Goal: Transaction & Acquisition: Book appointment/travel/reservation

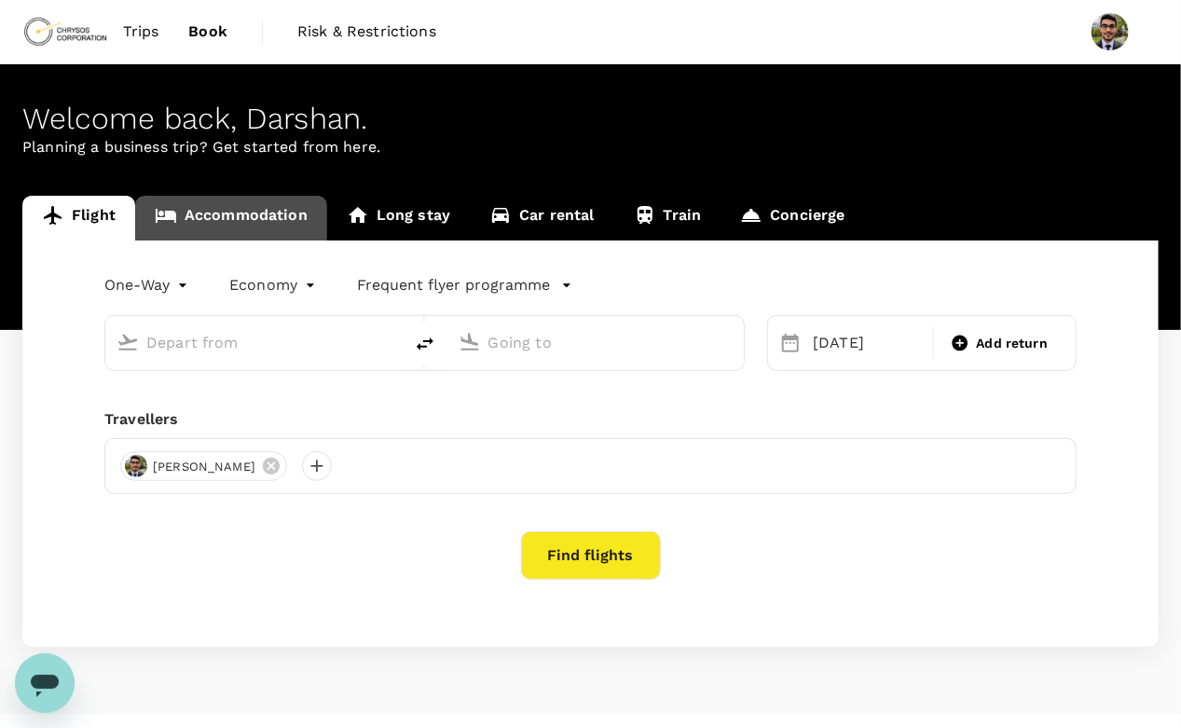
click at [251, 218] on link "Accommodation" at bounding box center [231, 218] width 192 height 45
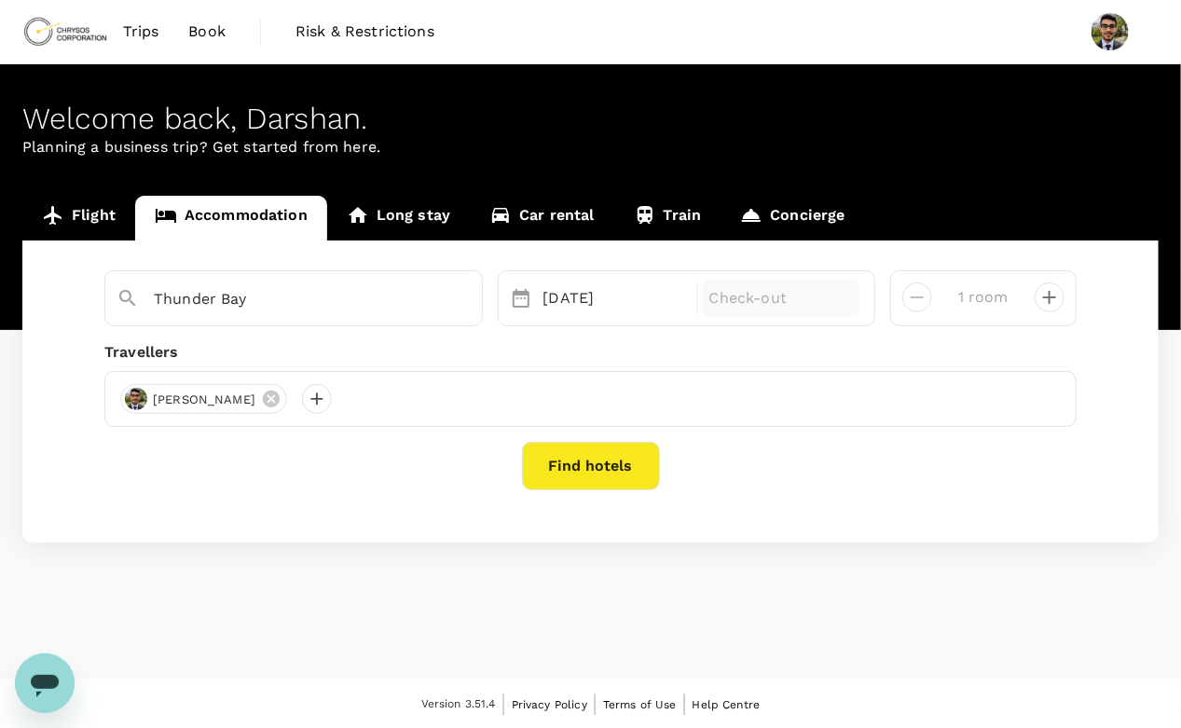
click at [742, 290] on p "Check-out" at bounding box center [780, 298] width 143 height 22
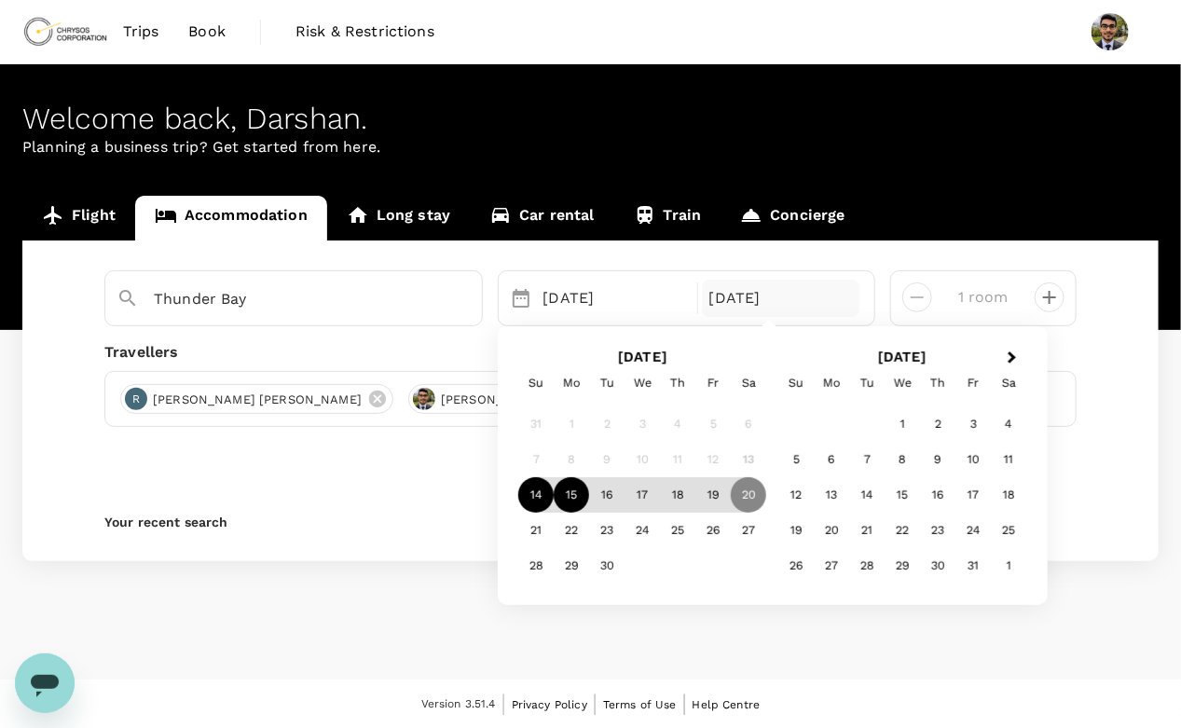
click at [577, 490] on div "15" at bounding box center [571, 495] width 35 height 35
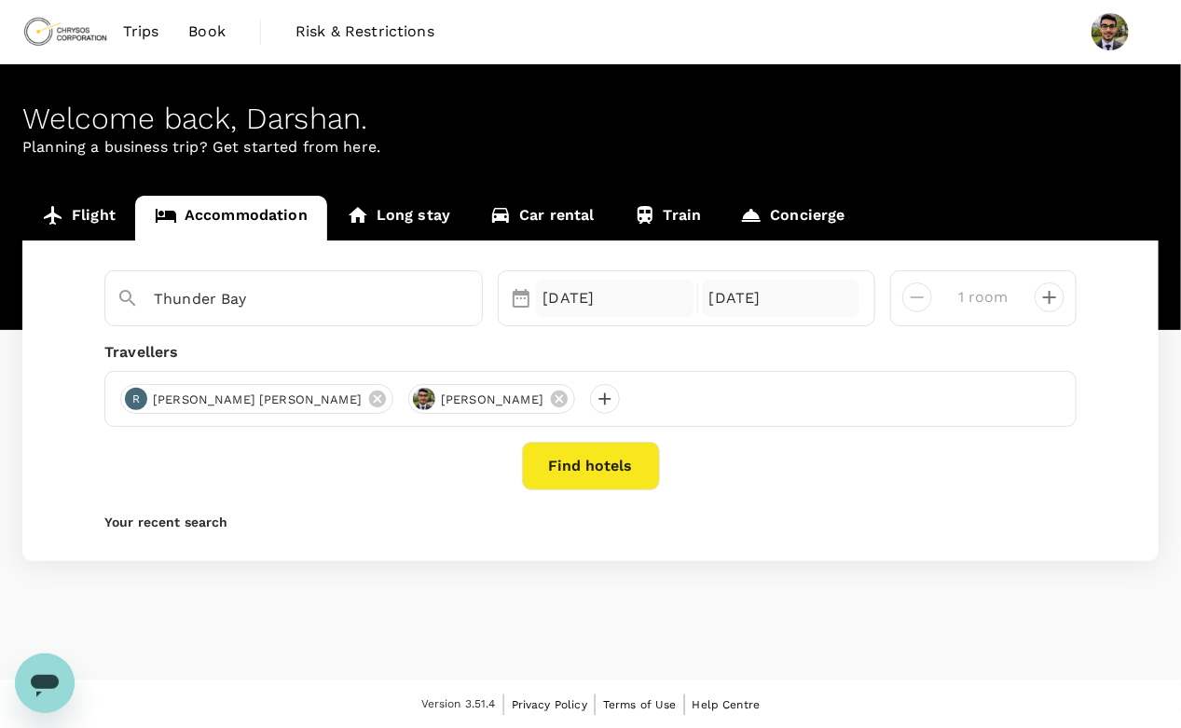
click at [601, 289] on div "14 Sep" at bounding box center [615, 298] width 158 height 37
click at [548, 303] on div "14 Sep" at bounding box center [615, 298] width 158 height 37
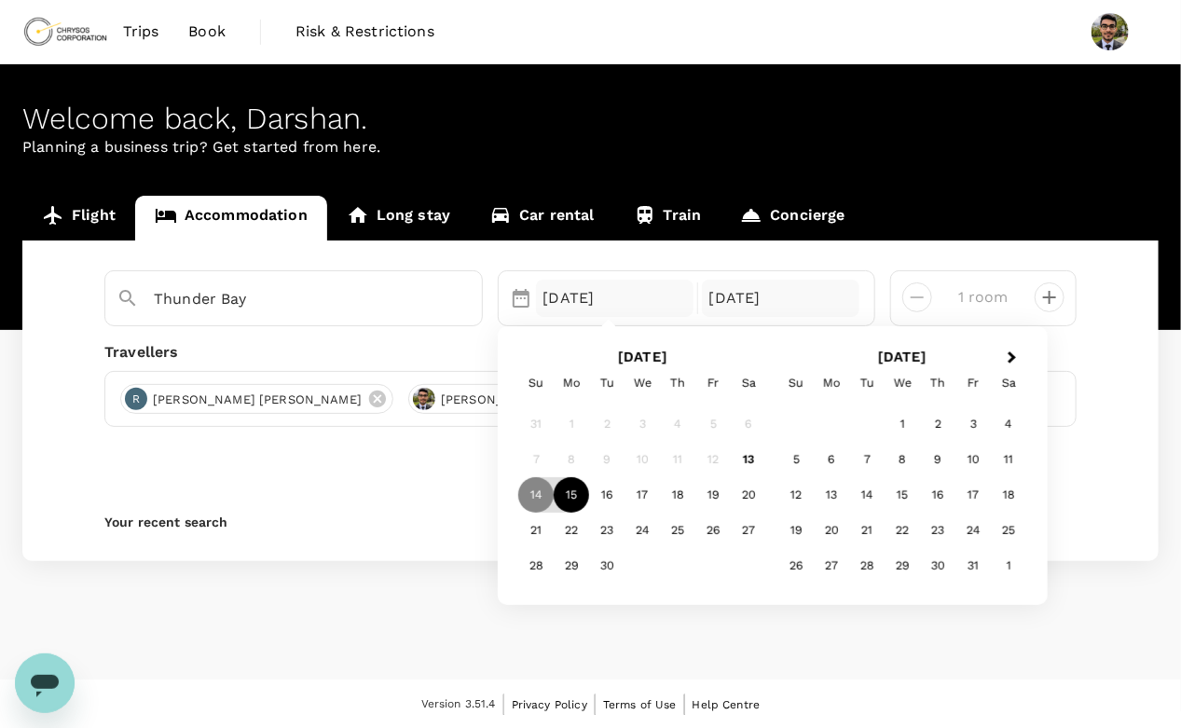
click at [570, 490] on div "15" at bounding box center [571, 495] width 35 height 35
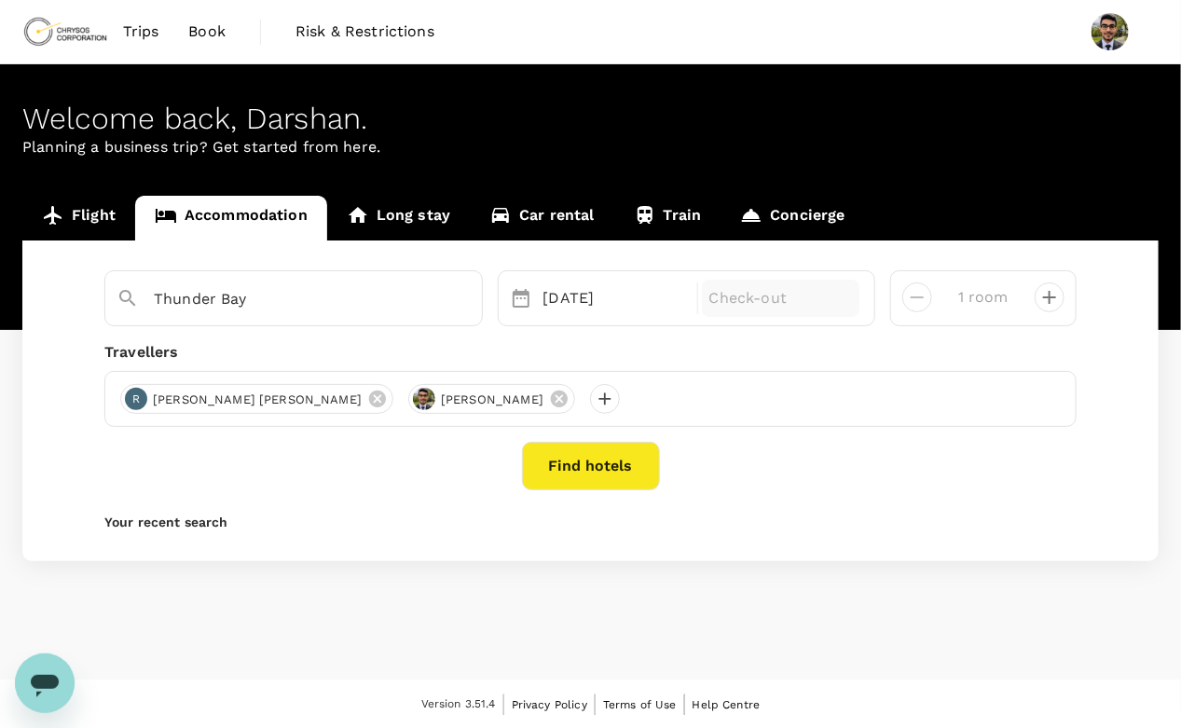
click at [88, 252] on div "Thunder Bay Selected date: Monday, September 15th, 2025 15 Sep Selected date: M…" at bounding box center [590, 400] width 1136 height 321
click at [74, 222] on link "Flight" at bounding box center [78, 218] width 113 height 45
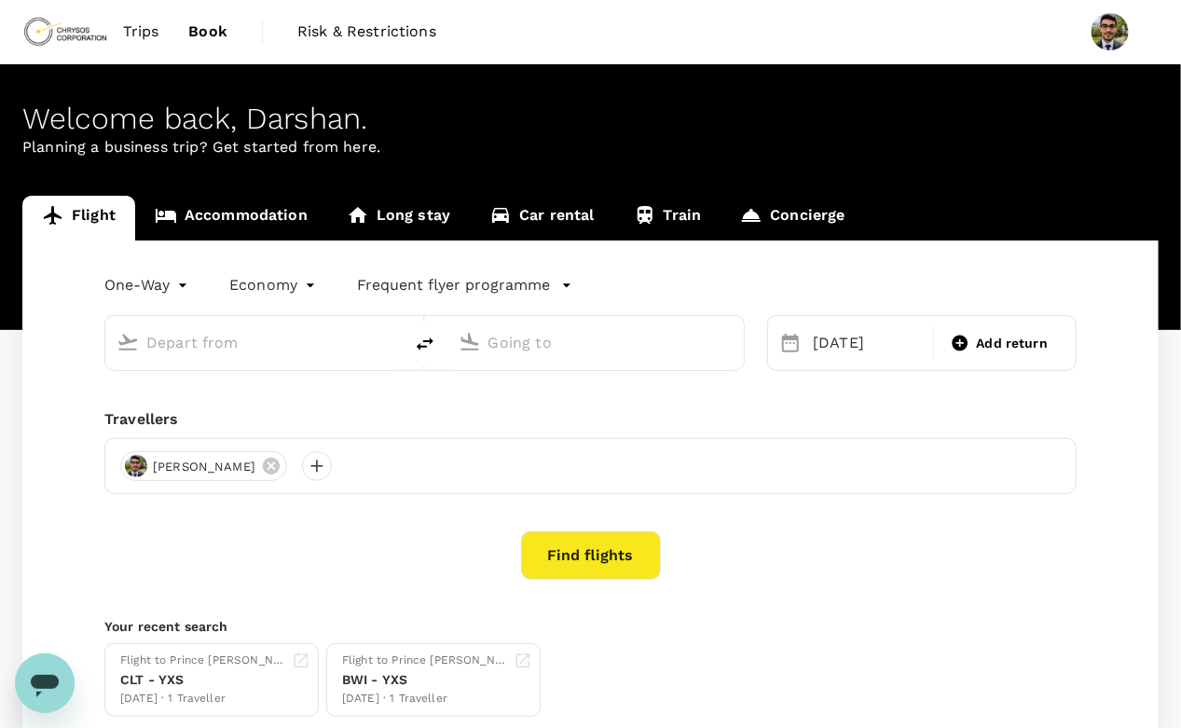
type input "Timmins, Canada (any)"
type input "Thunder Bay (YQT)"
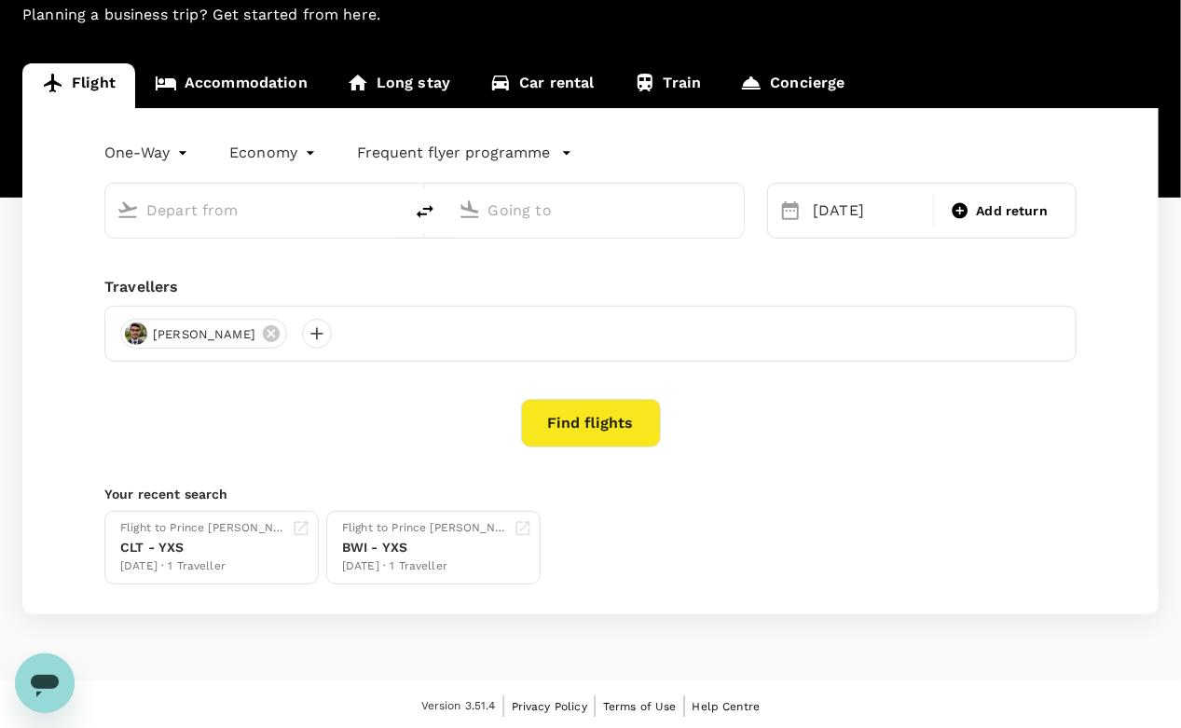
type input "Timmins, Canada (any)"
type input "Thunder Bay (YQT)"
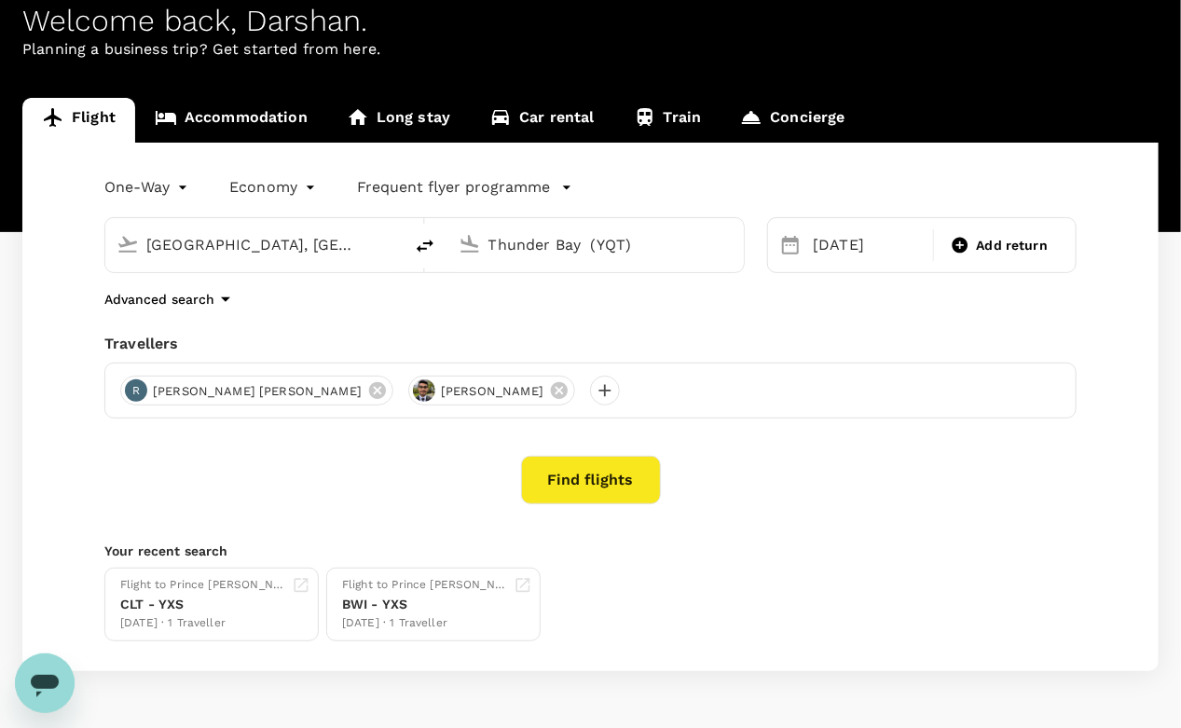
scroll to position [95, 0]
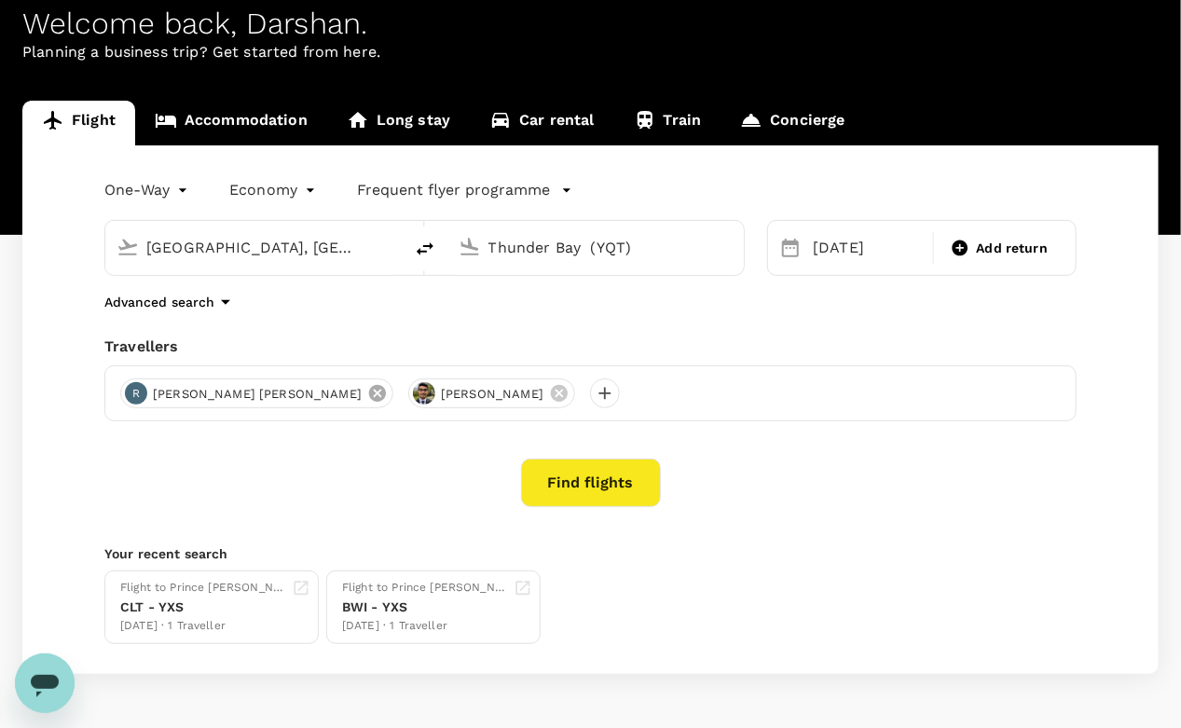
click at [369, 399] on icon at bounding box center [377, 393] width 17 height 17
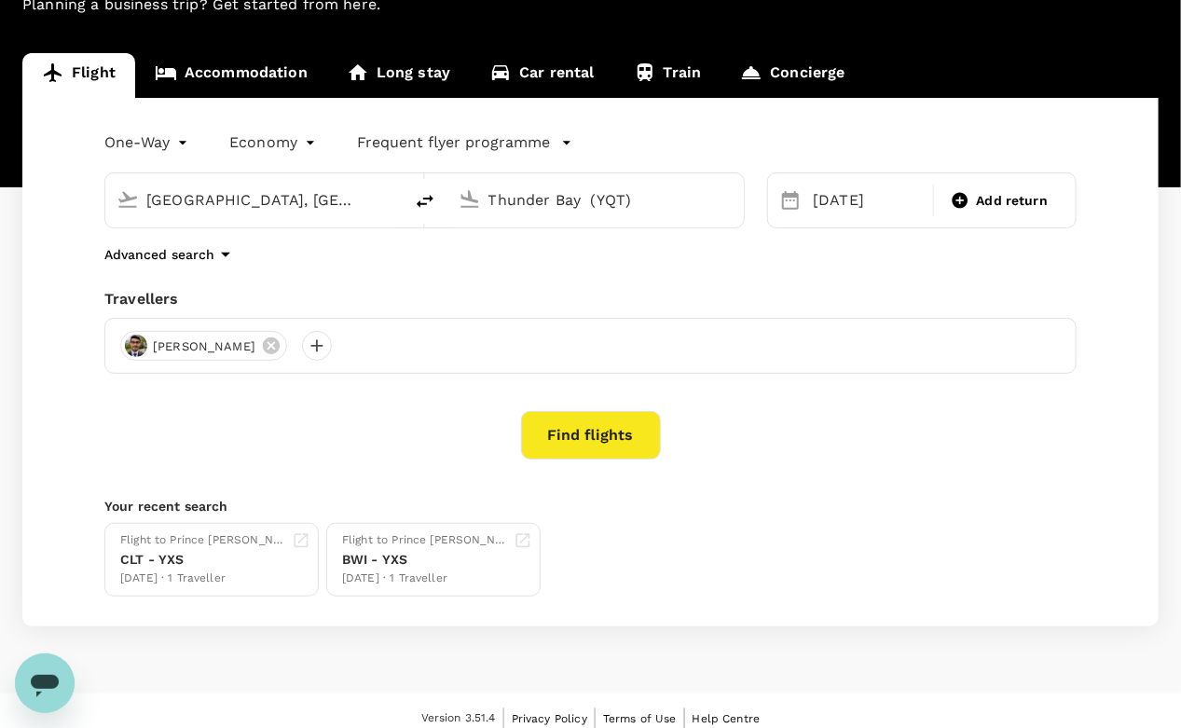
scroll to position [142, 0]
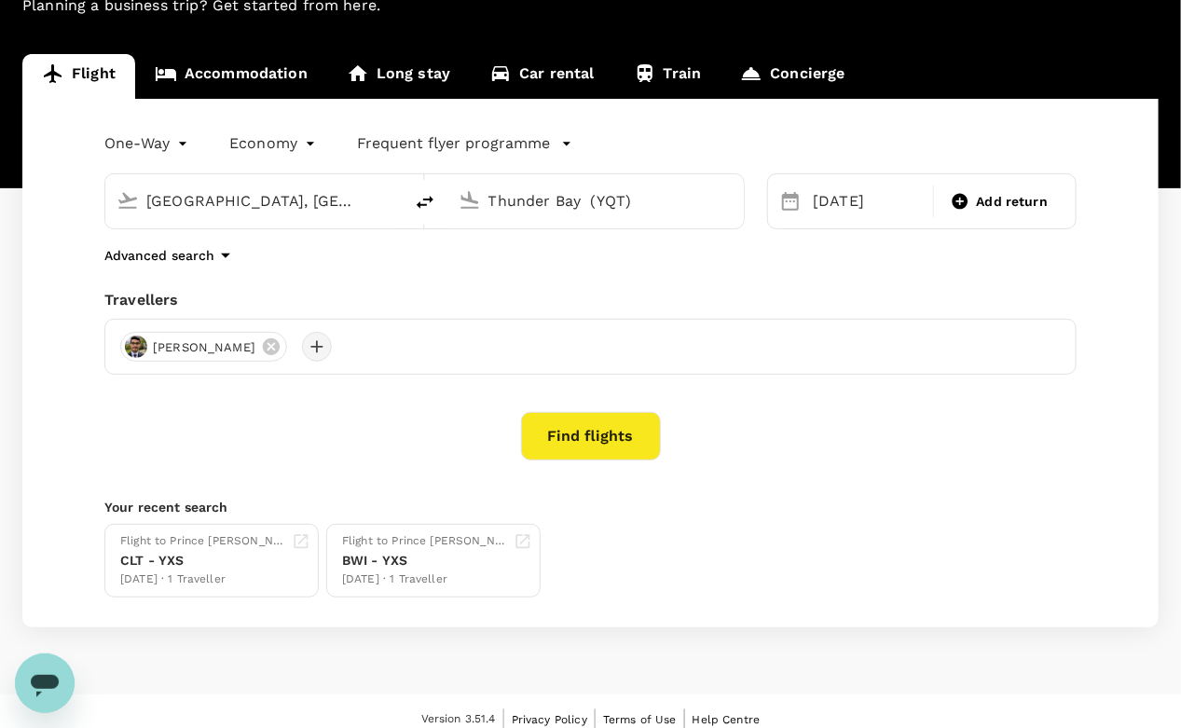
click at [316, 354] on div at bounding box center [317, 347] width 30 height 30
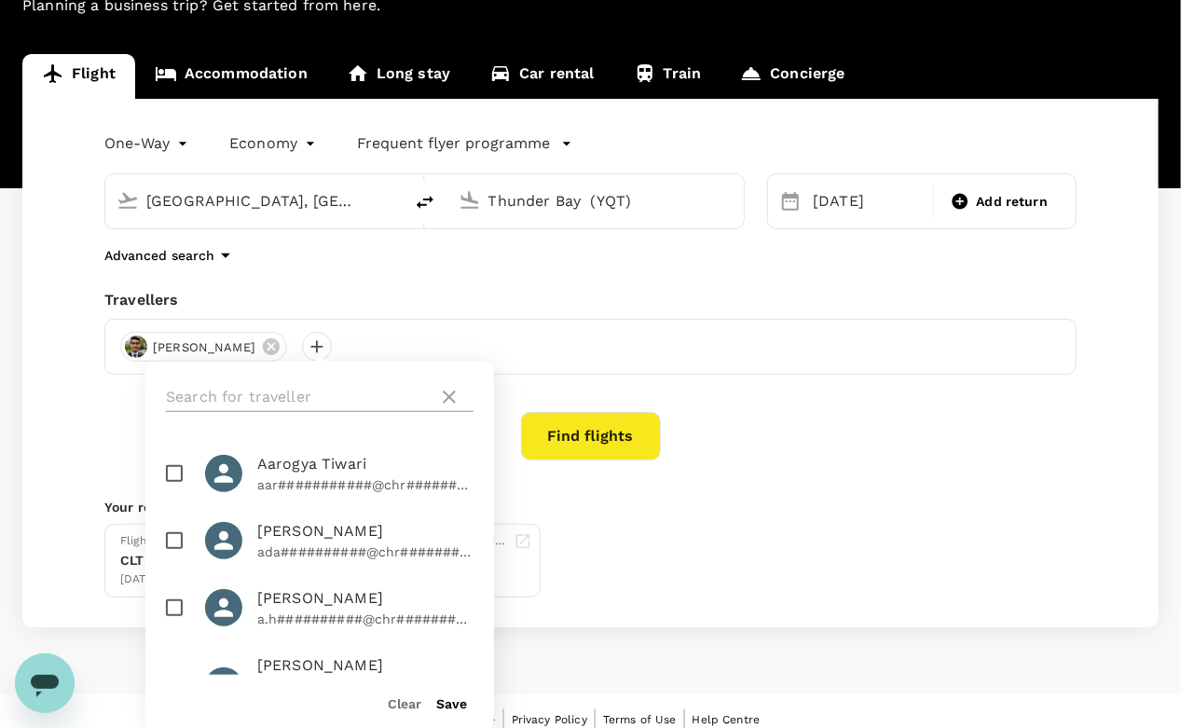
click at [454, 396] on icon at bounding box center [449, 397] width 22 height 22
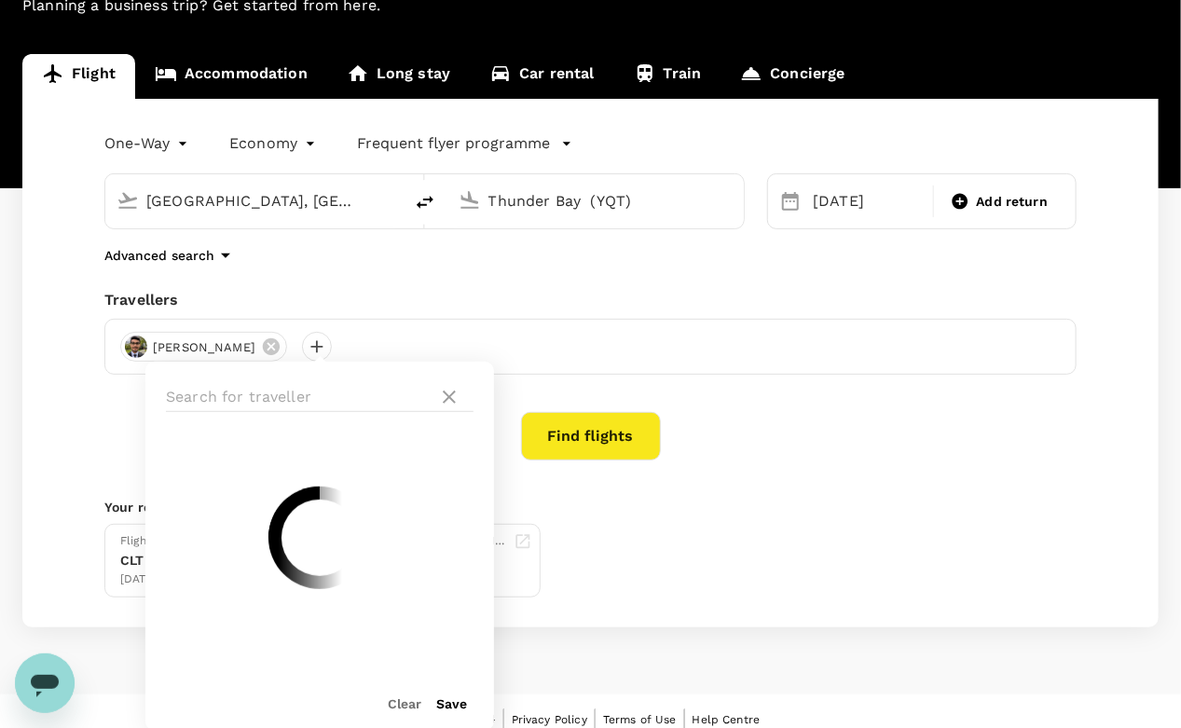
scroll to position [155, 0]
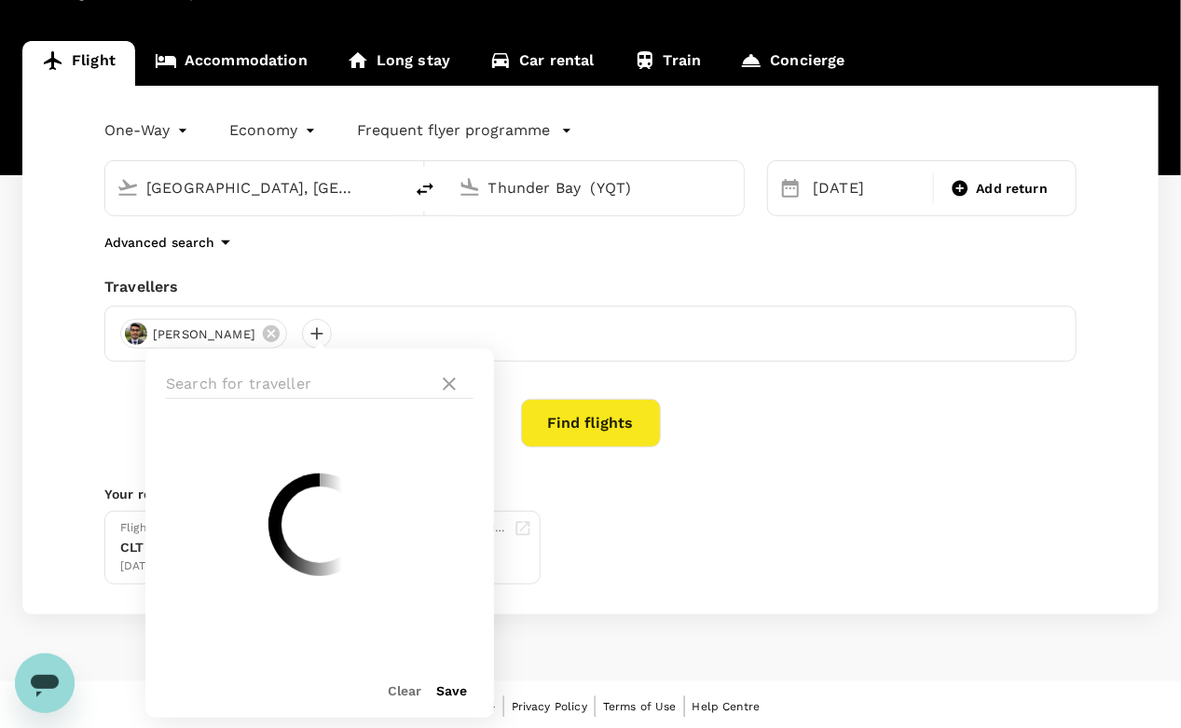
click at [128, 412] on div "Find flights" at bounding box center [590, 423] width 972 height 48
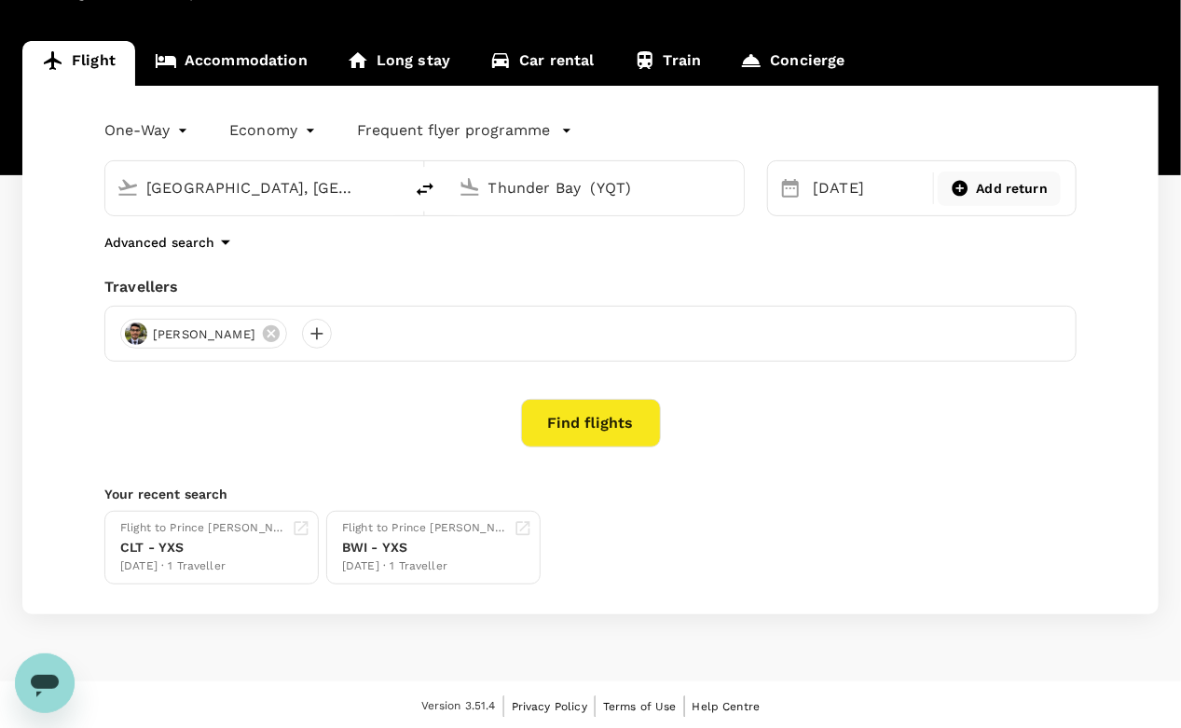
click at [969, 185] on div "Add return" at bounding box center [999, 189] width 108 height 20
type input "roundtrip"
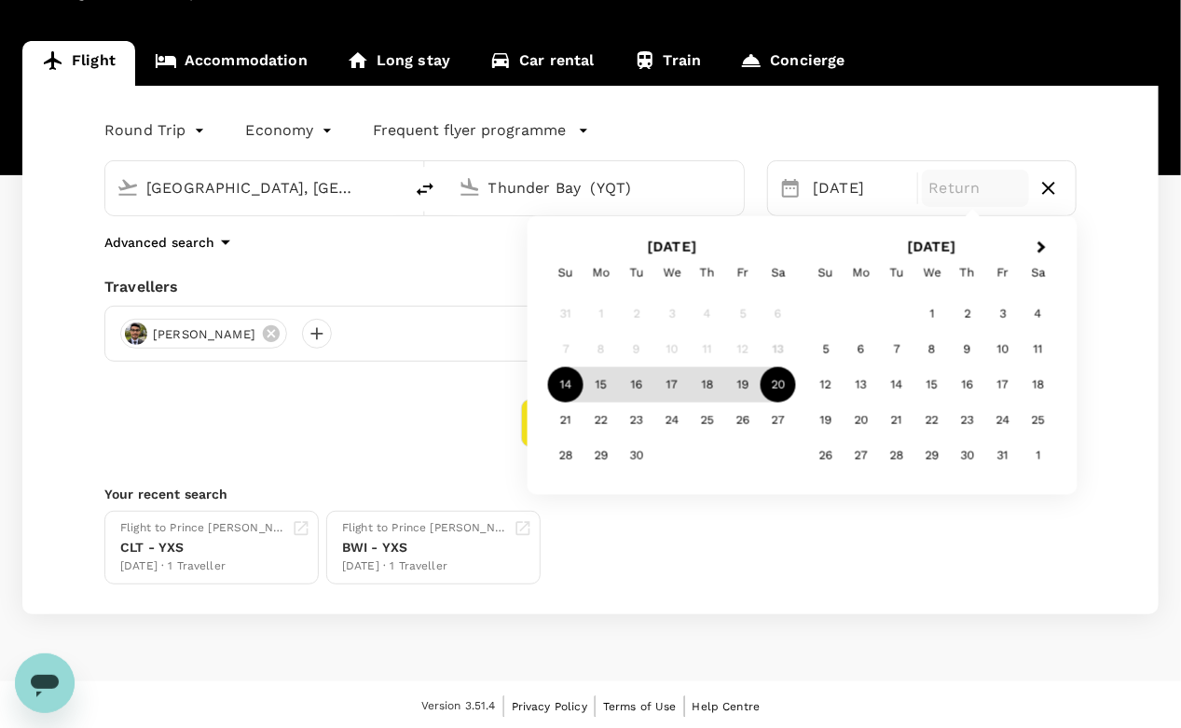
click at [780, 388] on div "20" at bounding box center [778, 384] width 35 height 35
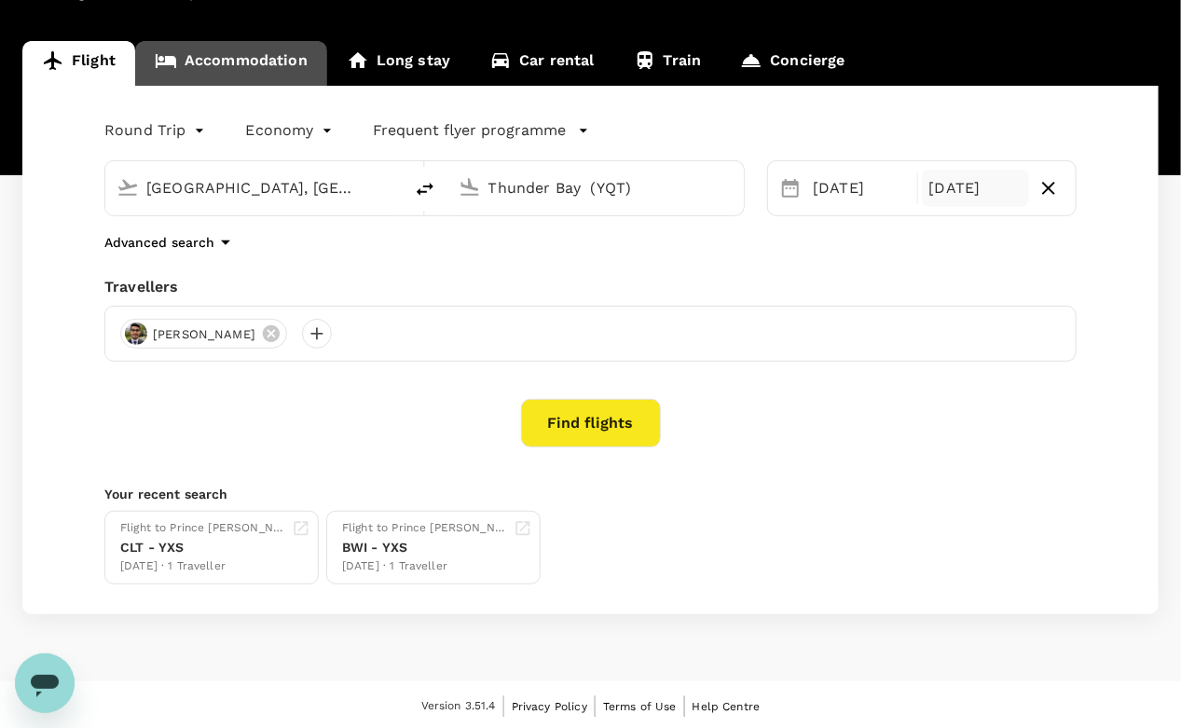
click at [206, 82] on link "Accommodation" at bounding box center [231, 63] width 192 height 45
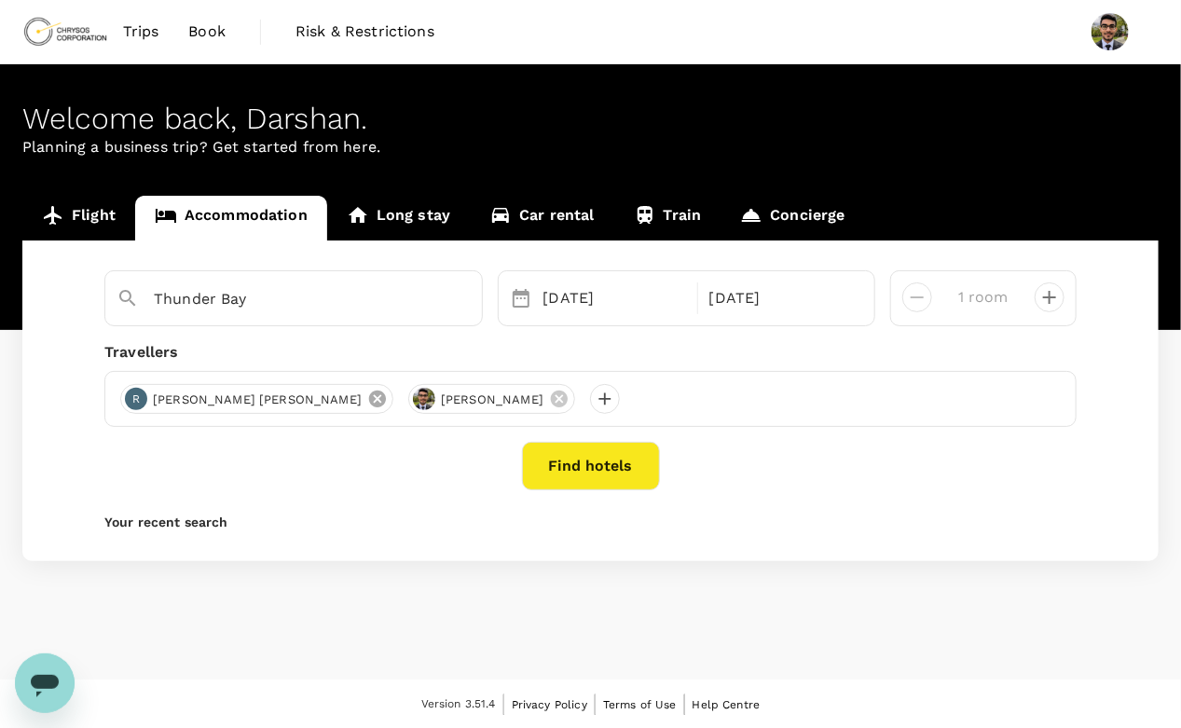
click at [369, 403] on icon at bounding box center [377, 399] width 17 height 17
click at [590, 473] on button "Find hotels" at bounding box center [591, 466] width 138 height 48
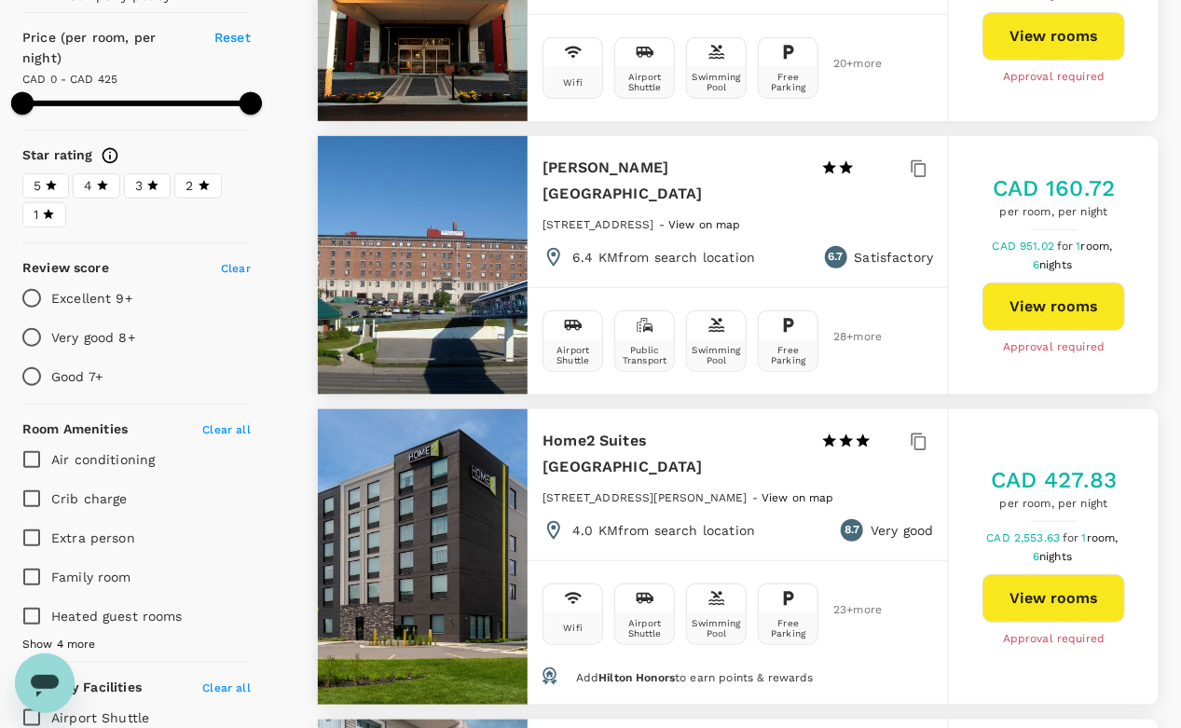
scroll to position [339, 0]
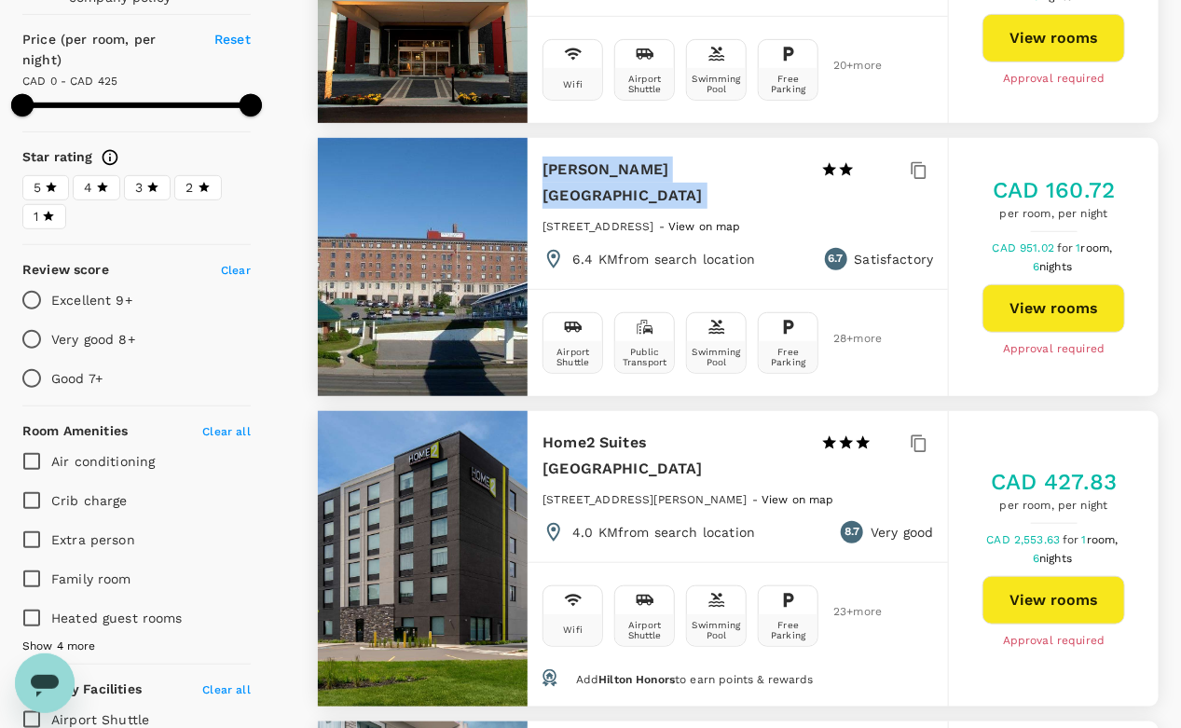
drag, startPoint x: 540, startPoint y: 171, endPoint x: 785, endPoint y: 181, distance: 245.4
click at [785, 181] on div "Prince Arthur Waterfront Hotel 1 Star 2 Stars 3 Stars 4 Stars 5 Stars 17 North …" at bounding box center [738, 213] width 420 height 151
copy div "[PERSON_NAME][GEOGRAPHIC_DATA]"
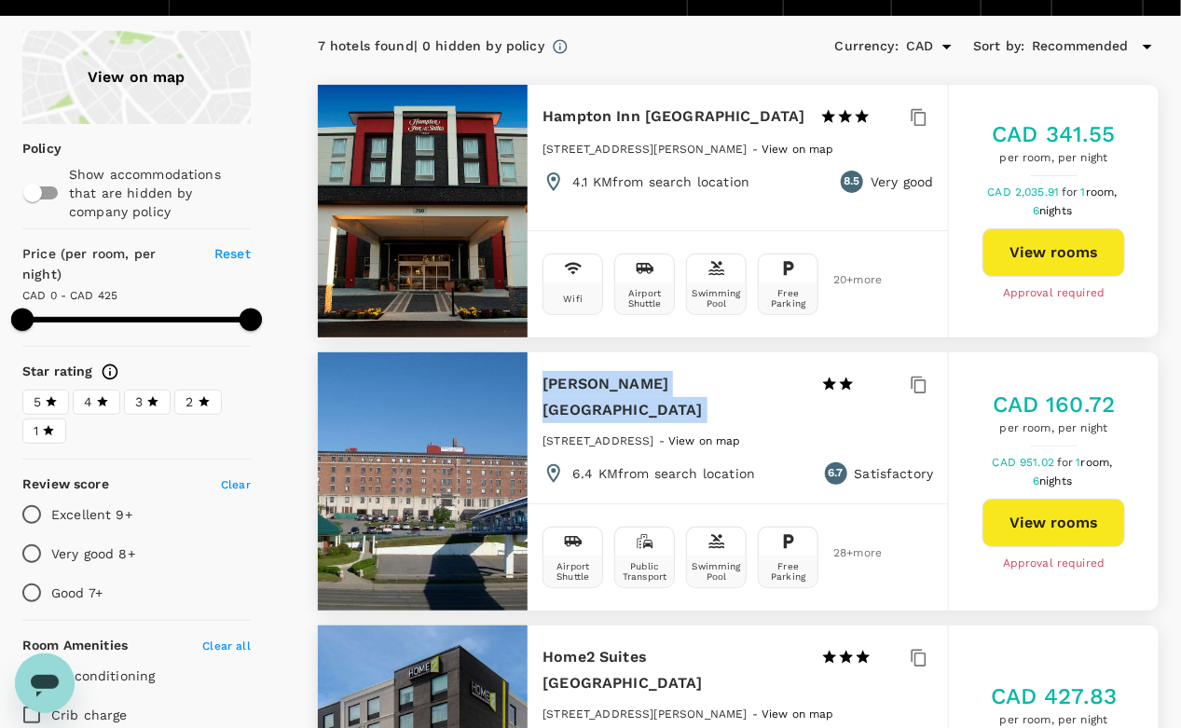
scroll to position [123, 0]
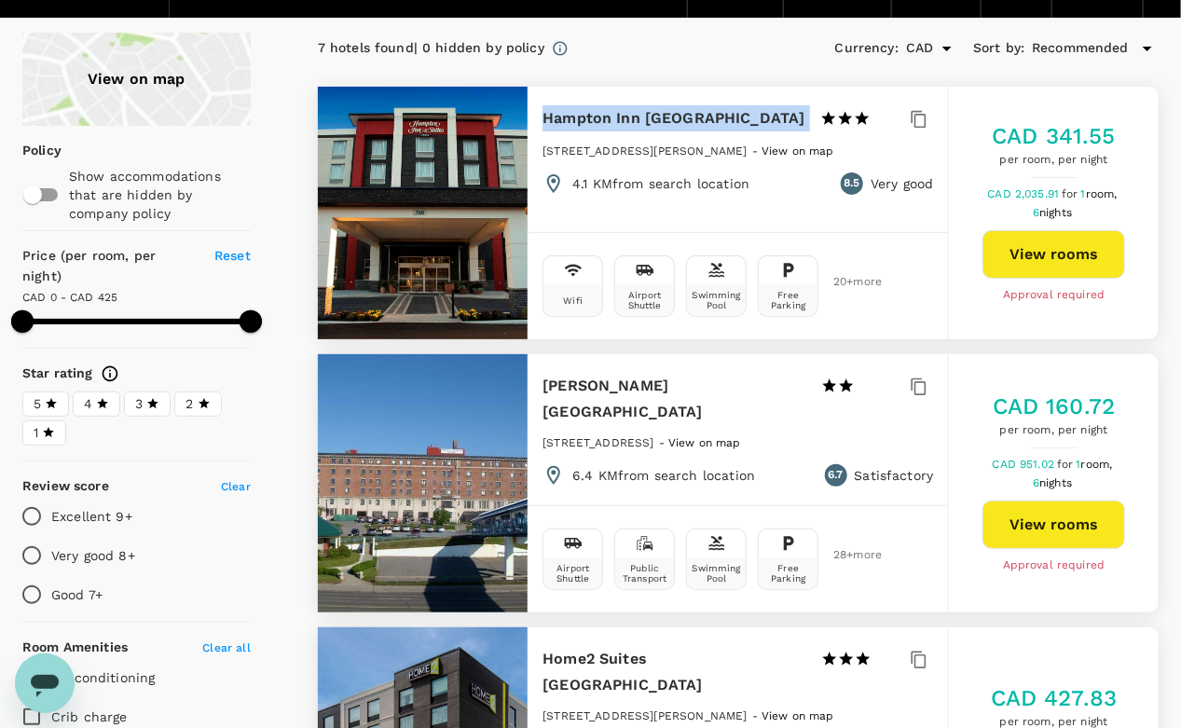
drag, startPoint x: 543, startPoint y: 122, endPoint x: 786, endPoint y: 115, distance: 243.4
click at [786, 115] on div "Hampton Inn Stes Thunder Bay 1 Star 2 Stars 3 Stars 4 Stars 5 Stars" at bounding box center [723, 118] width 361 height 26
copy div "Hampton Inn [GEOGRAPHIC_DATA]"
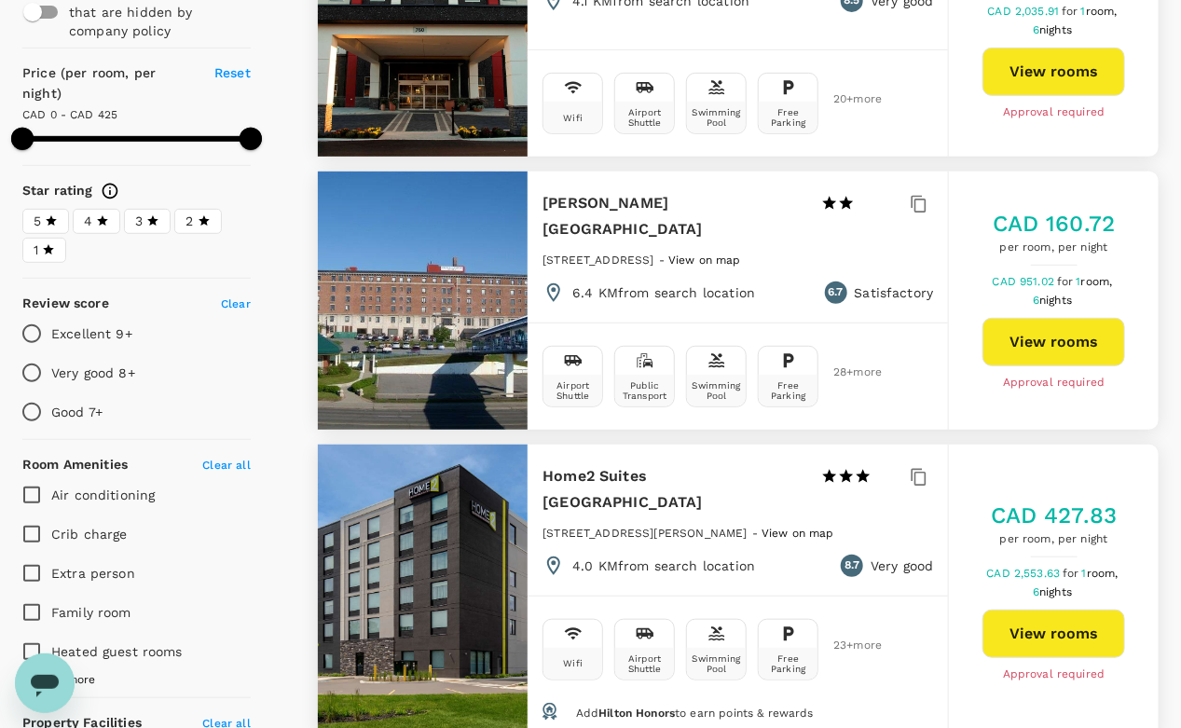
scroll to position [360, 0]
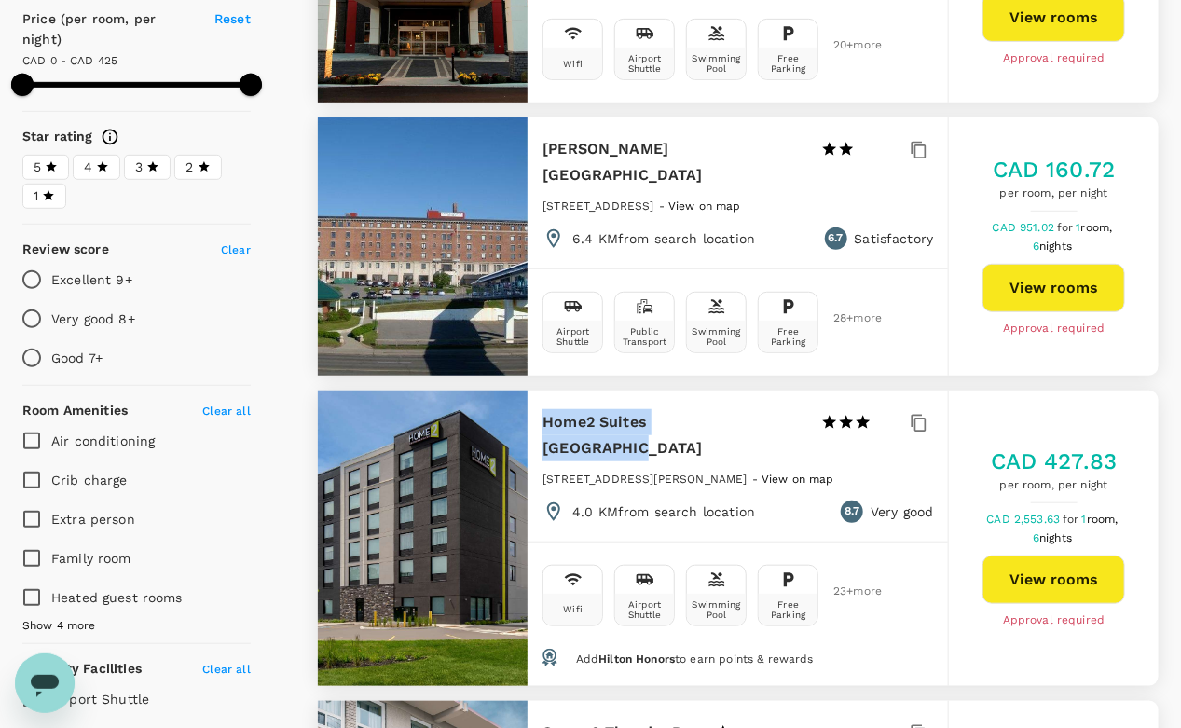
drag, startPoint x: 544, startPoint y: 415, endPoint x: 751, endPoint y: 419, distance: 207.0
click at [751, 419] on div "Home2 Suites Thunder Bay 1 Star 2 Stars 3 Stars 4 Stars 5 Stars" at bounding box center [724, 435] width 363 height 52
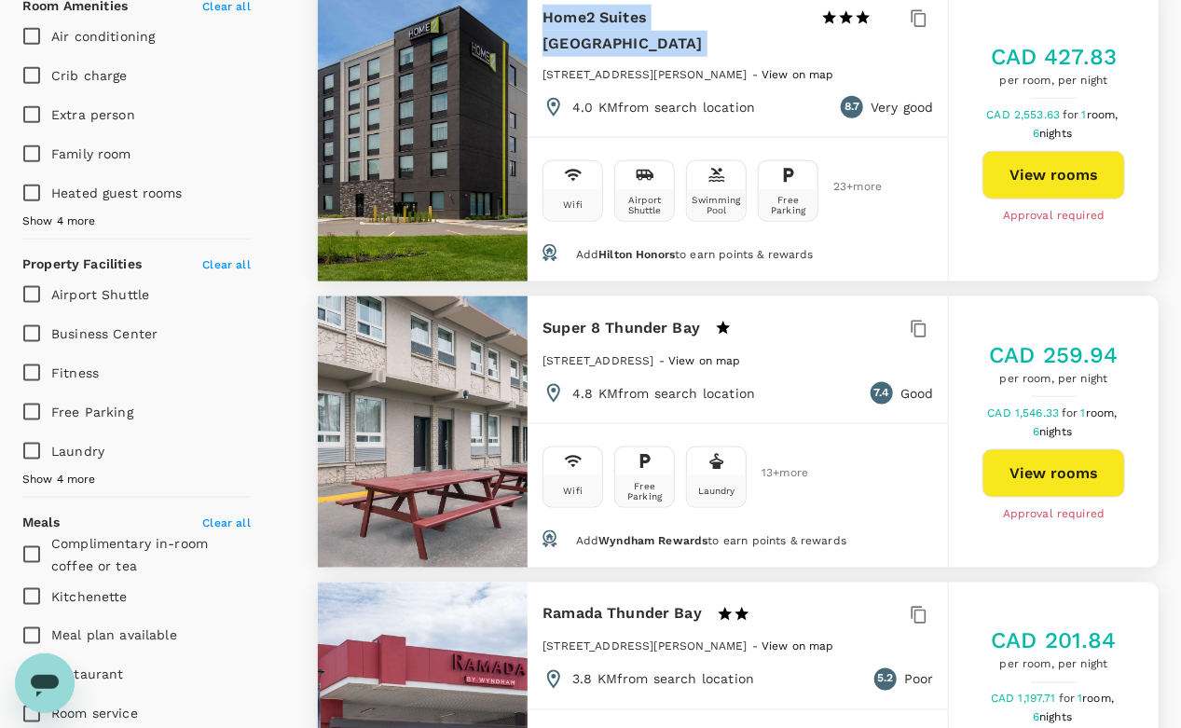
scroll to position [774, 0]
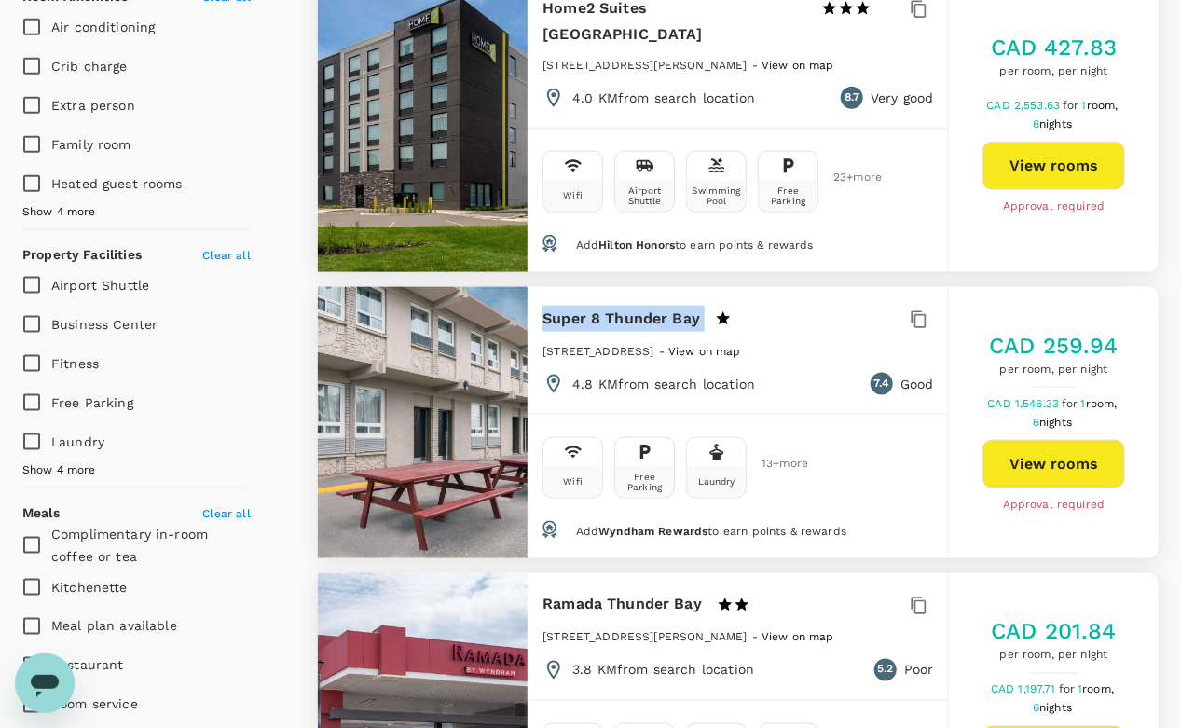
drag, startPoint x: 544, startPoint y: 286, endPoint x: 765, endPoint y: 291, distance: 221.0
click at [765, 306] on div "Super 8 Thunder Bay 1 Star 2 Stars 3 Stars 4 Stars 5 Stars" at bounding box center [671, 319] width 256 height 26
copy div "Super 8 Thunder Bay 1 Star 2 Stars 3 Stars"
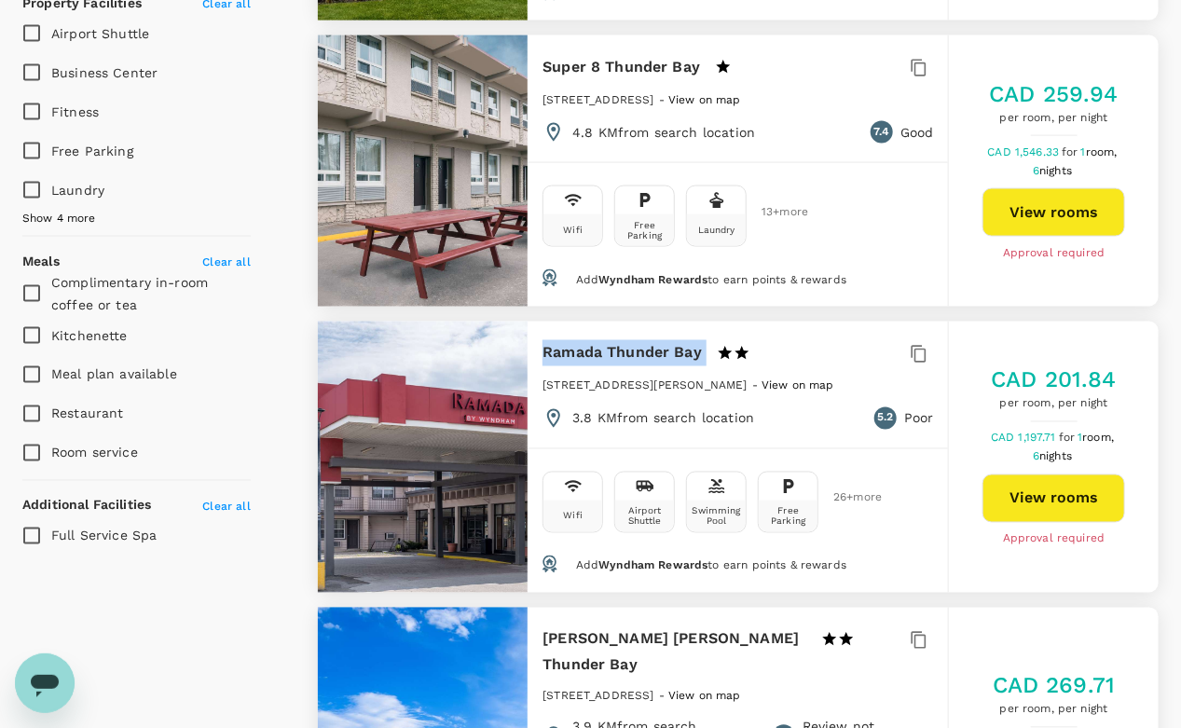
drag, startPoint x: 543, startPoint y: 313, endPoint x: 708, endPoint y: 326, distance: 166.4
click at [708, 340] on div "Ramada Thunder Bay 1 Star 2 Stars 3 Stars 4 Stars 5 Stars" at bounding box center [672, 353] width 258 height 26
copy div "Ramada Thunder Bay"
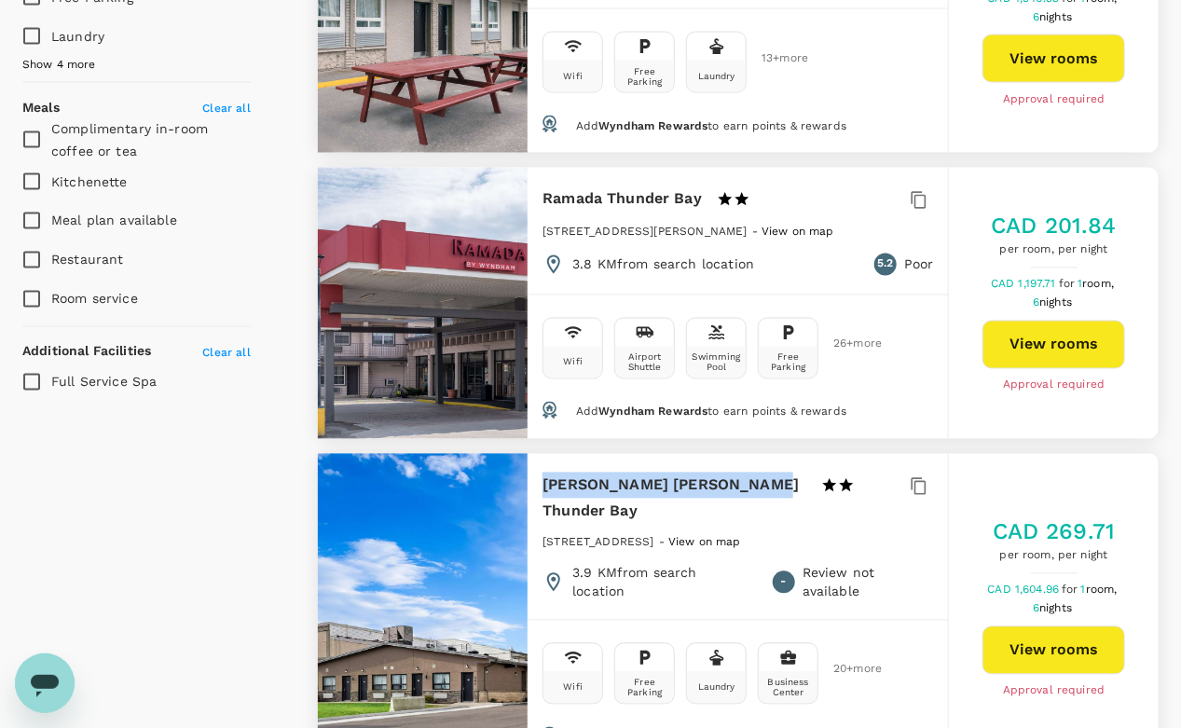
drag, startPoint x: 545, startPoint y: 455, endPoint x: 772, endPoint y: 446, distance: 226.7
click at [772, 473] on div "Howard Johnson Thunder Bay 1 Star 2 Stars 3 Stars 4 Stars 5 Stars" at bounding box center [724, 499] width 363 height 52
copy h6 "[PERSON_NAME] [PERSON_NAME] Thunder Bay"
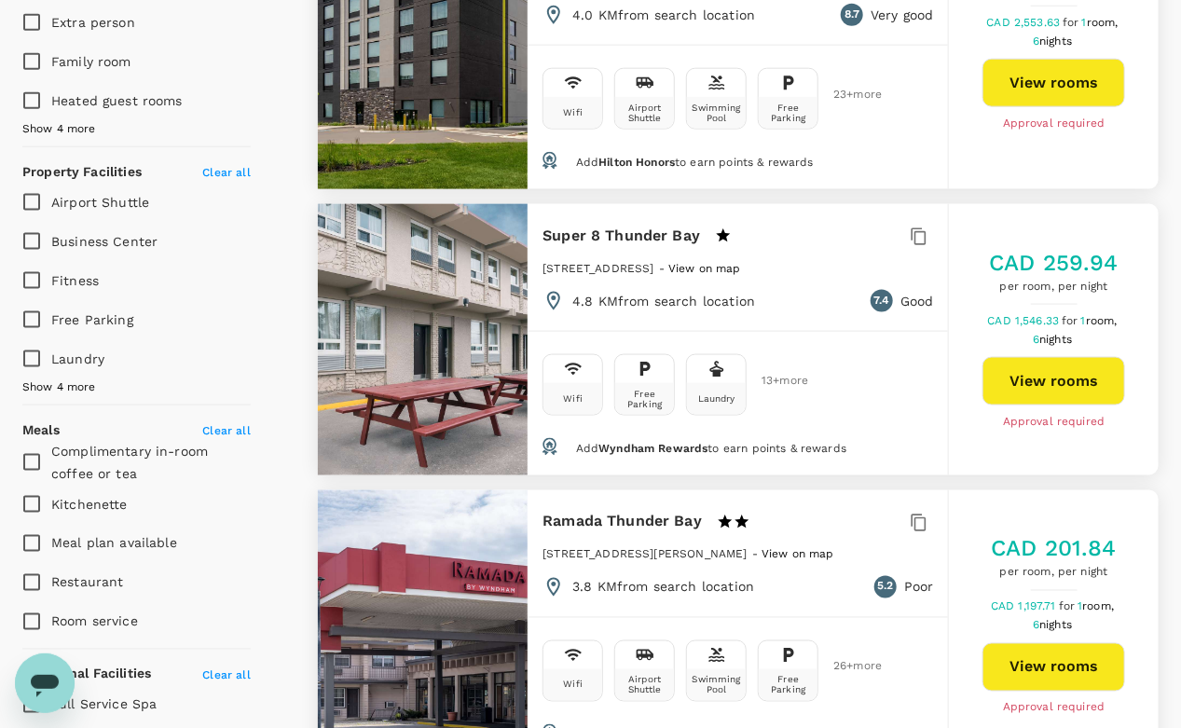
scroll to position [852, 0]
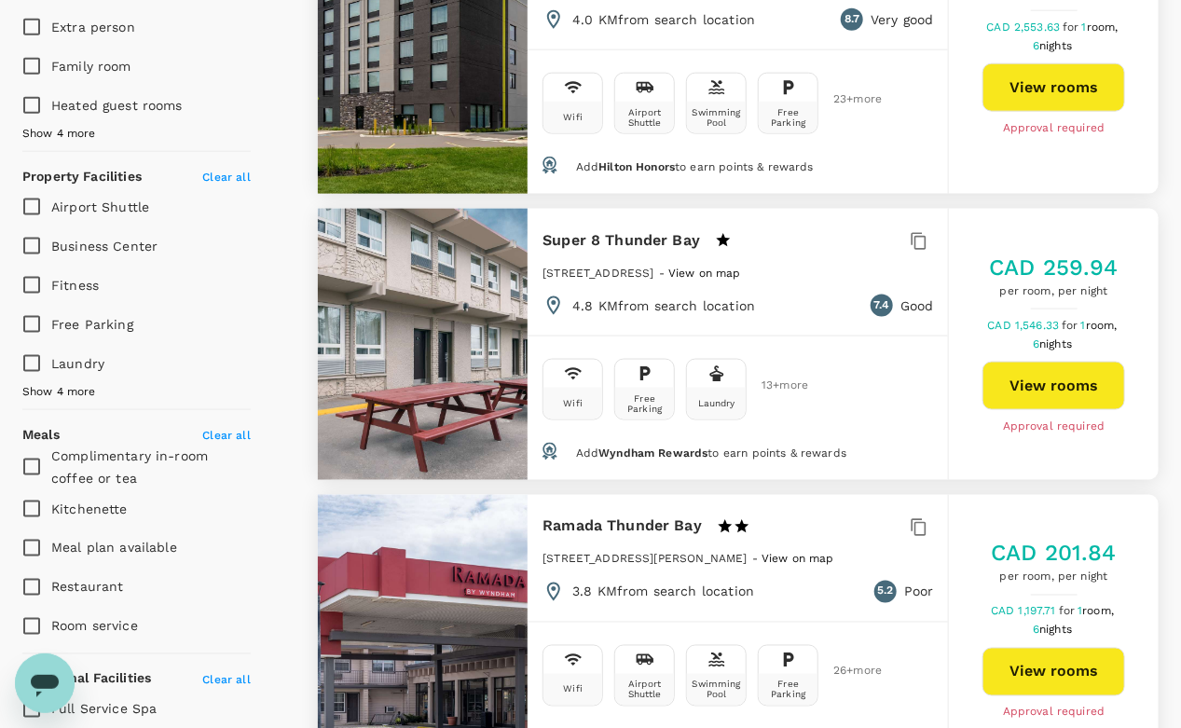
click at [515, 450] on div "Hampton Inn Stes Thunder Bay 1 Star 2 Stars 3 Stars 4 Stars 5 Stars 760 Arthur …" at bounding box center [738, 510] width 841 height 2305
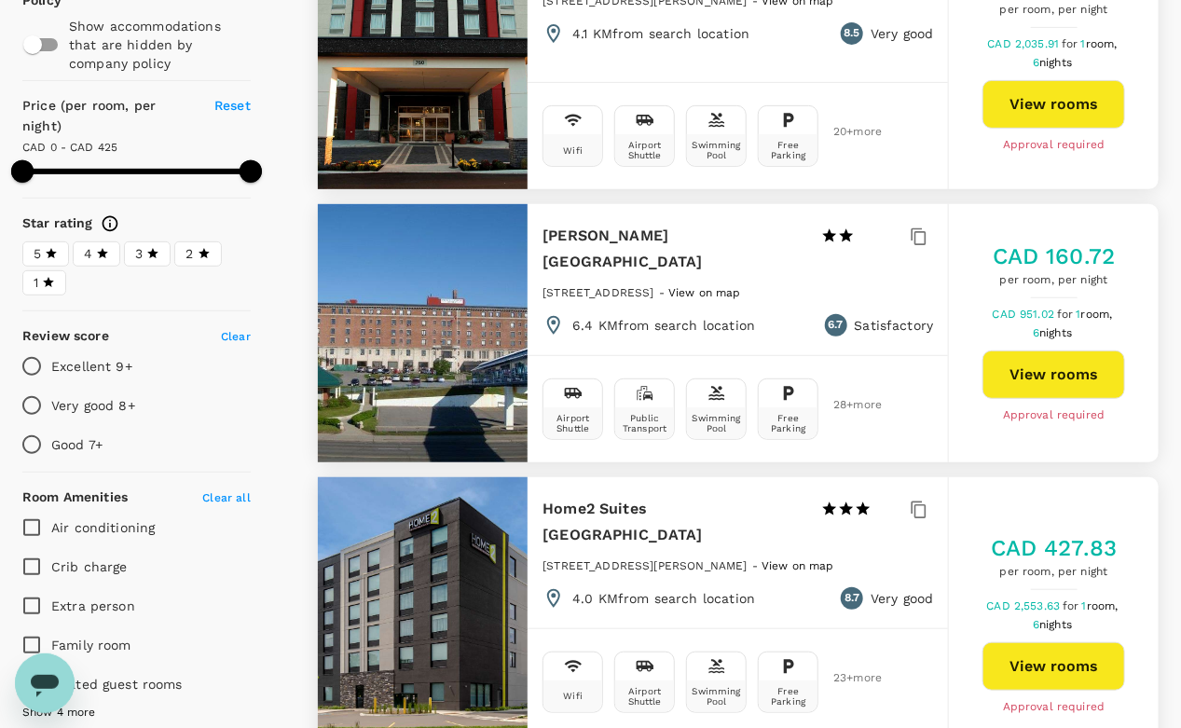
scroll to position [274, 0]
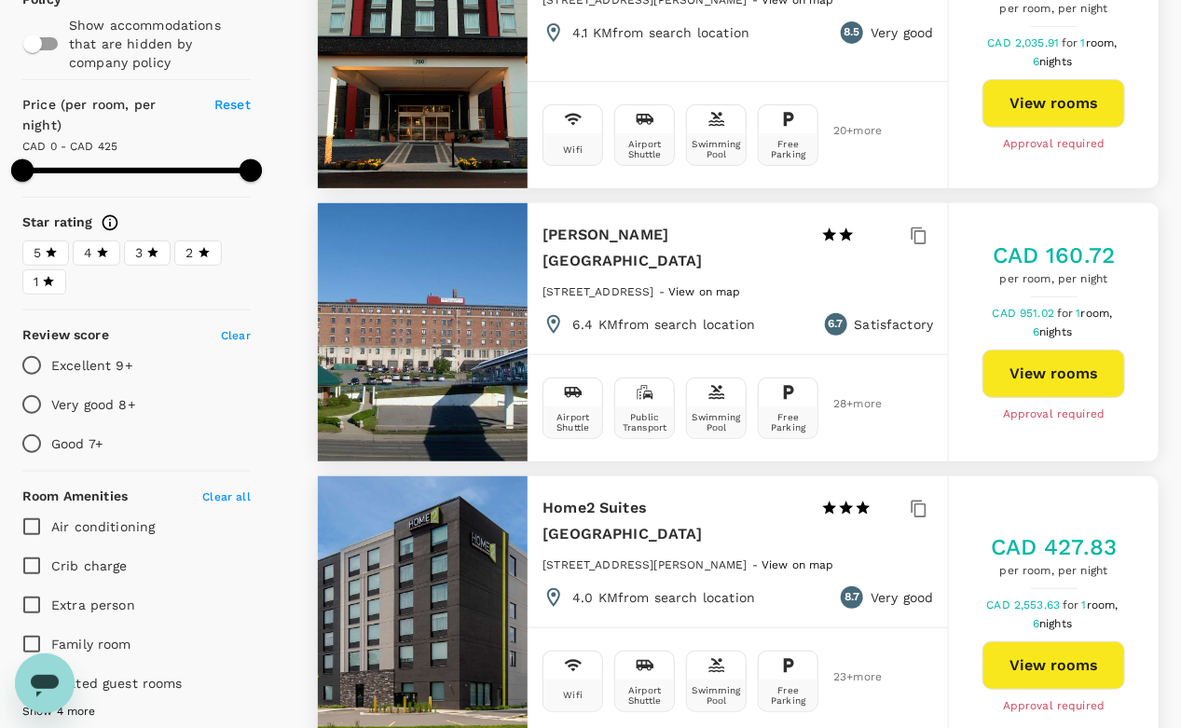
type input "476"
type input "19"
type input "476"
type input "25"
type input "476"
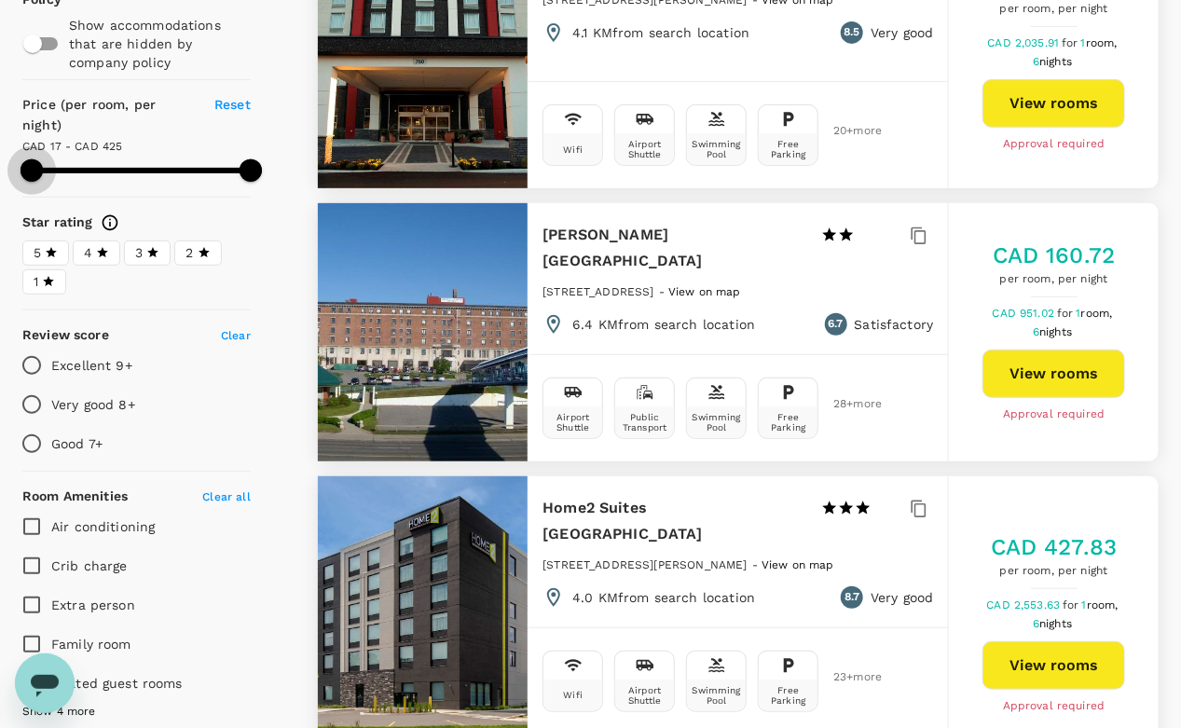
type input "74"
type input "476"
type input "97"
type input "476"
type input "107"
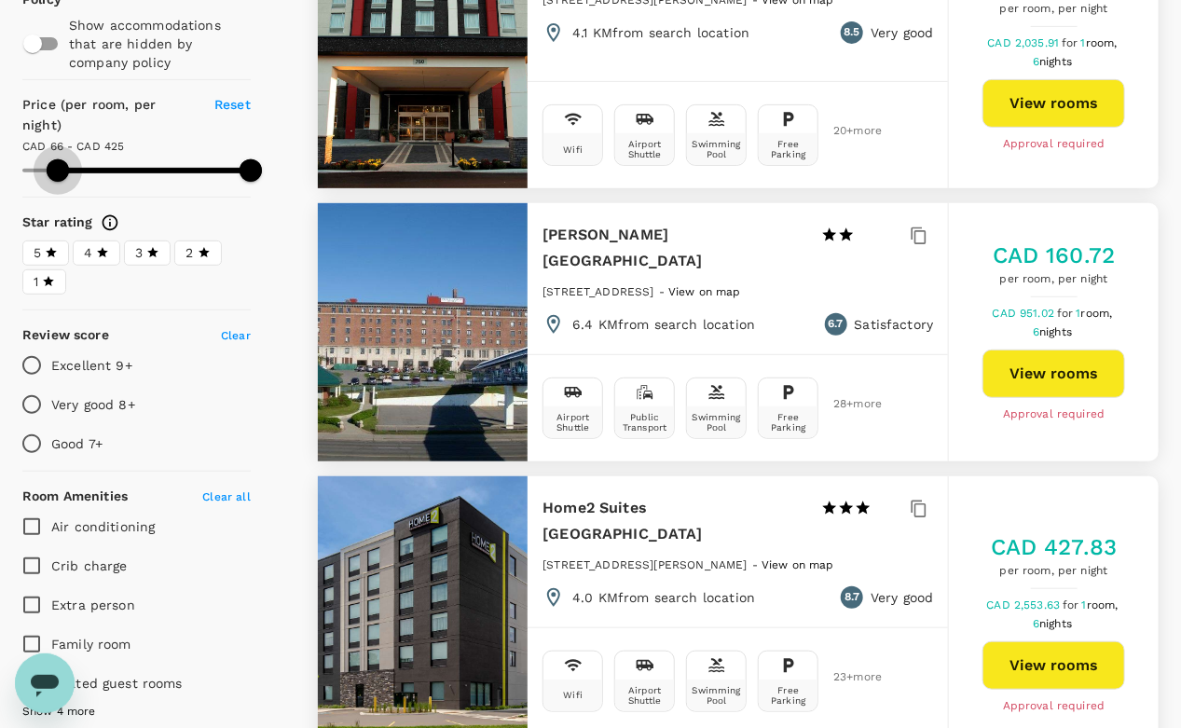
type input "476"
type input "111"
type input "476"
type input "113"
type input "476"
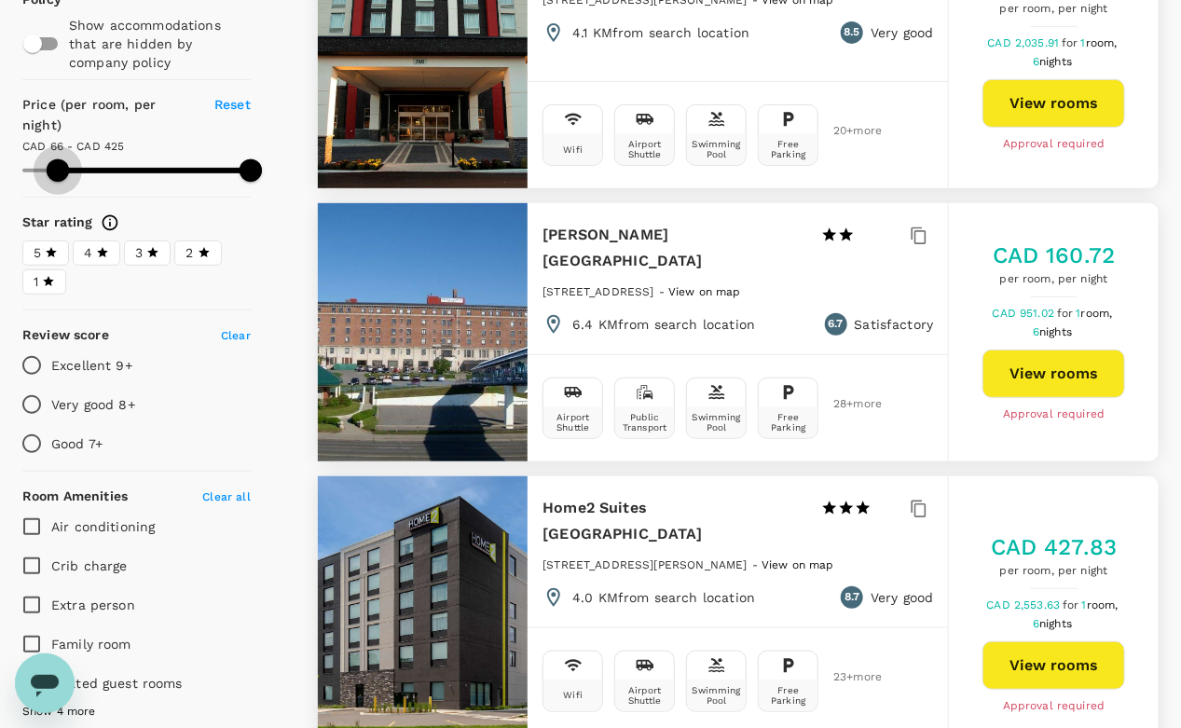
type input "119"
type input "476"
type input "130"
type input "476"
type input "140"
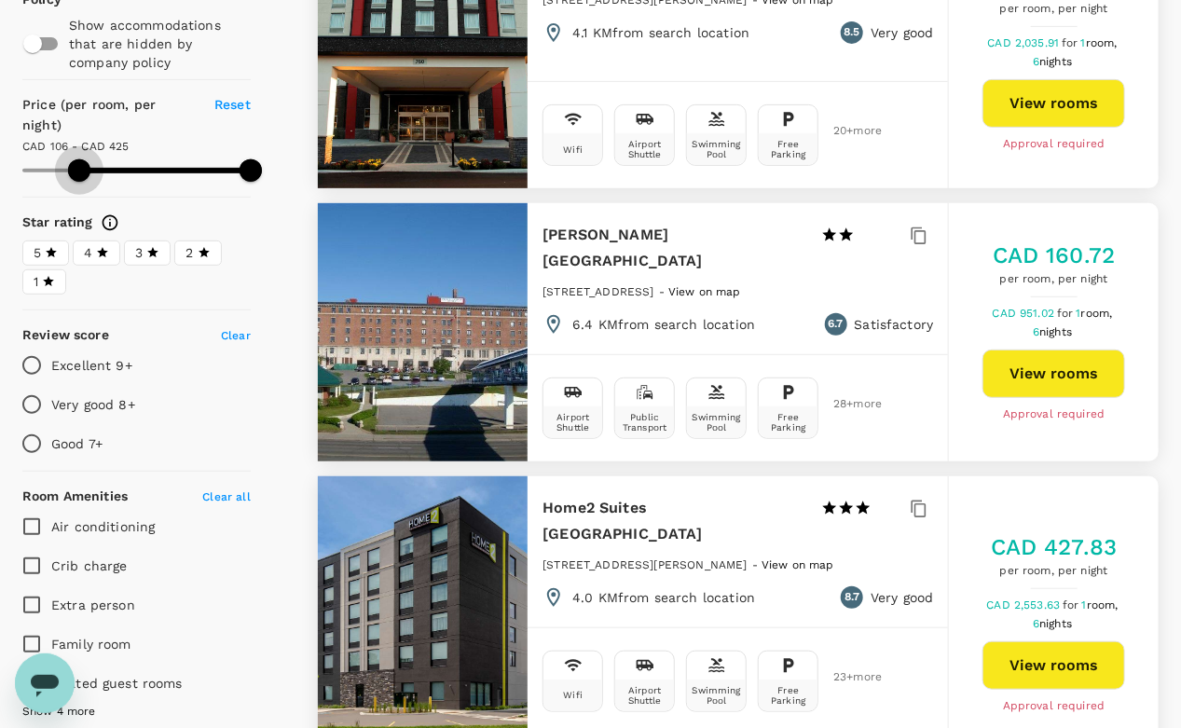
type input "476"
type input "152"
type input "476"
type input "158"
type input "476"
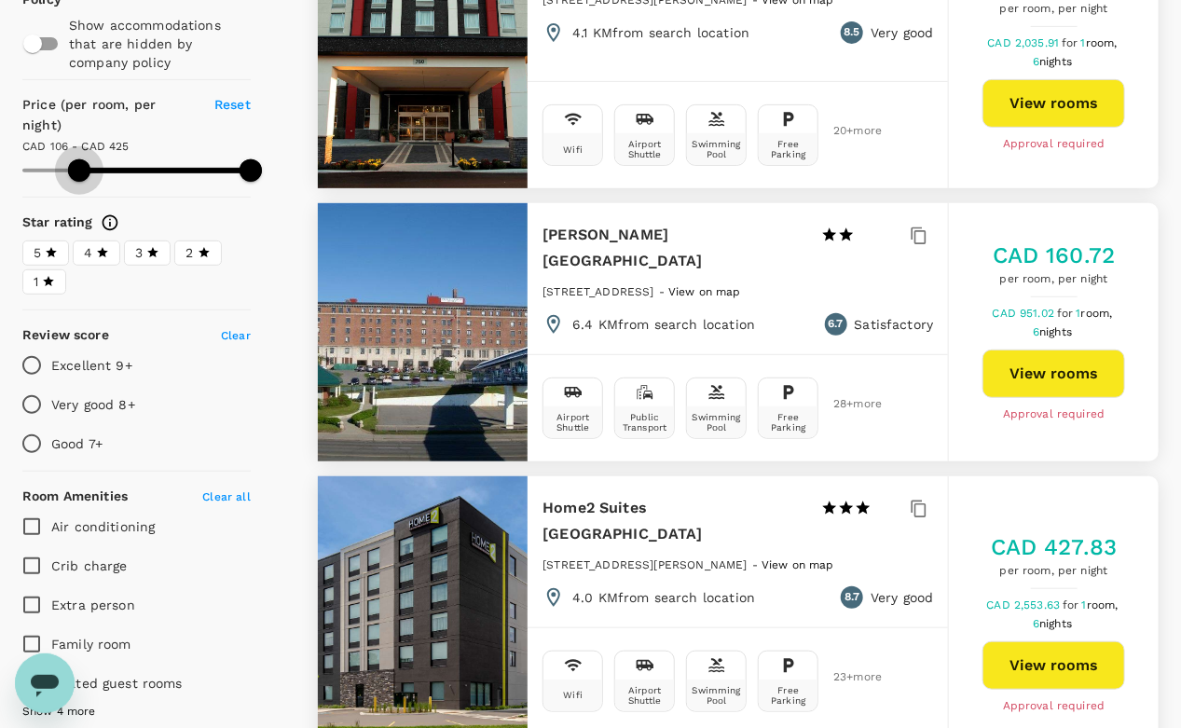
type input "165"
type input "476"
type input "173"
type input "476"
type input "179"
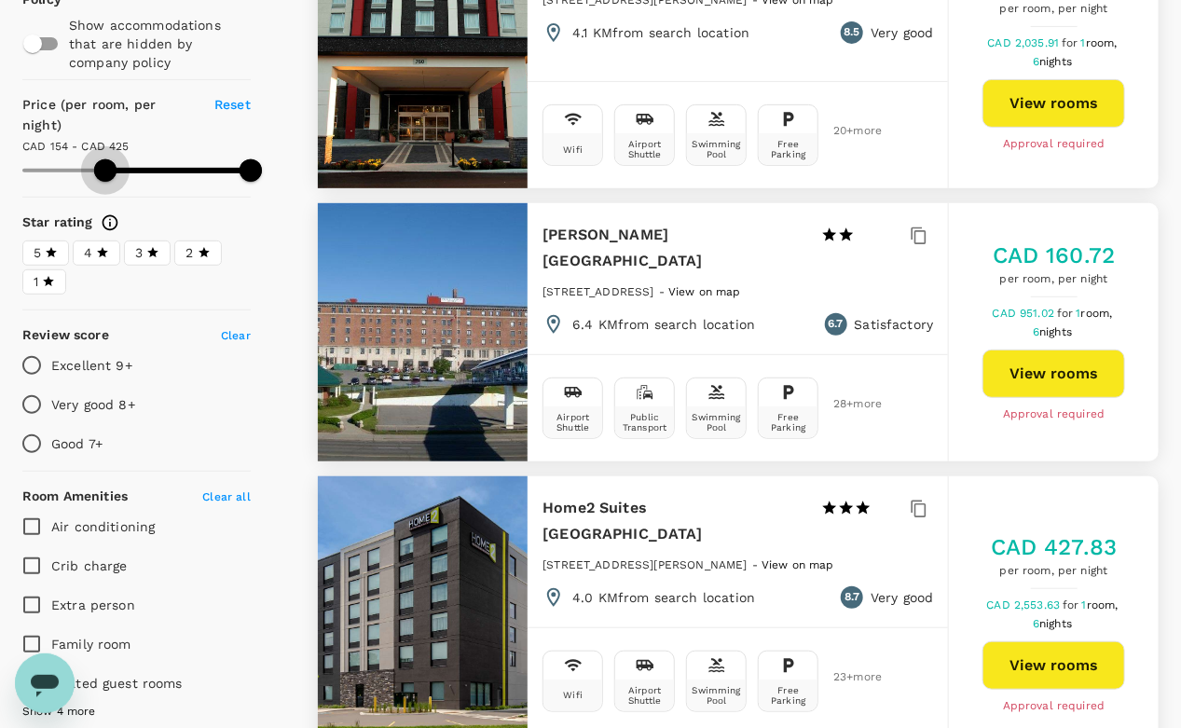
type input "476"
type input "185"
type input "476"
type input "187"
type input "476"
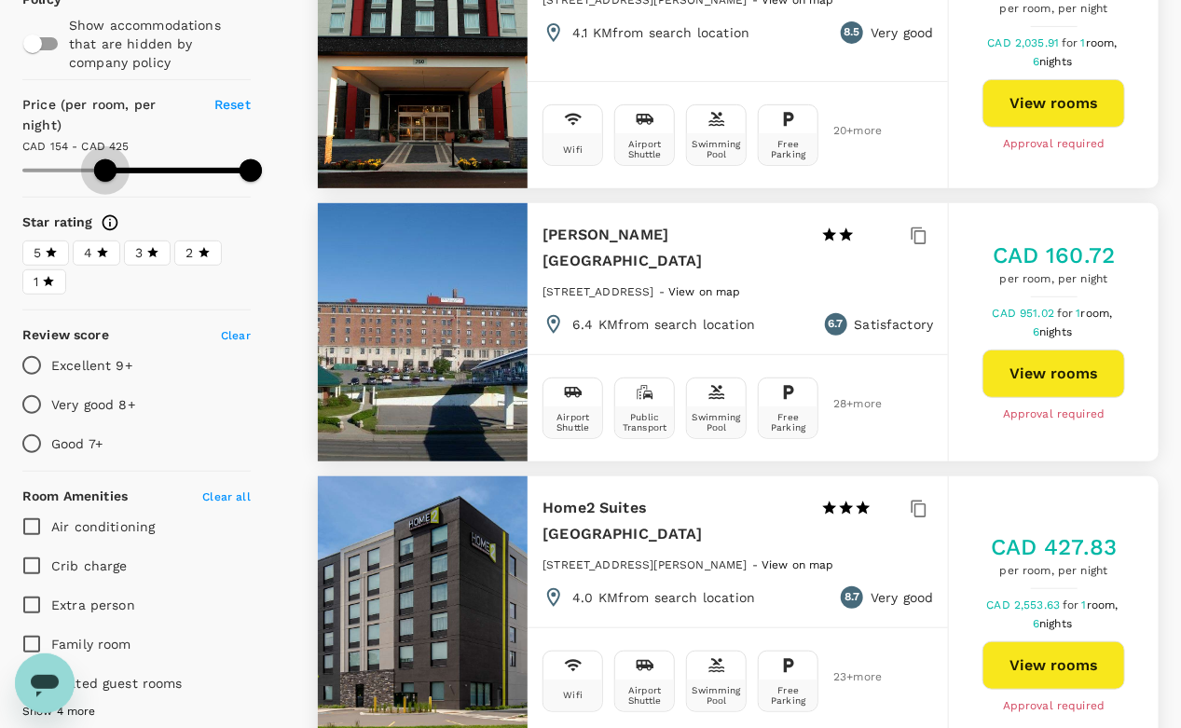
type input "189"
type input "476"
type input "191"
type input "476"
type input "195"
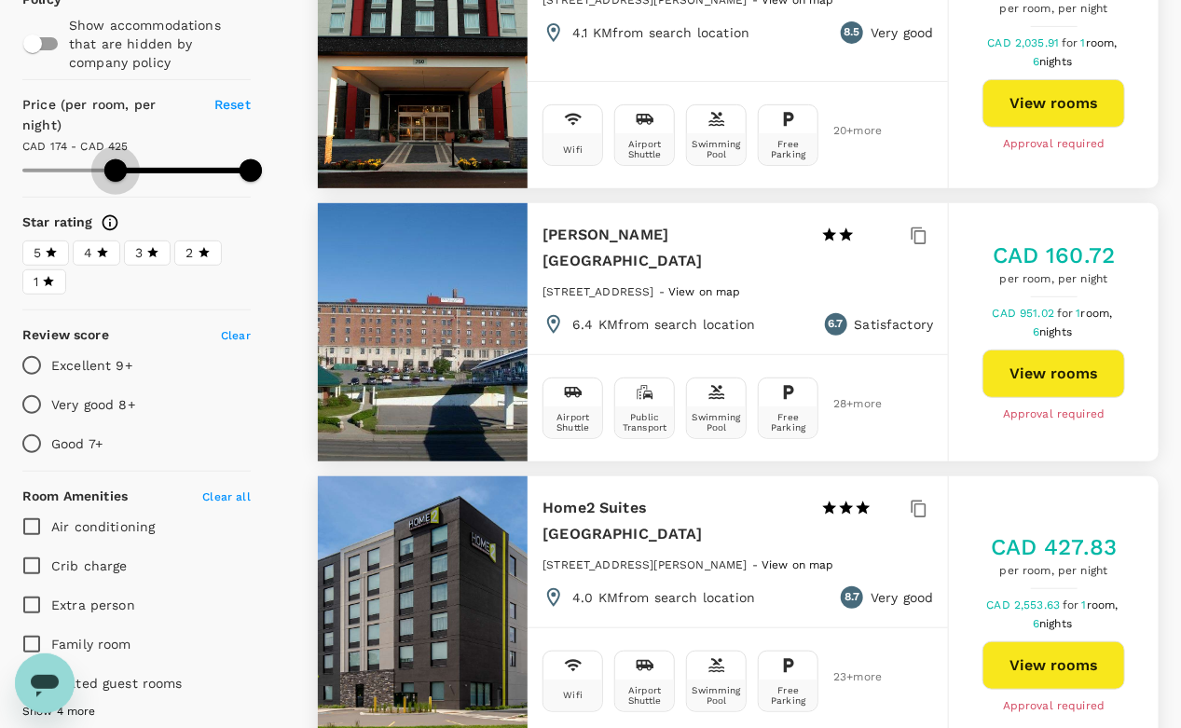
type input "476"
type input "199"
type input "476"
type input "201"
type input "476"
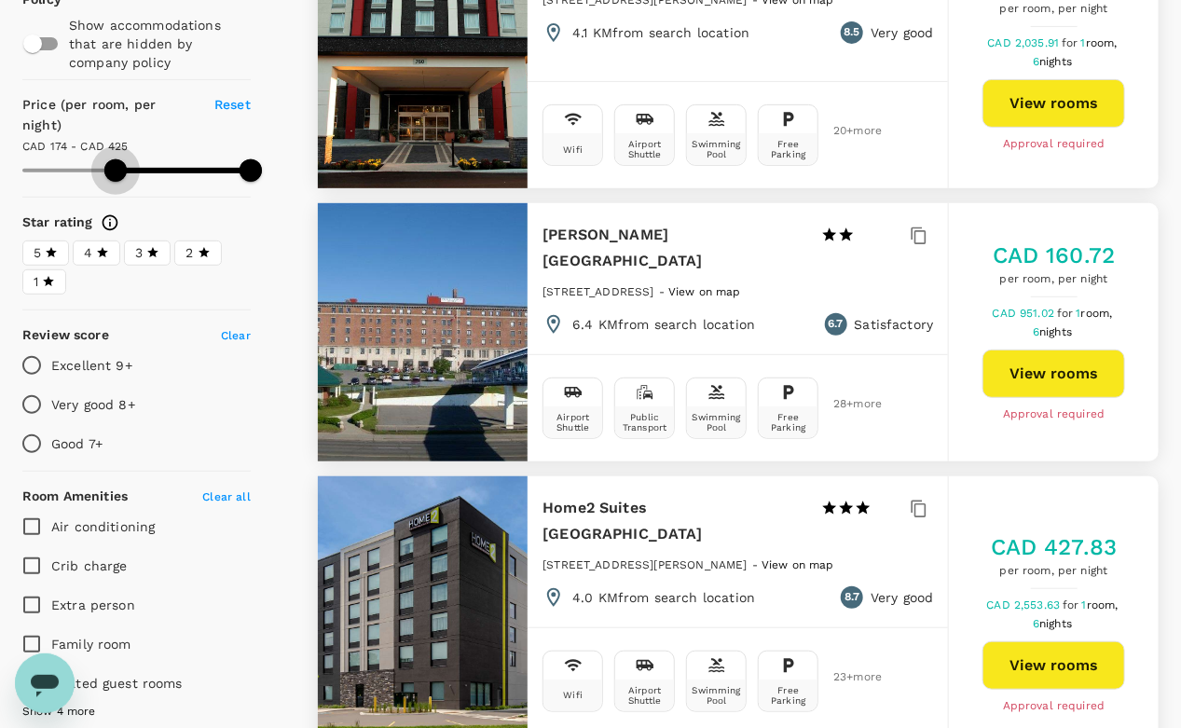
type input "204"
type input "476"
type input "210"
type input "476"
type input "212"
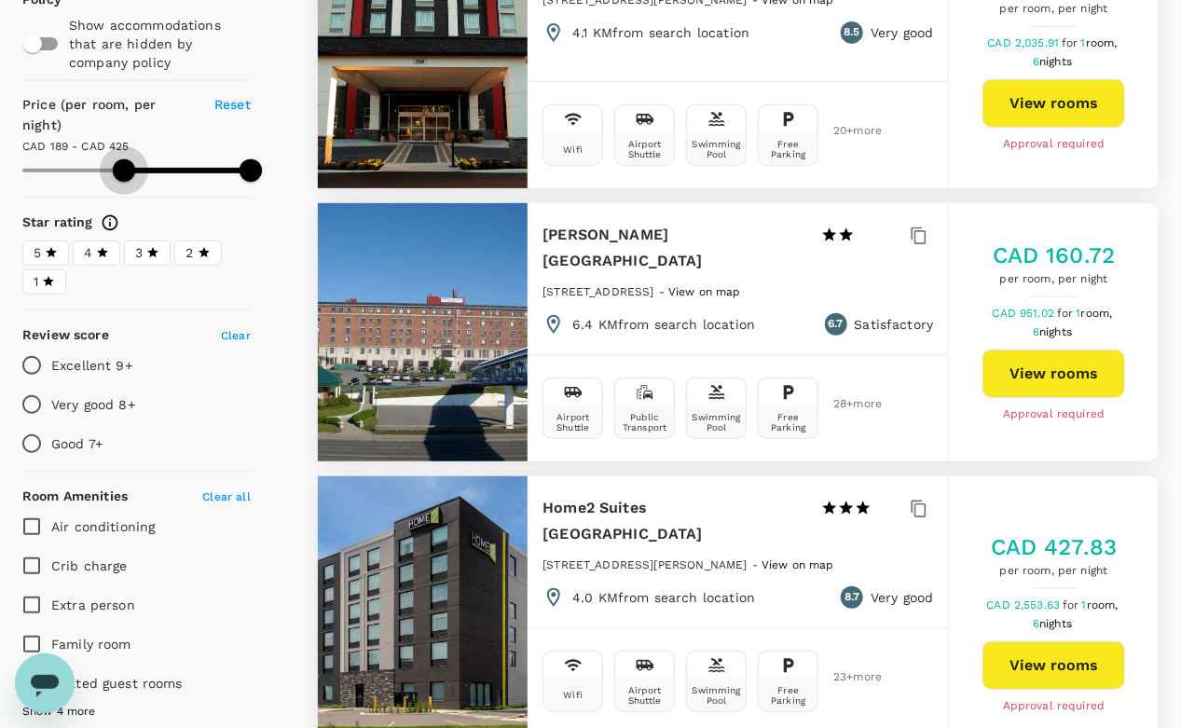
type input "476"
type input "214"
type input "476"
type input "218"
type input "476"
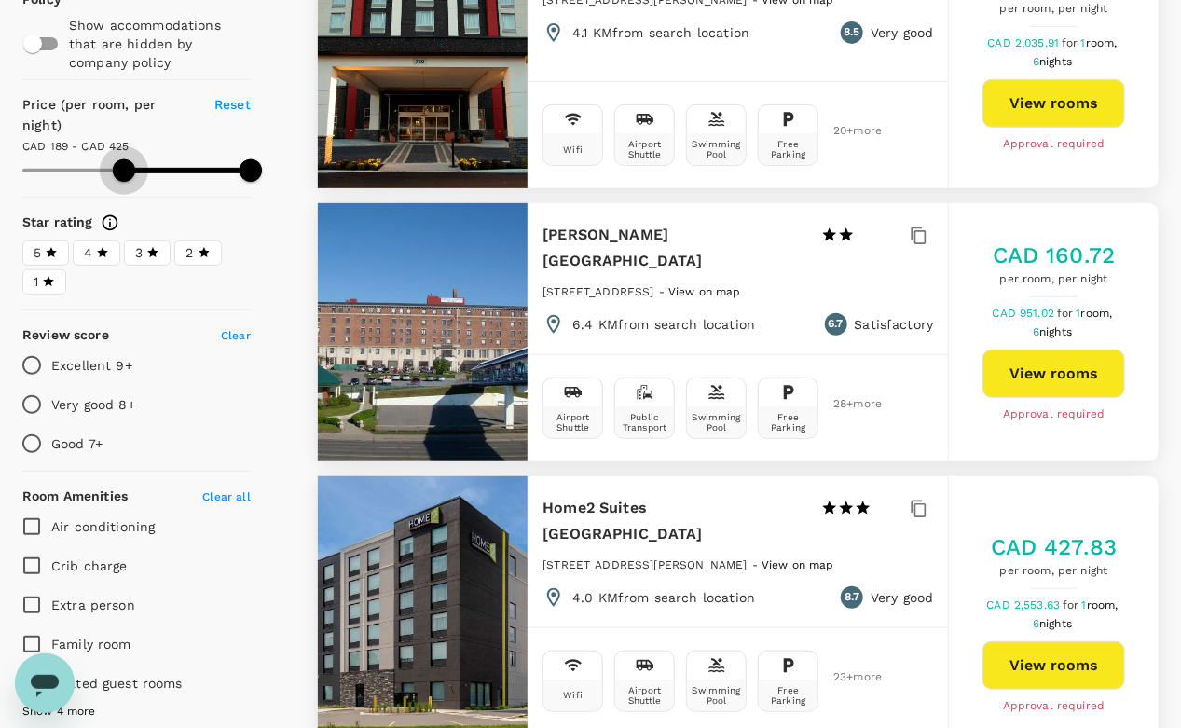
type input "222"
type input "476"
type input "224"
type input "476"
type input "228"
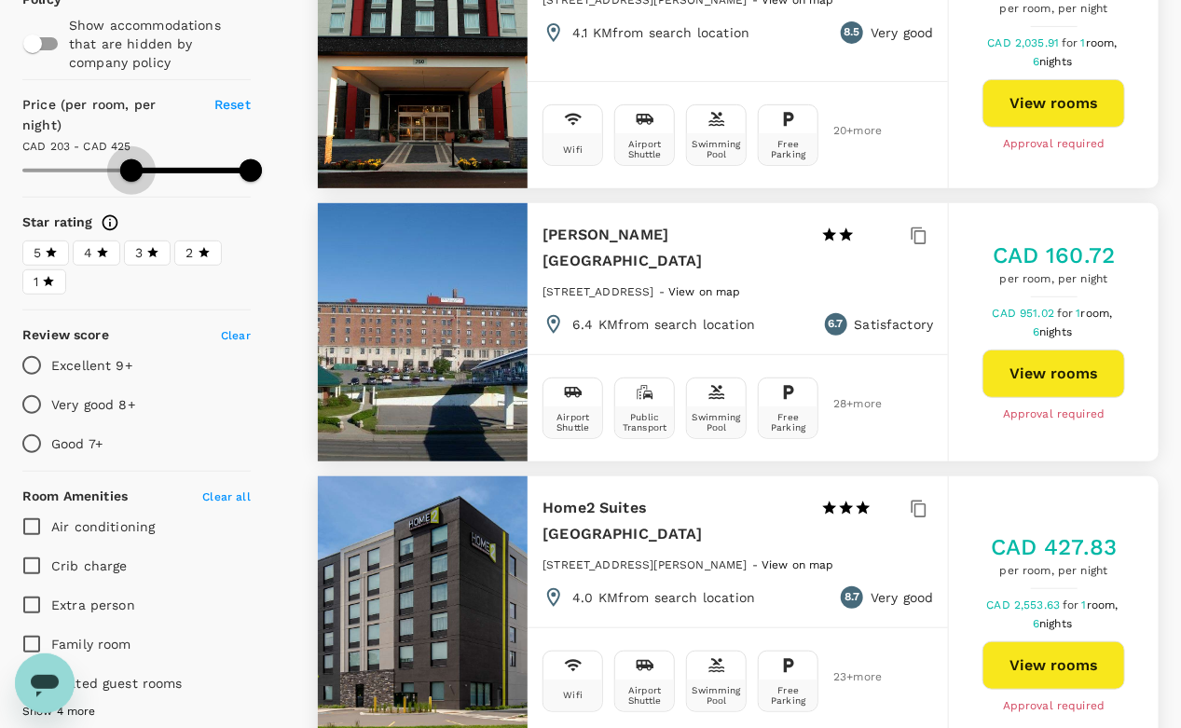
type input "476"
type input "230"
type input "476"
type input "234"
type input "476"
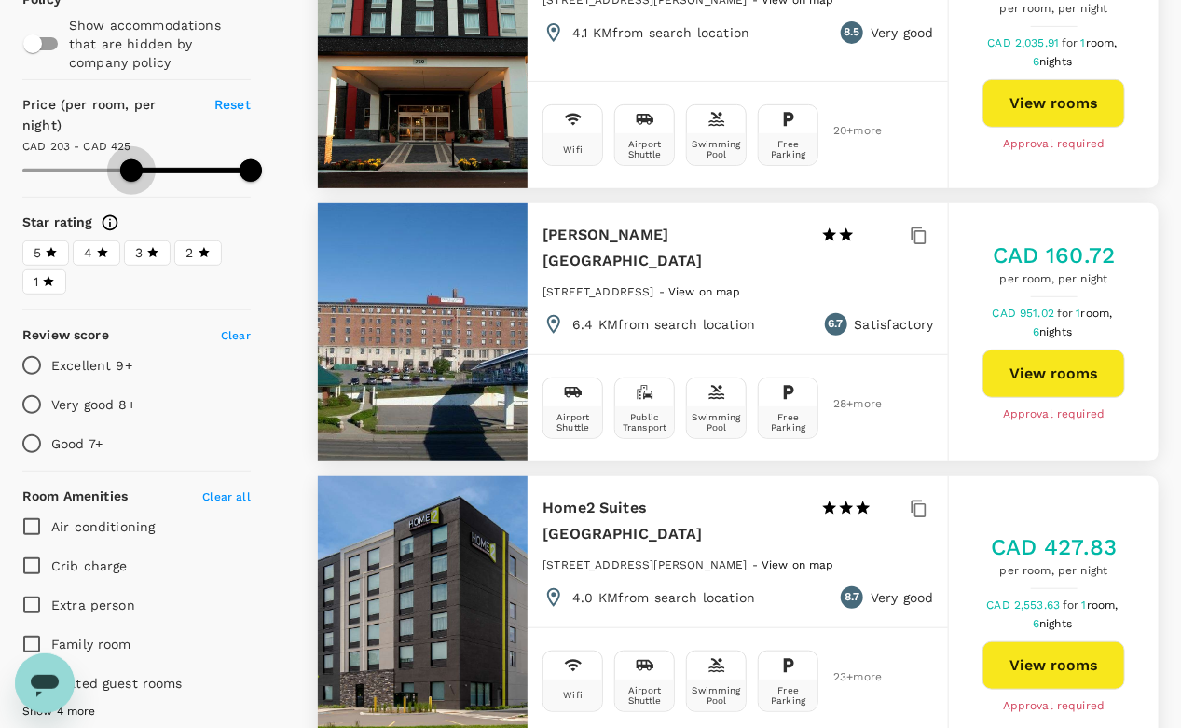
type input "236"
type input "476"
type input "238"
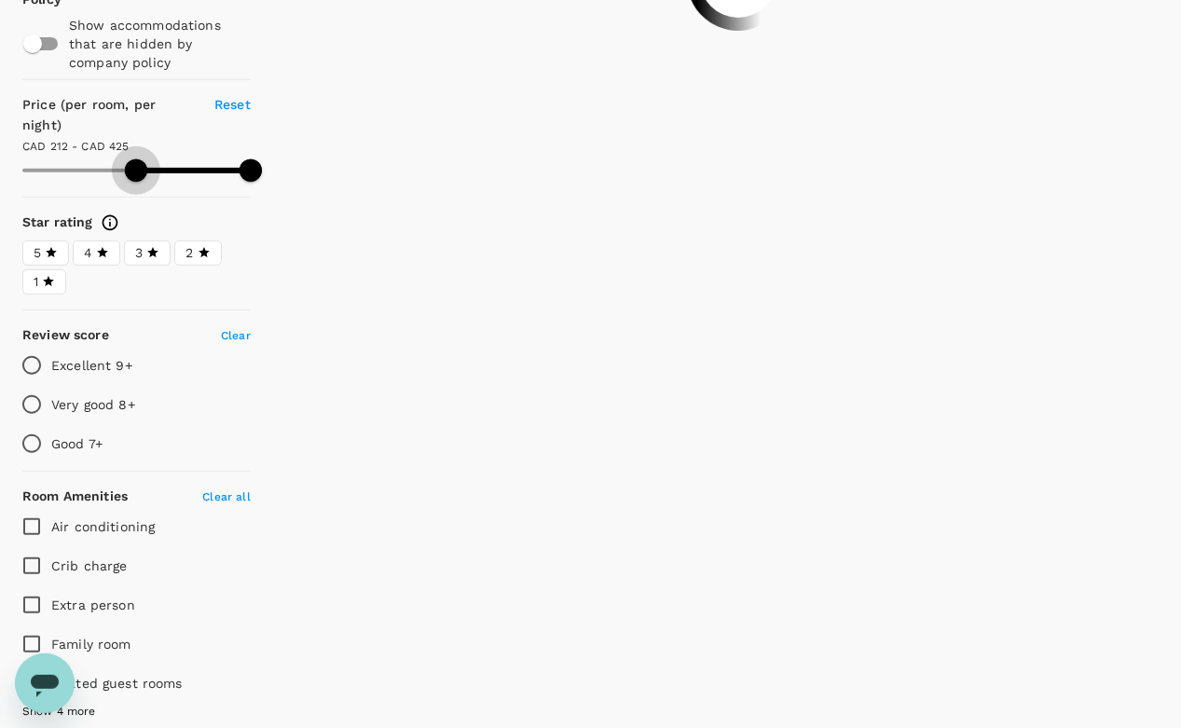
drag, startPoint x: 32, startPoint y: 162, endPoint x: 136, endPoint y: 185, distance: 106.8
click at [136, 182] on span at bounding box center [136, 170] width 22 height 22
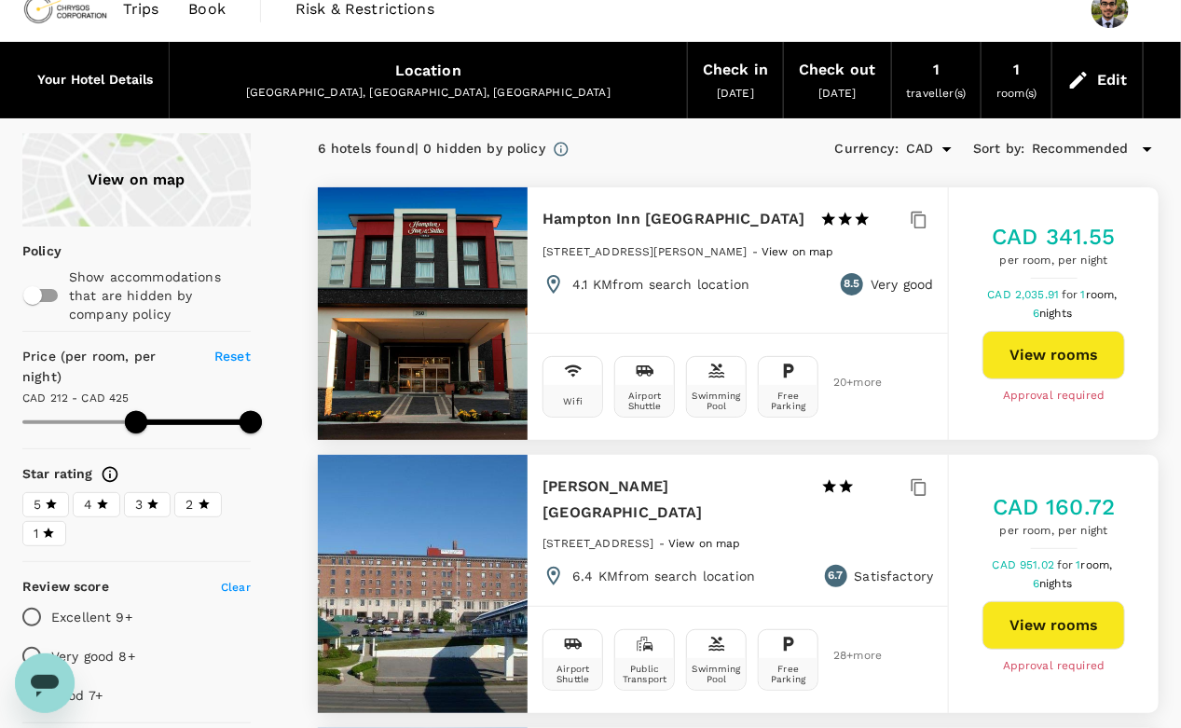
scroll to position [0, 0]
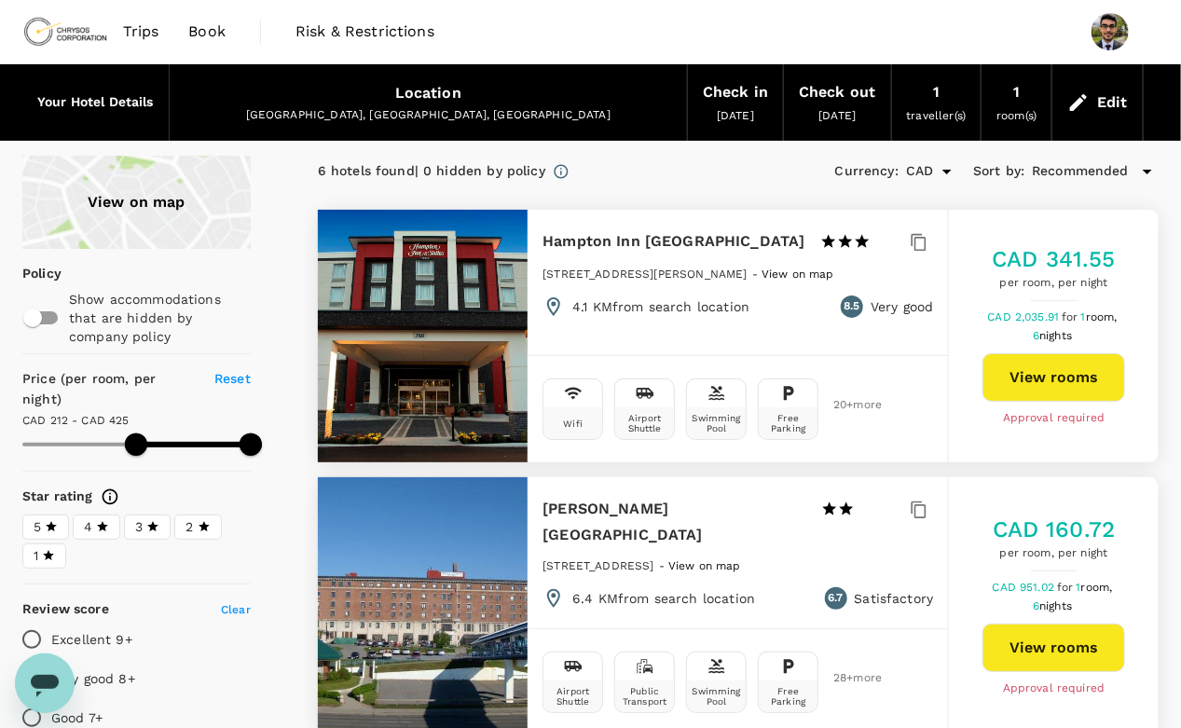
type input "476"
type input "230"
type input "476"
type input "185"
type input "476"
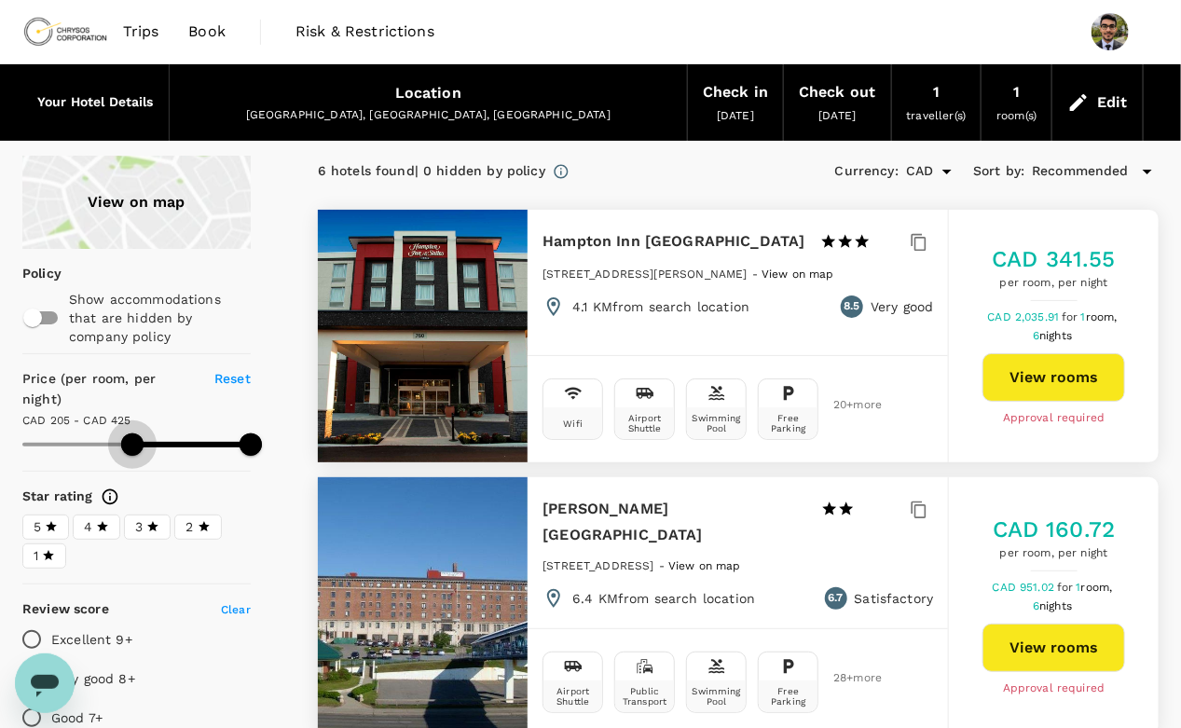
drag, startPoint x: 132, startPoint y: 441, endPoint x: 0, endPoint y: 437, distance: 132.4
type input "0"
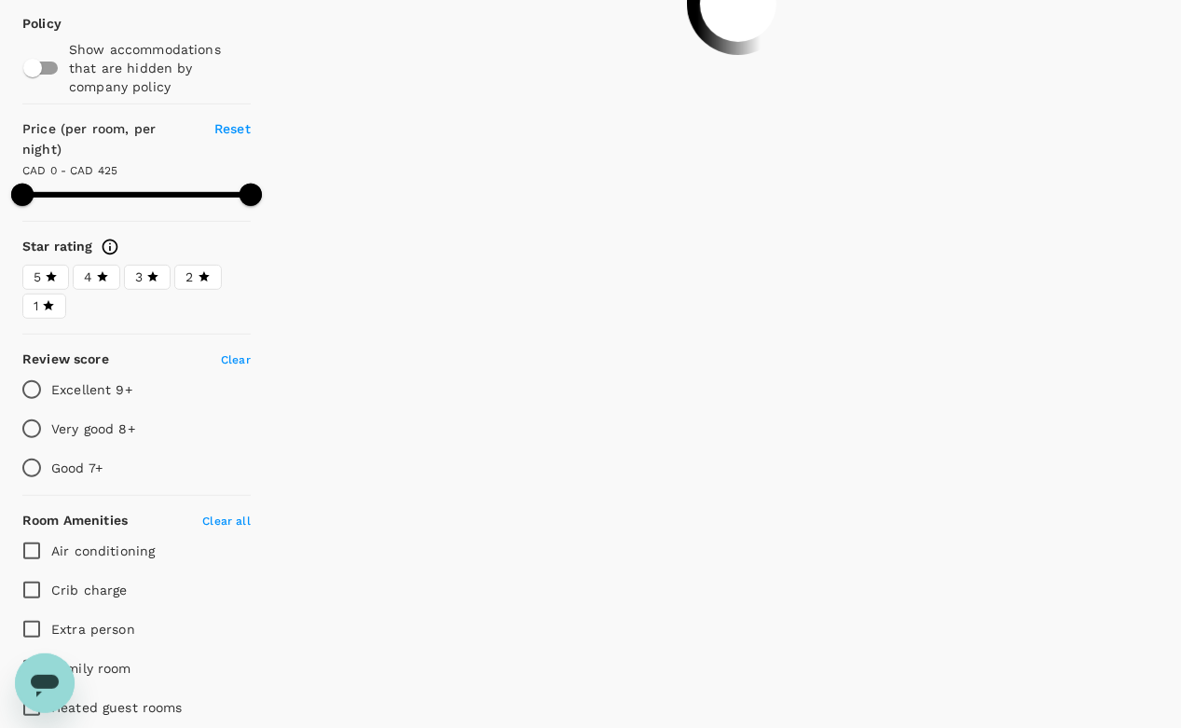
scroll to position [255, 0]
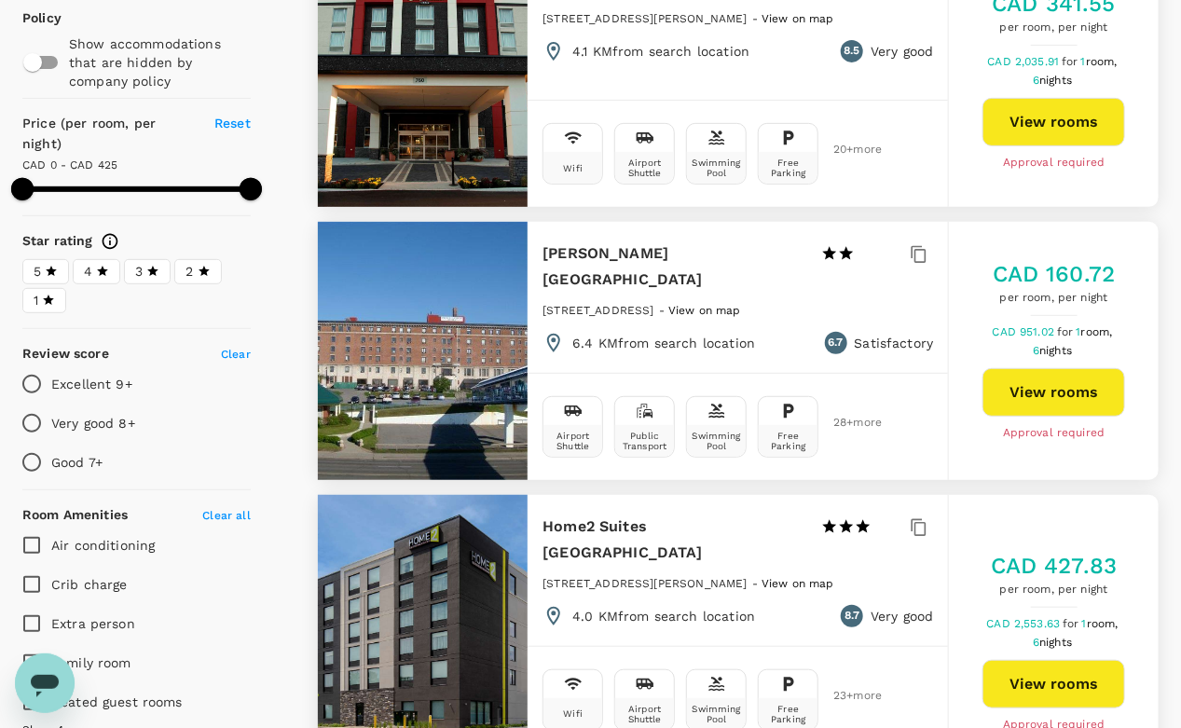
type input "476"
type input "CAD"
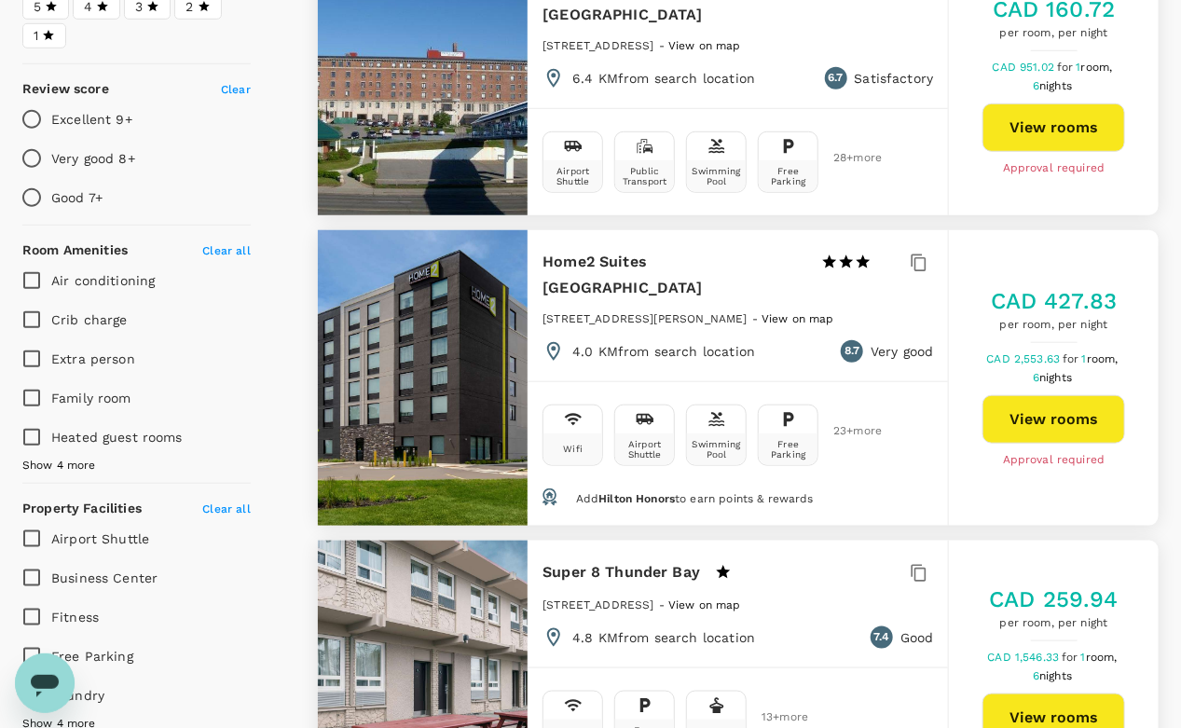
scroll to position [455, 0]
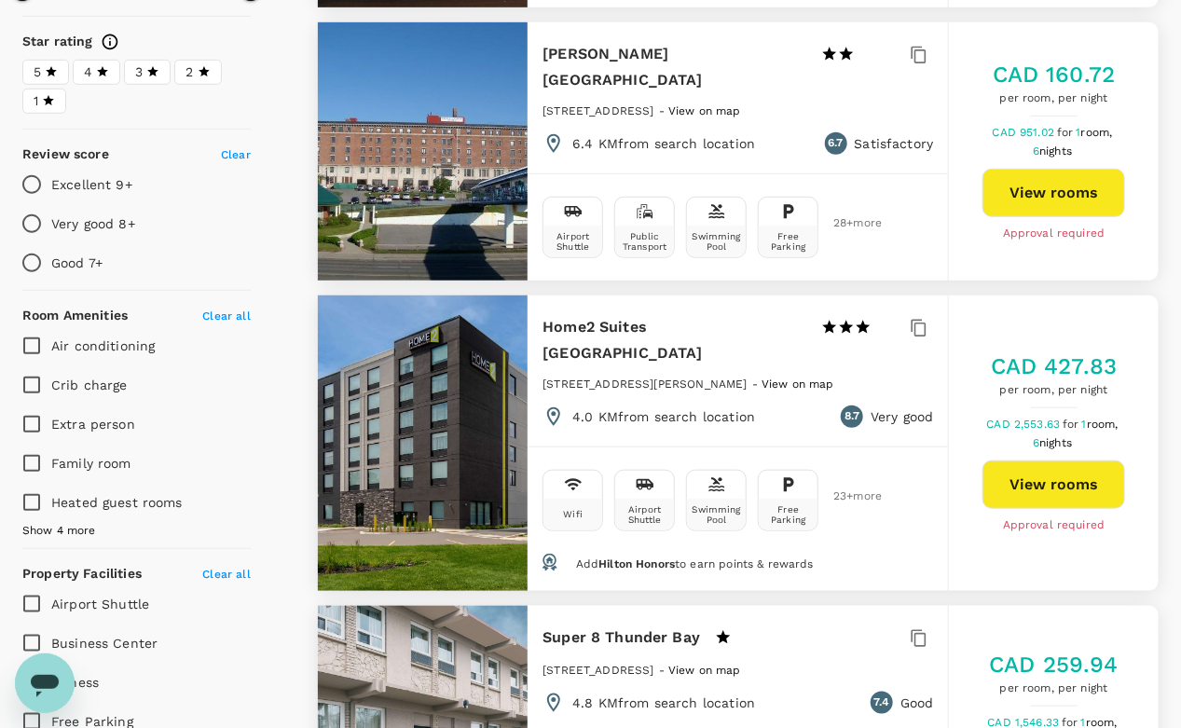
click at [570, 324] on h6 "Home2 Suites Thunder Bay" at bounding box center [675, 340] width 264 height 52
click at [482, 337] on div at bounding box center [423, 442] width 211 height 295
click at [1019, 481] on button "View rooms" at bounding box center [1053, 484] width 143 height 48
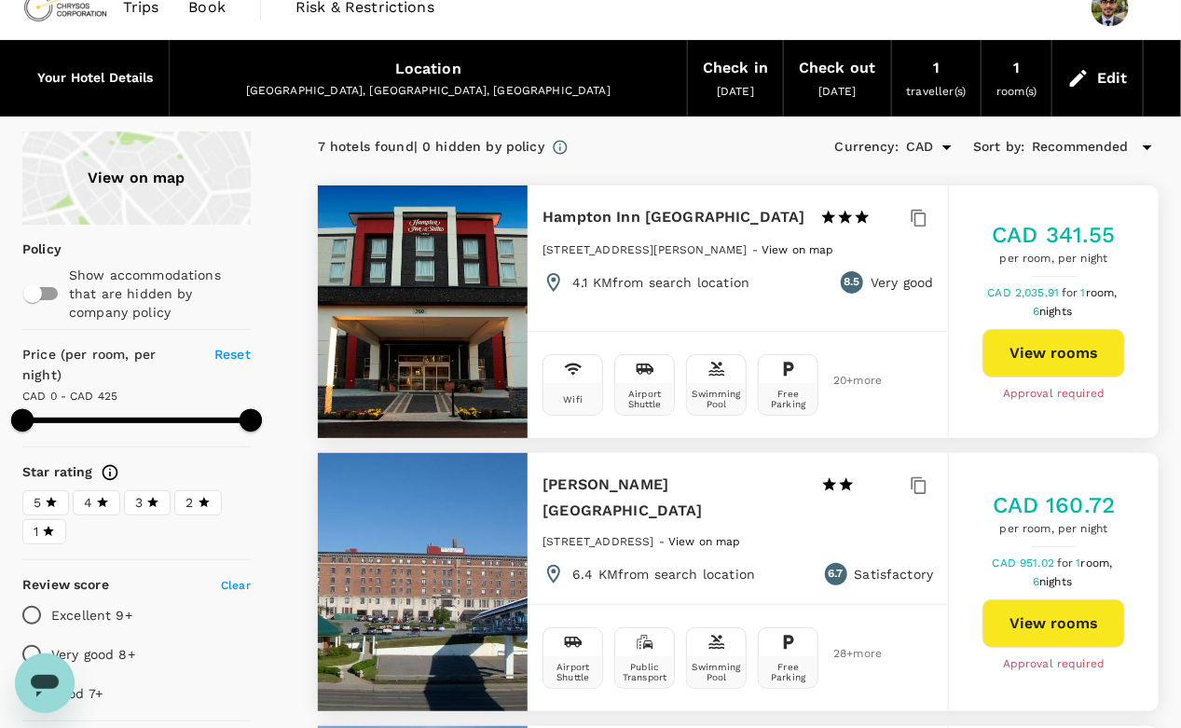
scroll to position [23, 0]
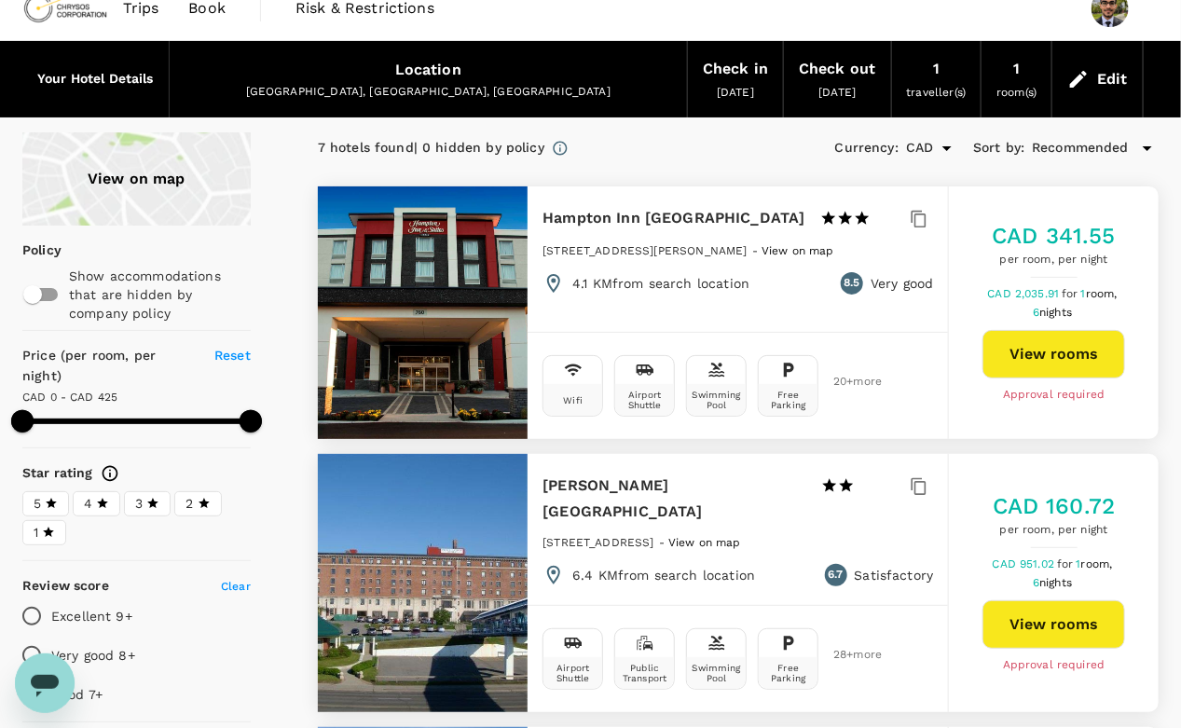
click at [1082, 350] on button "View rooms" at bounding box center [1053, 354] width 143 height 48
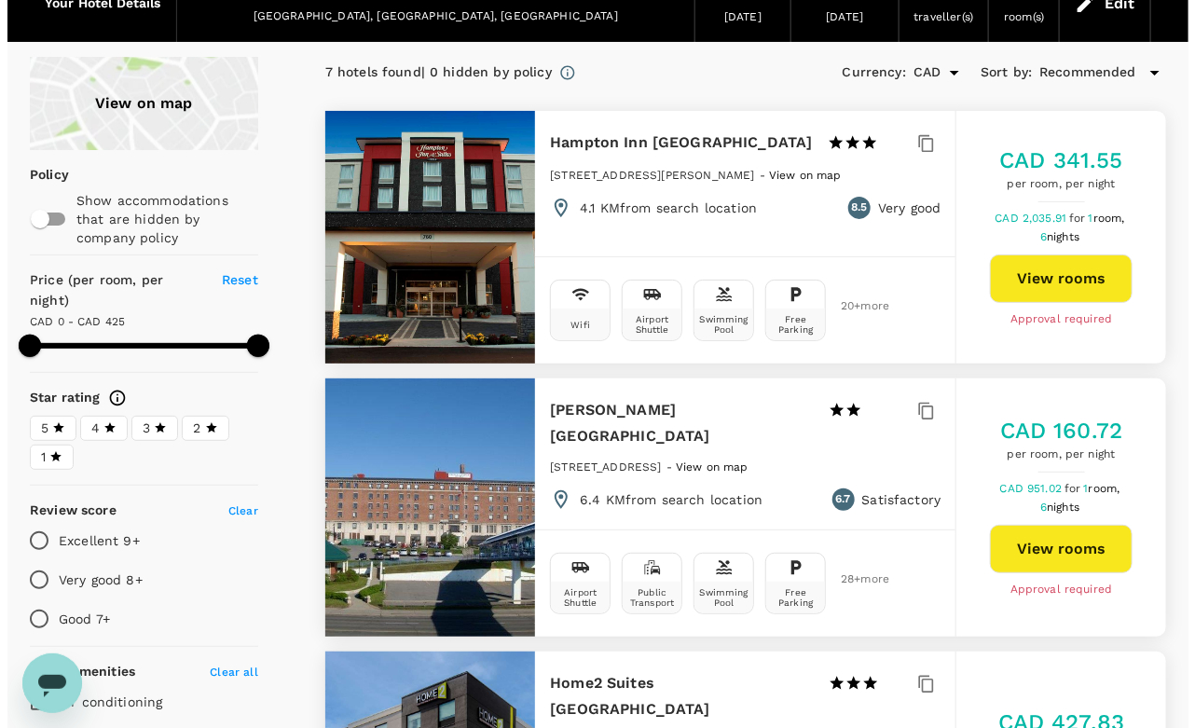
scroll to position [0, 0]
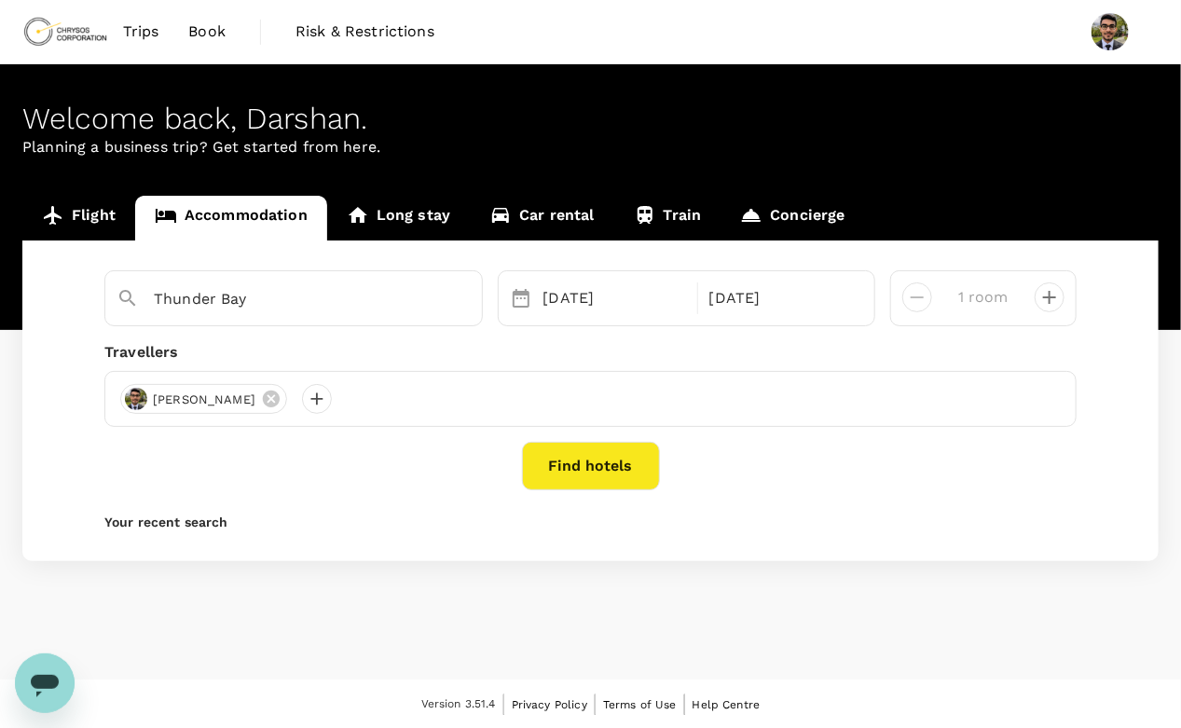
type input "2 rooms"
click at [332, 405] on div at bounding box center [317, 399] width 30 height 30
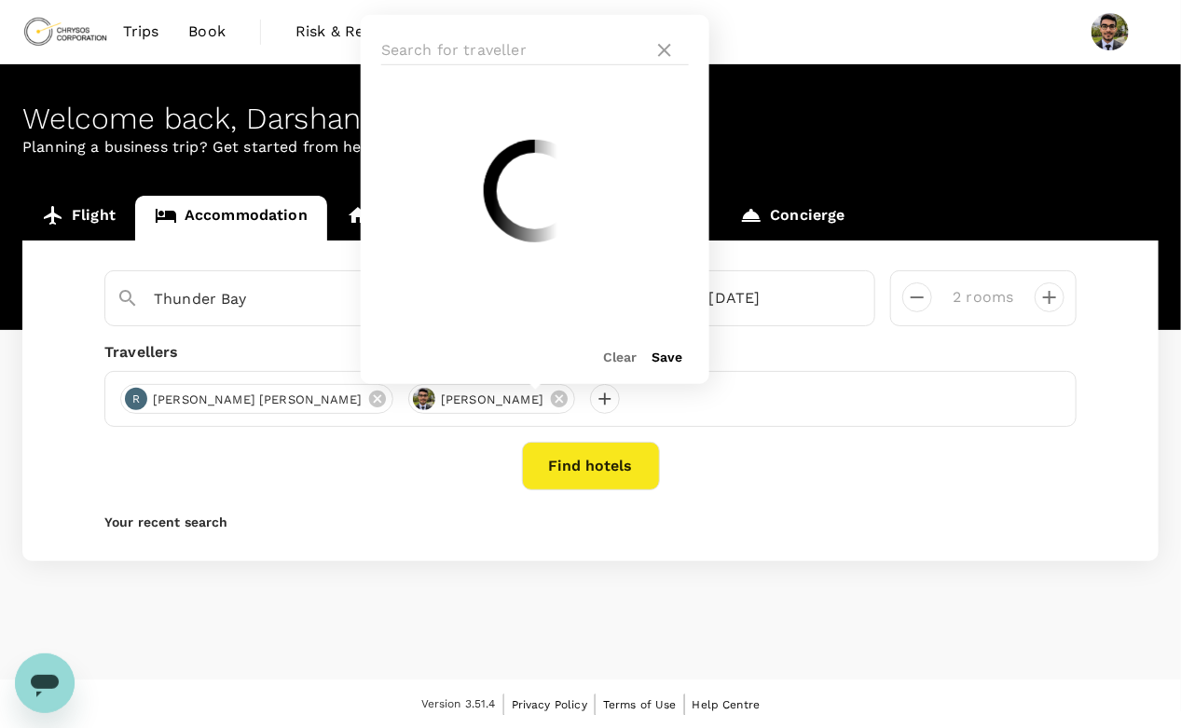
click at [405, 514] on p "Your recent search" at bounding box center [590, 522] width 972 height 19
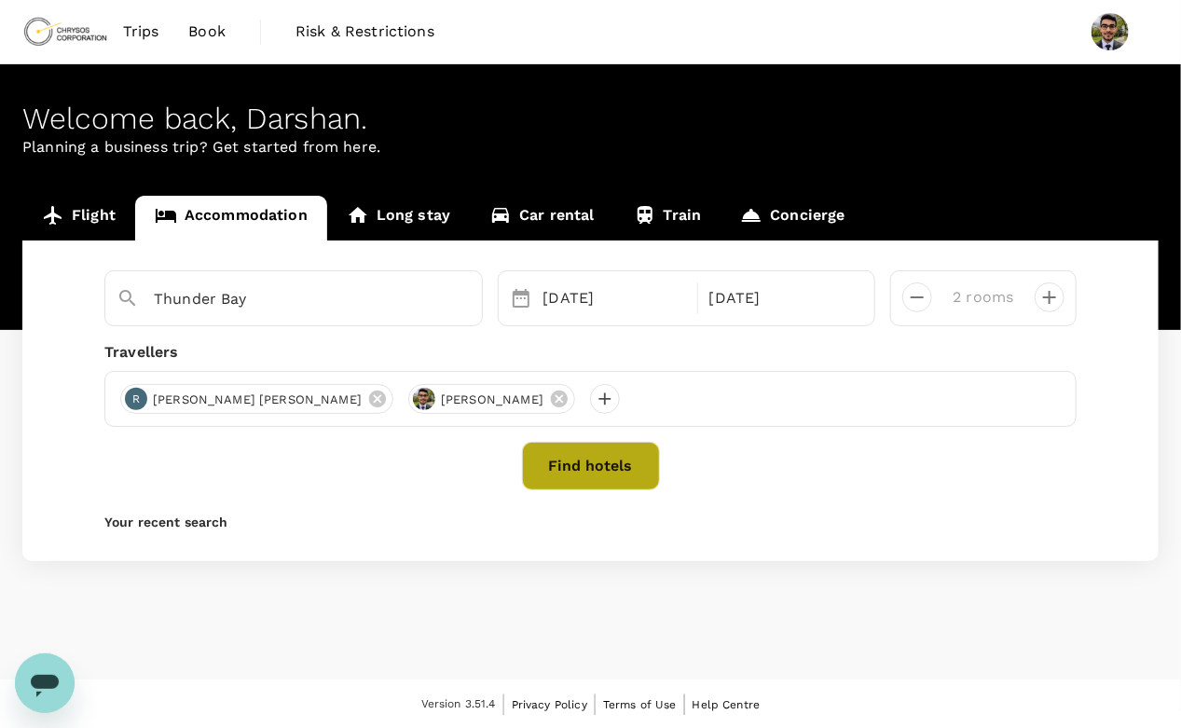
click at [585, 452] on button "Find hotels" at bounding box center [591, 466] width 138 height 48
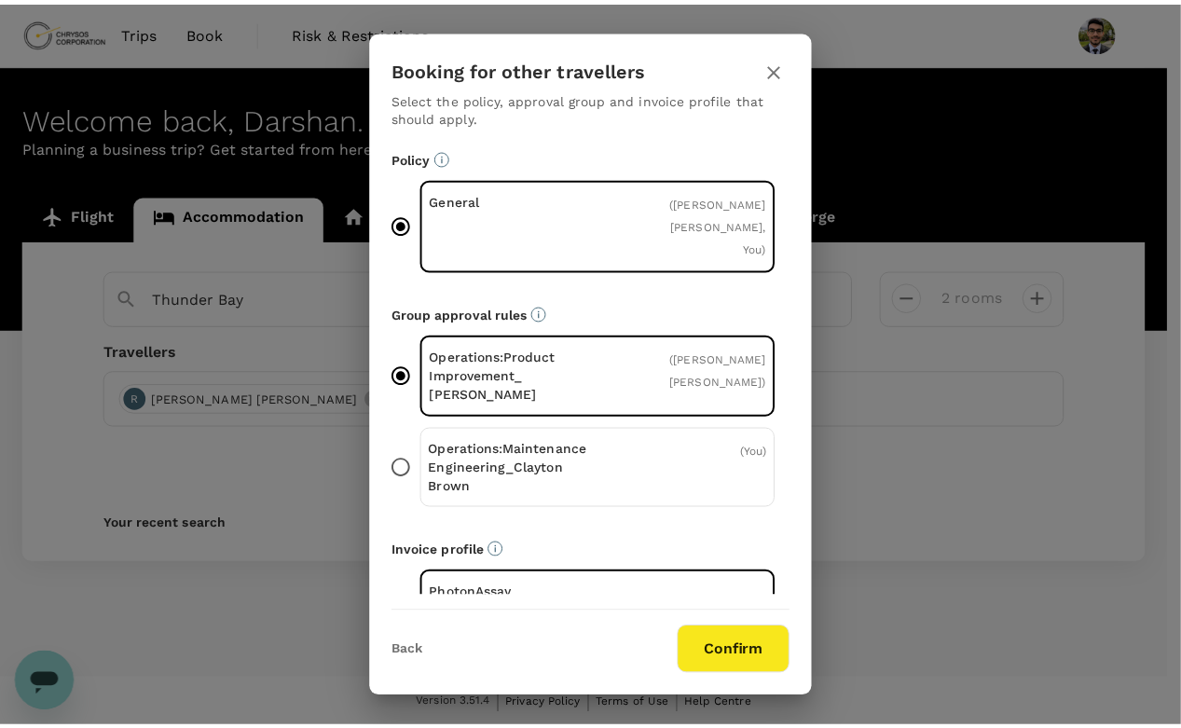
scroll to position [41, 0]
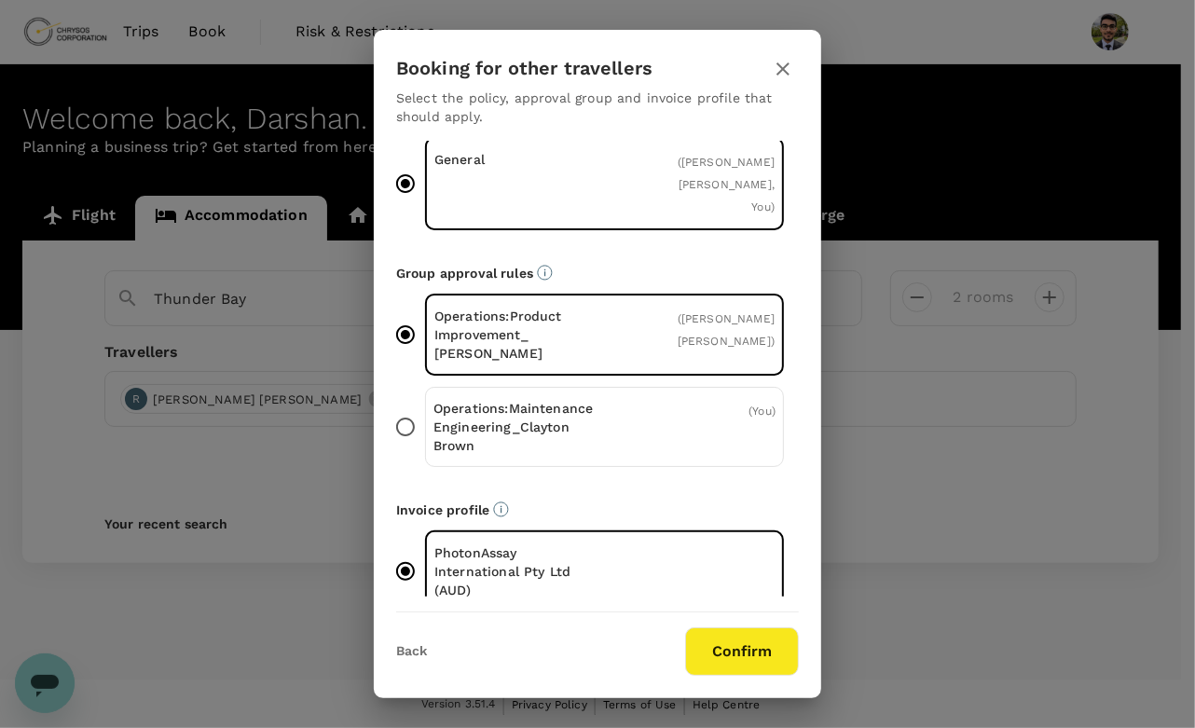
click at [786, 56] on button "button" at bounding box center [783, 69] width 32 height 32
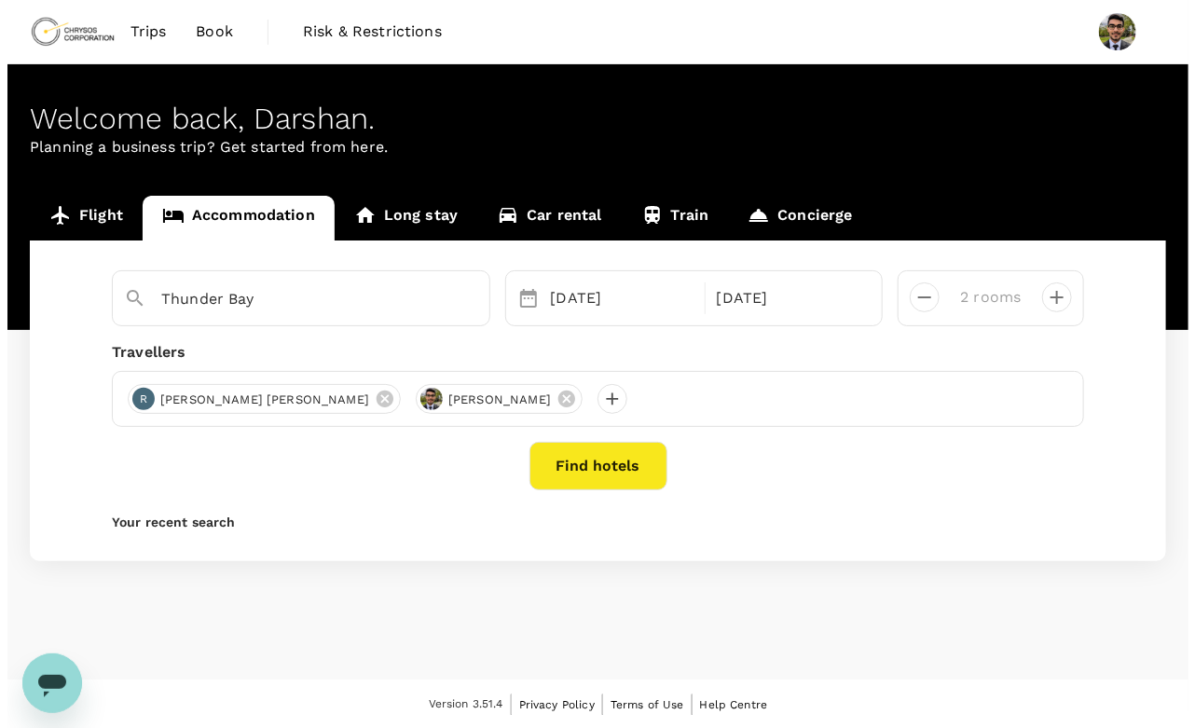
scroll to position [0, 0]
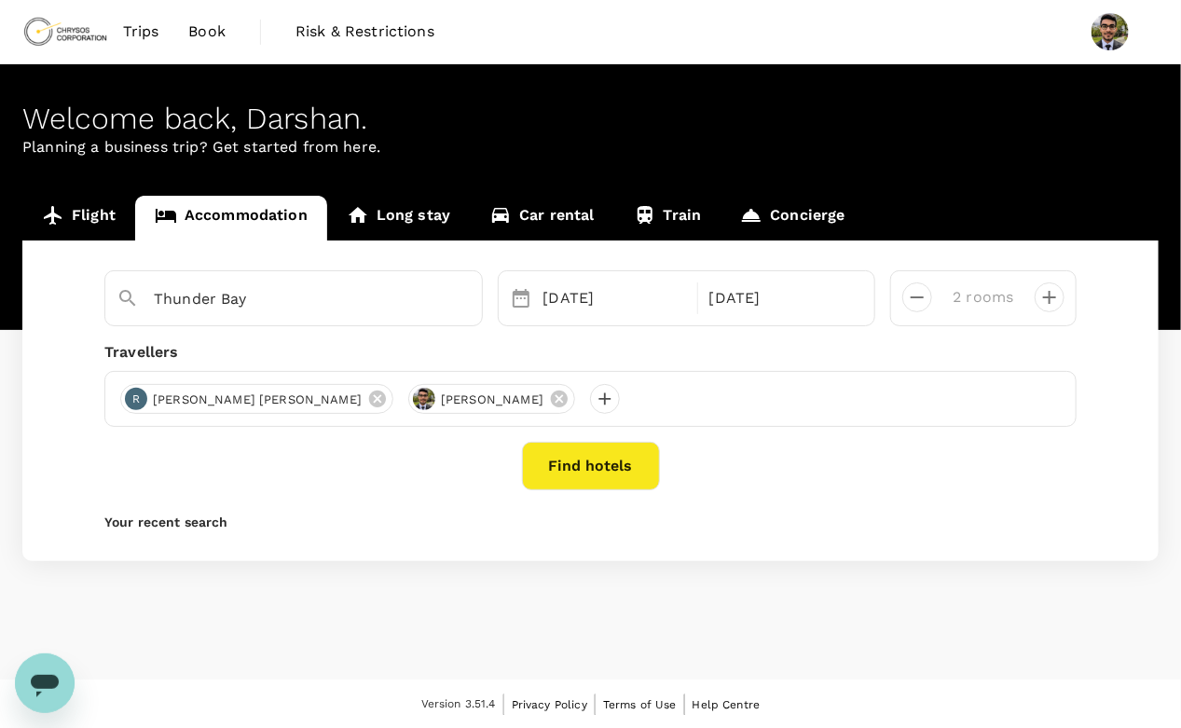
click at [602, 487] on button "Find hotels" at bounding box center [591, 466] width 138 height 48
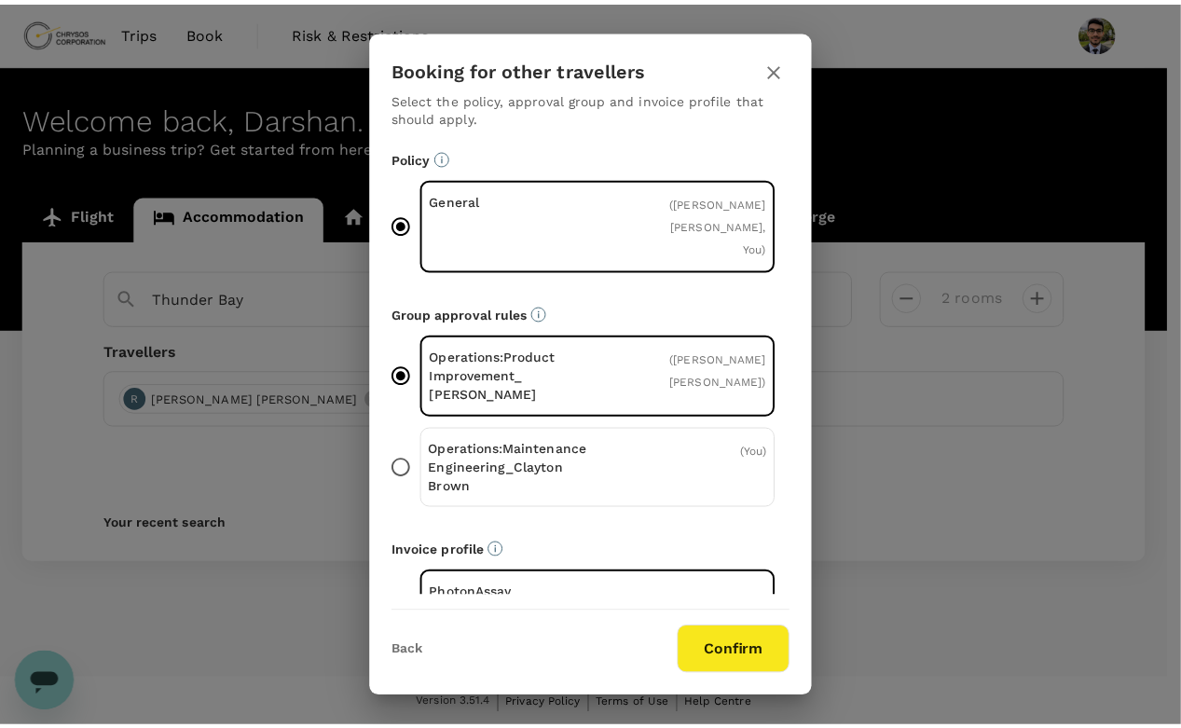
scroll to position [41, 0]
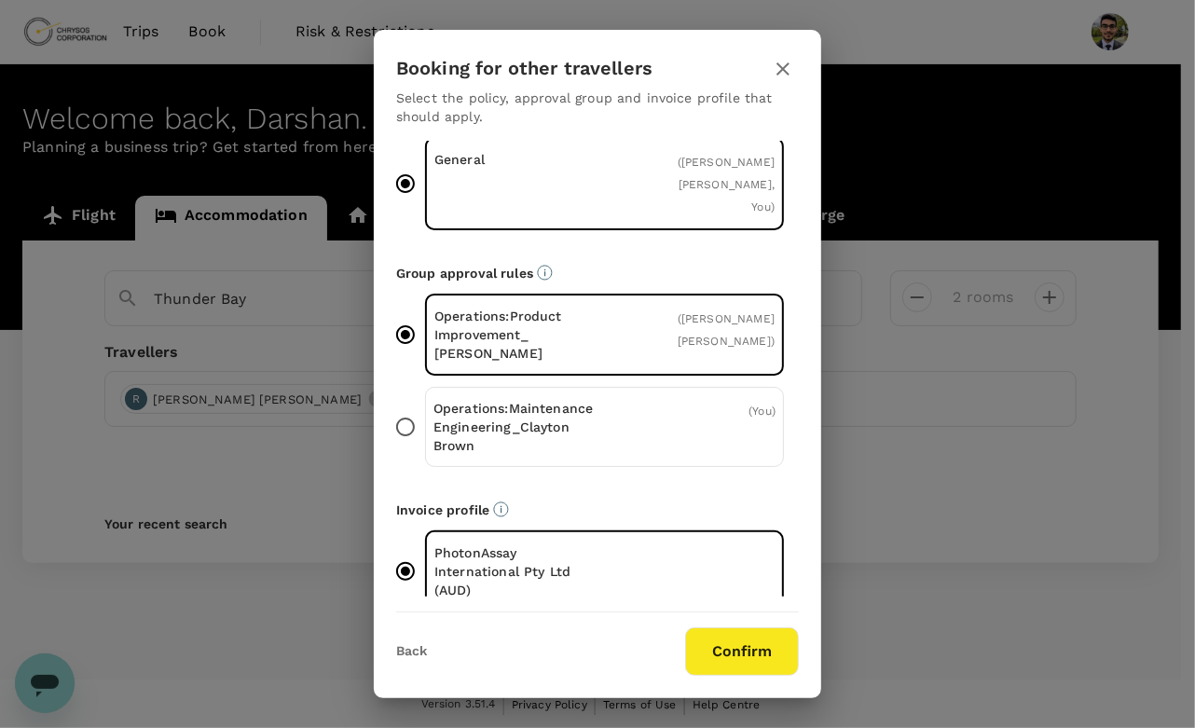
click at [519, 402] on p "Operations:Maintenance Engineering_Clayton Brown" at bounding box center [519, 427] width 172 height 56
click at [425, 407] on input "Operations:Maintenance Engineering_Clayton Brown ( You )" at bounding box center [405, 426] width 39 height 39
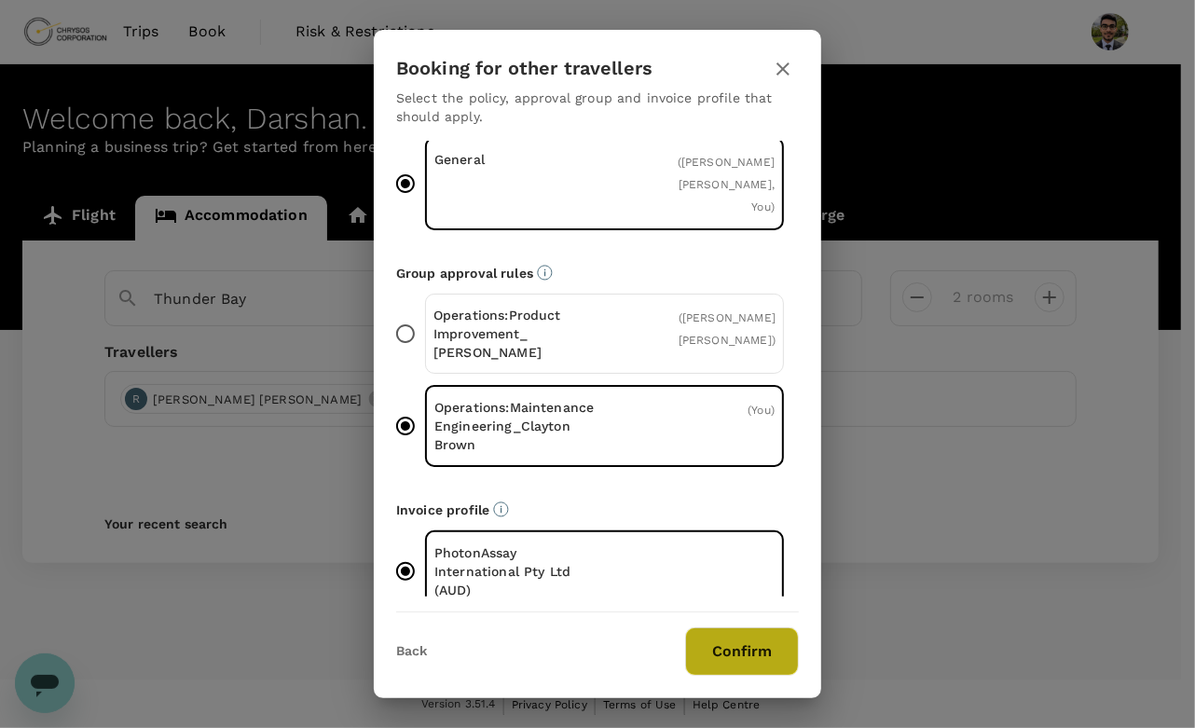
click at [735, 644] on button "Confirm" at bounding box center [742, 651] width 114 height 48
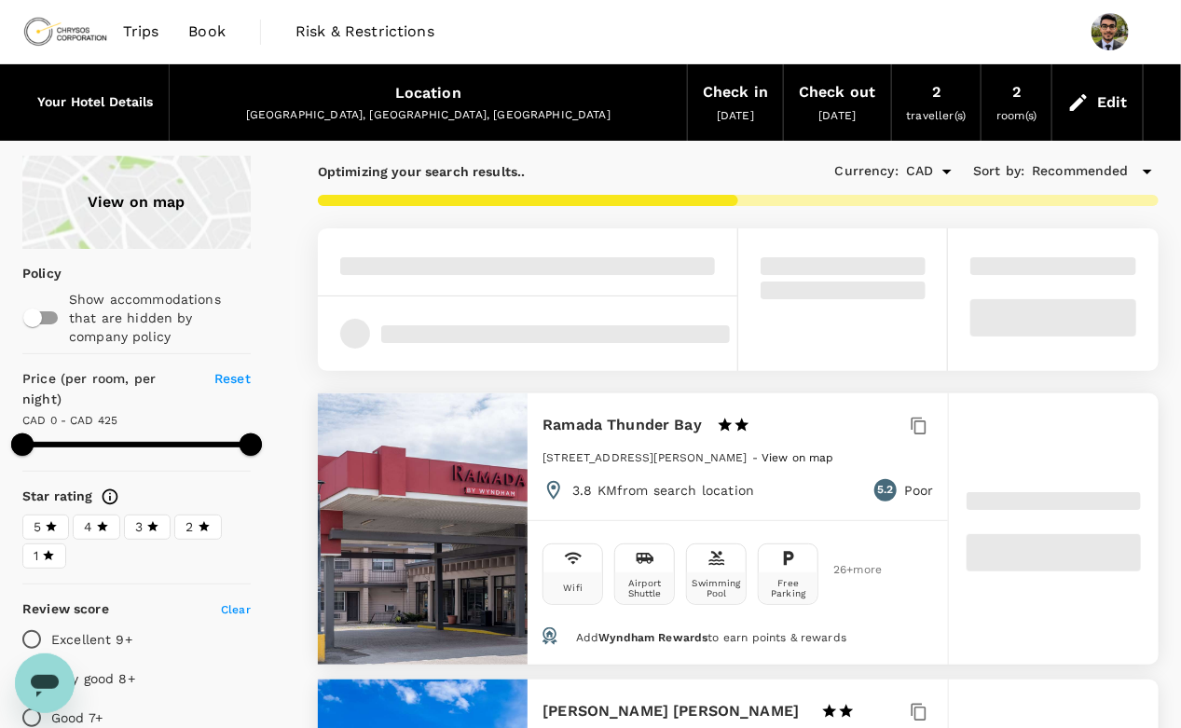
type input "476"
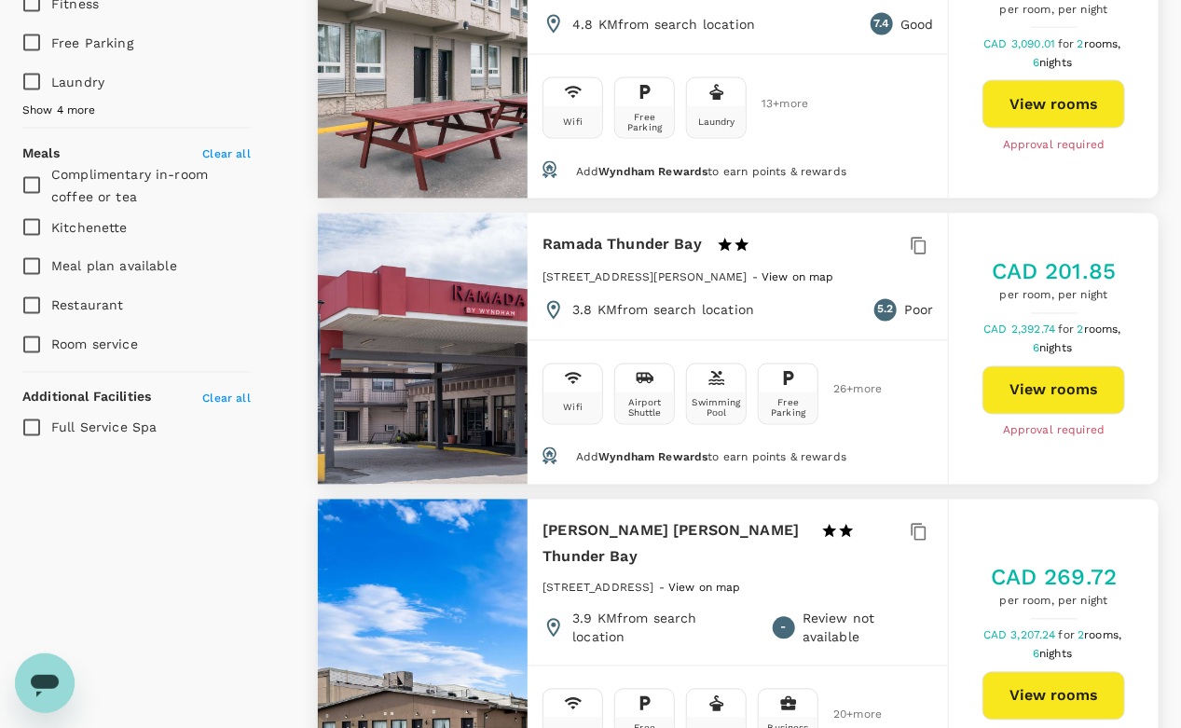
scroll to position [1132, 0]
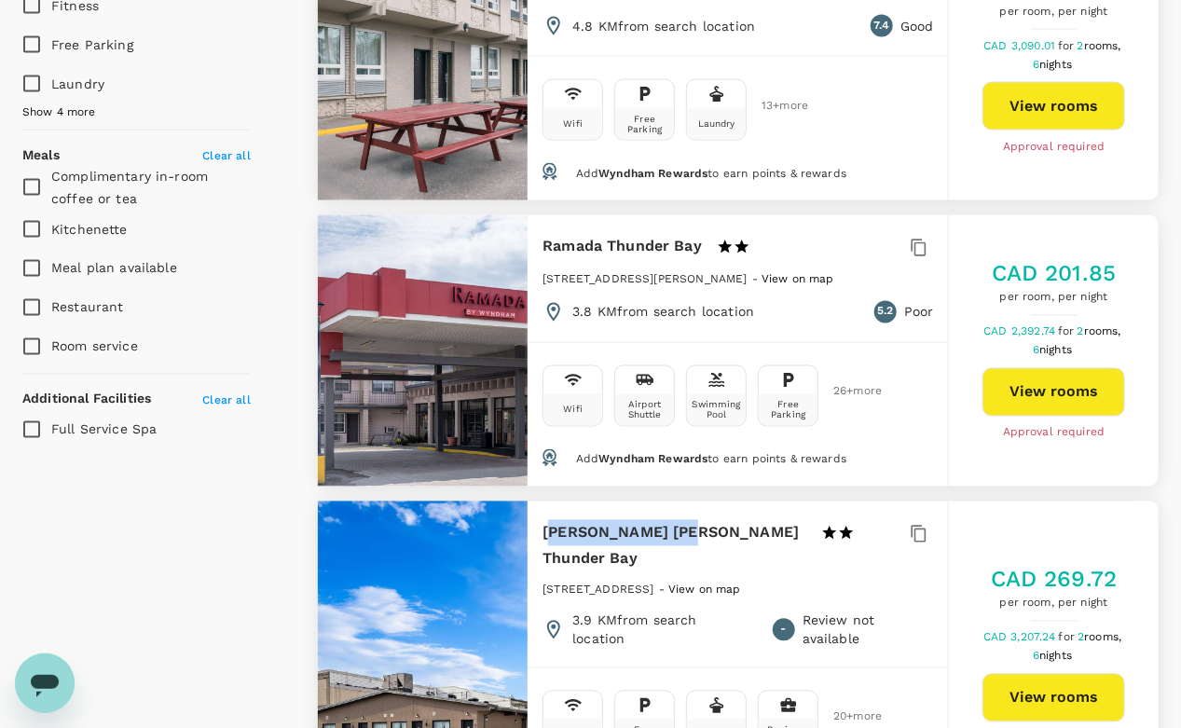
drag, startPoint x: 555, startPoint y: 496, endPoint x: 688, endPoint y: 494, distance: 133.3
click at [688, 520] on h6 "Howard Johnson Thunder Bay" at bounding box center [675, 546] width 264 height 52
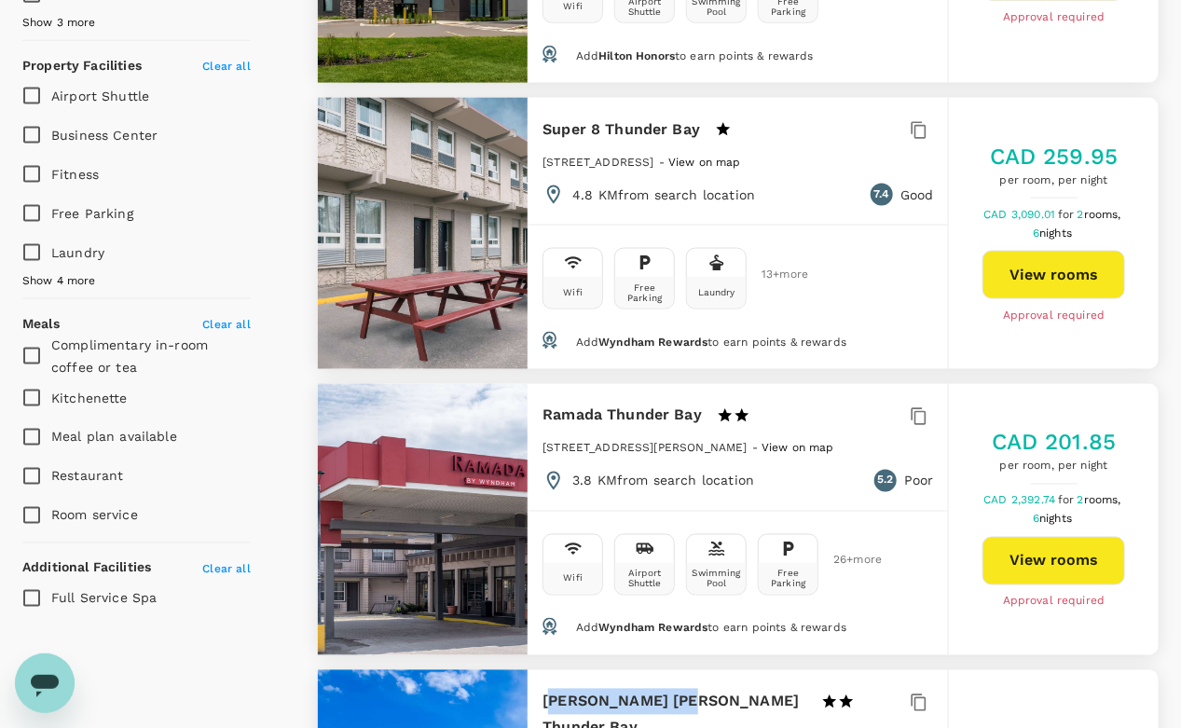
scroll to position [962, 0]
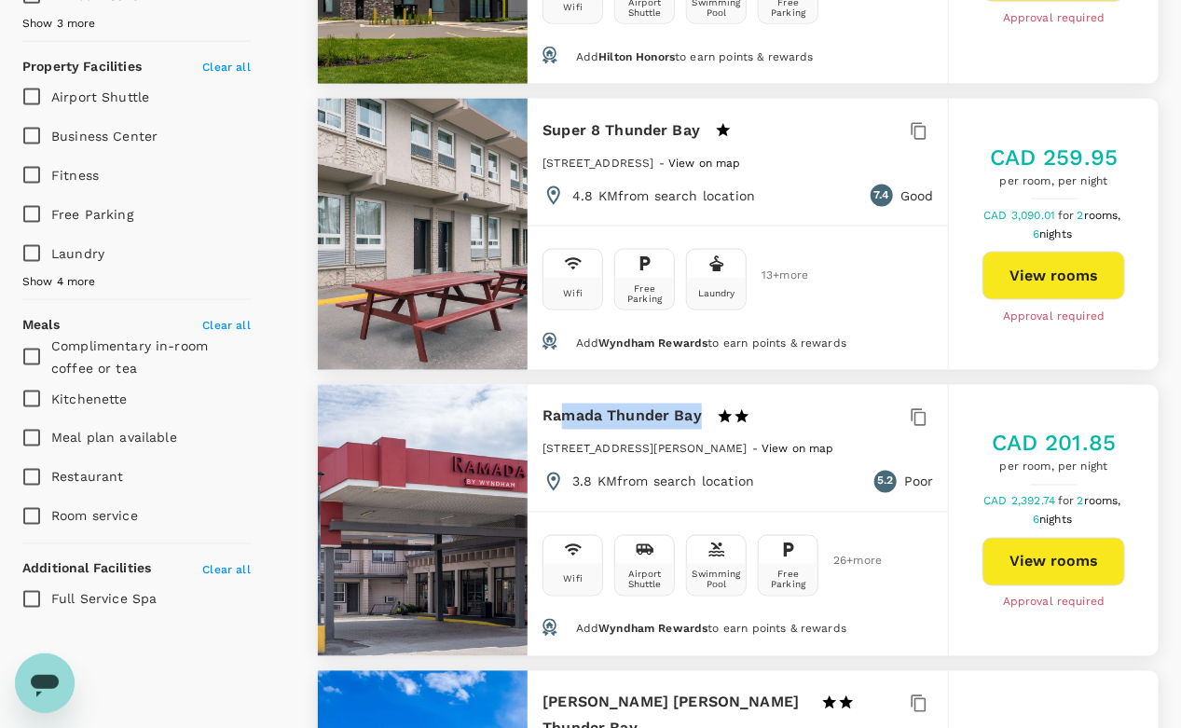
drag, startPoint x: 688, startPoint y: 494, endPoint x: 708, endPoint y: 378, distance: 117.4
click at [708, 404] on div "Ramada Thunder Bay 1 Star 2 Stars 3 Stars 4 Stars 5 Stars" at bounding box center [672, 417] width 258 height 26
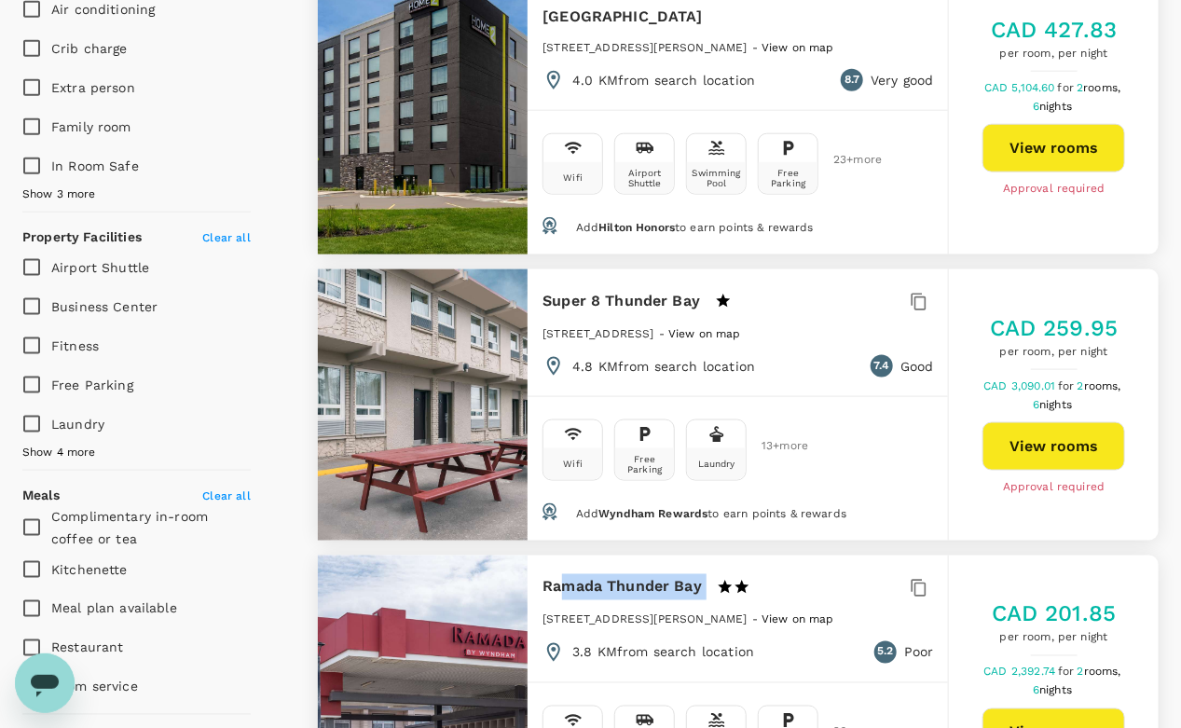
scroll to position [790, 0]
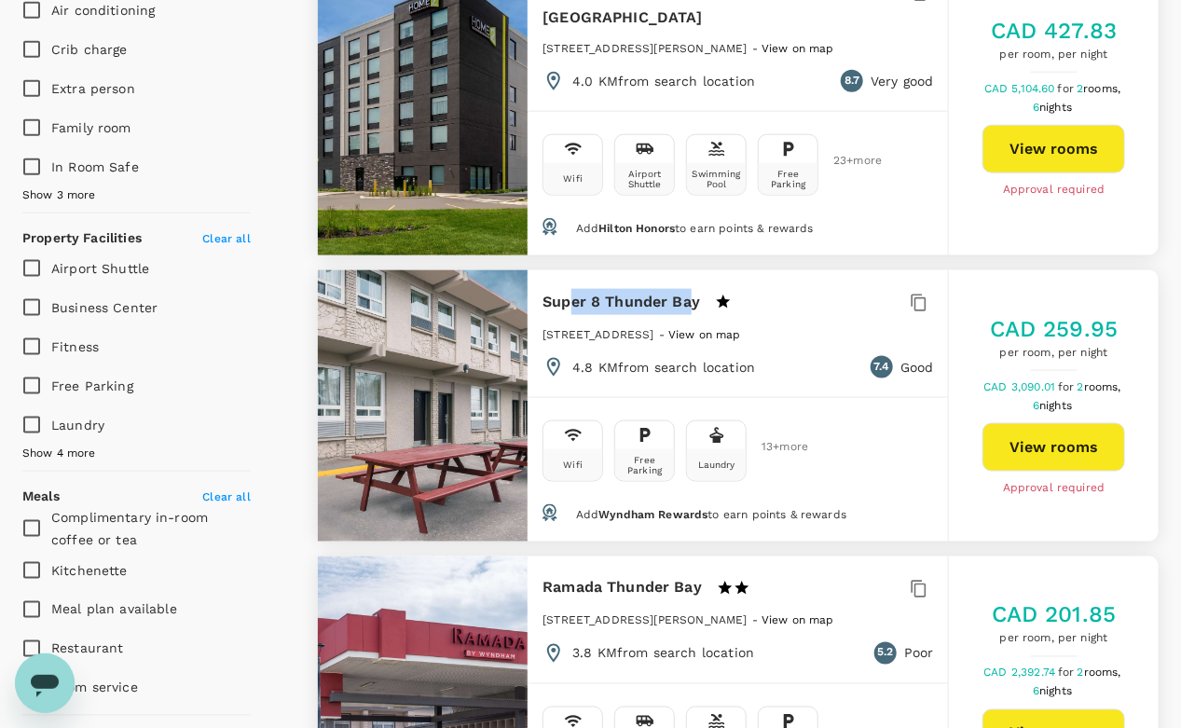
drag, startPoint x: 708, startPoint y: 378, endPoint x: 694, endPoint y: 268, distance: 110.9
click at [694, 289] on h6 "Super 8 Thunder Bay" at bounding box center [622, 302] width 158 height 26
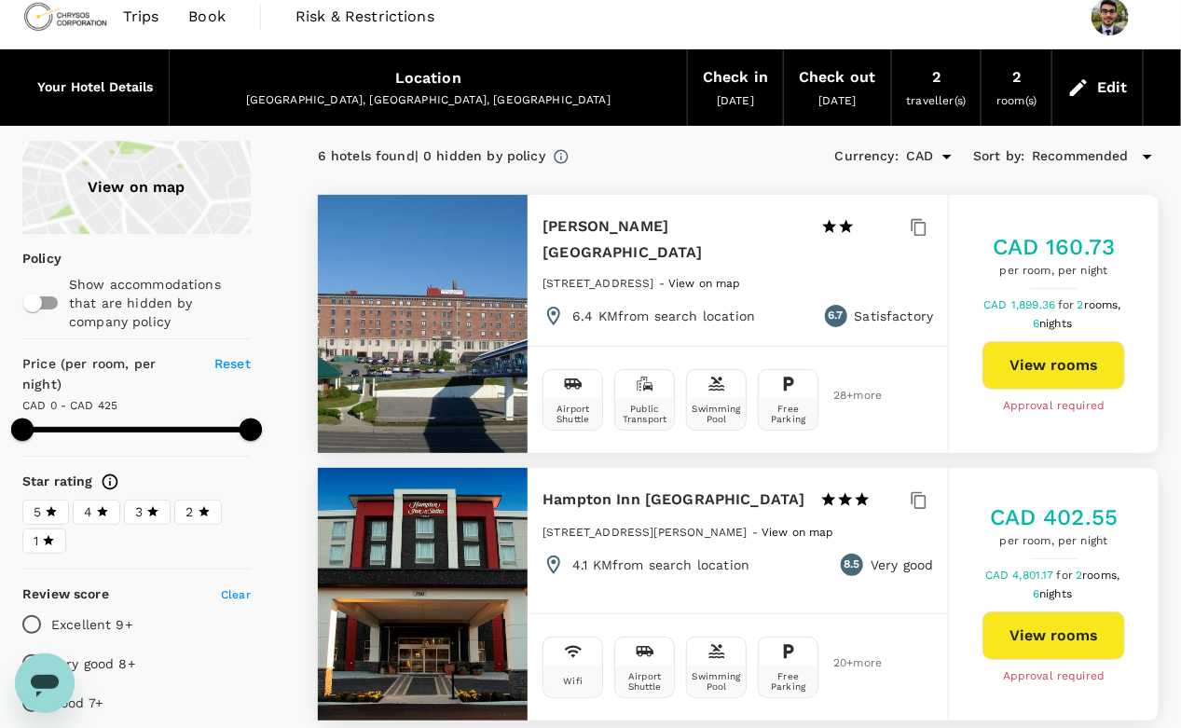
scroll to position [0, 0]
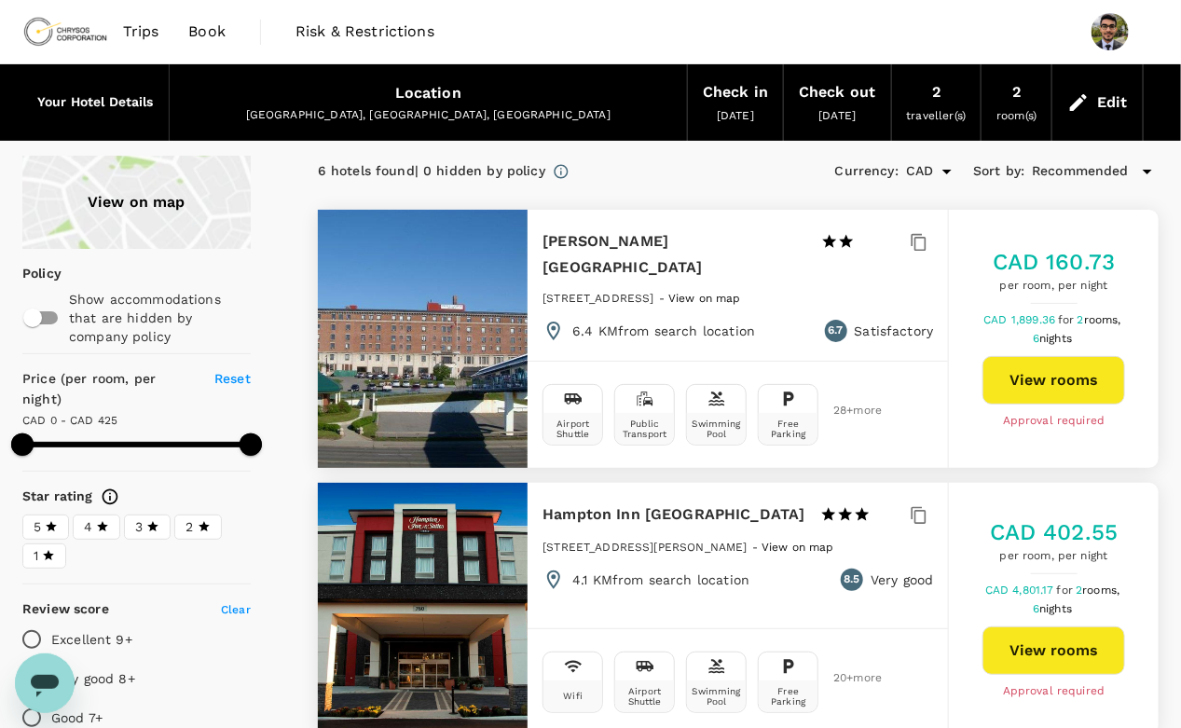
click at [22, 6] on link at bounding box center [65, 31] width 86 height 63
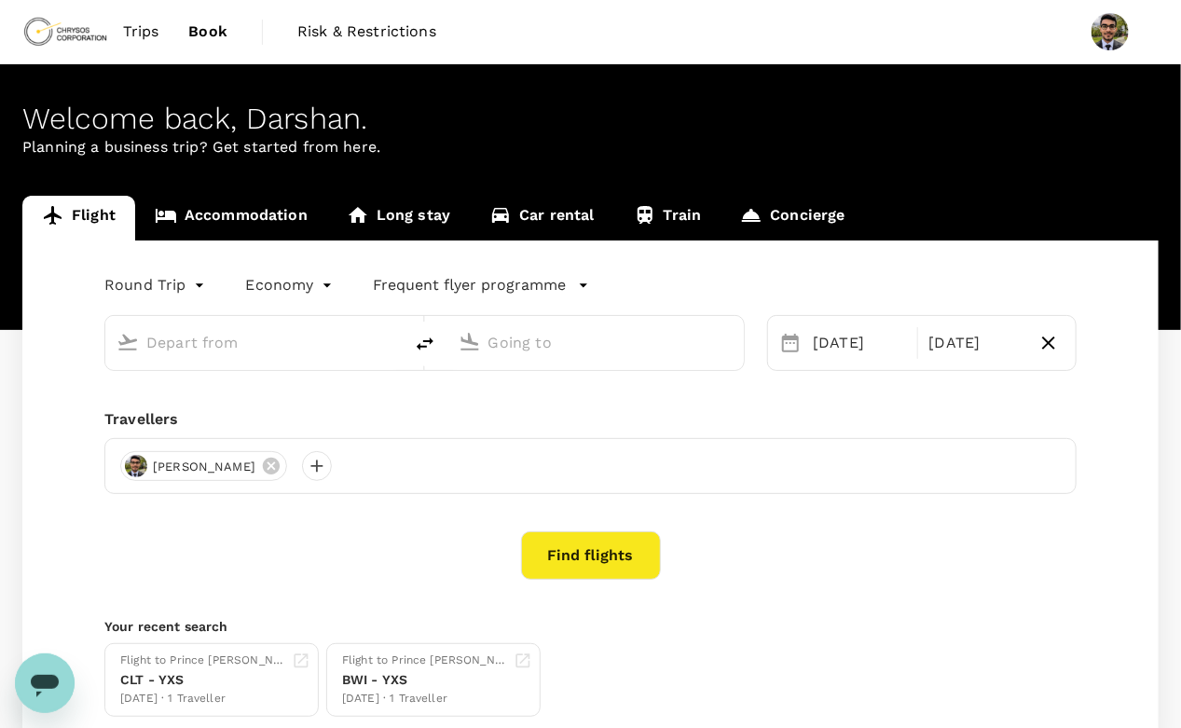
type input "oneway"
type input "[GEOGRAPHIC_DATA], [GEOGRAPHIC_DATA] (any)"
type input "Thunder Bay (YQT)"
type input "[GEOGRAPHIC_DATA], [GEOGRAPHIC_DATA] (any)"
type input "Thunder Bay (YQT)"
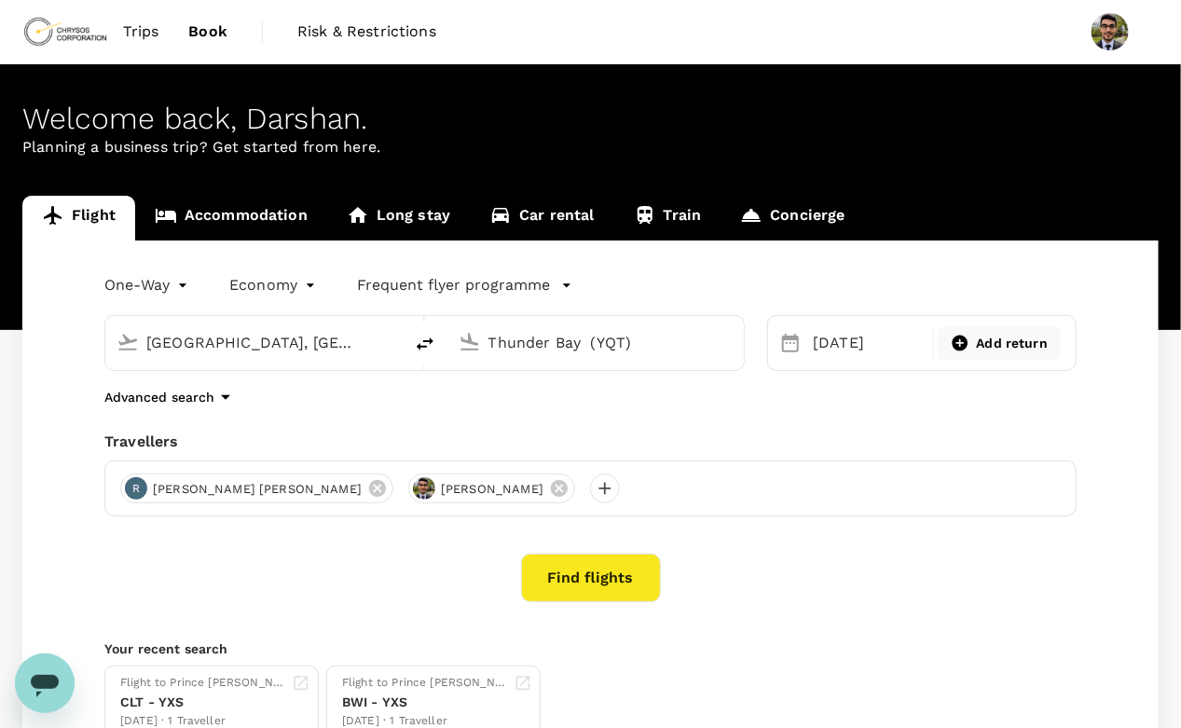
click at [994, 339] on span "Add return" at bounding box center [1013, 344] width 72 height 20
type input "roundtrip"
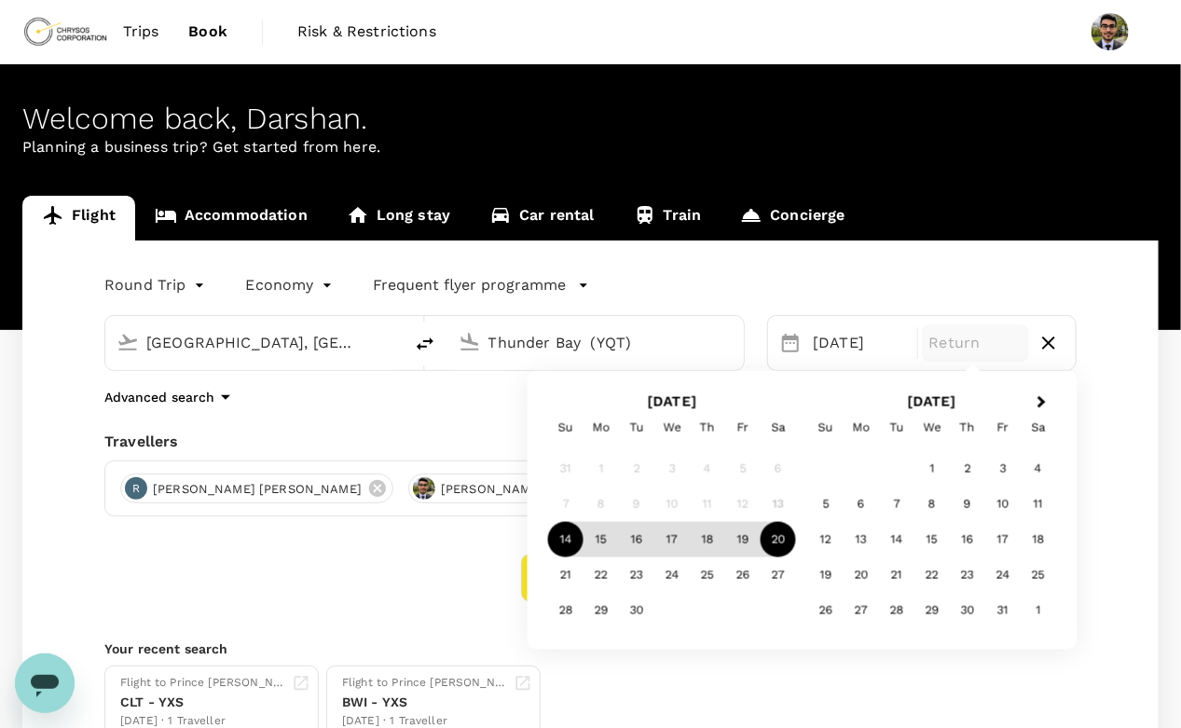
click at [779, 536] on div "20" at bounding box center [778, 539] width 35 height 35
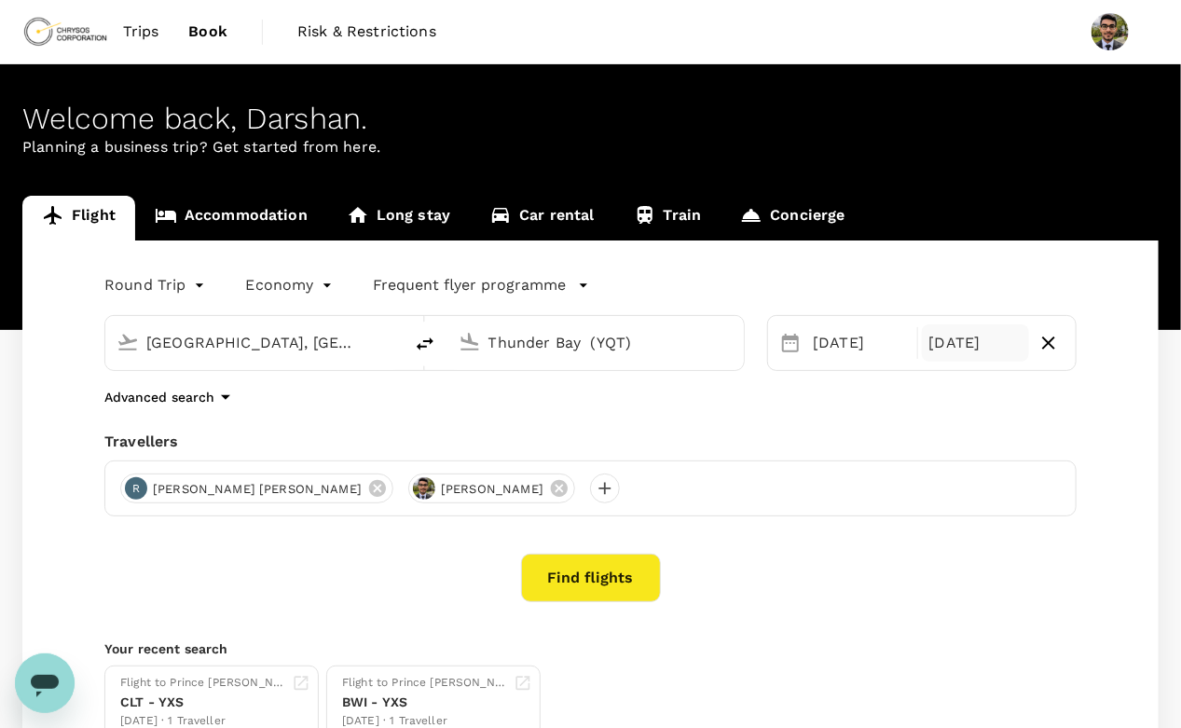
click at [970, 330] on div "[DATE]" at bounding box center [975, 342] width 107 height 37
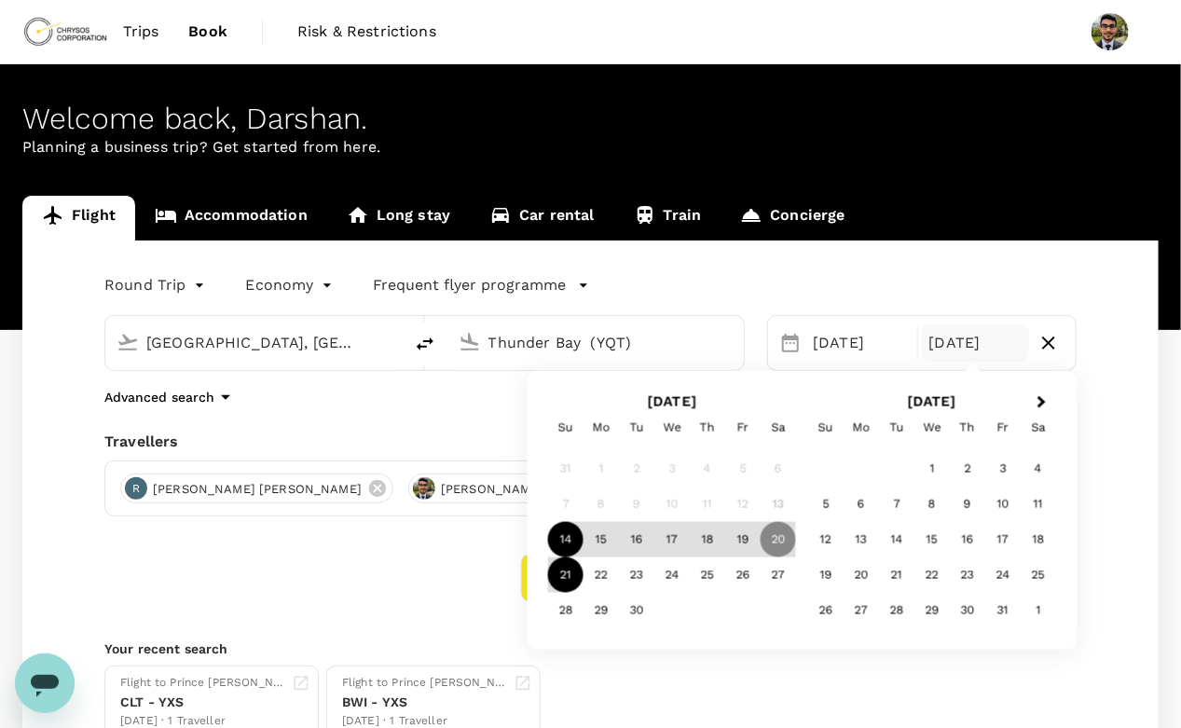
click at [571, 573] on div "21" at bounding box center [565, 574] width 35 height 35
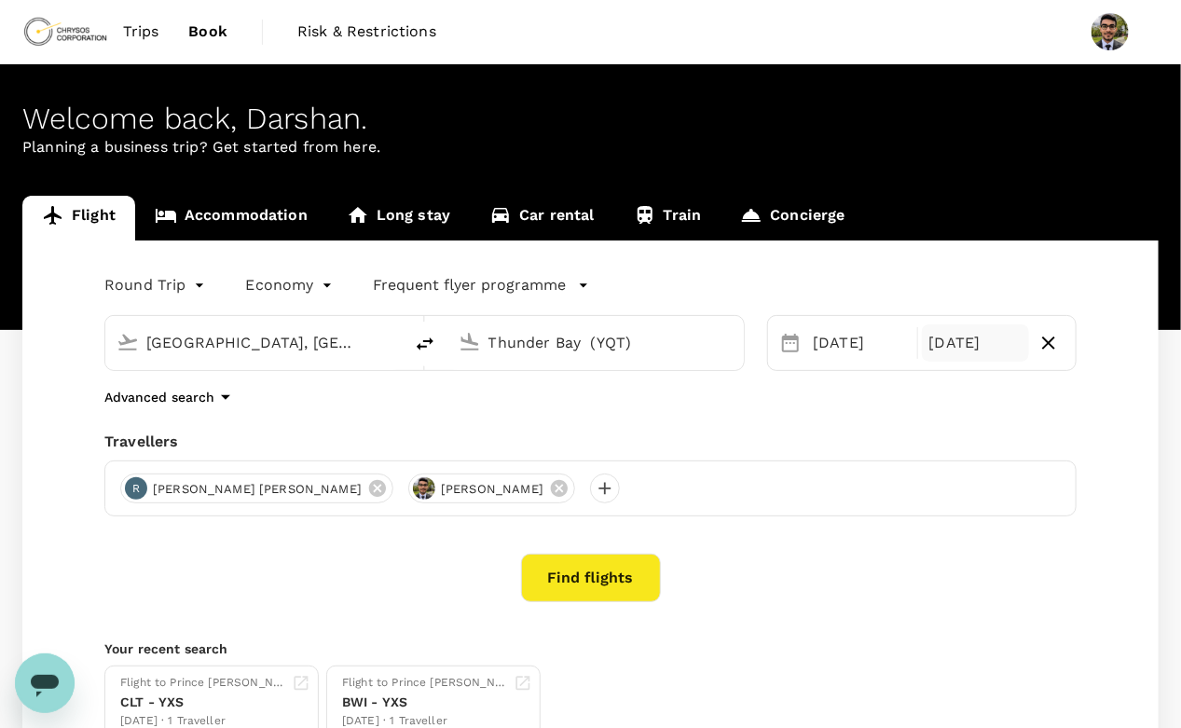
click at [945, 352] on div "21 Sep" at bounding box center [975, 342] width 107 height 37
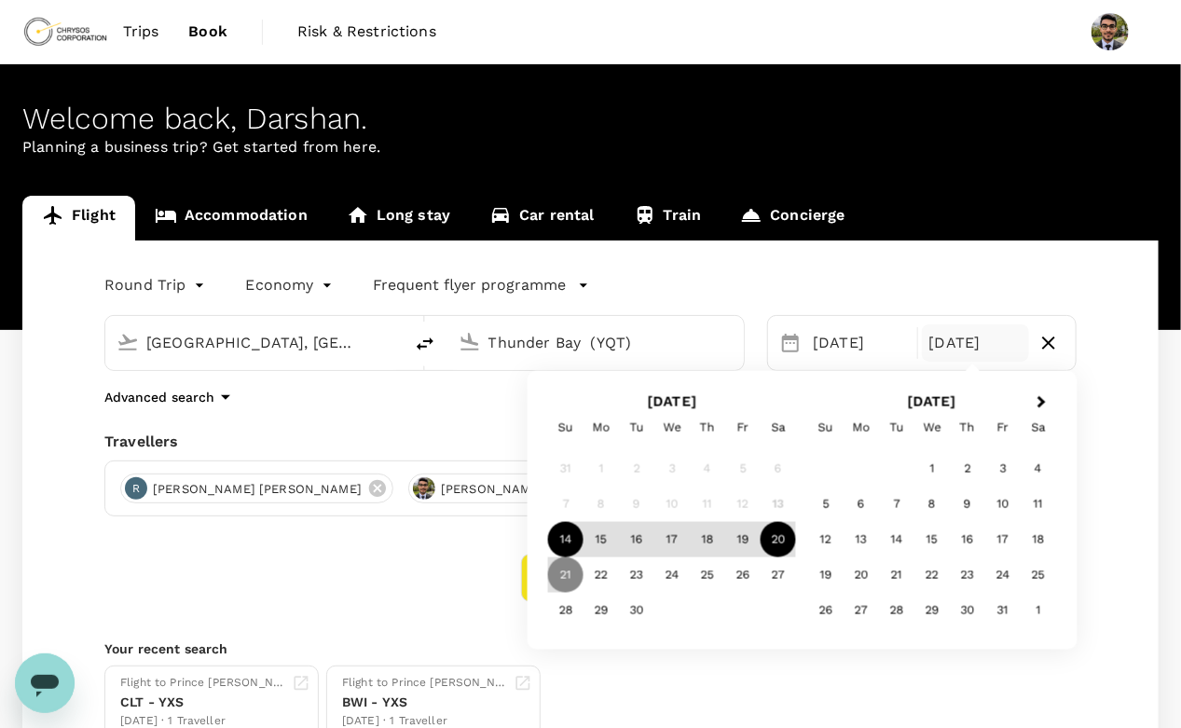
click at [775, 534] on div "20" at bounding box center [778, 539] width 35 height 35
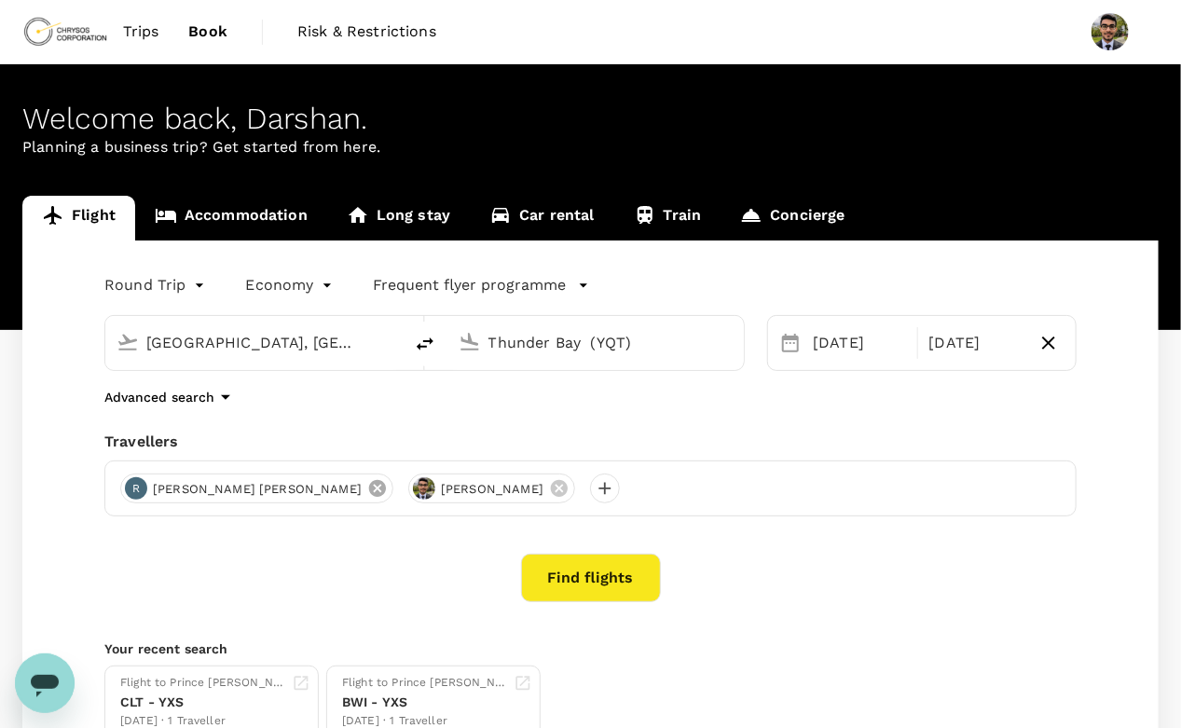
click at [367, 482] on icon at bounding box center [377, 488] width 21 height 21
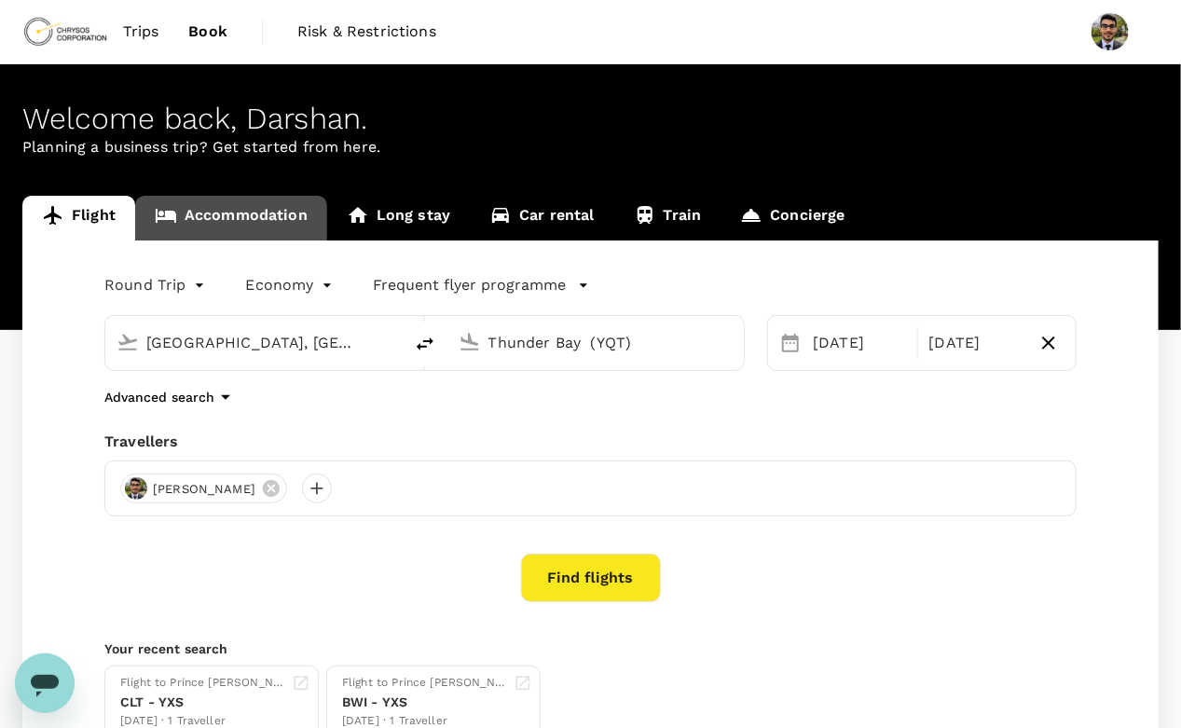
click at [227, 226] on link "Accommodation" at bounding box center [231, 218] width 192 height 45
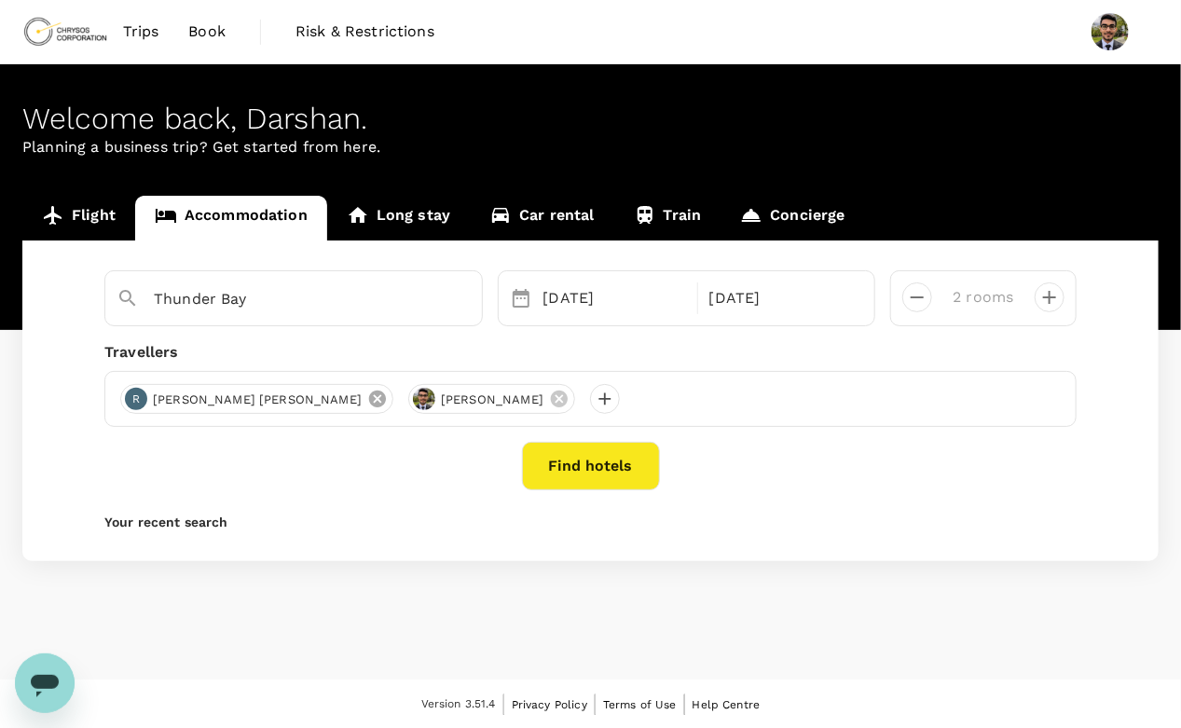
click at [369, 402] on icon at bounding box center [377, 399] width 17 height 17
click at [925, 298] on icon "decrease" at bounding box center [917, 297] width 22 height 22
type input "1 room"
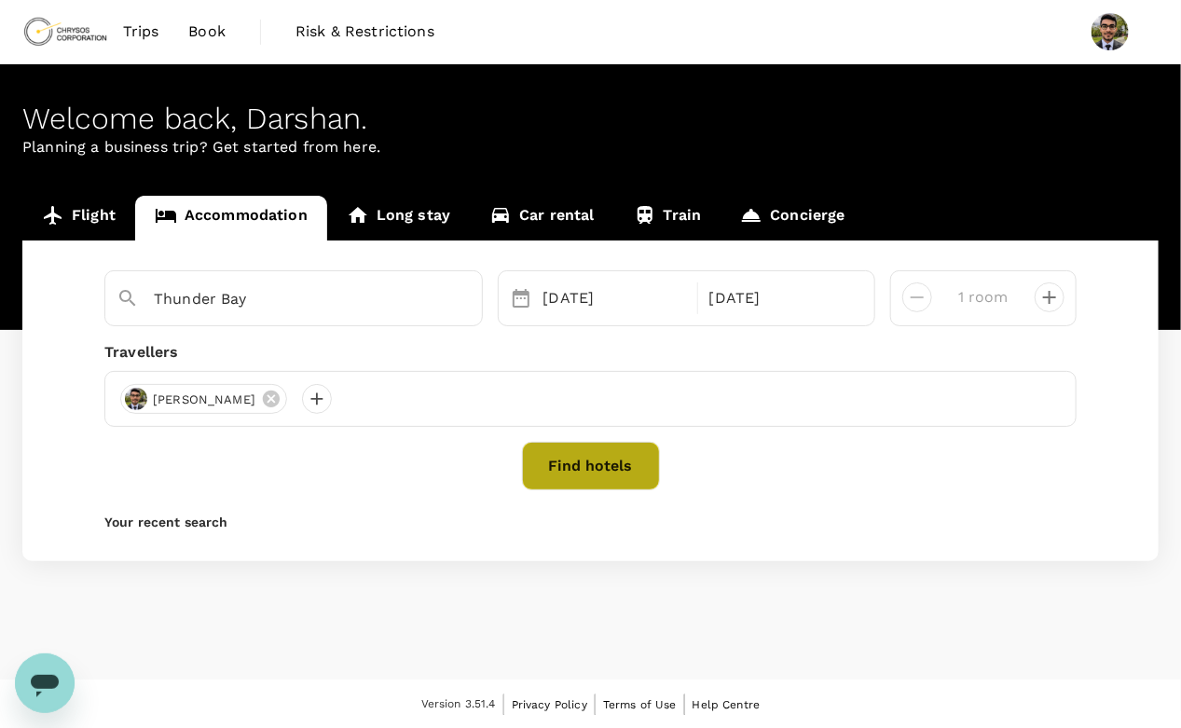
click at [584, 465] on button "Find hotels" at bounding box center [591, 466] width 138 height 48
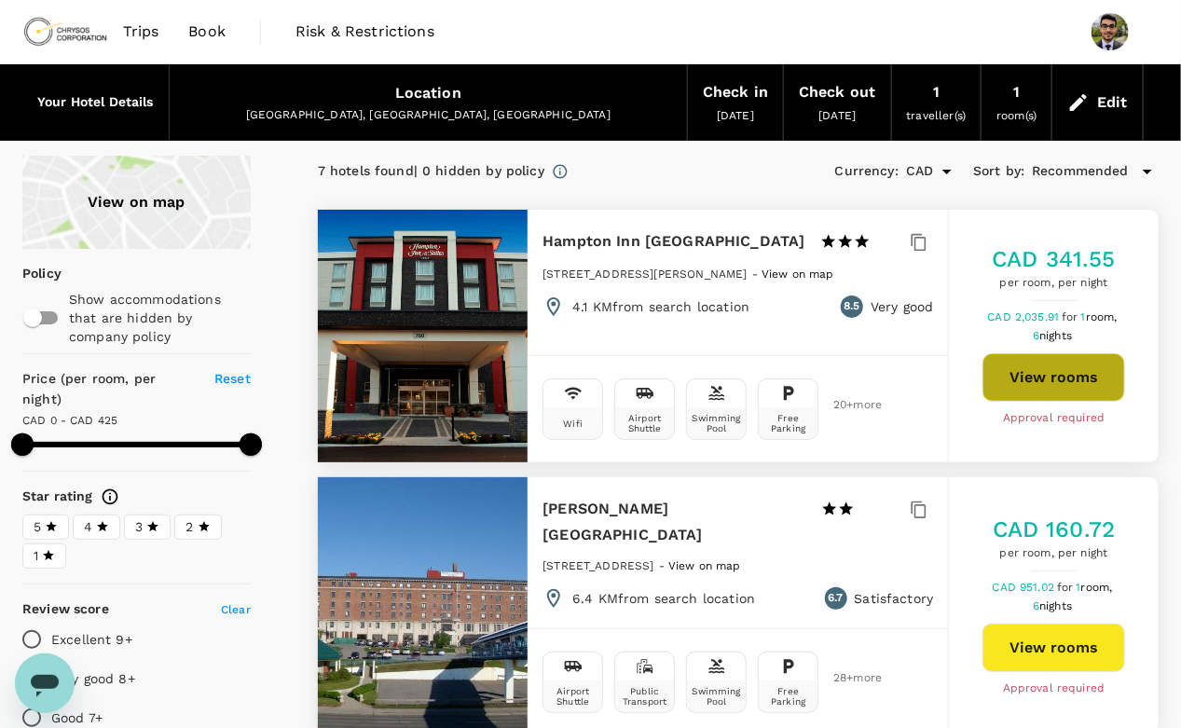
click at [1050, 353] on button "View rooms" at bounding box center [1053, 377] width 143 height 48
type input "489"
click at [140, 33] on span "Trips" at bounding box center [141, 32] width 36 height 22
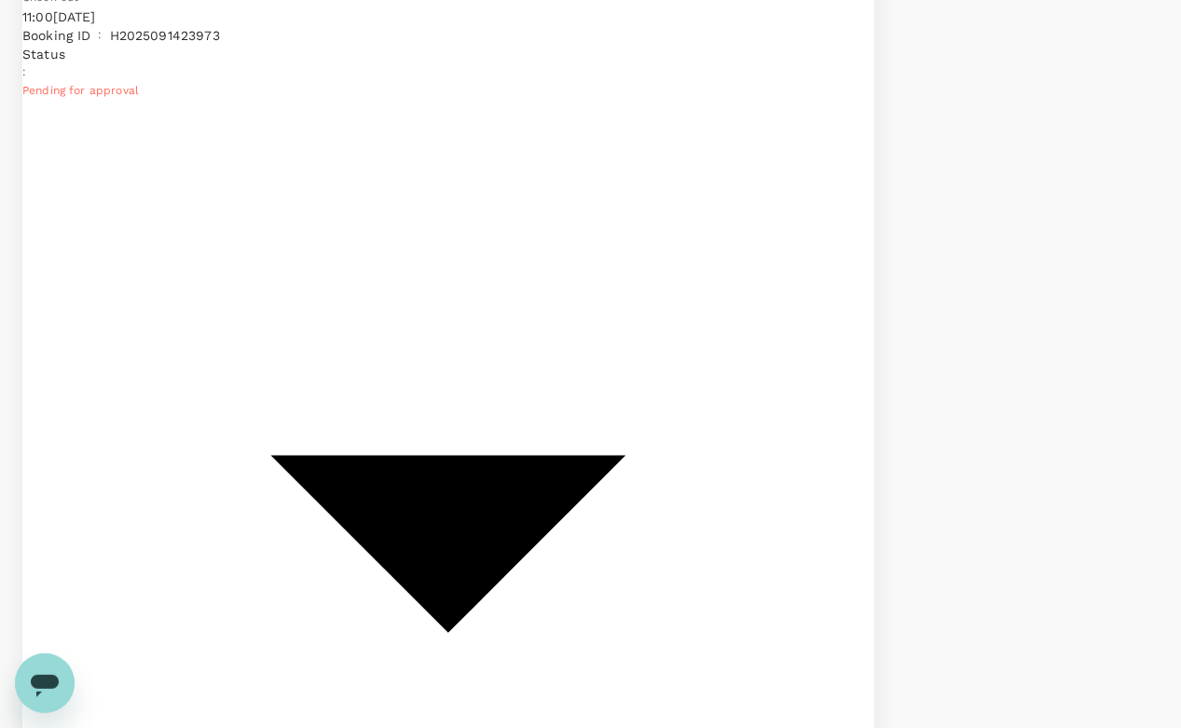
scroll to position [625, 0]
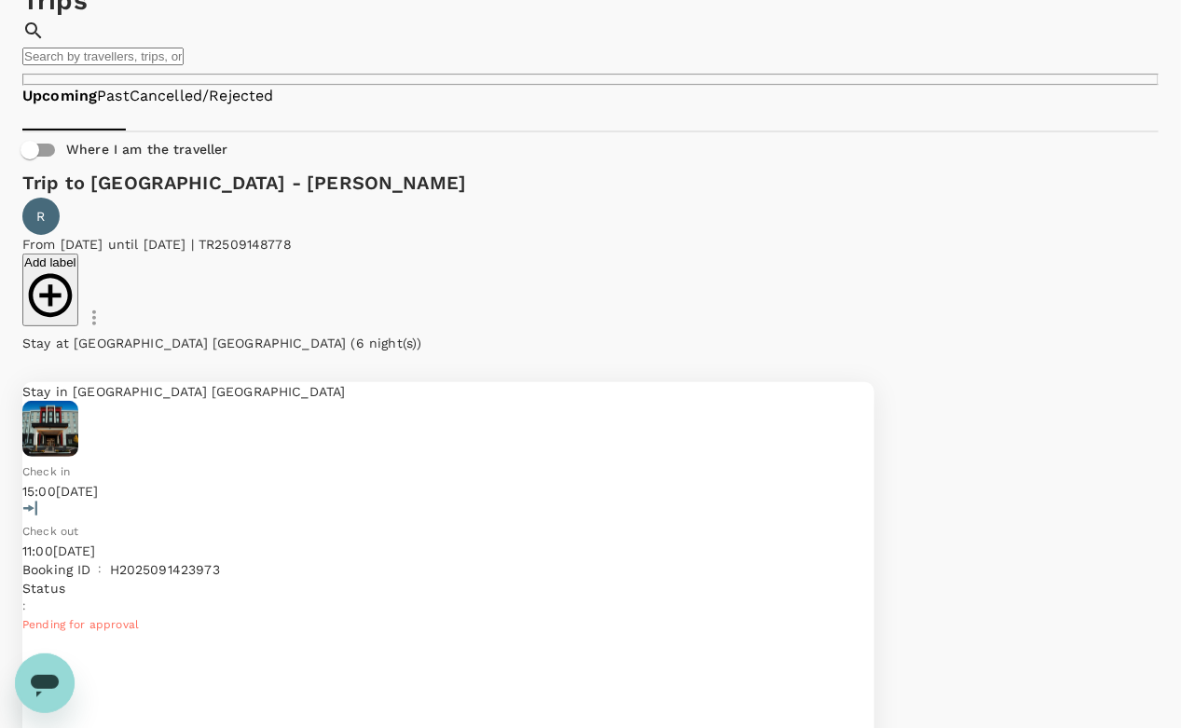
scroll to position [0, 0]
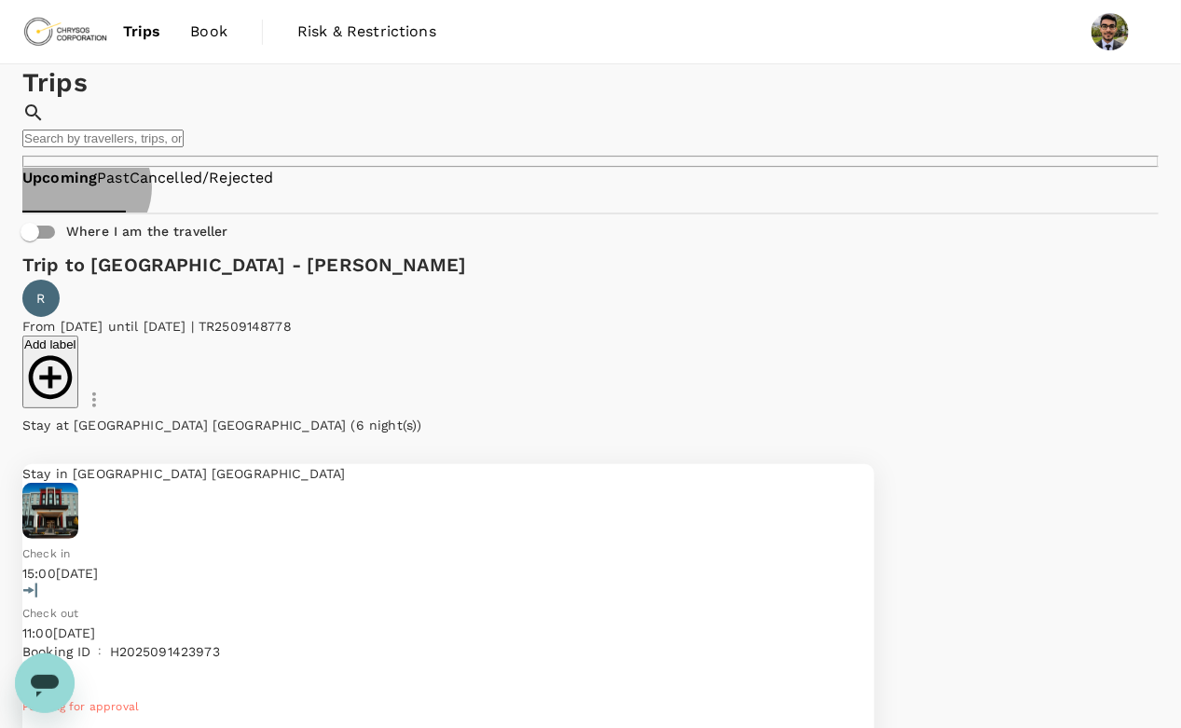
click at [130, 189] on link "Past" at bounding box center [113, 178] width 33 height 21
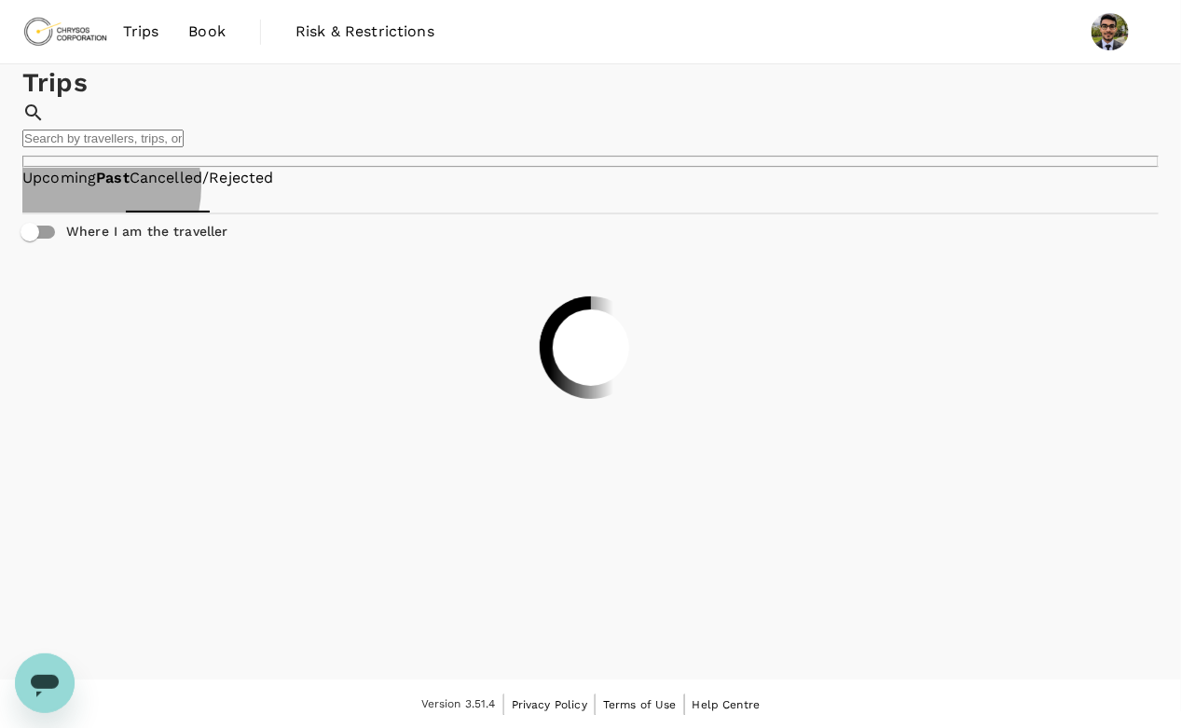
click at [273, 189] on link "Cancelled/Rejected" at bounding box center [202, 178] width 144 height 21
click at [129, 189] on link "Past" at bounding box center [112, 178] width 33 height 21
click at [63, 189] on link "Upcoming" at bounding box center [59, 178] width 74 height 21
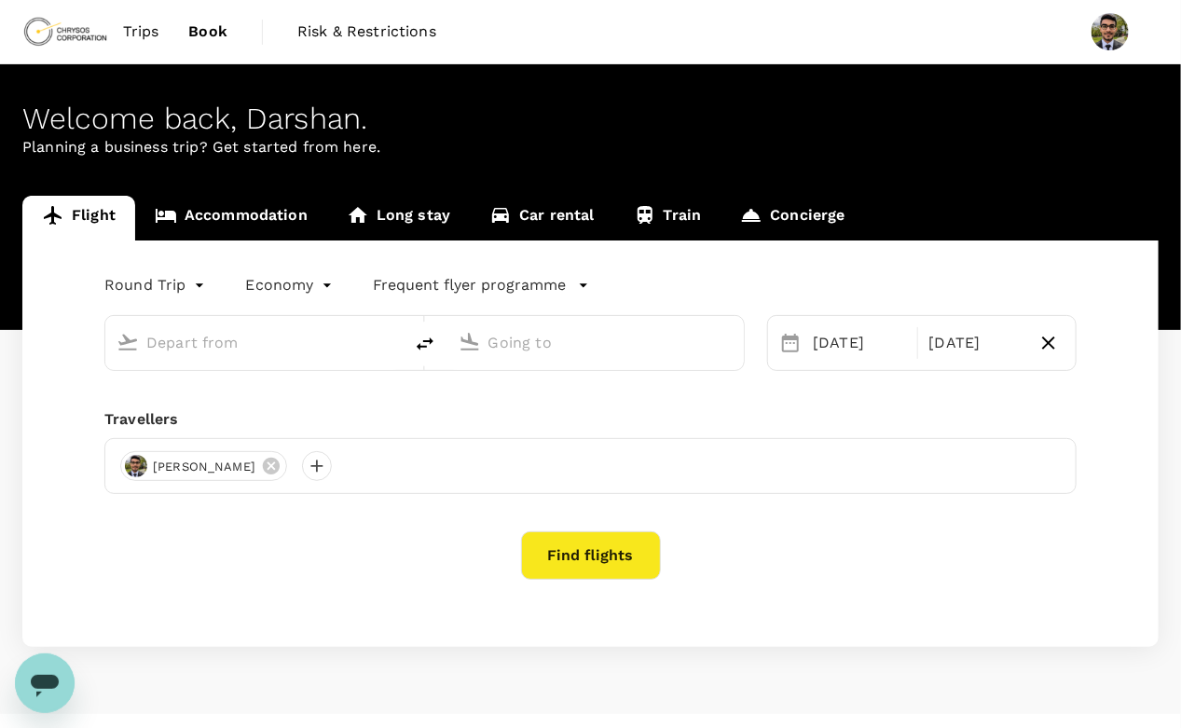
type input "oneway"
type input "[GEOGRAPHIC_DATA], [GEOGRAPHIC_DATA] (any)"
type input "Thunder Bay (YQT)"
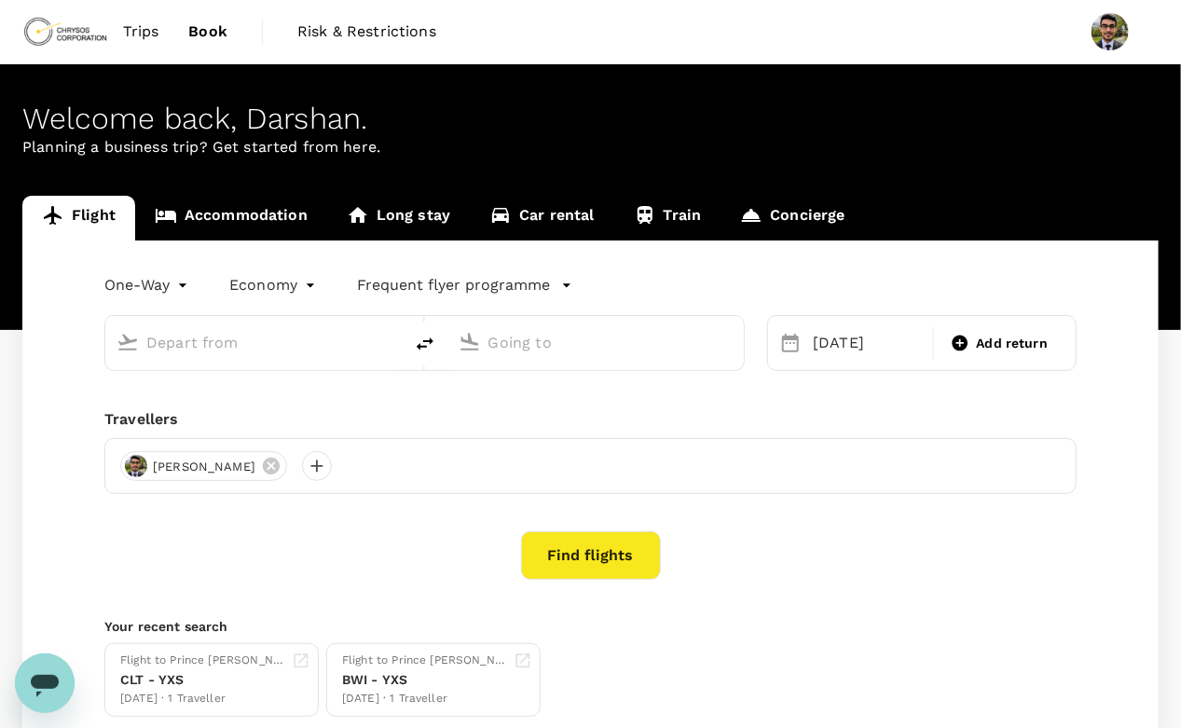
type input "[GEOGRAPHIC_DATA], [GEOGRAPHIC_DATA] (any)"
type input "Thunder Bay (YQT)"
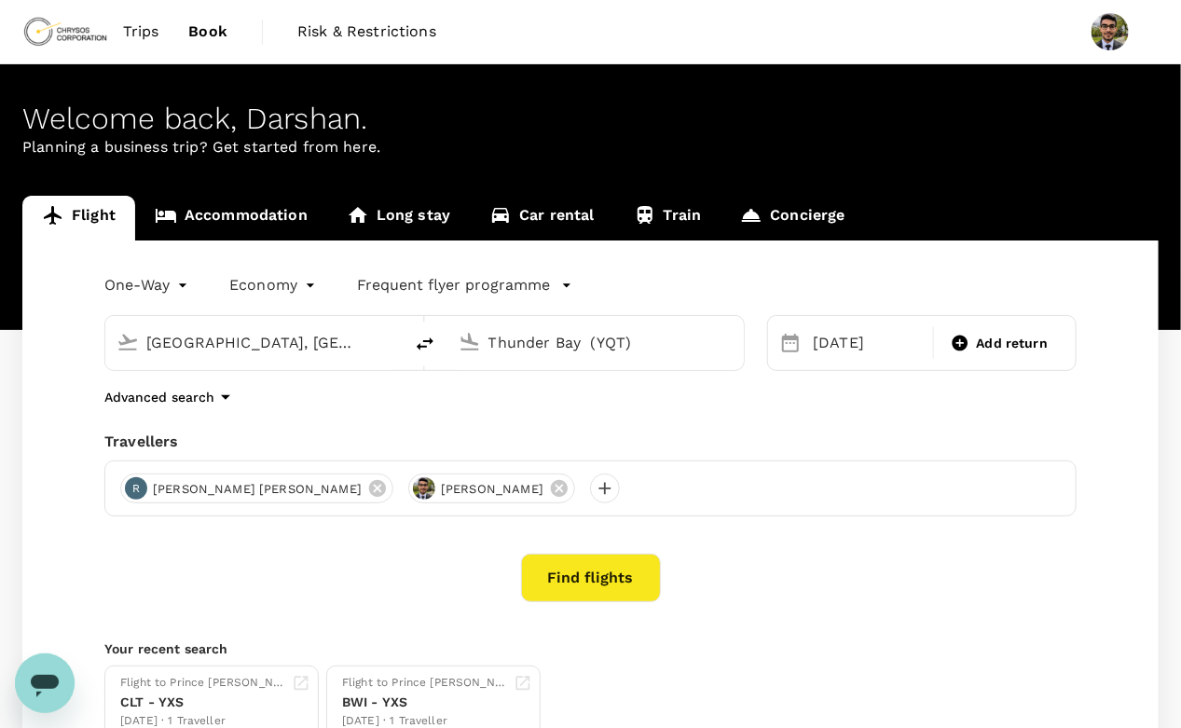
click at [249, 214] on link "Accommodation" at bounding box center [231, 218] width 192 height 45
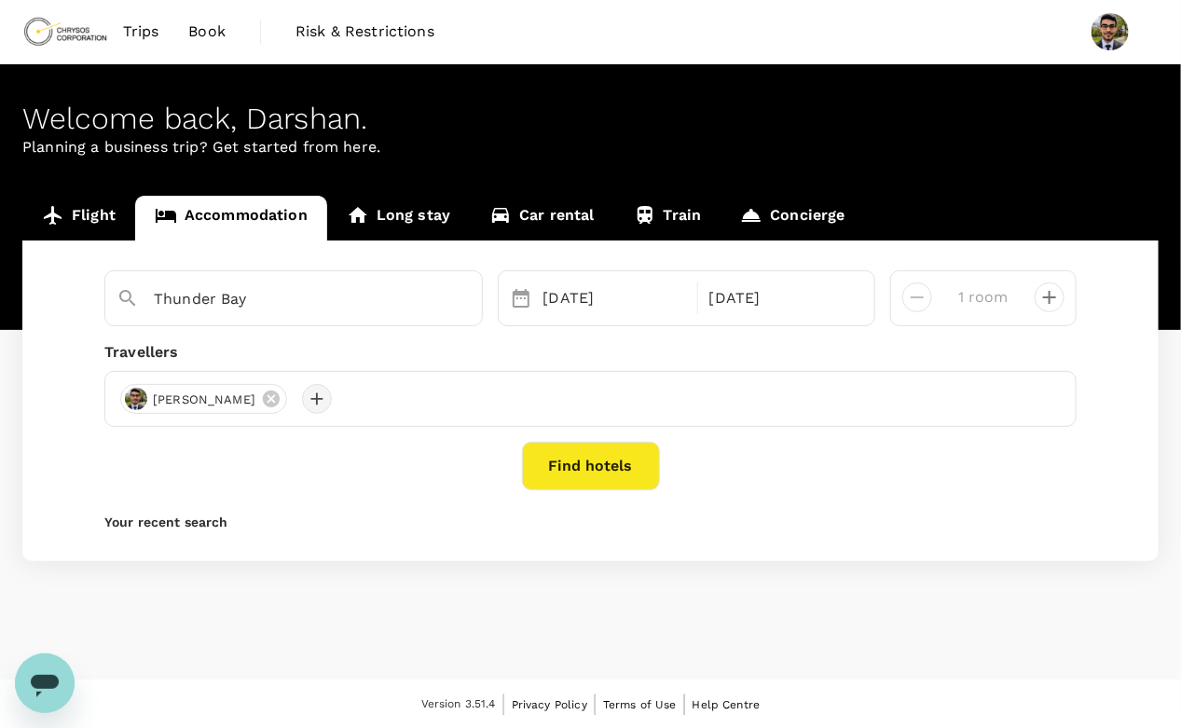
click at [324, 399] on div at bounding box center [317, 399] width 30 height 30
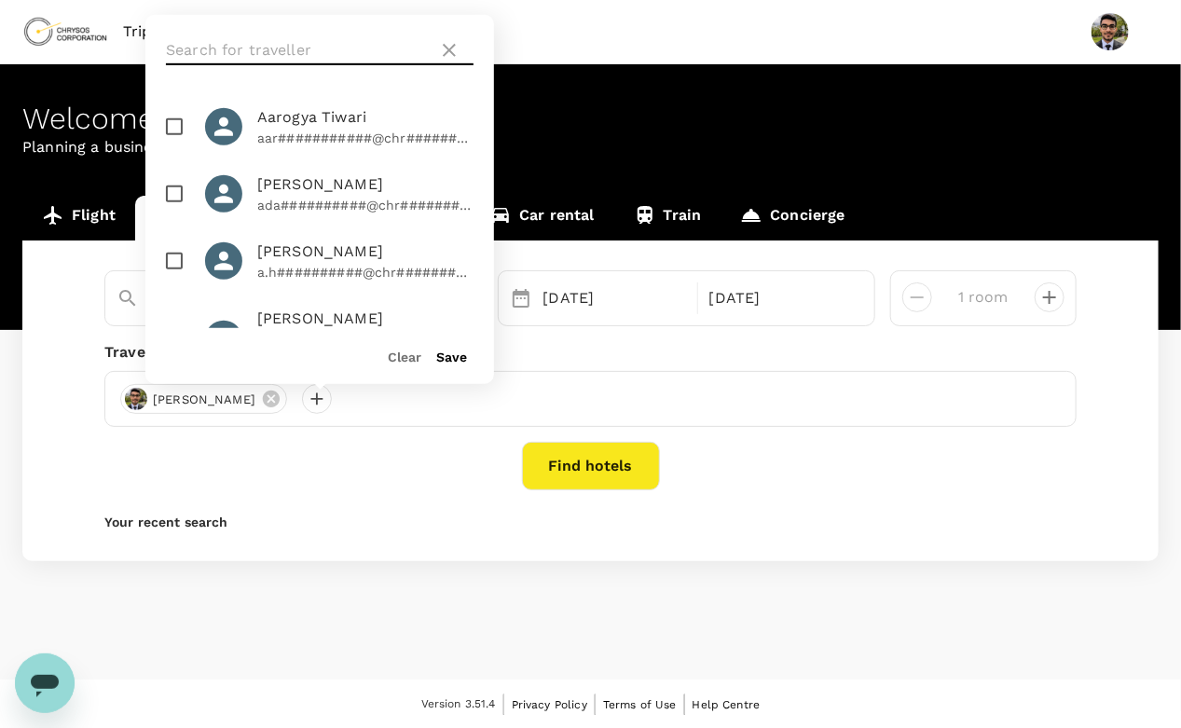
click at [242, 55] on input "text" at bounding box center [298, 50] width 265 height 30
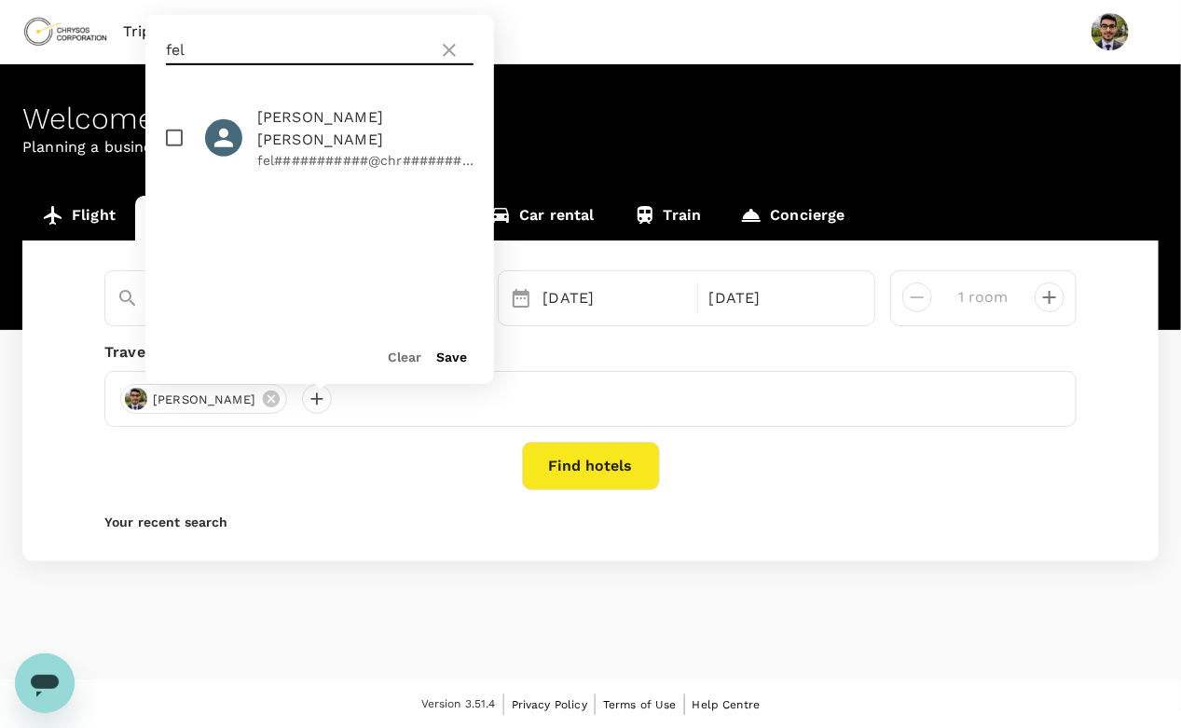
type input "fel"
click at [162, 129] on input "checkbox" at bounding box center [174, 137] width 39 height 39
checkbox input "true"
click at [451, 353] on button "Save" at bounding box center [451, 357] width 31 height 15
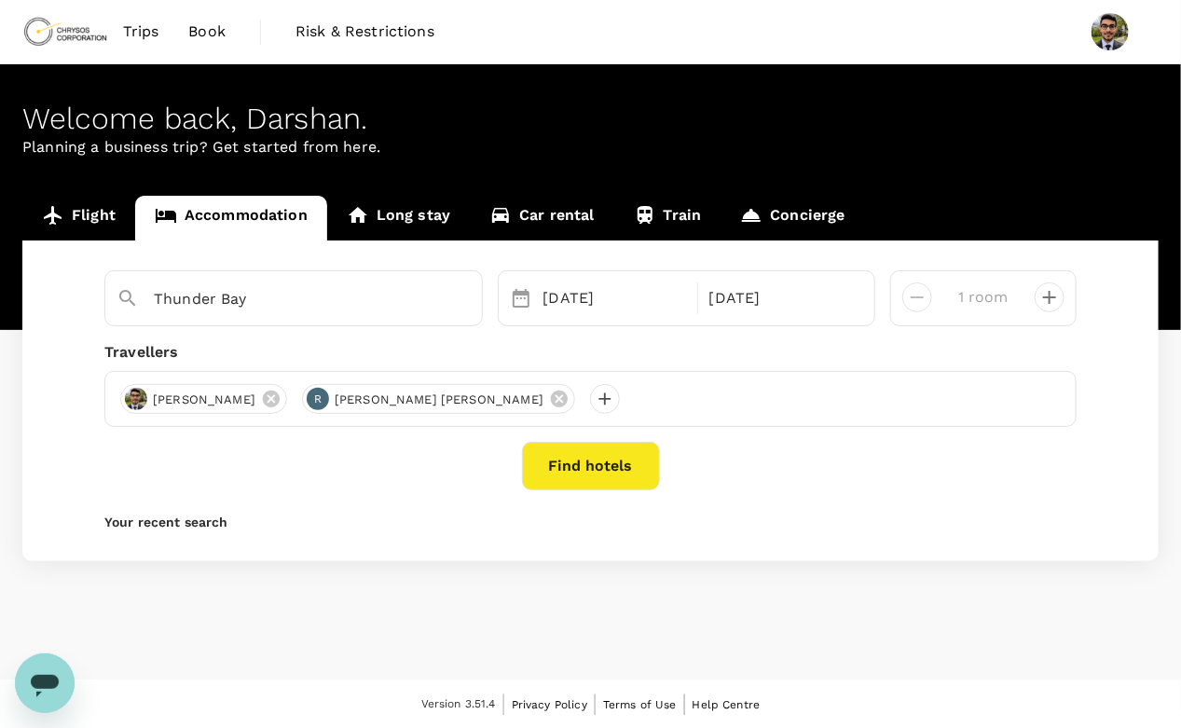
click at [1033, 301] on div at bounding box center [1042, 290] width 45 height 45
click at [1046, 302] on icon "decrease" at bounding box center [1049, 297] width 22 height 22
type input "2 rooms"
click at [583, 473] on button "Find hotels" at bounding box center [591, 466] width 138 height 48
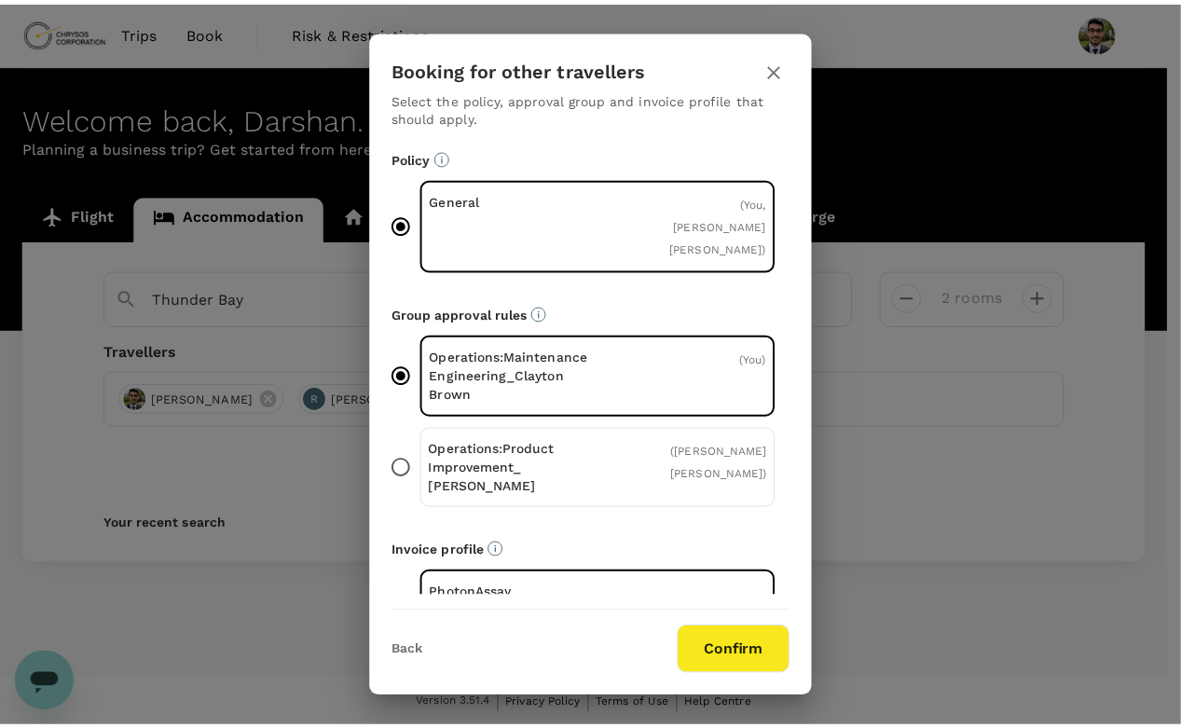
scroll to position [41, 0]
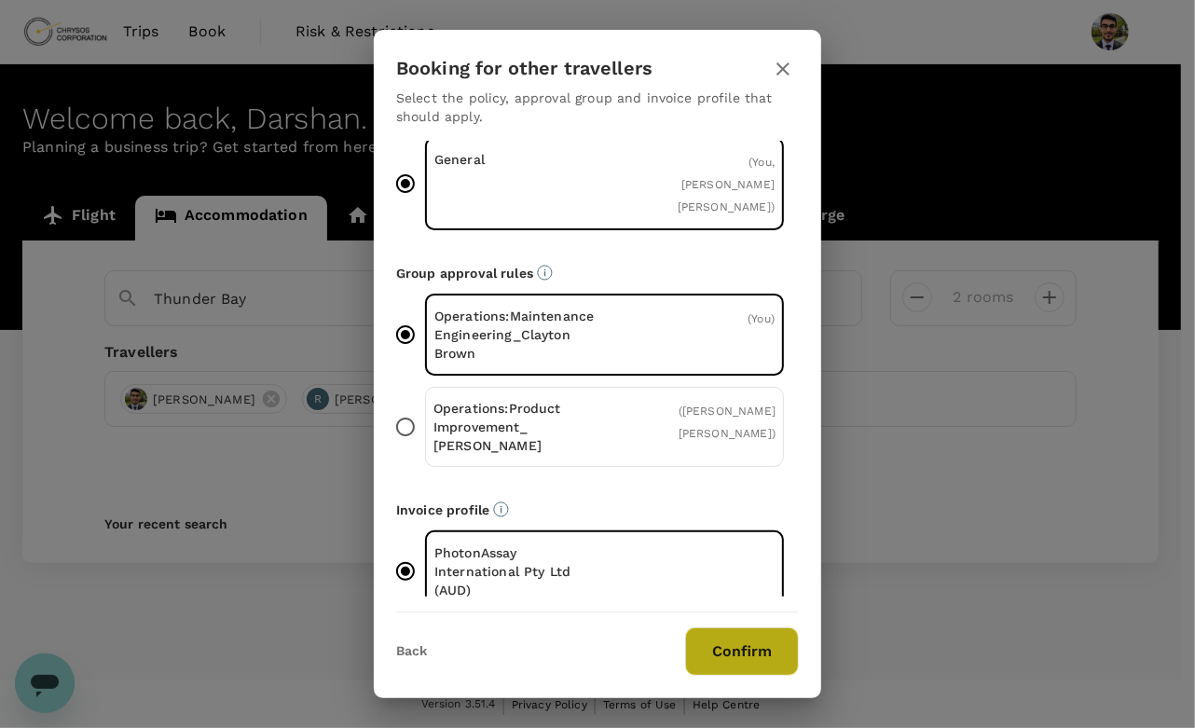
click at [740, 643] on button "Confirm" at bounding box center [742, 651] width 114 height 48
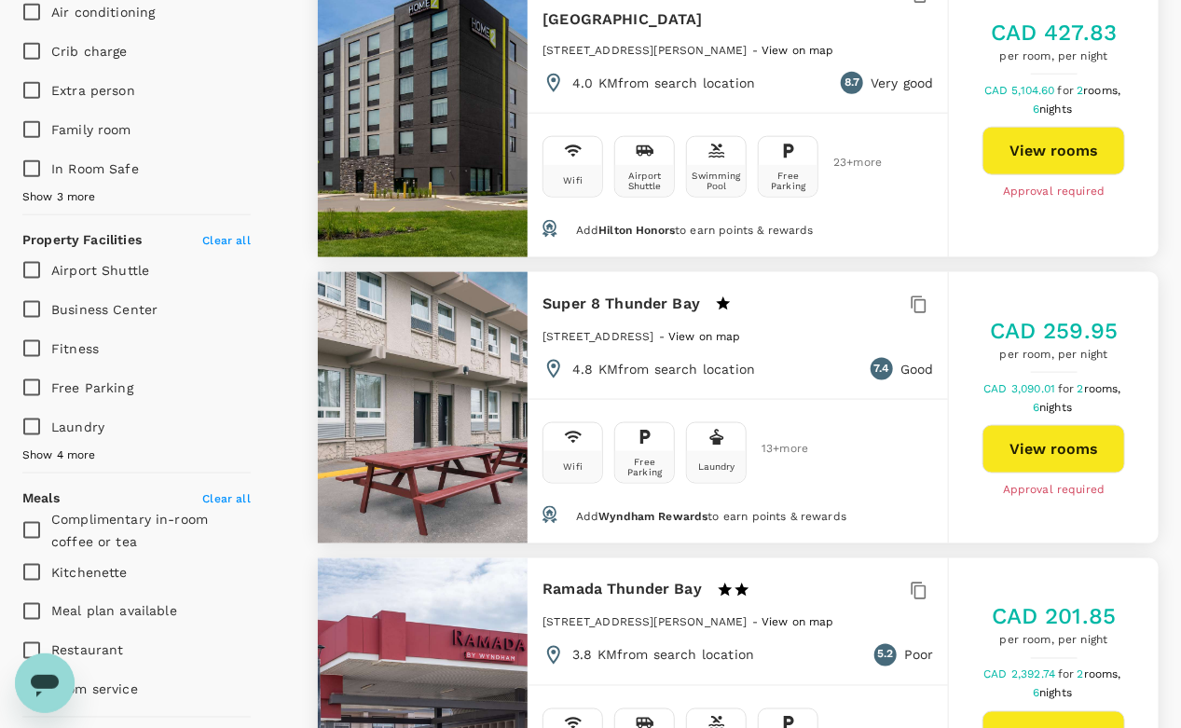
scroll to position [790, 0]
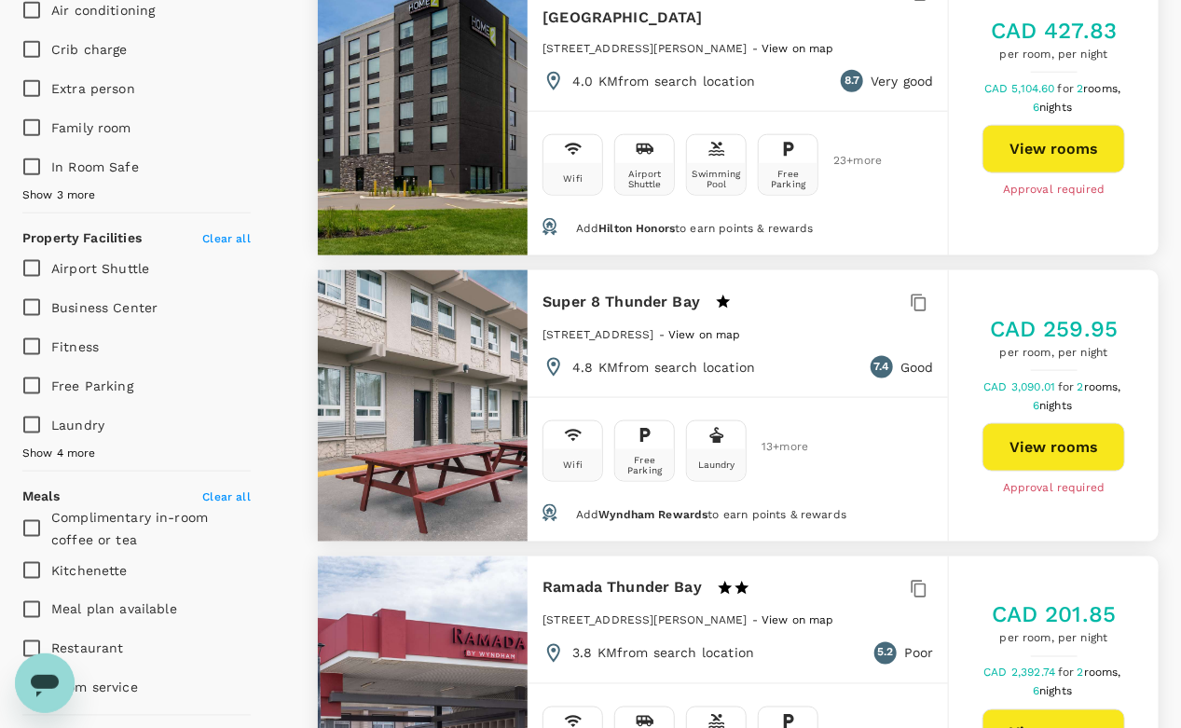
type input "476"
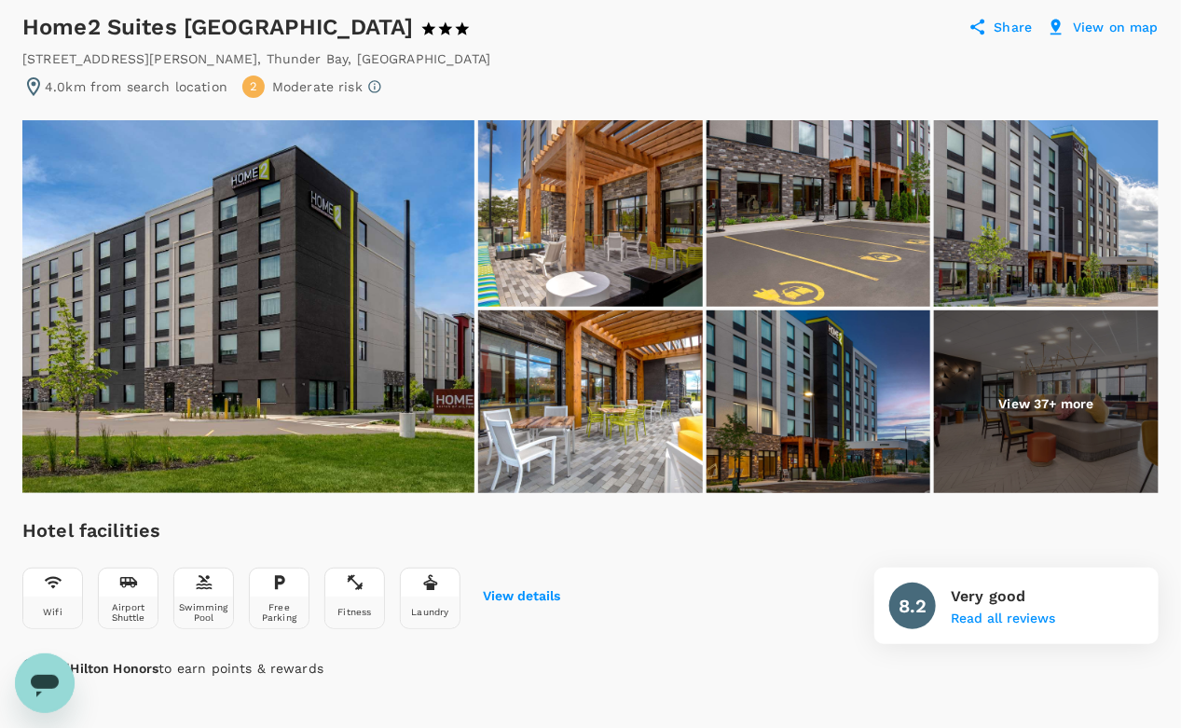
scroll to position [175, 0]
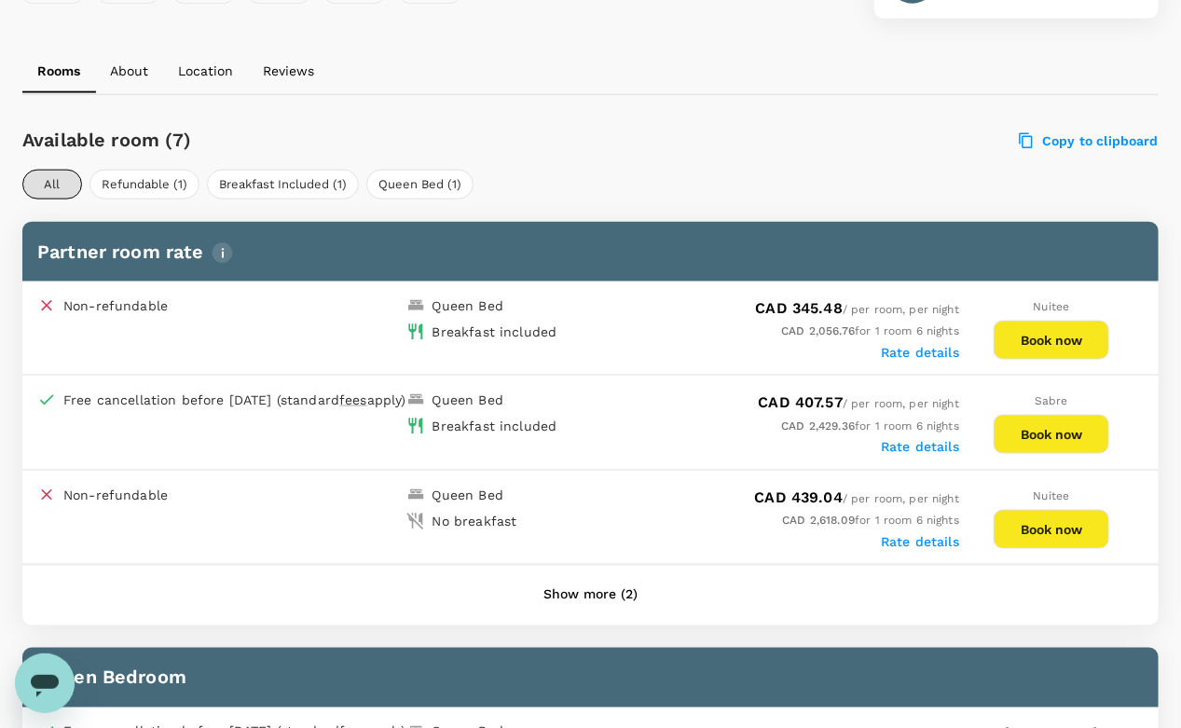
scroll to position [798, 0]
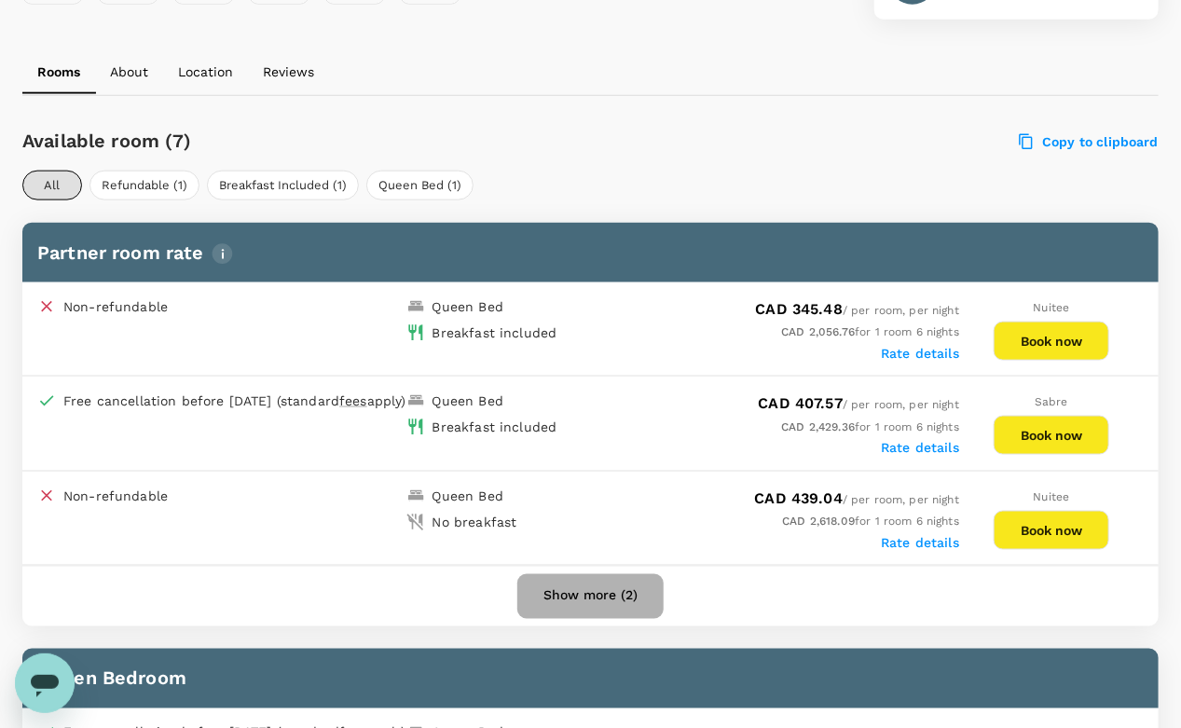
click at [586, 585] on button "Show more (2)" at bounding box center [590, 596] width 146 height 45
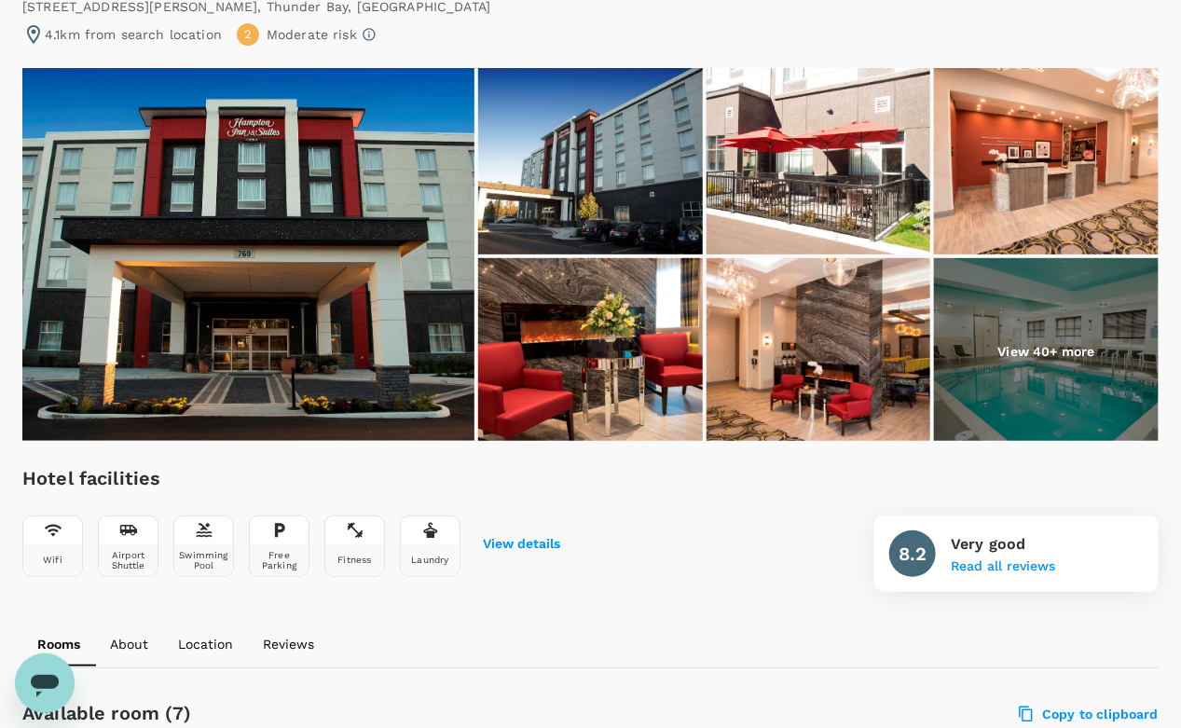
scroll to position [229, 0]
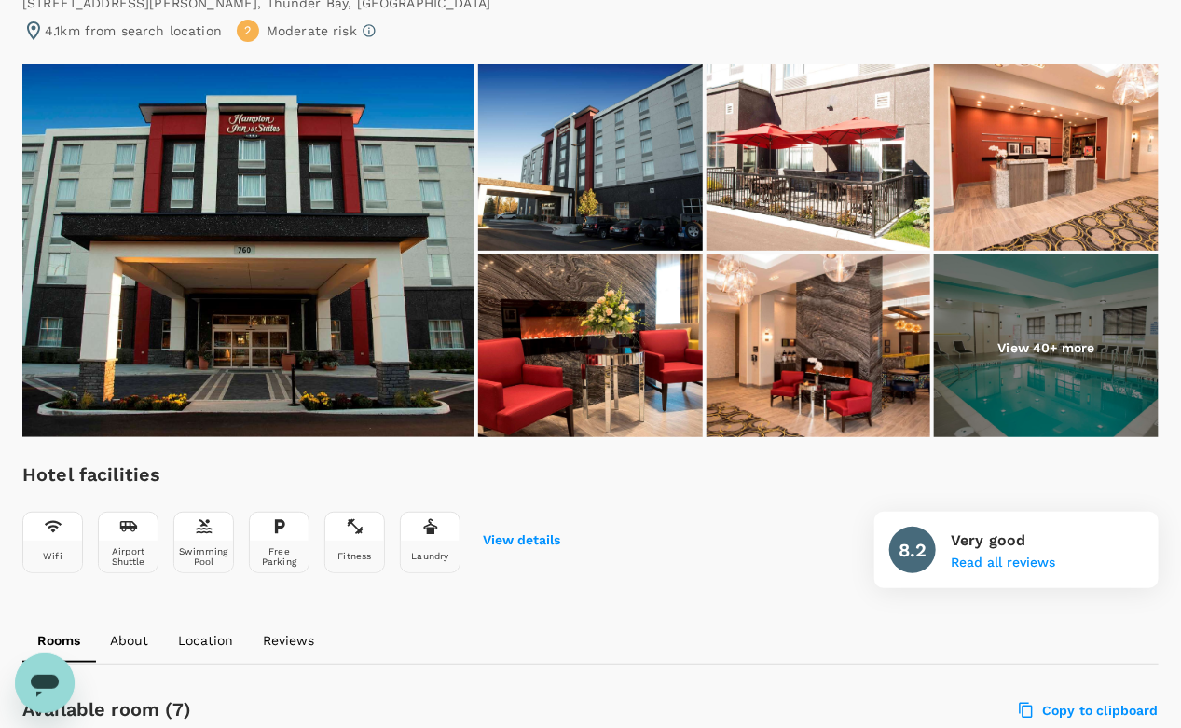
click at [447, 240] on img at bounding box center [248, 250] width 452 height 373
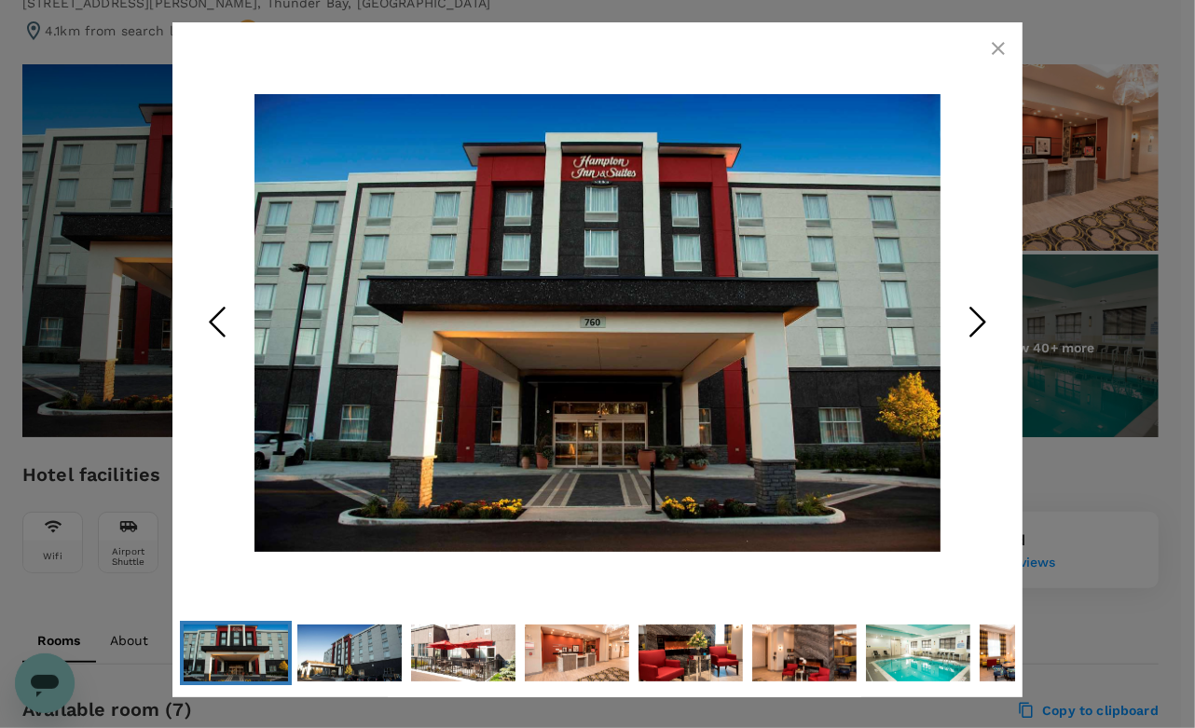
click at [975, 324] on icon "Next Slide" at bounding box center [978, 322] width 56 height 56
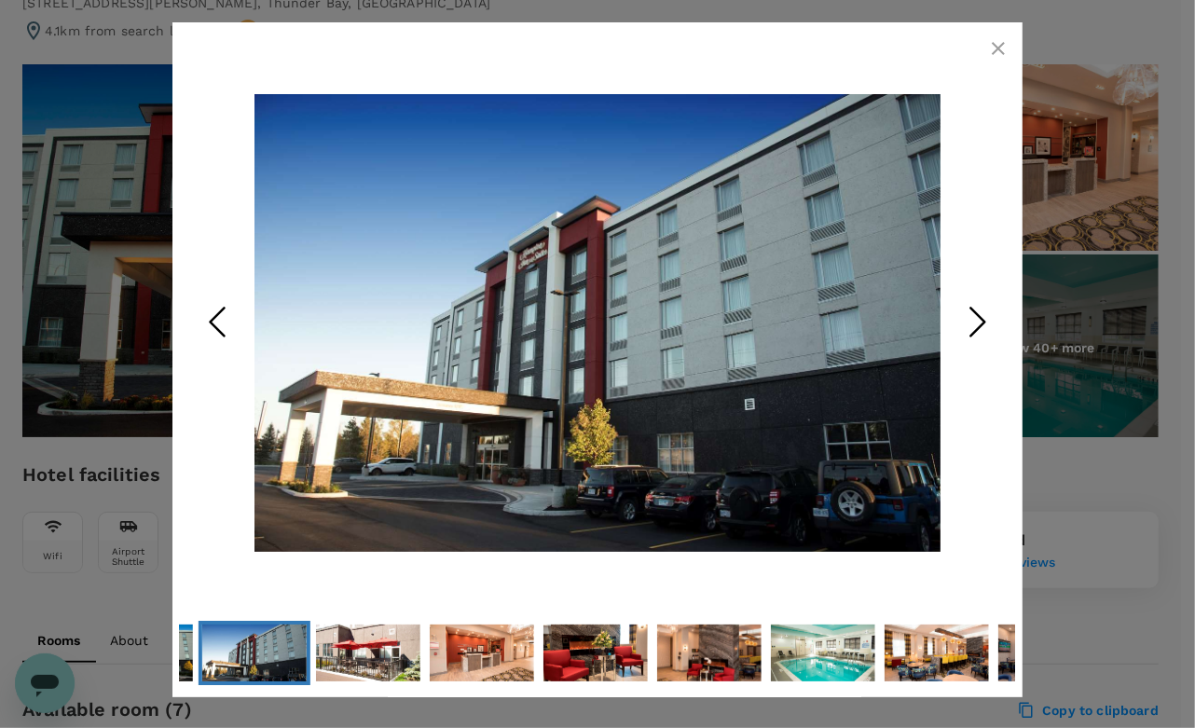
click at [975, 324] on icon "Next Slide" at bounding box center [978, 322] width 56 height 56
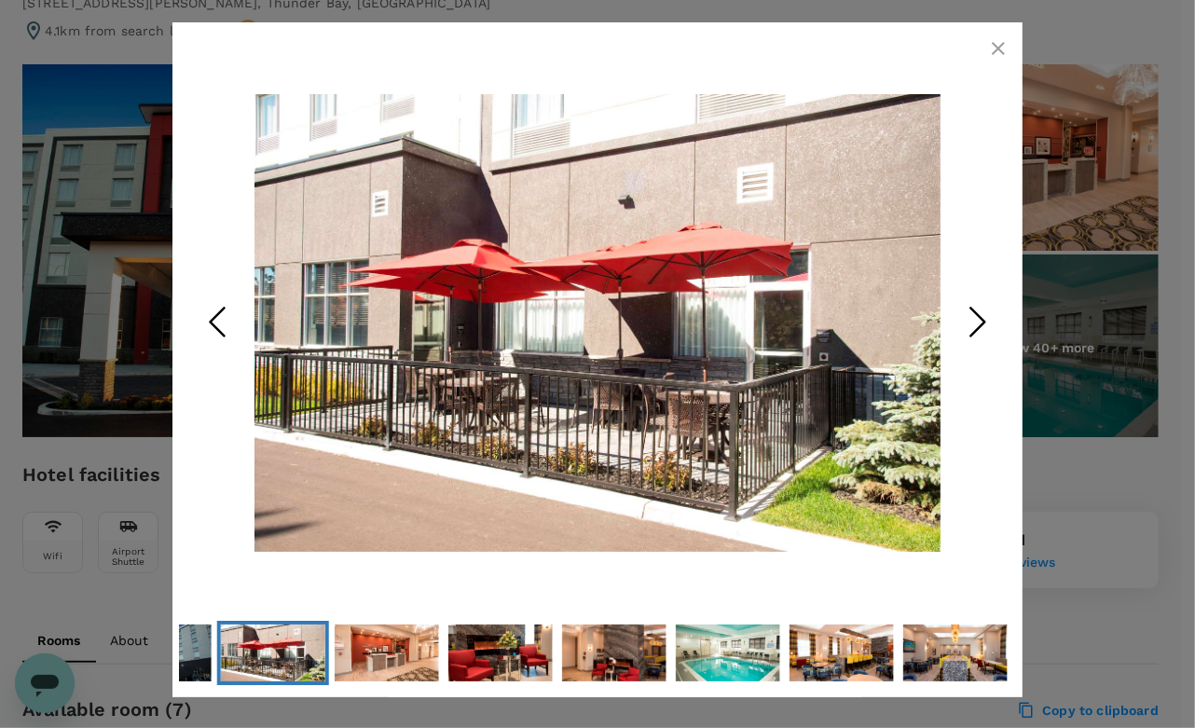
click at [975, 324] on icon "Next Slide" at bounding box center [978, 322] width 56 height 56
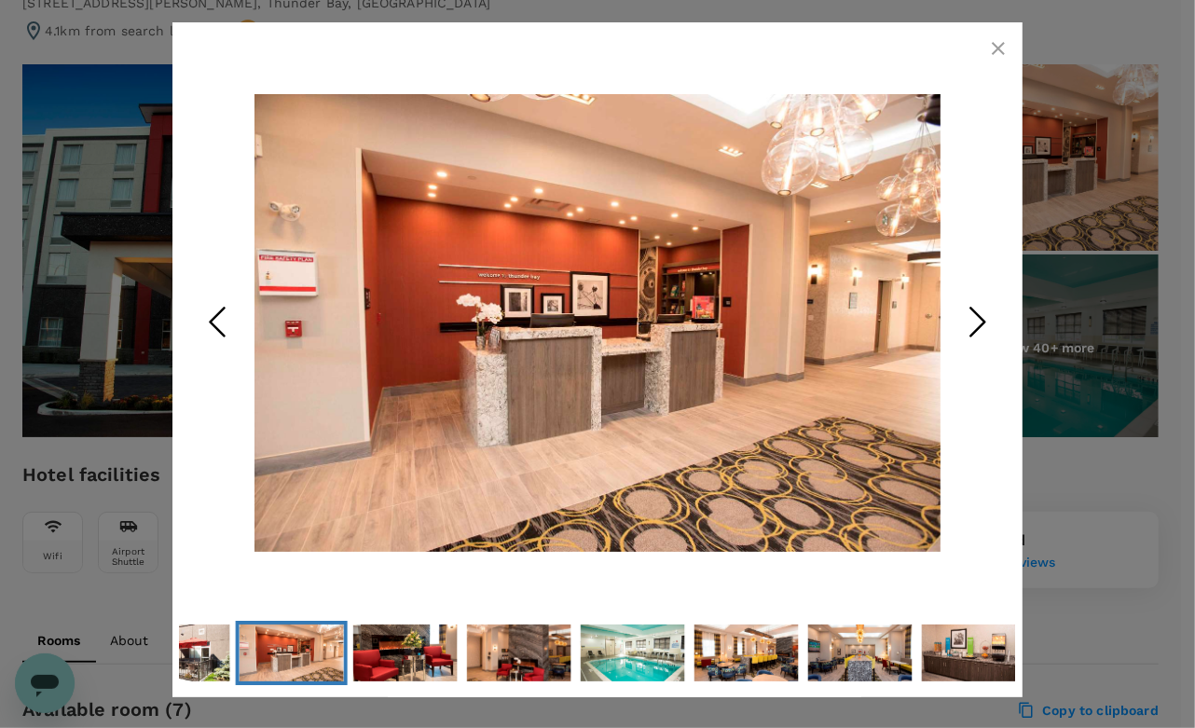
click at [975, 324] on icon "Next Slide" at bounding box center [978, 322] width 56 height 56
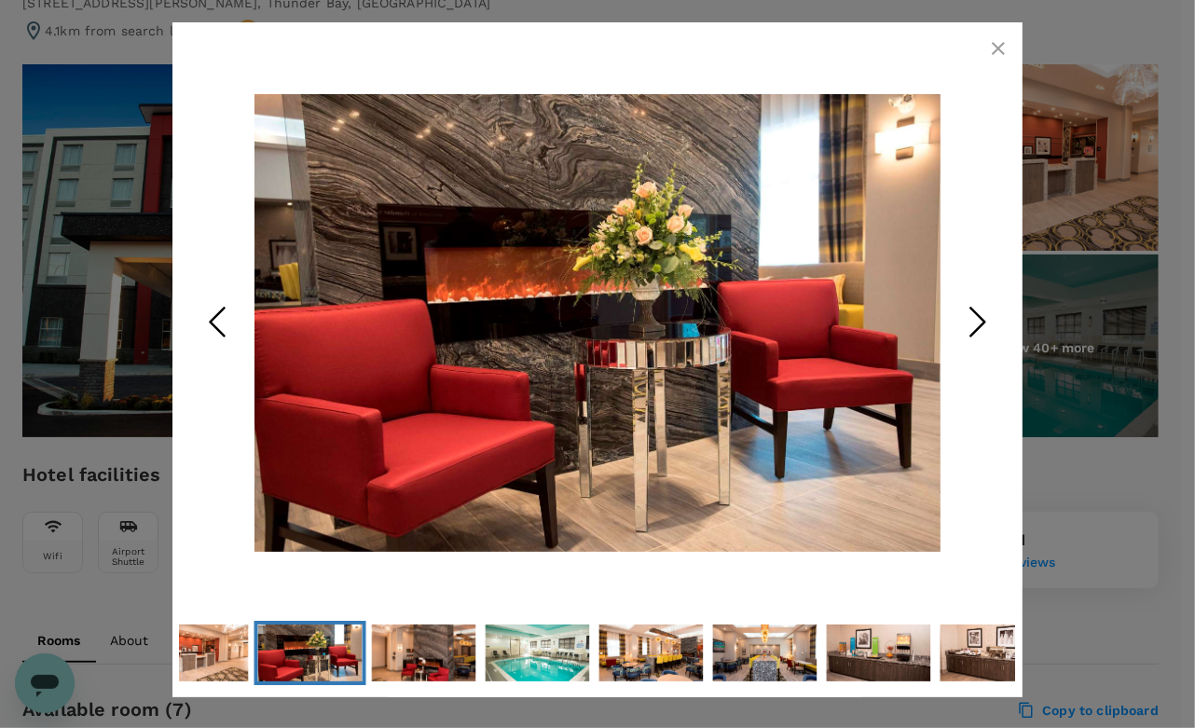
click at [975, 324] on icon "Next Slide" at bounding box center [978, 322] width 56 height 56
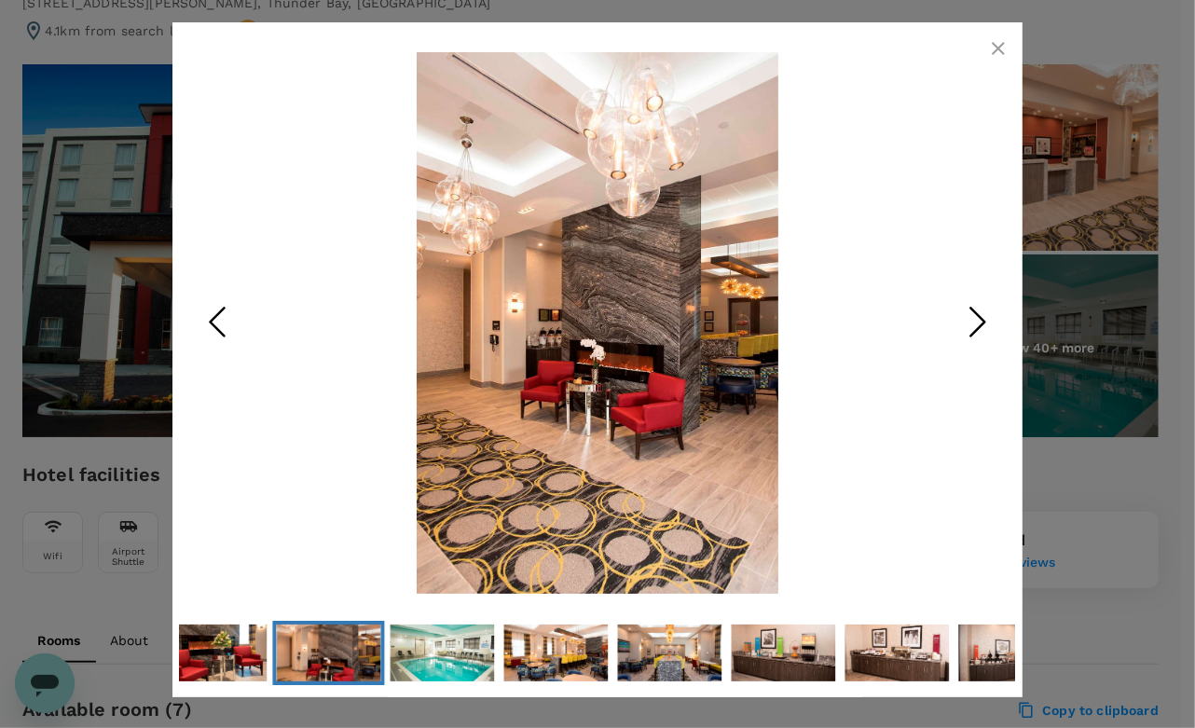
click at [975, 324] on icon "Next Slide" at bounding box center [978, 322] width 56 height 56
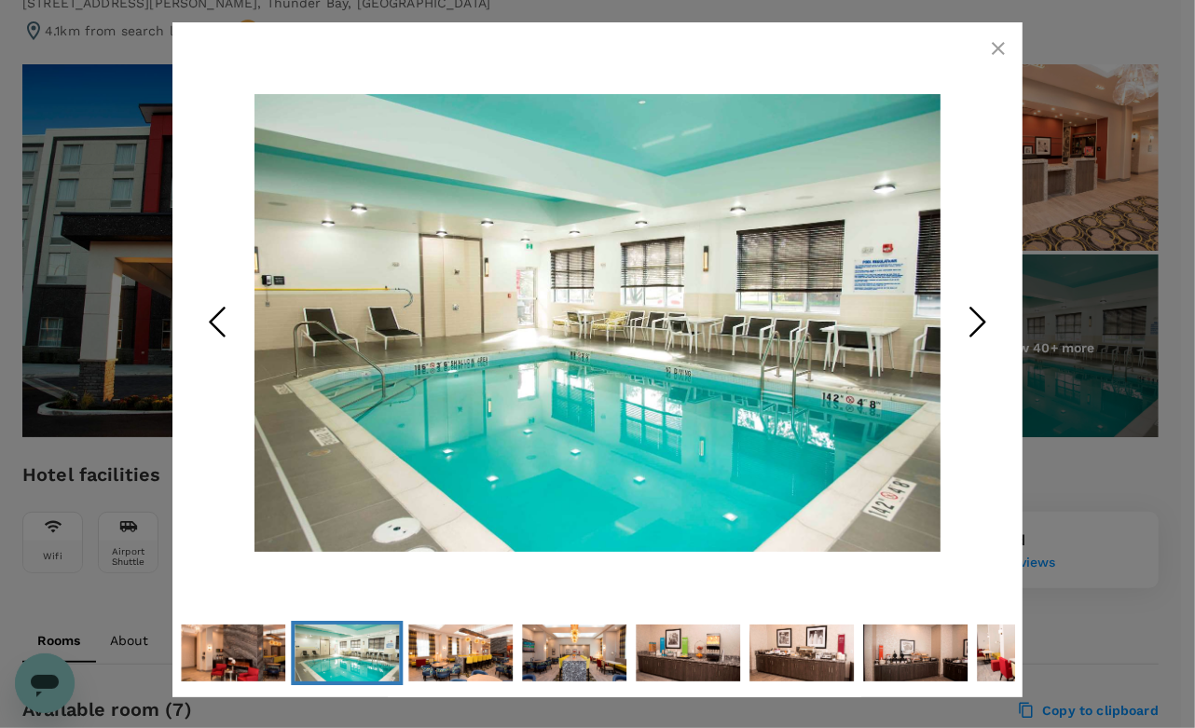
click at [975, 324] on icon "Next Slide" at bounding box center [978, 322] width 56 height 56
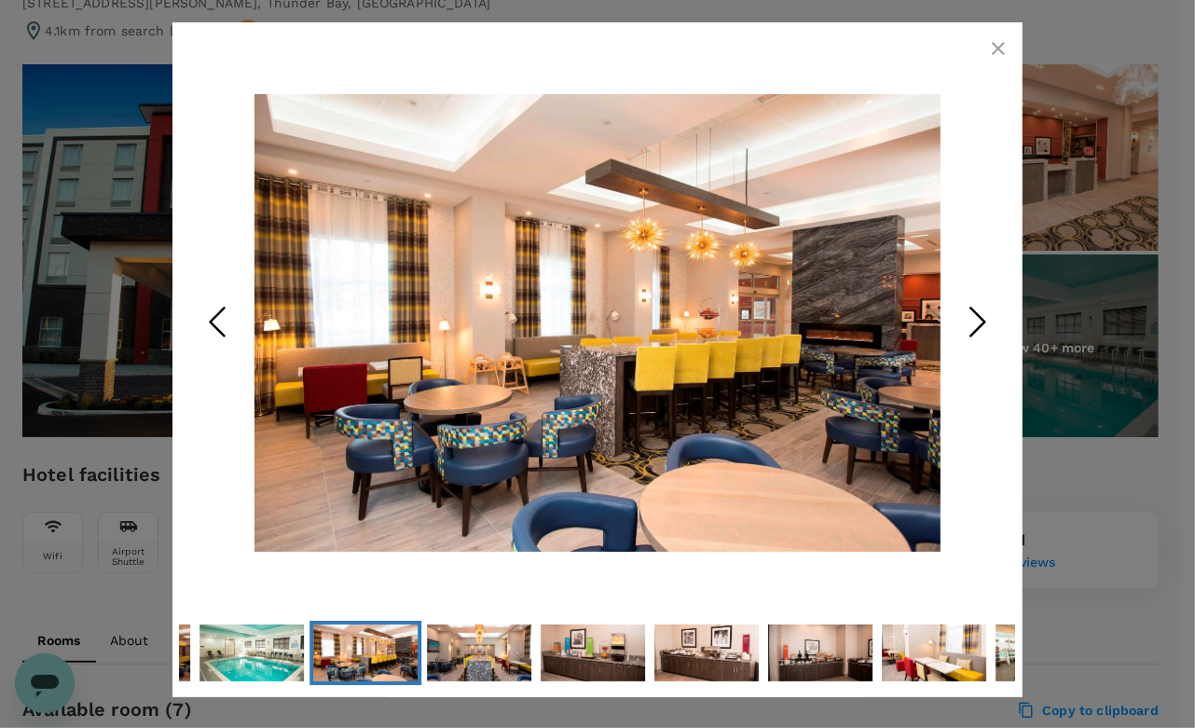
click at [975, 324] on icon "Next Slide" at bounding box center [978, 322] width 56 height 56
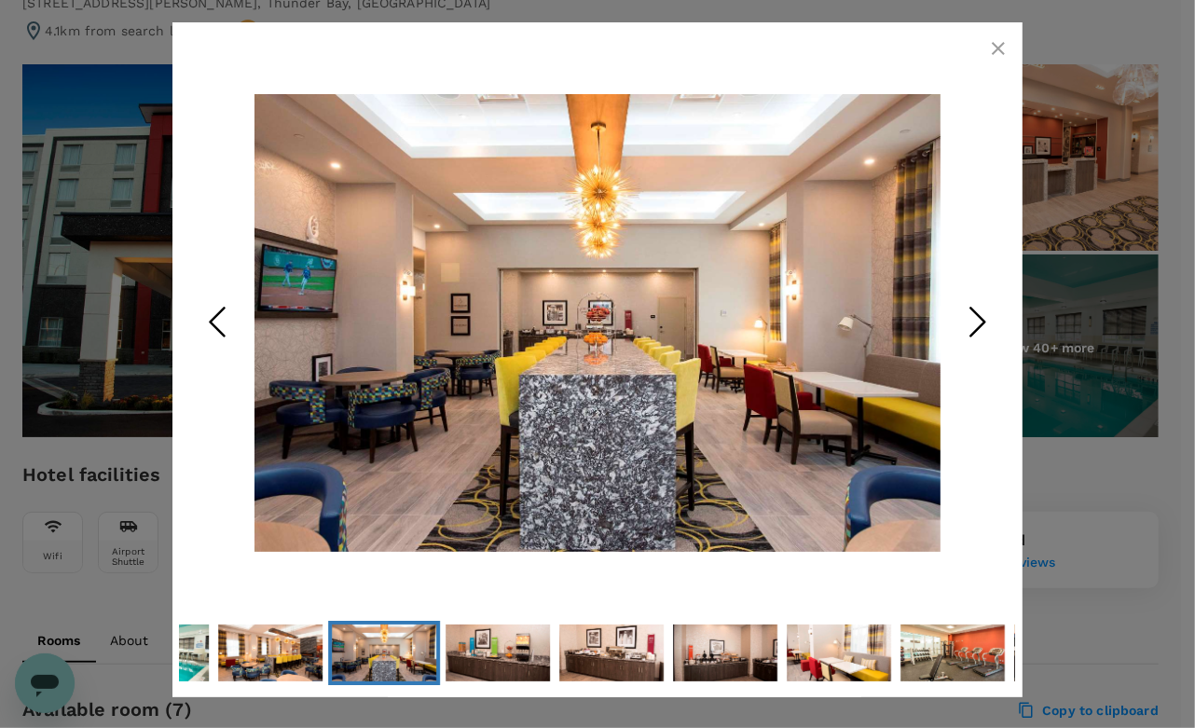
click at [975, 324] on icon "Next Slide" at bounding box center [978, 322] width 56 height 56
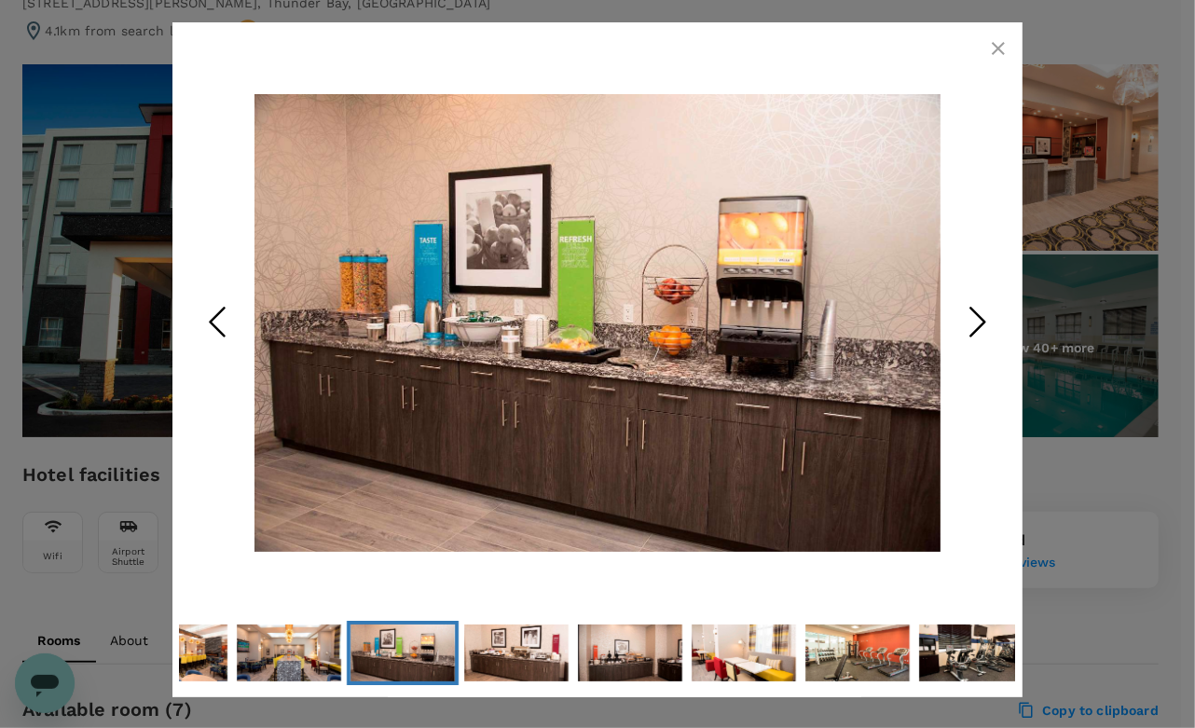
click at [975, 324] on icon "Next Slide" at bounding box center [978, 322] width 56 height 56
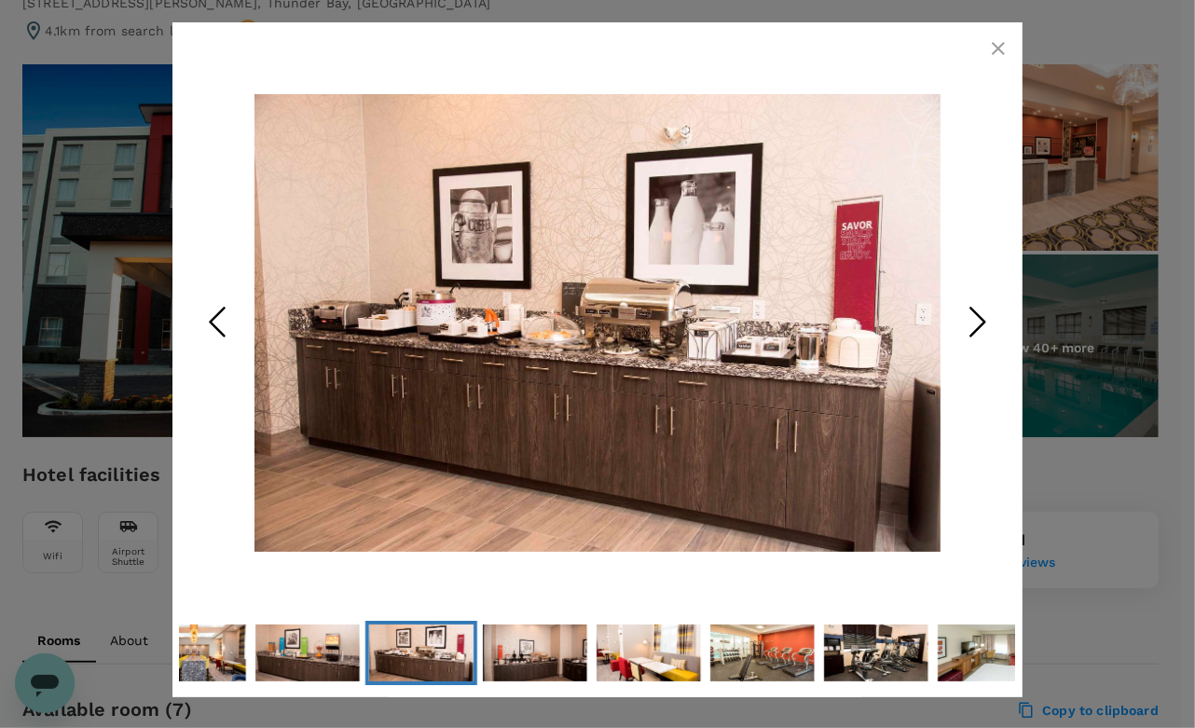
click at [975, 324] on icon "Next Slide" at bounding box center [978, 322] width 56 height 56
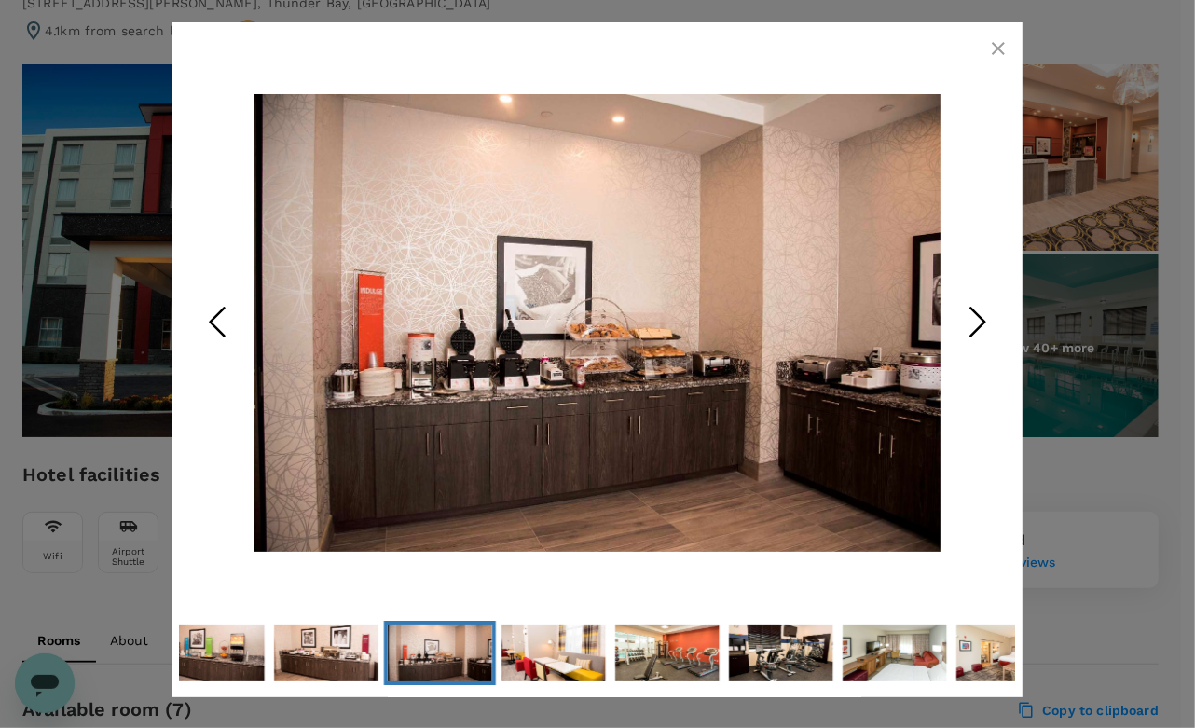
click at [975, 324] on icon "Next Slide" at bounding box center [978, 322] width 56 height 56
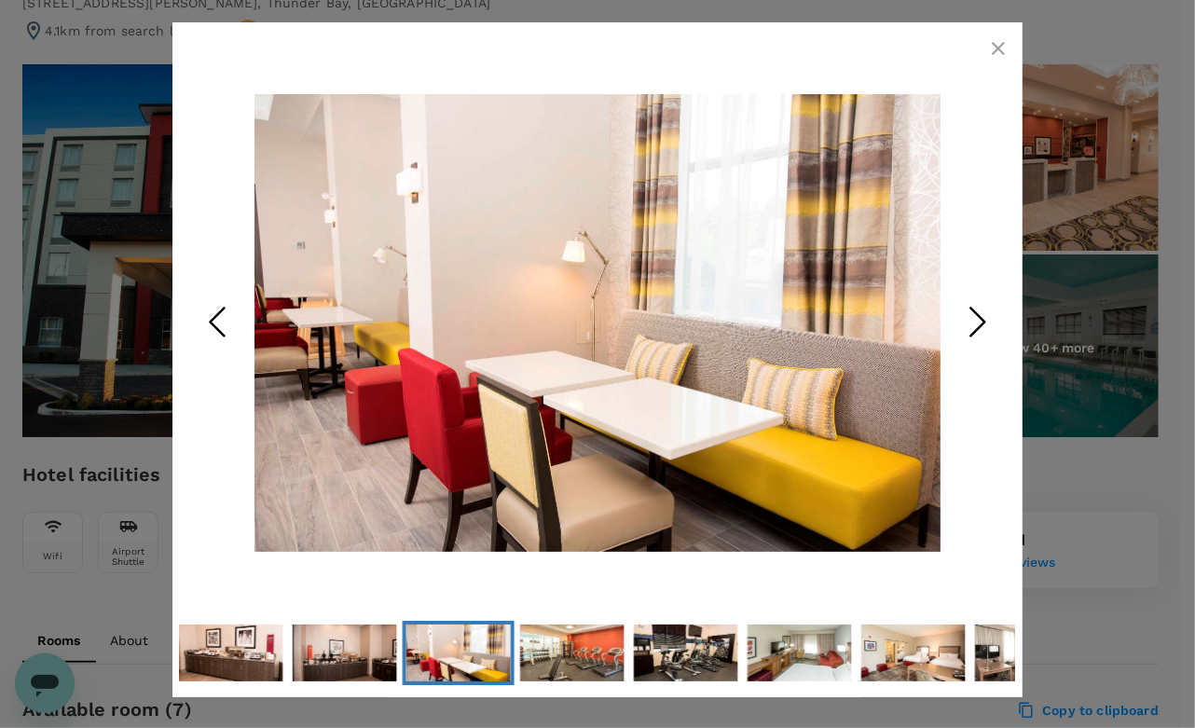
click at [975, 324] on icon "Next Slide" at bounding box center [978, 322] width 56 height 56
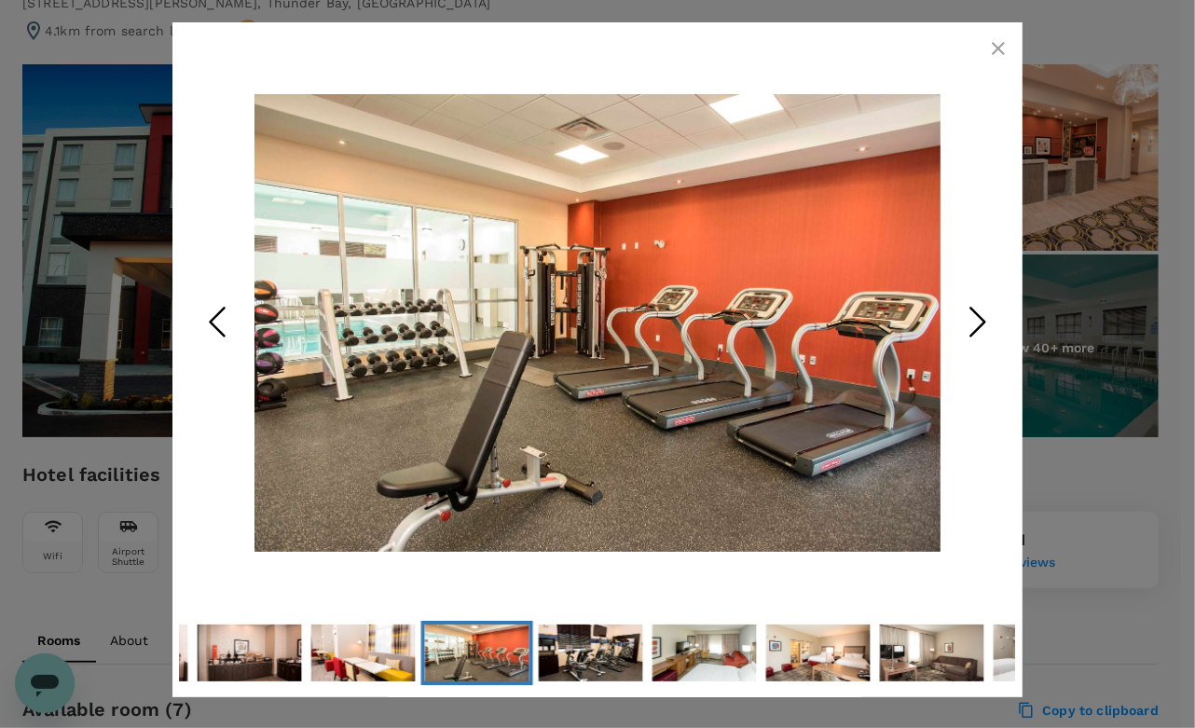
click at [975, 324] on icon "Next Slide" at bounding box center [978, 322] width 56 height 56
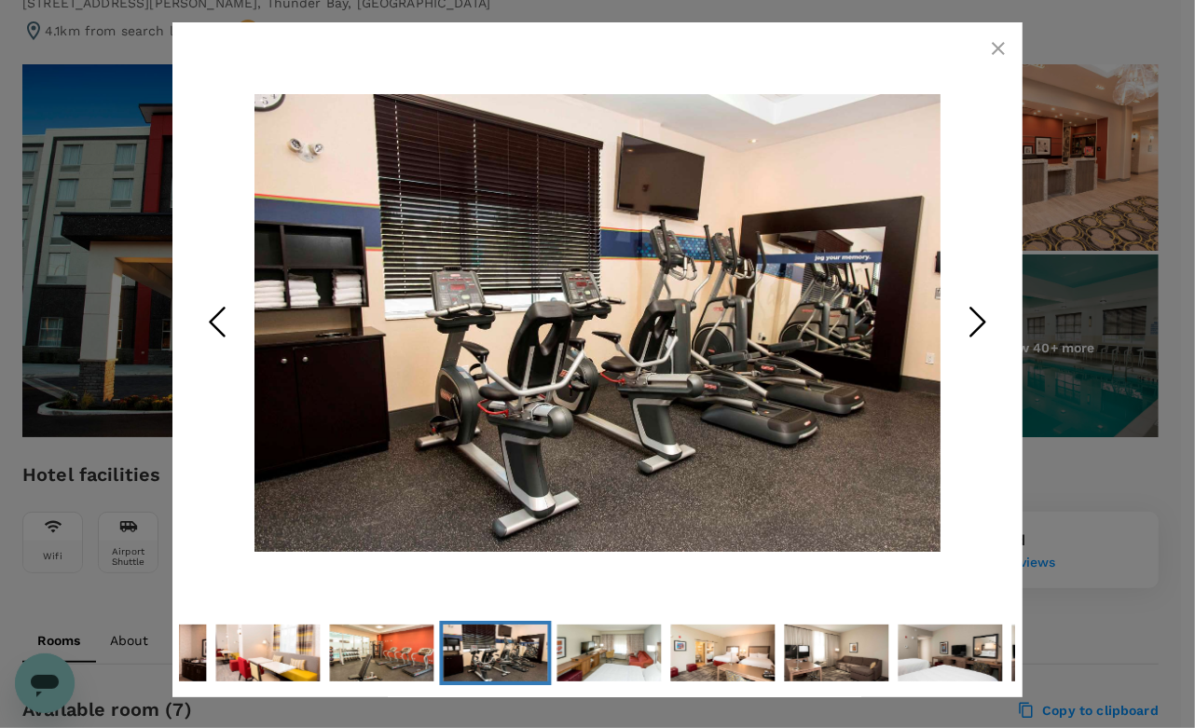
click at [975, 324] on icon "Next Slide" at bounding box center [978, 322] width 56 height 56
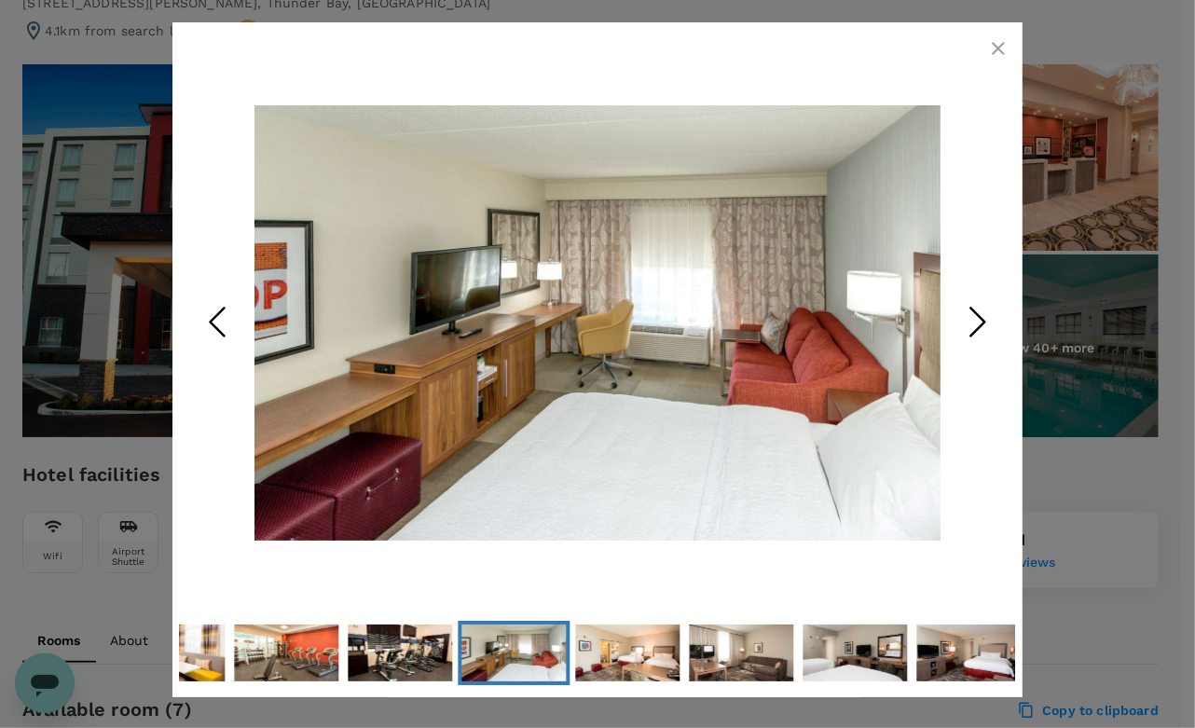
click at [975, 324] on icon "Next Slide" at bounding box center [978, 322] width 56 height 56
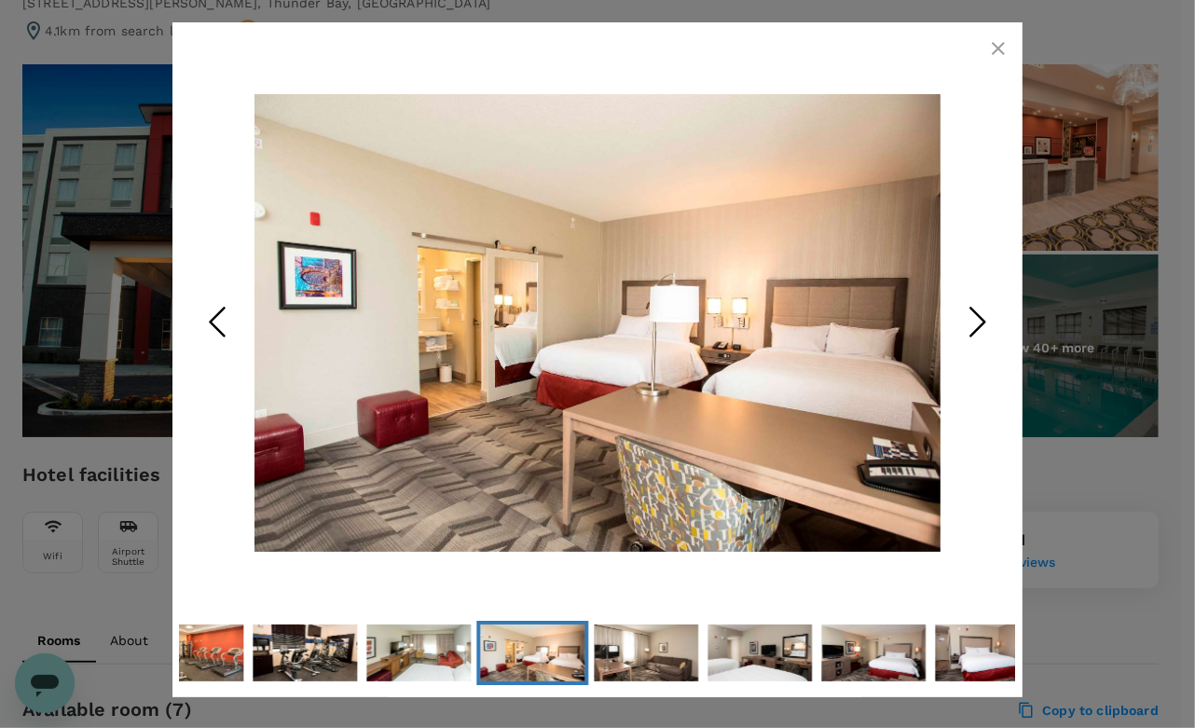
click at [975, 324] on icon "Next Slide" at bounding box center [978, 322] width 56 height 56
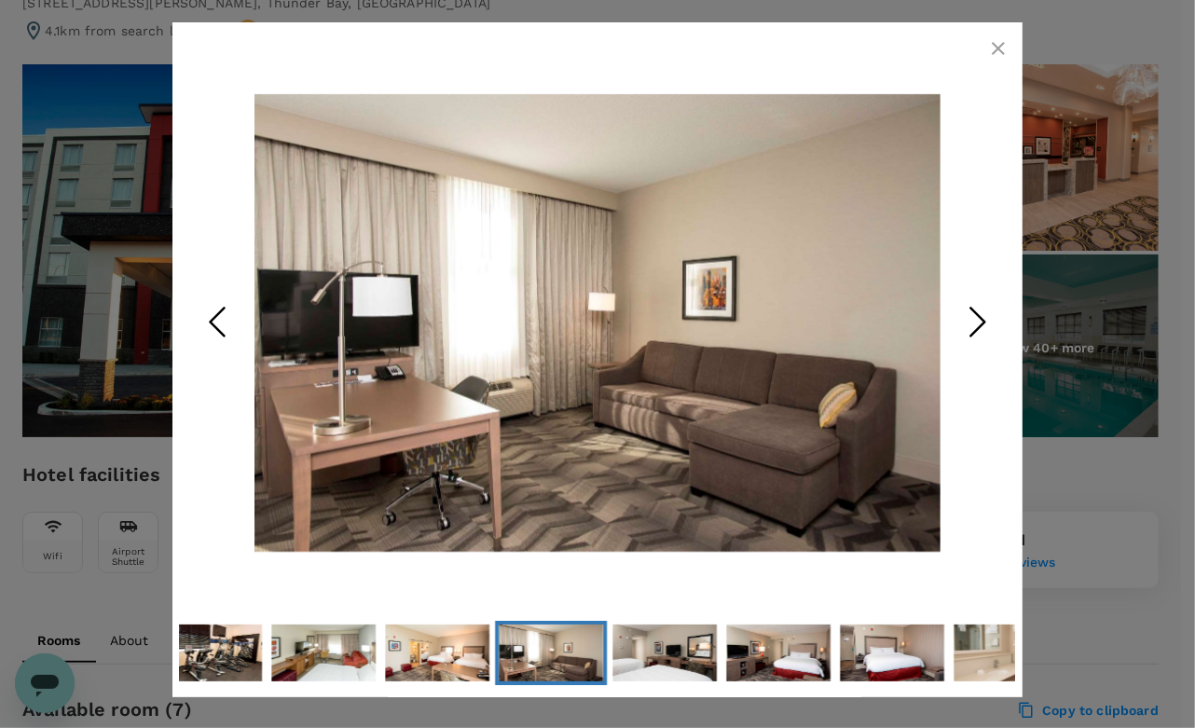
click at [237, 312] on icon "Previous Slide" at bounding box center [217, 322] width 56 height 56
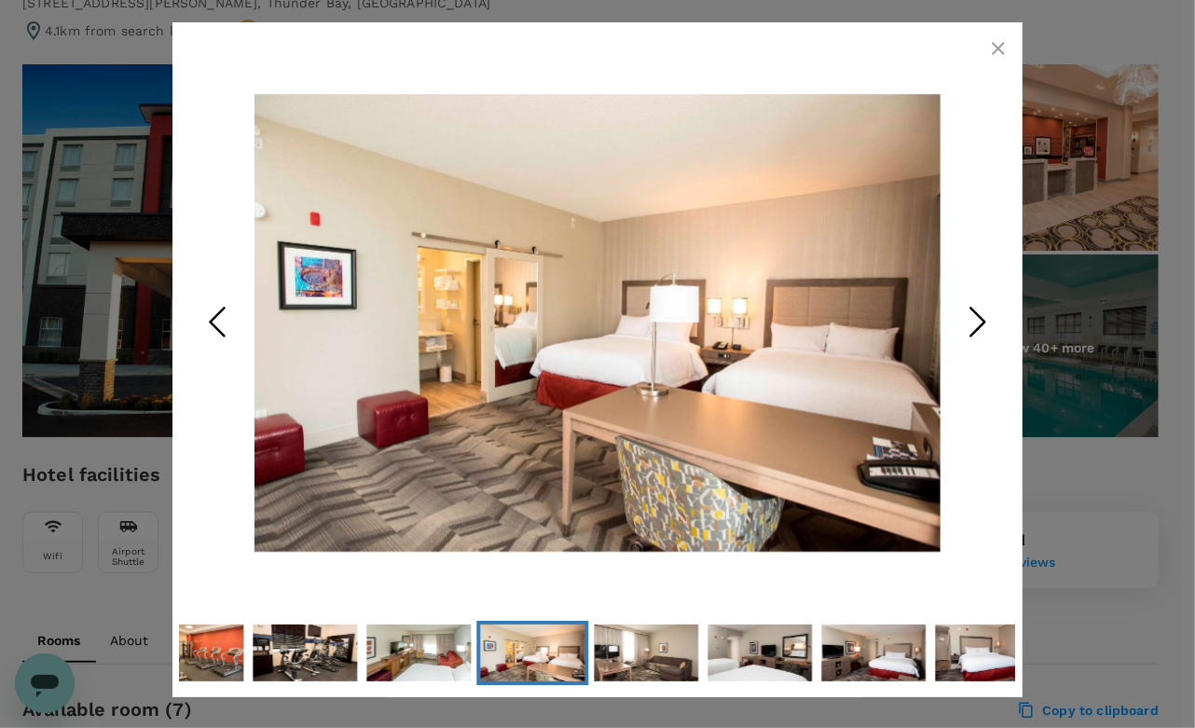
click at [237, 312] on icon "Previous Slide" at bounding box center [217, 322] width 56 height 56
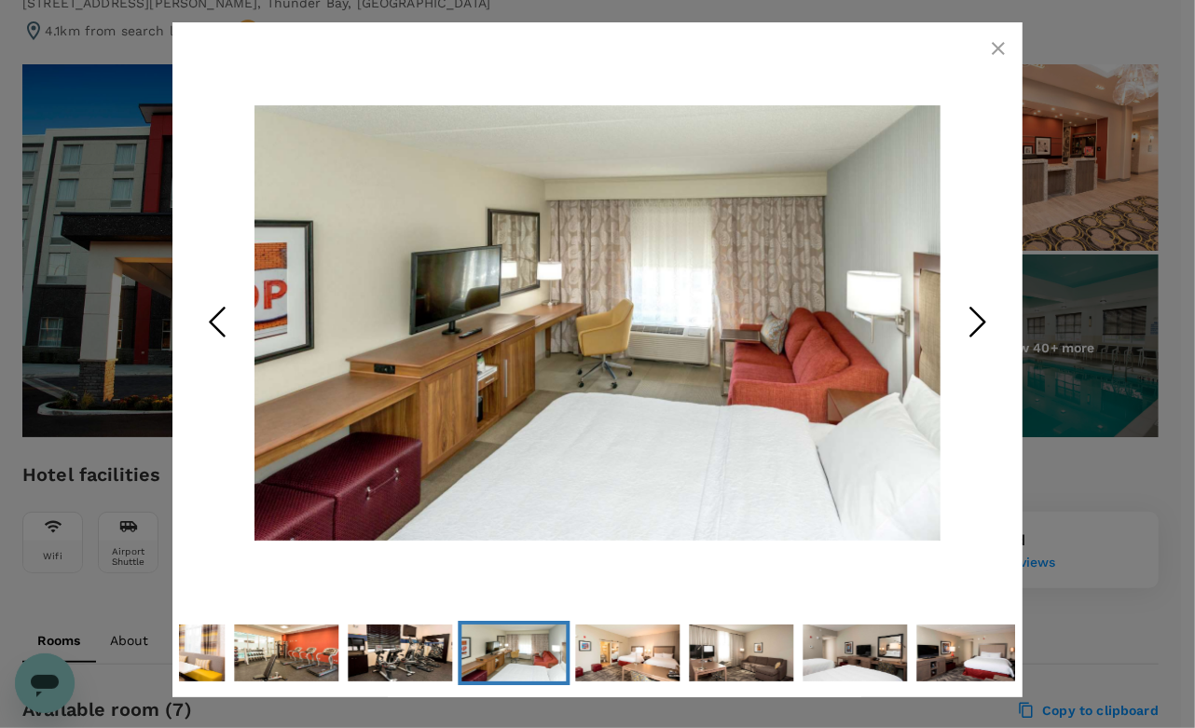
click at [956, 332] on icon "Next Slide" at bounding box center [978, 322] width 56 height 56
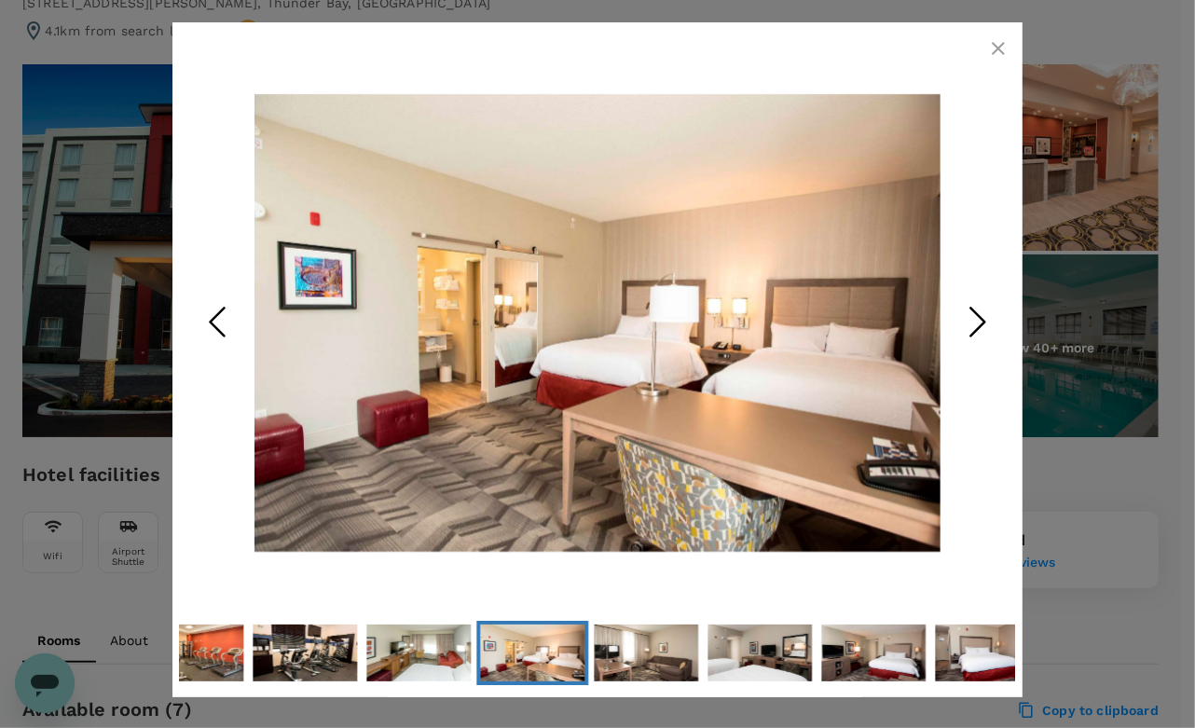
click at [956, 332] on icon "Next Slide" at bounding box center [978, 322] width 56 height 56
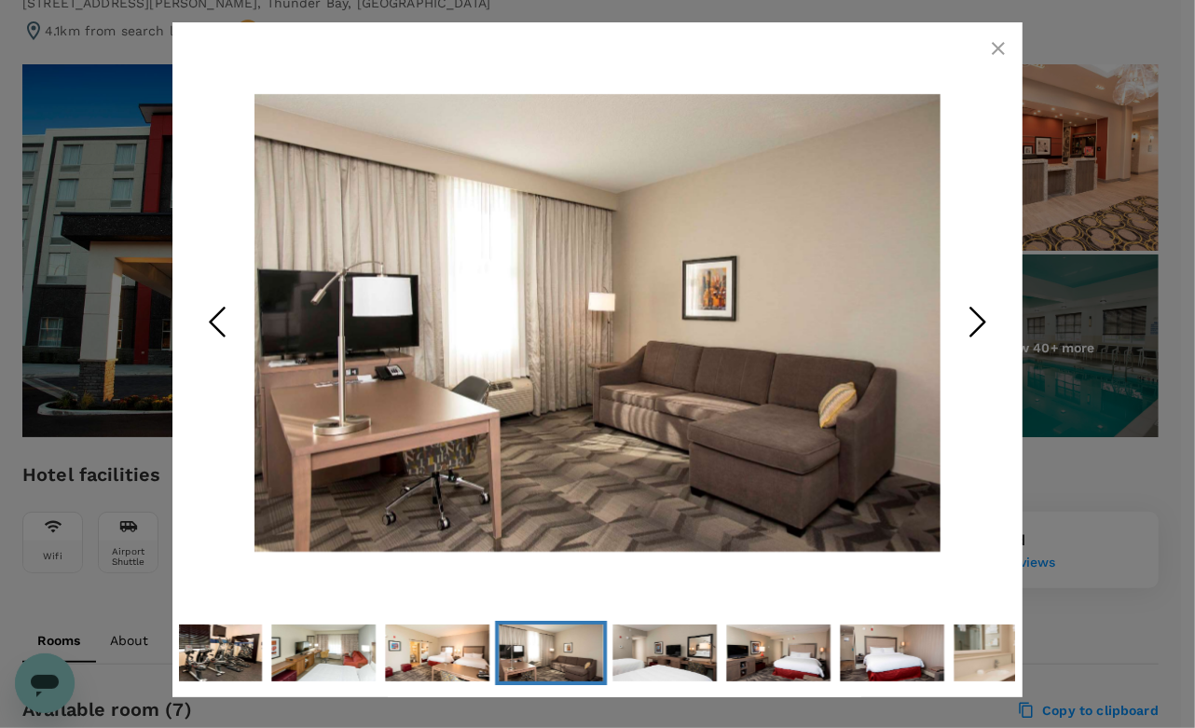
click at [956, 332] on icon "Next Slide" at bounding box center [978, 322] width 56 height 56
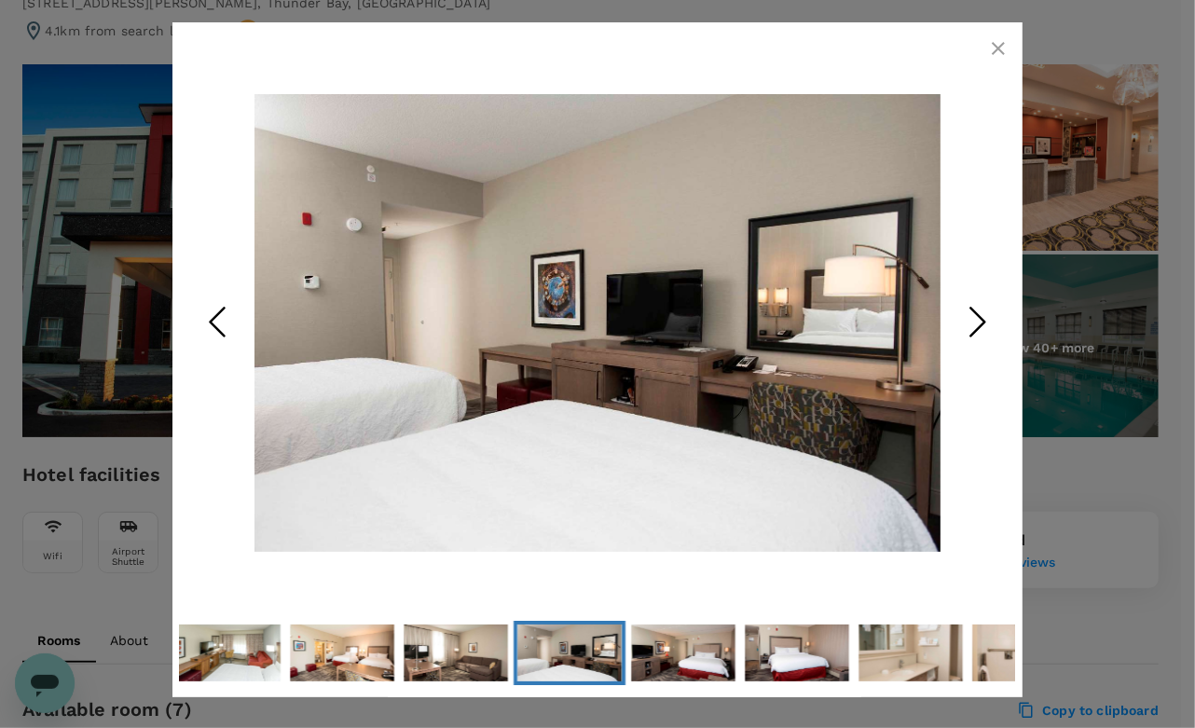
click at [956, 332] on icon "Next Slide" at bounding box center [978, 322] width 56 height 56
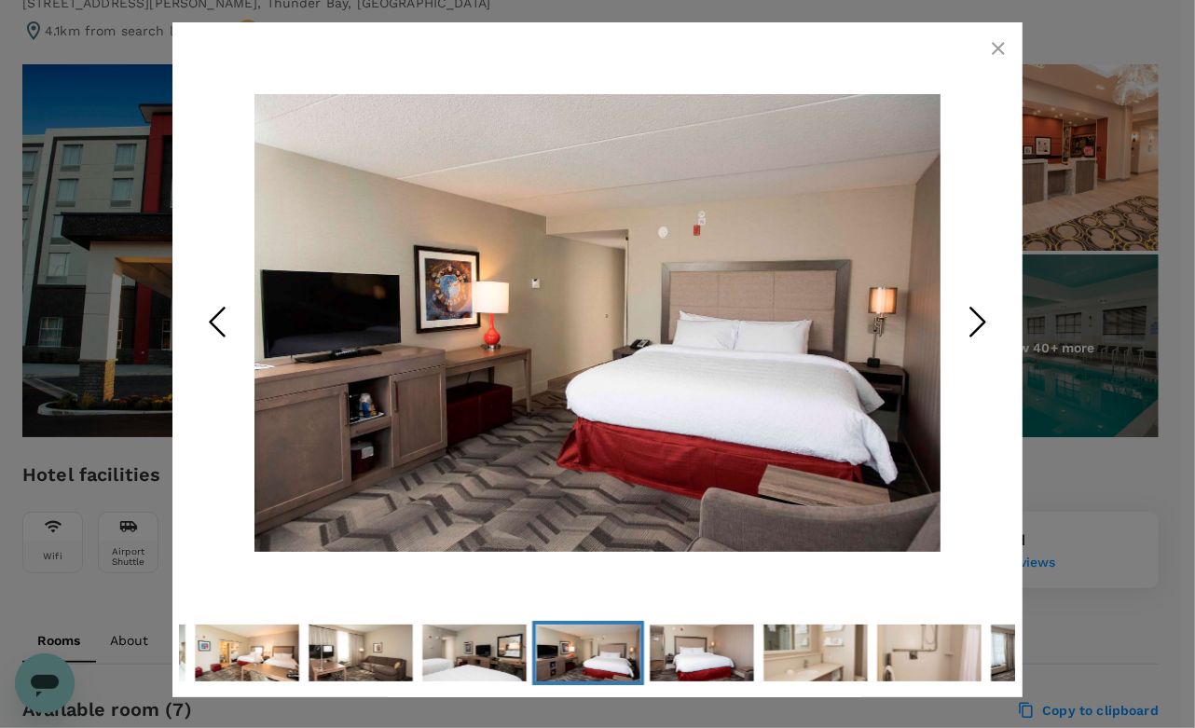
click at [956, 332] on icon "Next Slide" at bounding box center [978, 322] width 56 height 56
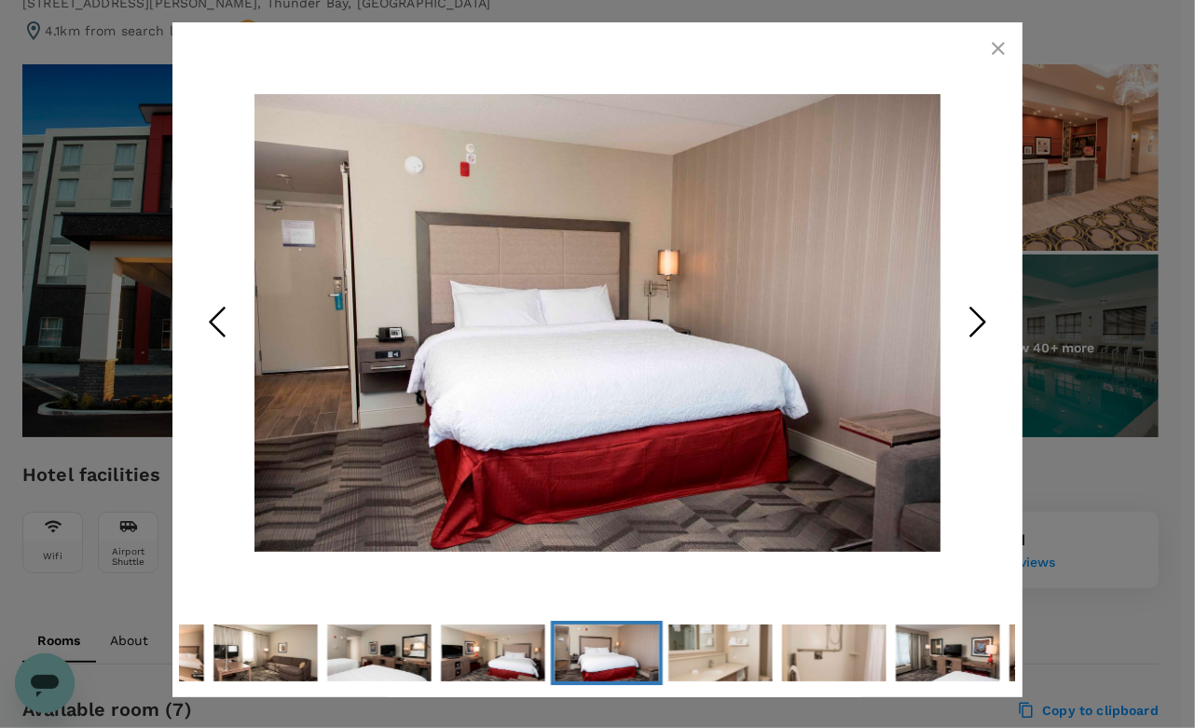
click at [956, 332] on icon "Next Slide" at bounding box center [978, 322] width 56 height 56
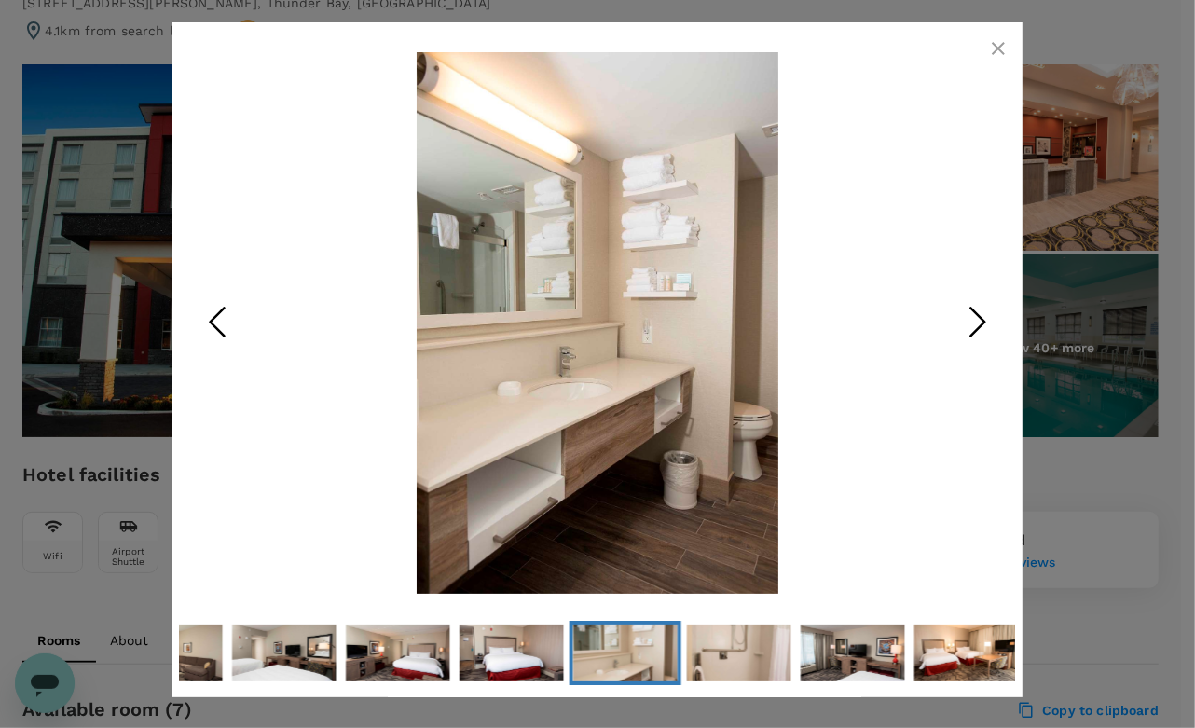
click at [956, 332] on icon "Next Slide" at bounding box center [978, 322] width 56 height 56
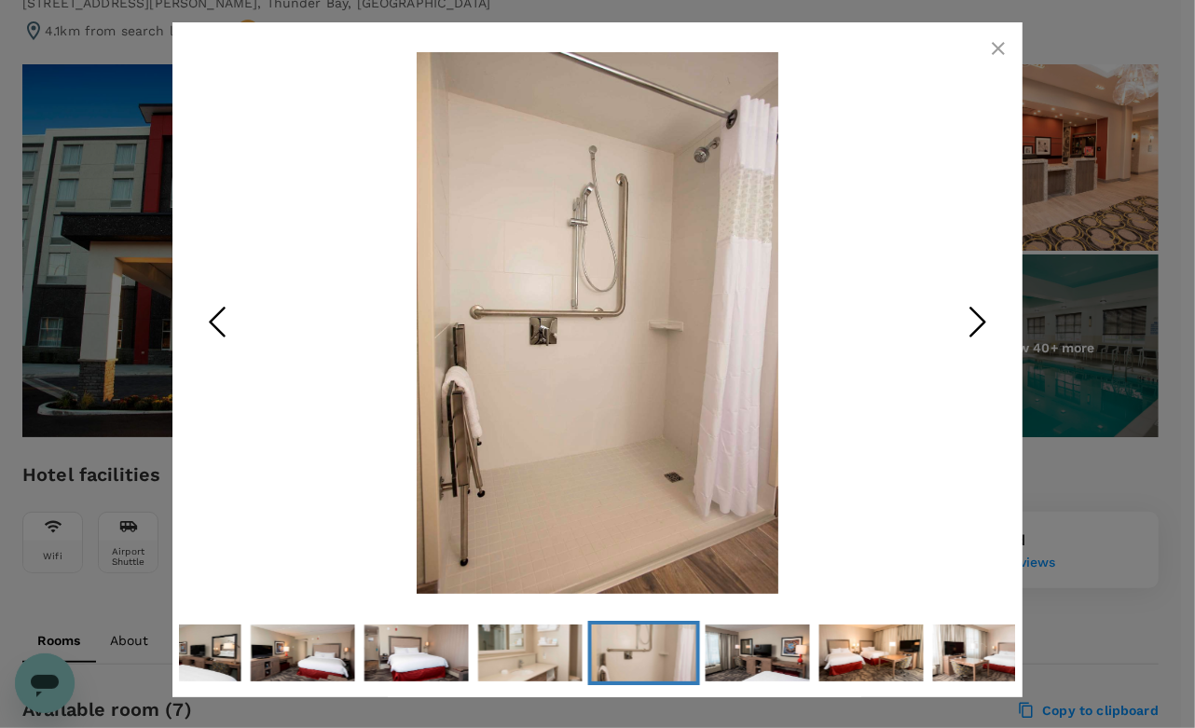
click at [956, 332] on icon "Next Slide" at bounding box center [978, 322] width 56 height 56
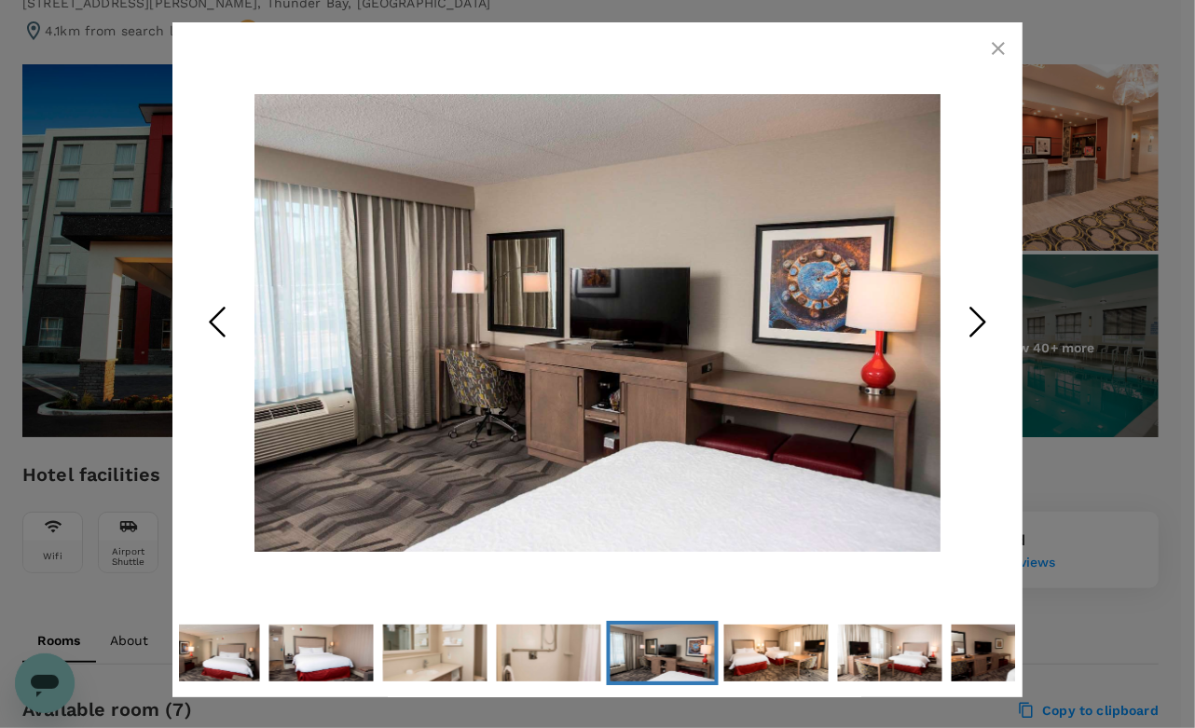
click at [956, 332] on icon "Next Slide" at bounding box center [978, 322] width 56 height 56
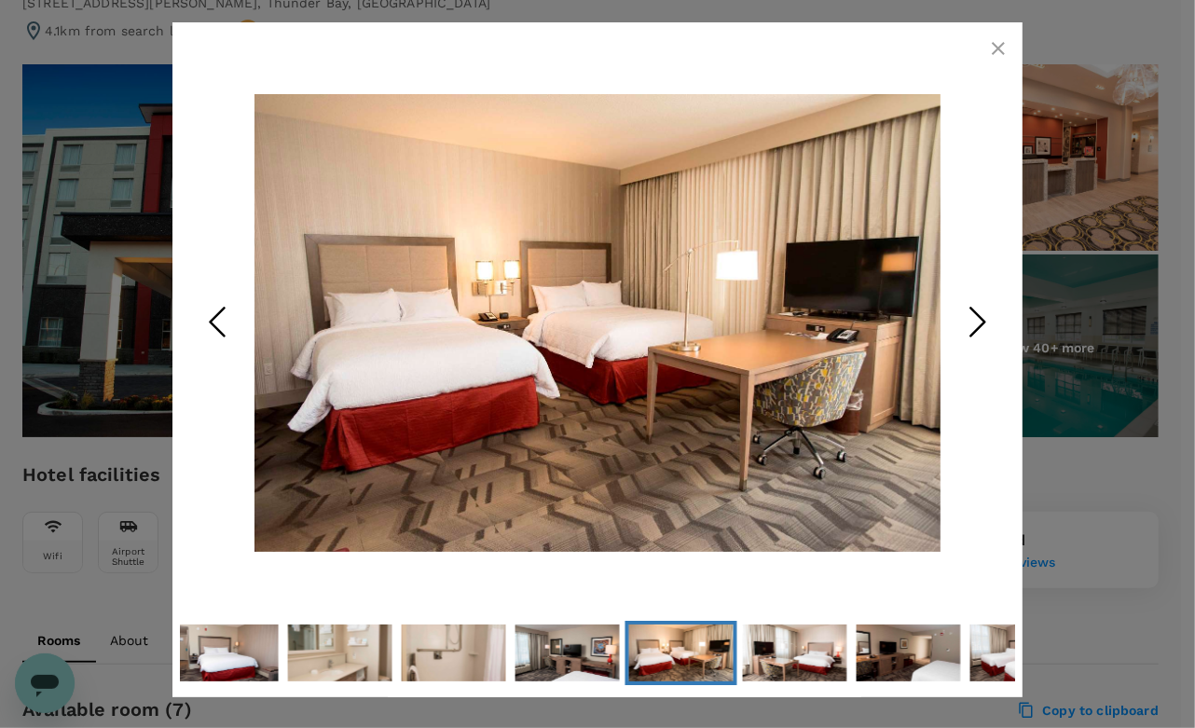
click at [956, 332] on icon "Next Slide" at bounding box center [978, 322] width 56 height 56
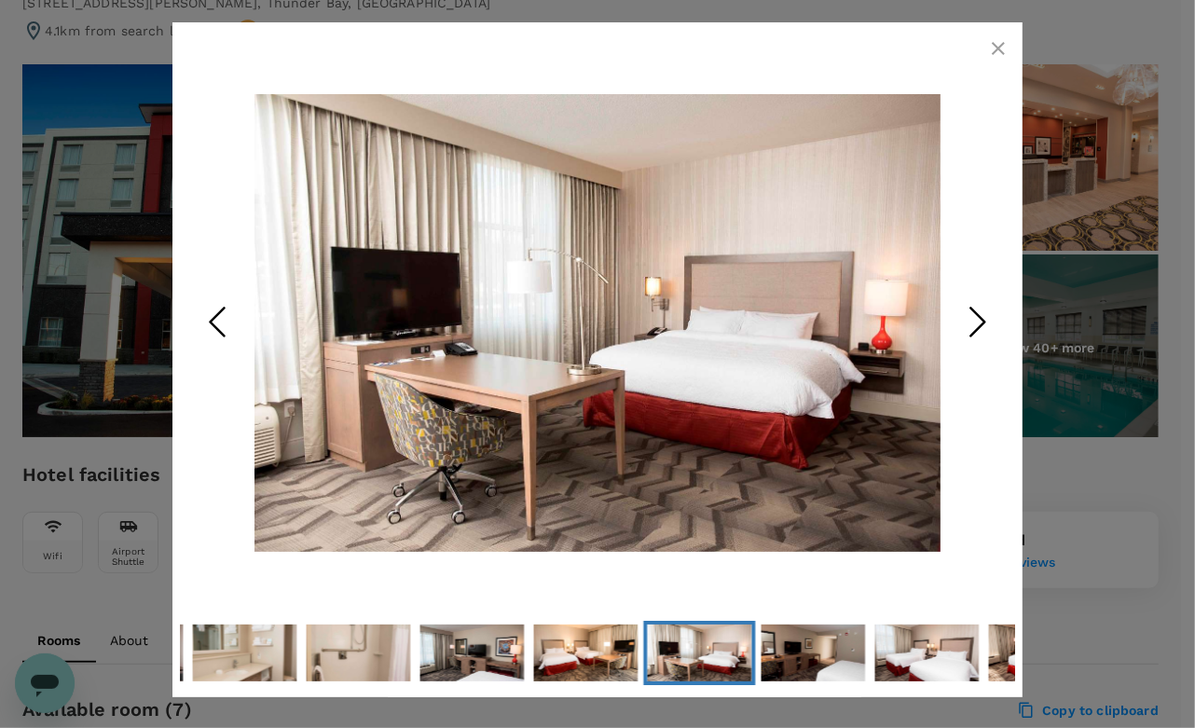
click at [956, 332] on icon "Next Slide" at bounding box center [978, 322] width 56 height 56
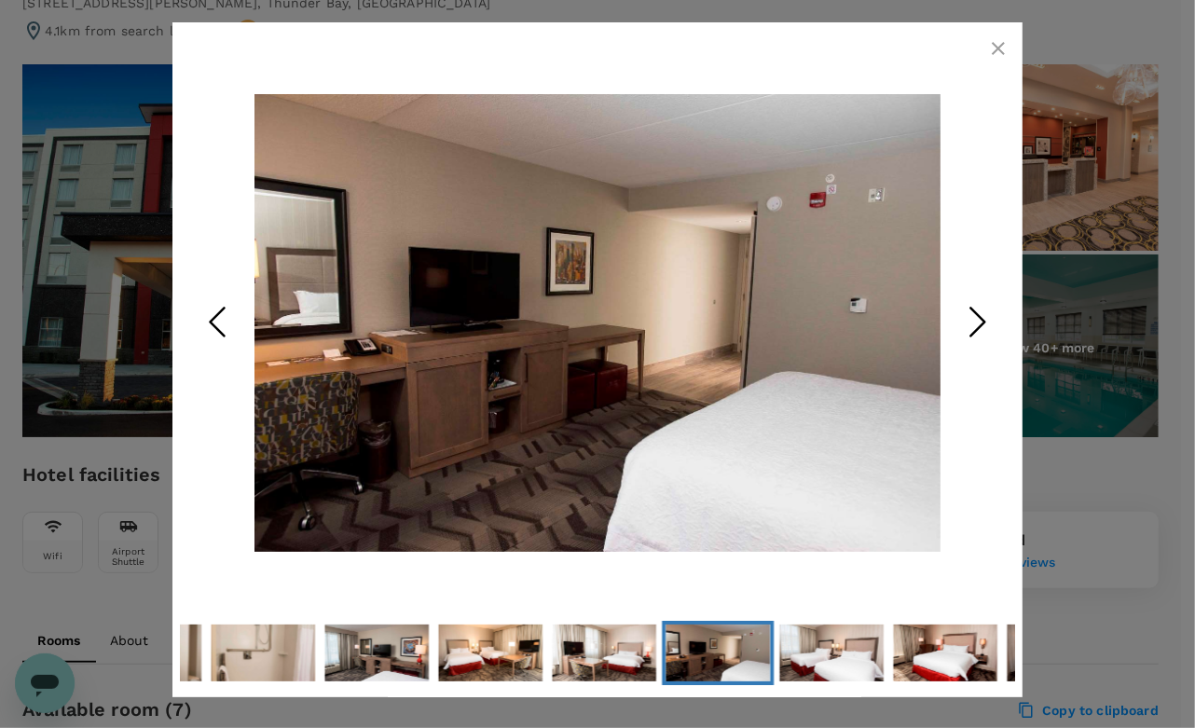
click at [990, 68] on div at bounding box center [597, 323] width 835 height 586
click at [990, 52] on icon "button" at bounding box center [998, 48] width 22 height 22
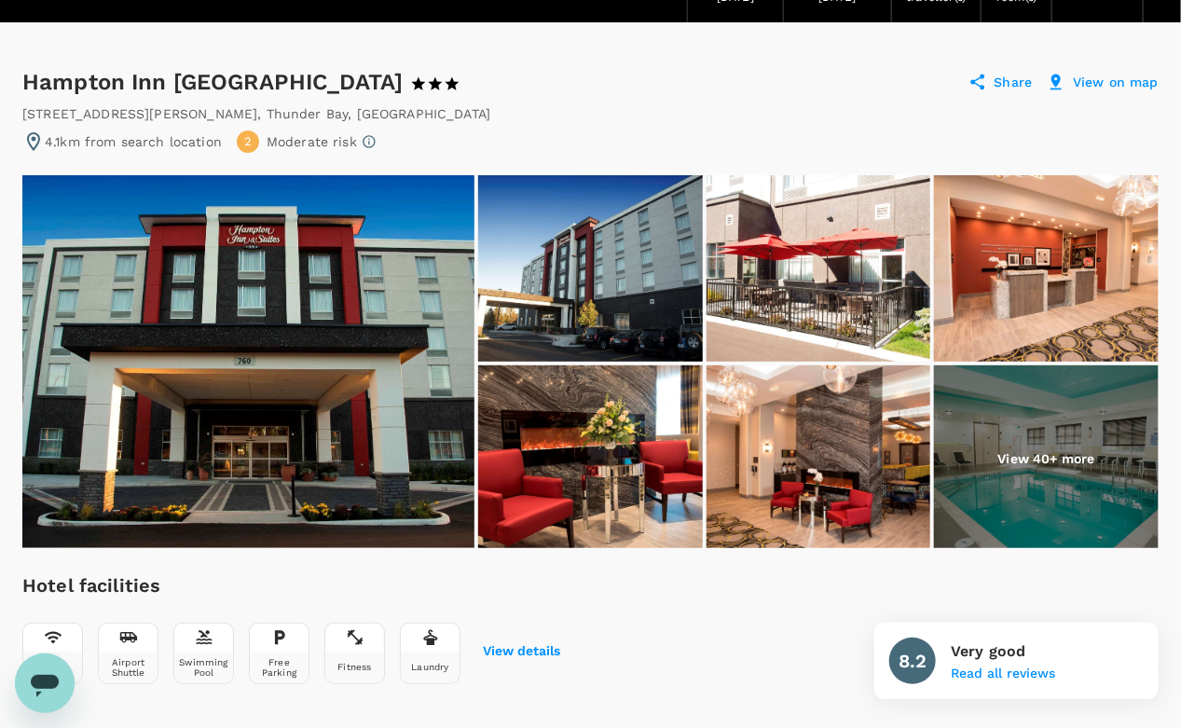
scroll to position [0, 0]
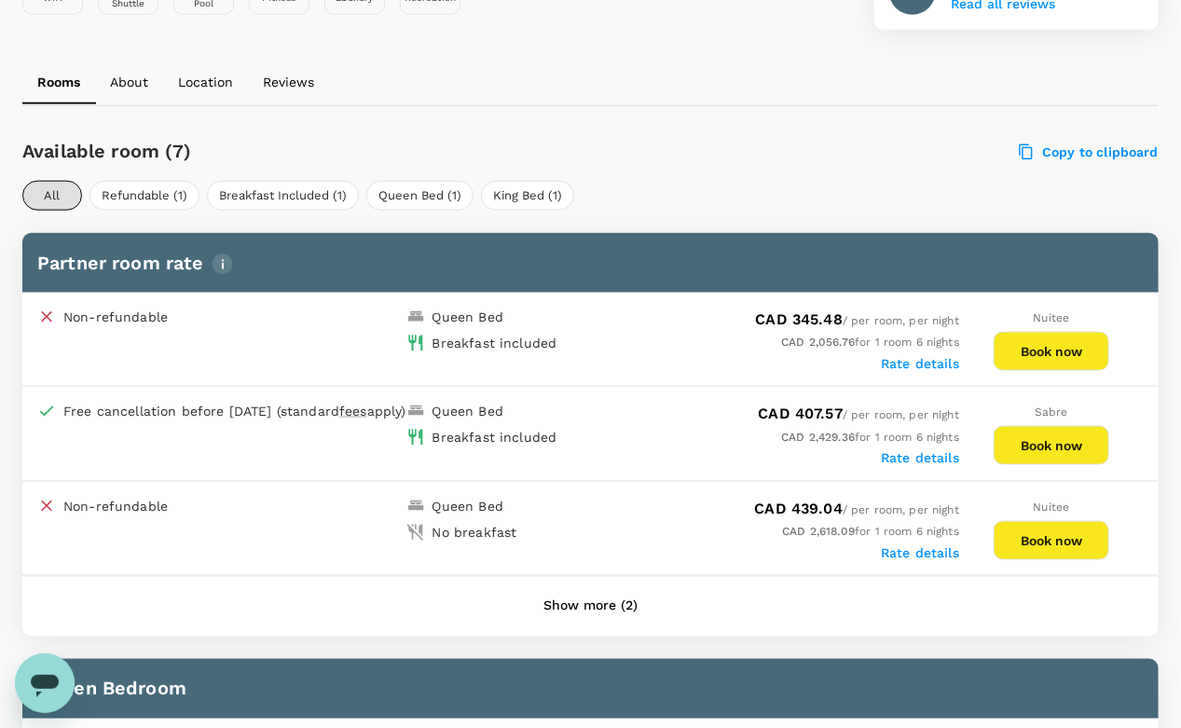
scroll to position [789, 0]
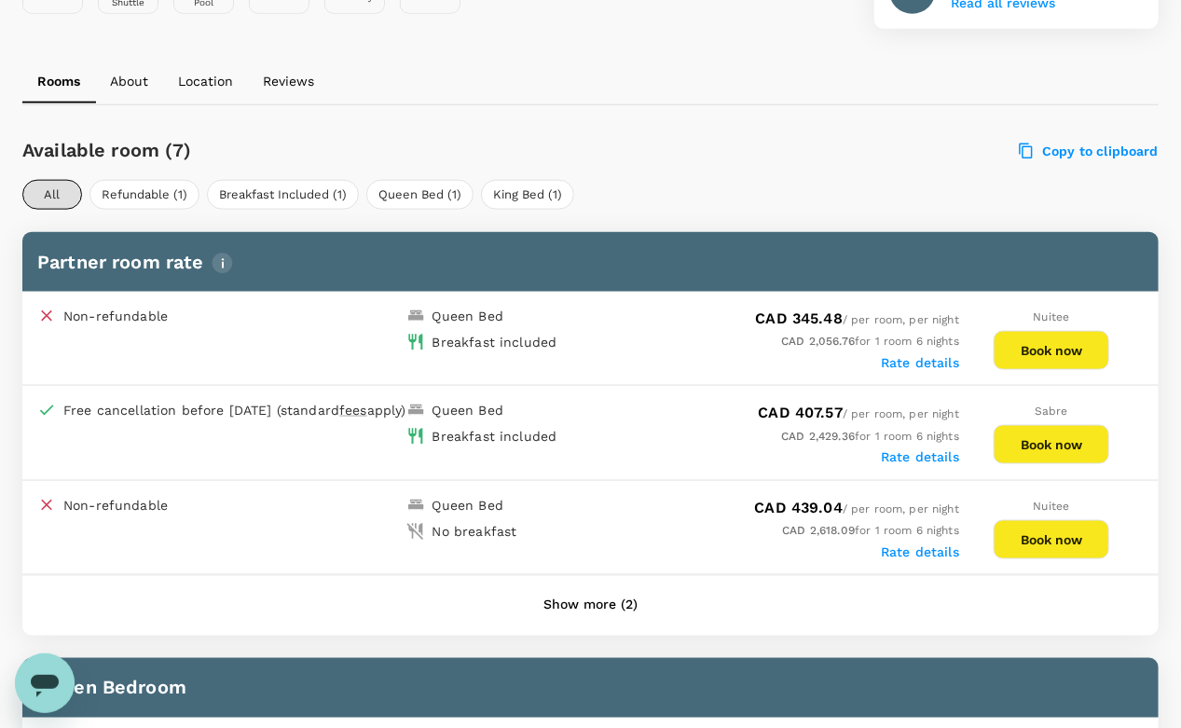
click at [603, 592] on button "Show more (2)" at bounding box center [590, 606] width 146 height 45
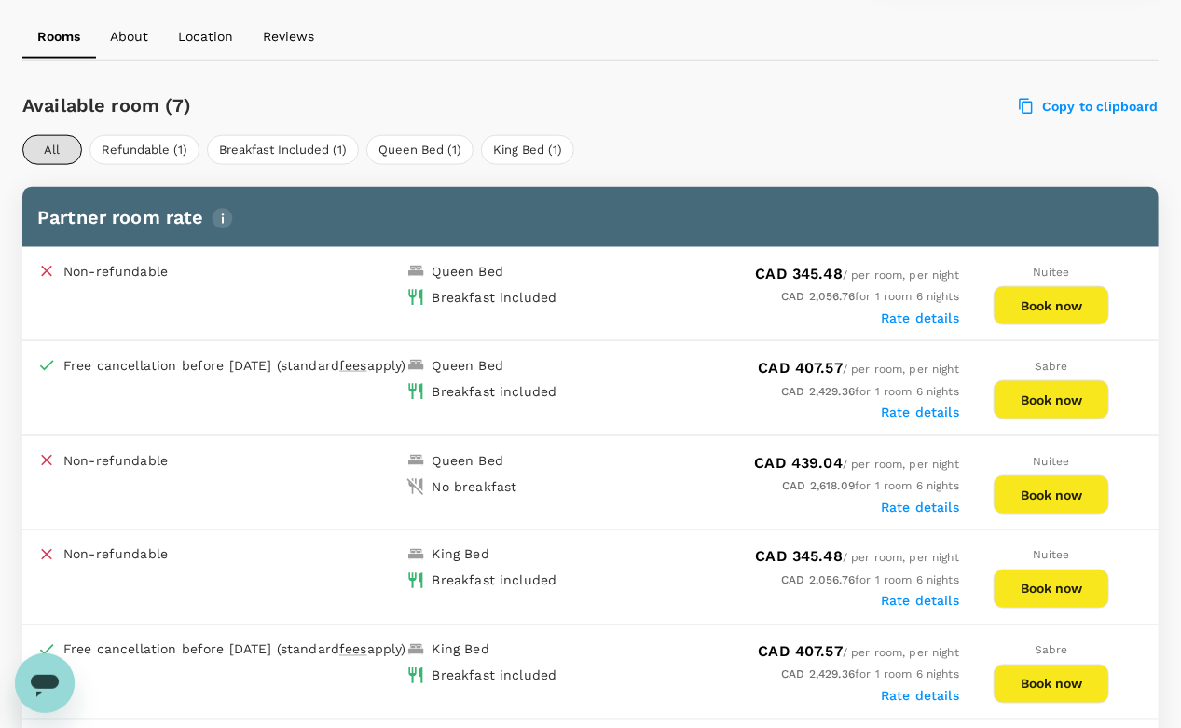
scroll to position [832, 0]
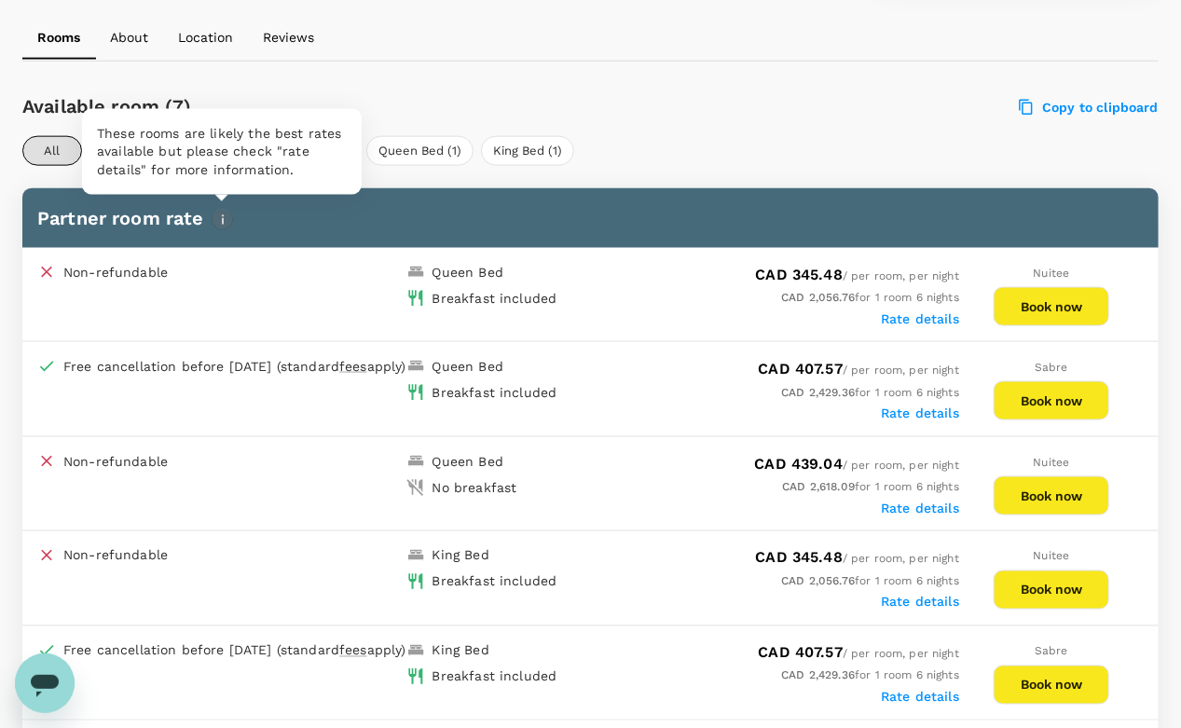
click at [214, 218] on img "button" at bounding box center [222, 219] width 21 height 21
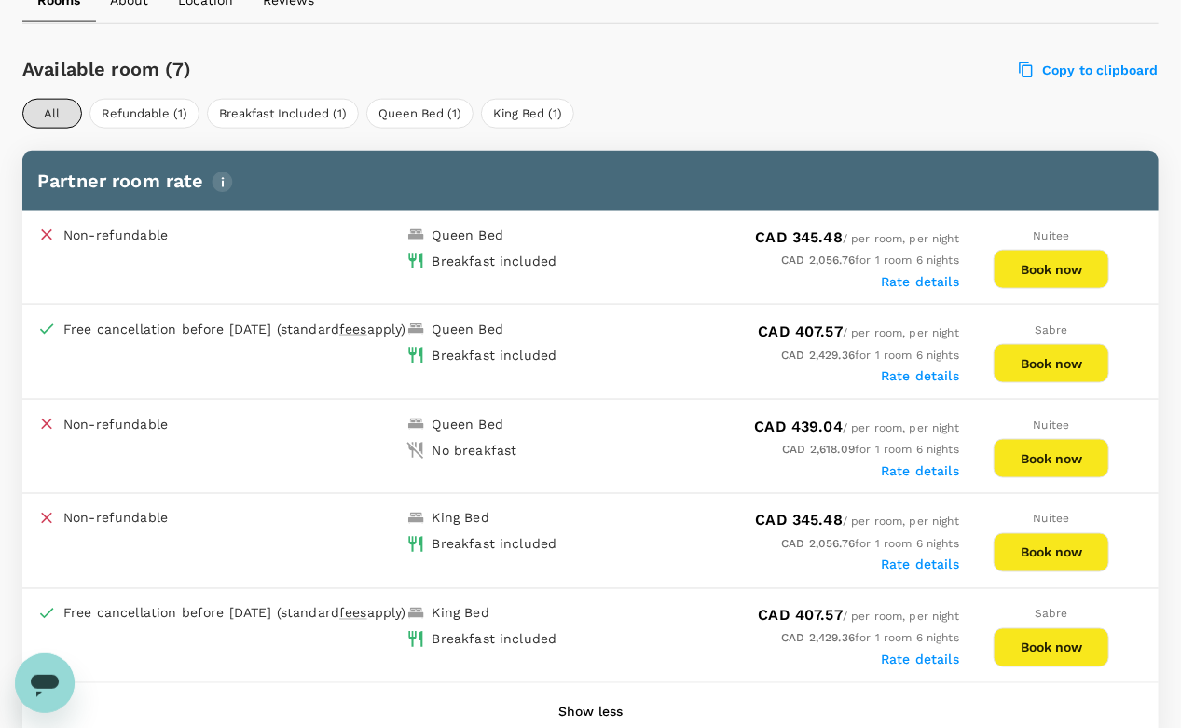
scroll to position [785, 0]
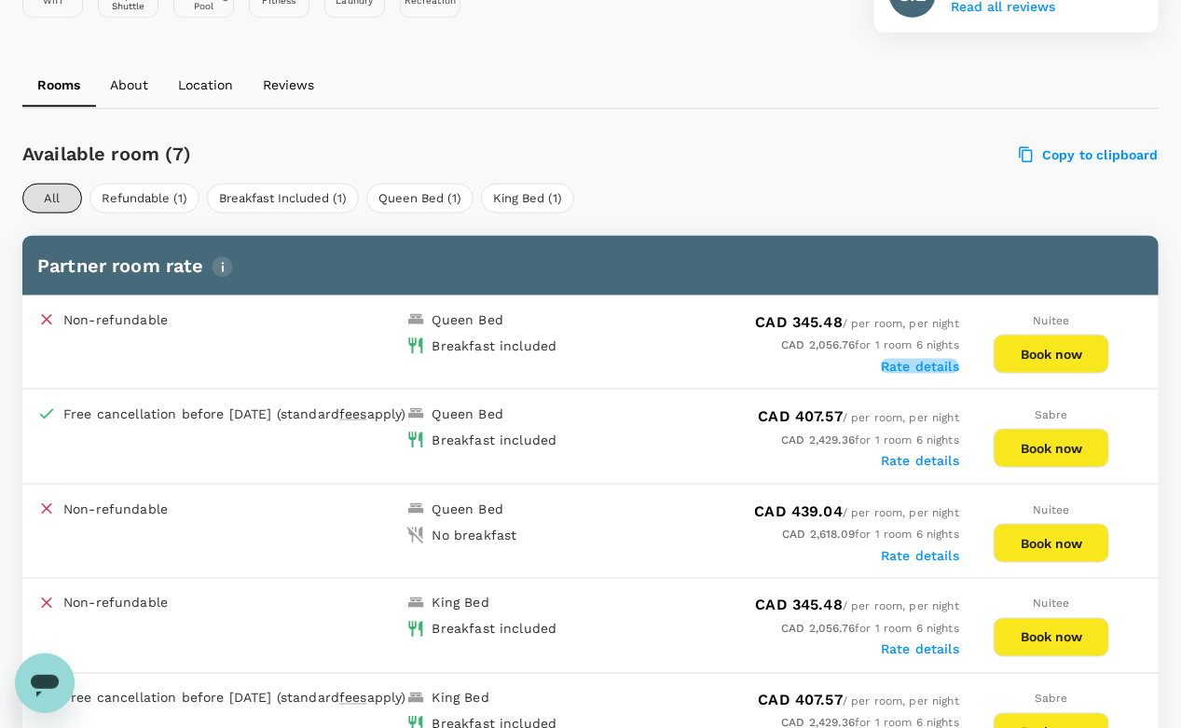
click at [932, 368] on label "Rate details" at bounding box center [920, 366] width 78 height 15
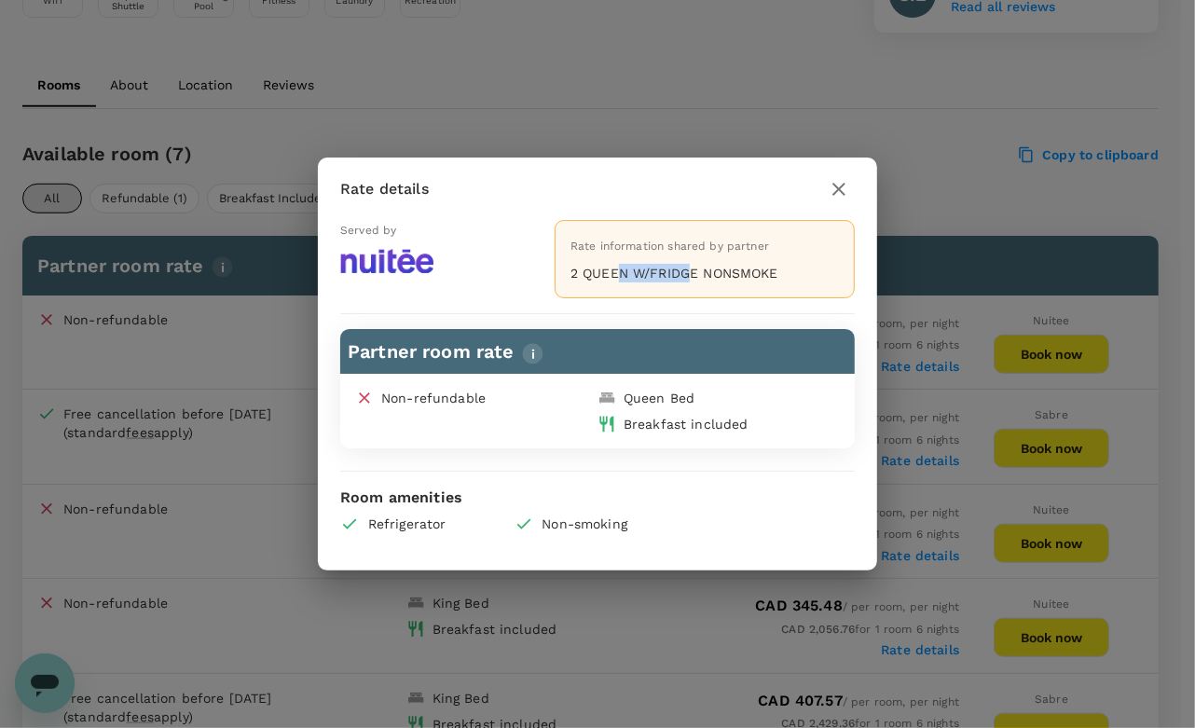
drag, startPoint x: 617, startPoint y: 268, endPoint x: 688, endPoint y: 266, distance: 70.9
click at [688, 266] on p "2 QUEEN W/FRIDGE NONSMOKE" at bounding box center [704, 273] width 268 height 19
drag, startPoint x: 688, startPoint y: 266, endPoint x: 708, endPoint y: 265, distance: 20.5
click at [708, 265] on p "2 QUEEN W/FRIDGE NONSMOKE" at bounding box center [704, 273] width 268 height 19
drag, startPoint x: 708, startPoint y: 265, endPoint x: 769, endPoint y: 280, distance: 62.4
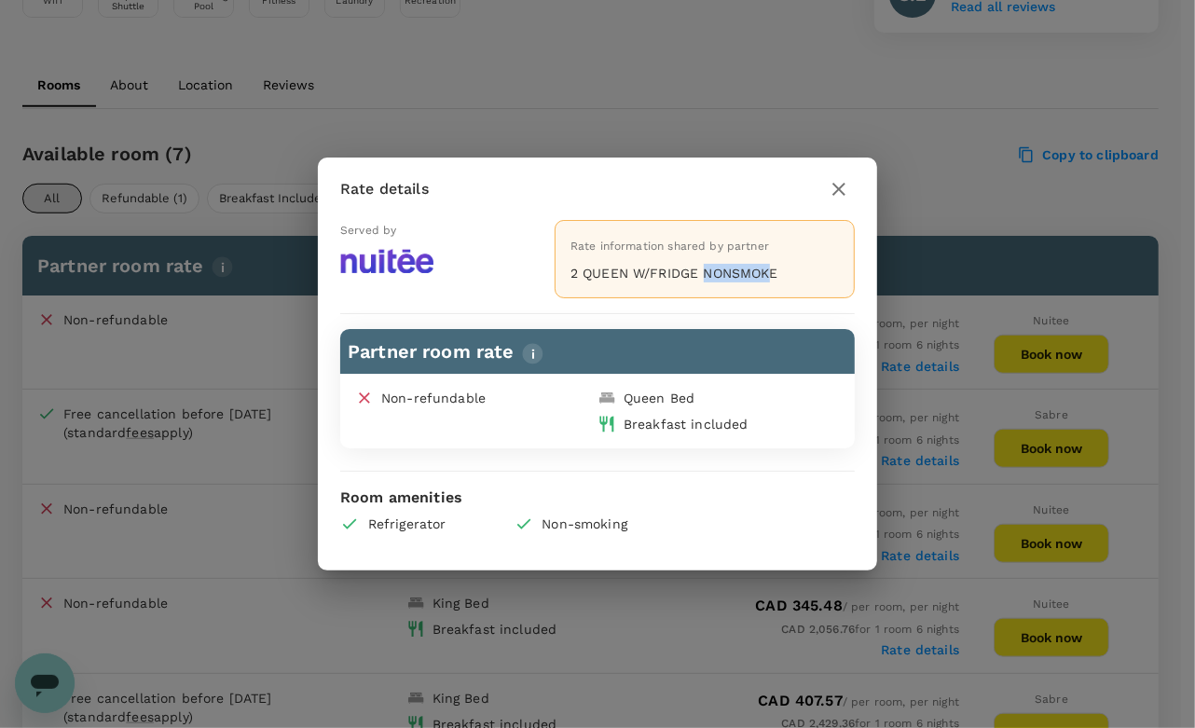
click at [769, 280] on p "2 QUEEN W/FRIDGE NONSMOKE" at bounding box center [704, 273] width 268 height 19
click at [833, 192] on icon "button" at bounding box center [839, 189] width 22 height 22
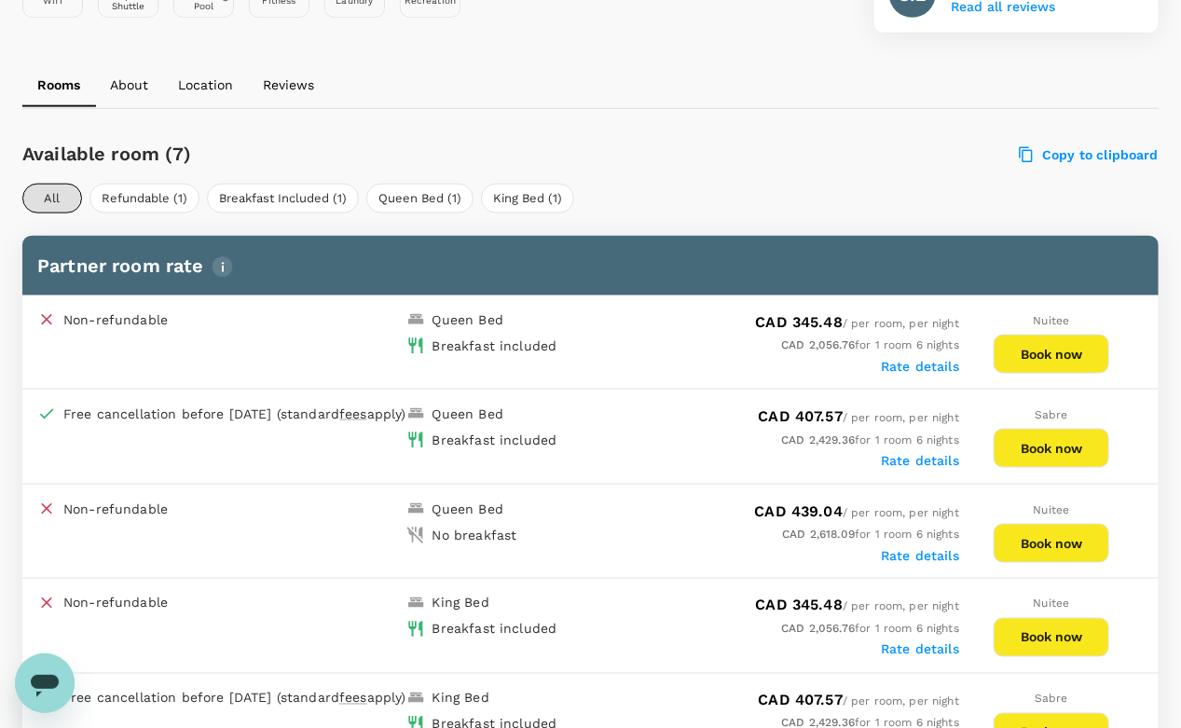
click at [912, 191] on div "All Refundable (1) Breakfast Included (1) Queen Bed (1) King Bed (1)" at bounding box center [590, 199] width 1136 height 30
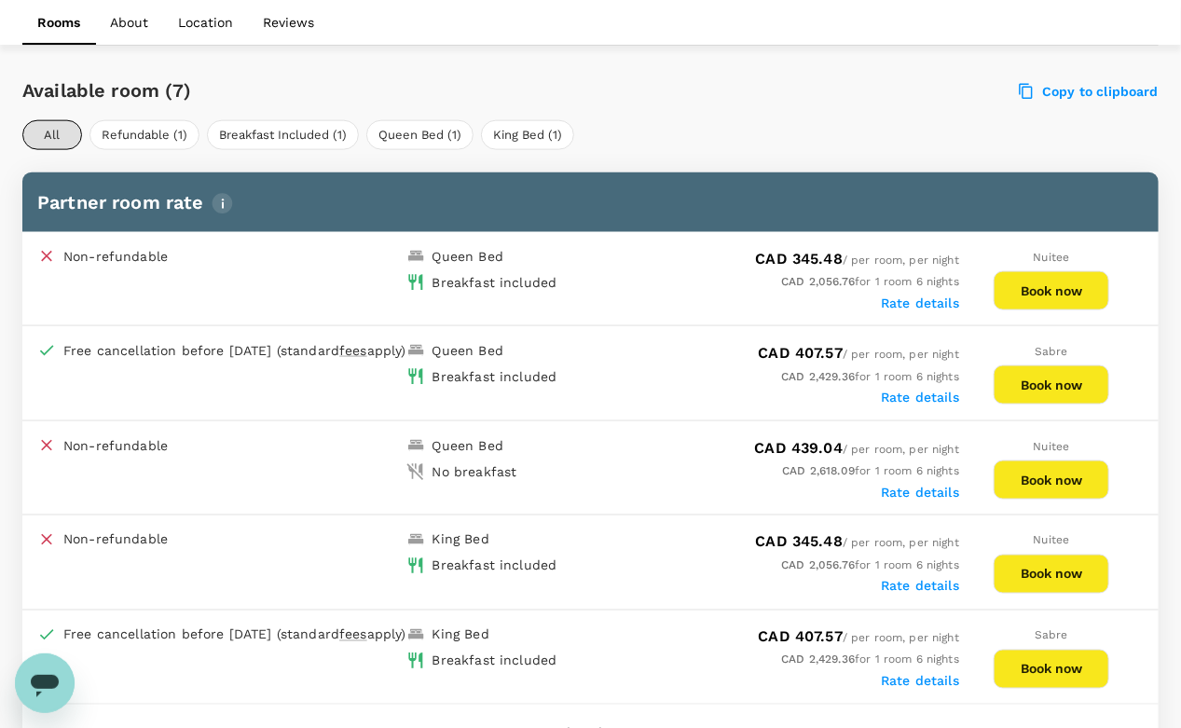
scroll to position [796, 0]
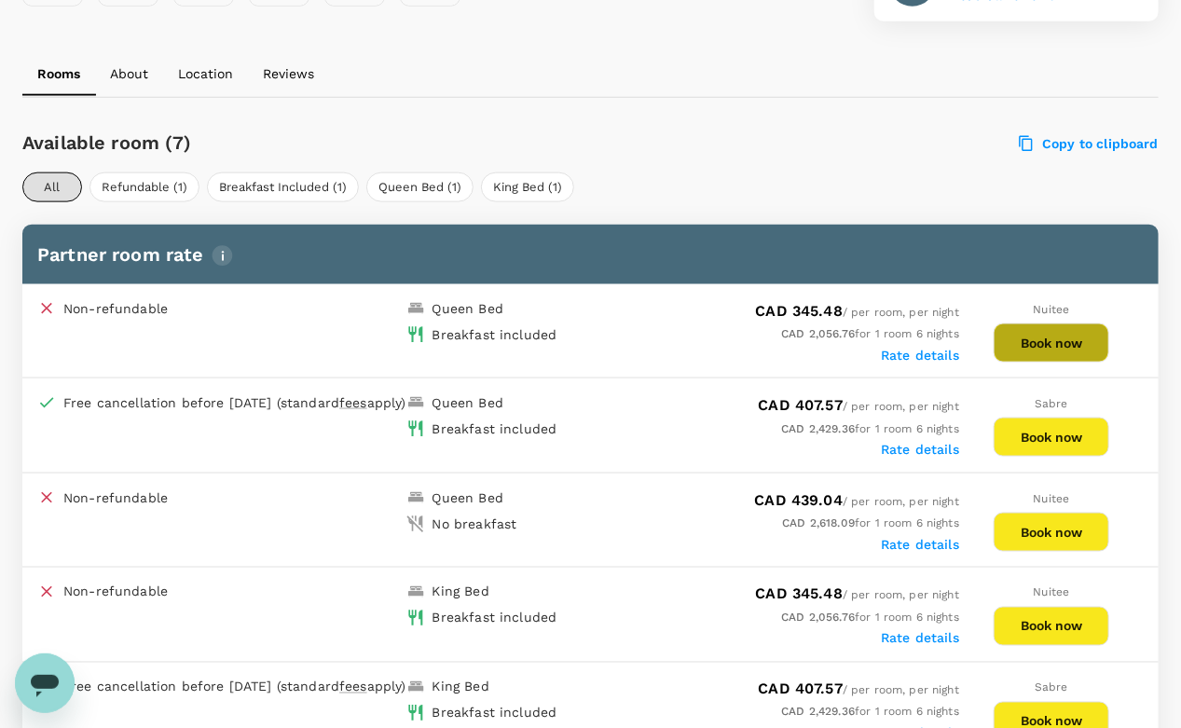
click at [1031, 354] on button "Book now" at bounding box center [1052, 342] width 116 height 39
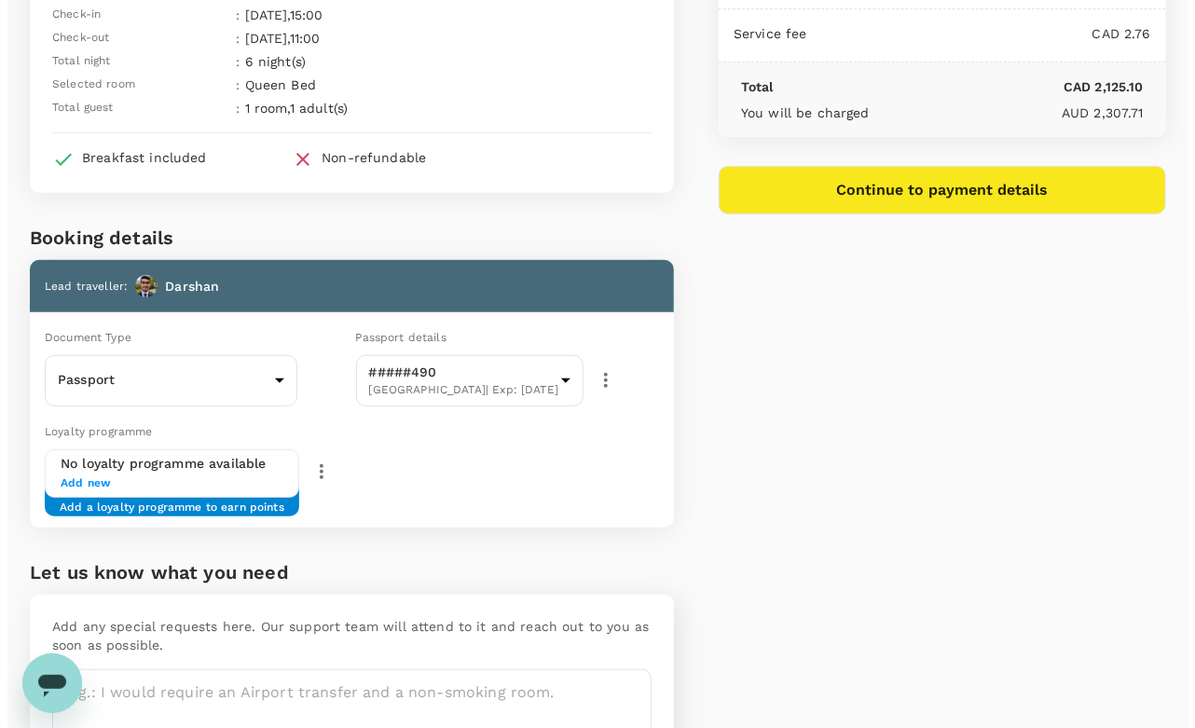
scroll to position [199, 0]
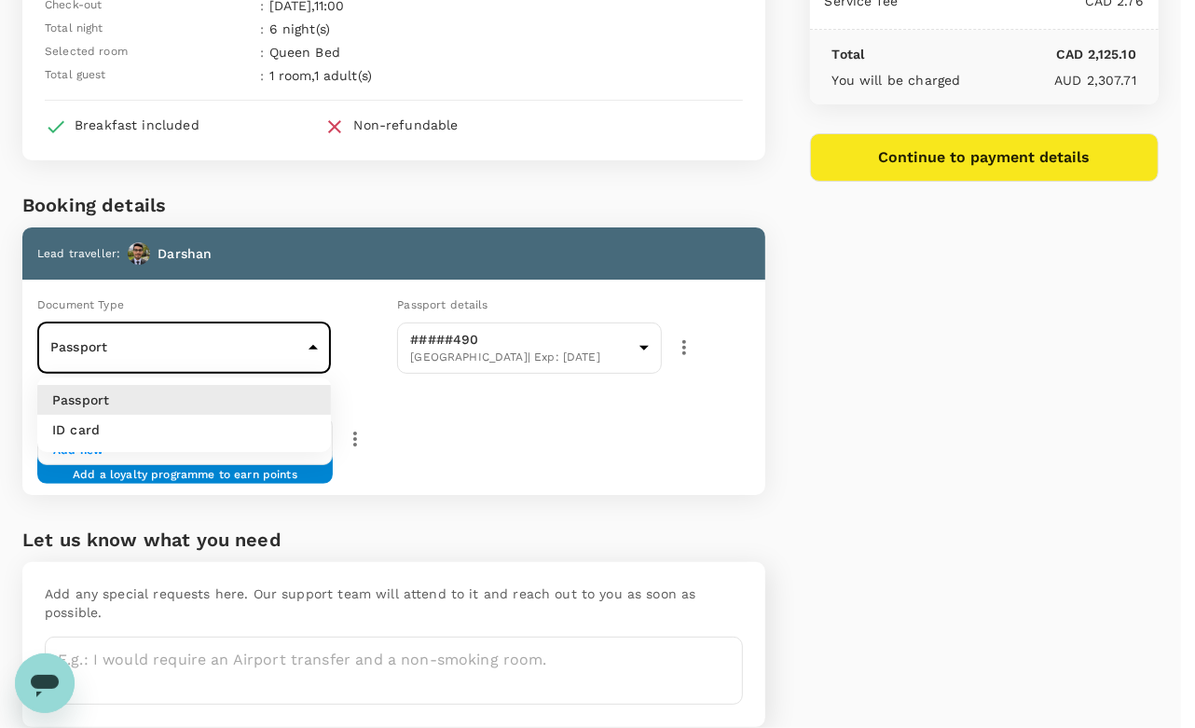
click at [282, 338] on body "Back to hotel details Review selection You've selected Hampton Inn Stes Thunder…" at bounding box center [597, 304] width 1195 height 1006
click at [282, 338] on div at bounding box center [597, 364] width 1195 height 728
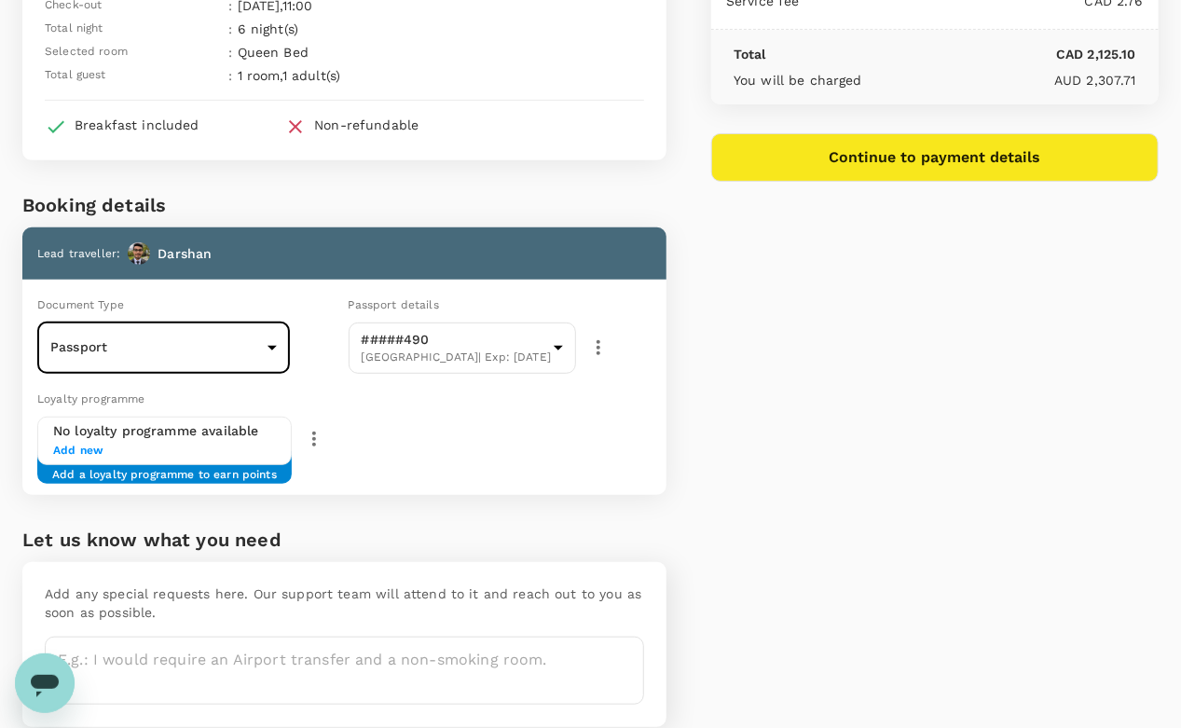
click at [237, 431] on h6 "No loyalty programme available" at bounding box center [164, 431] width 223 height 21
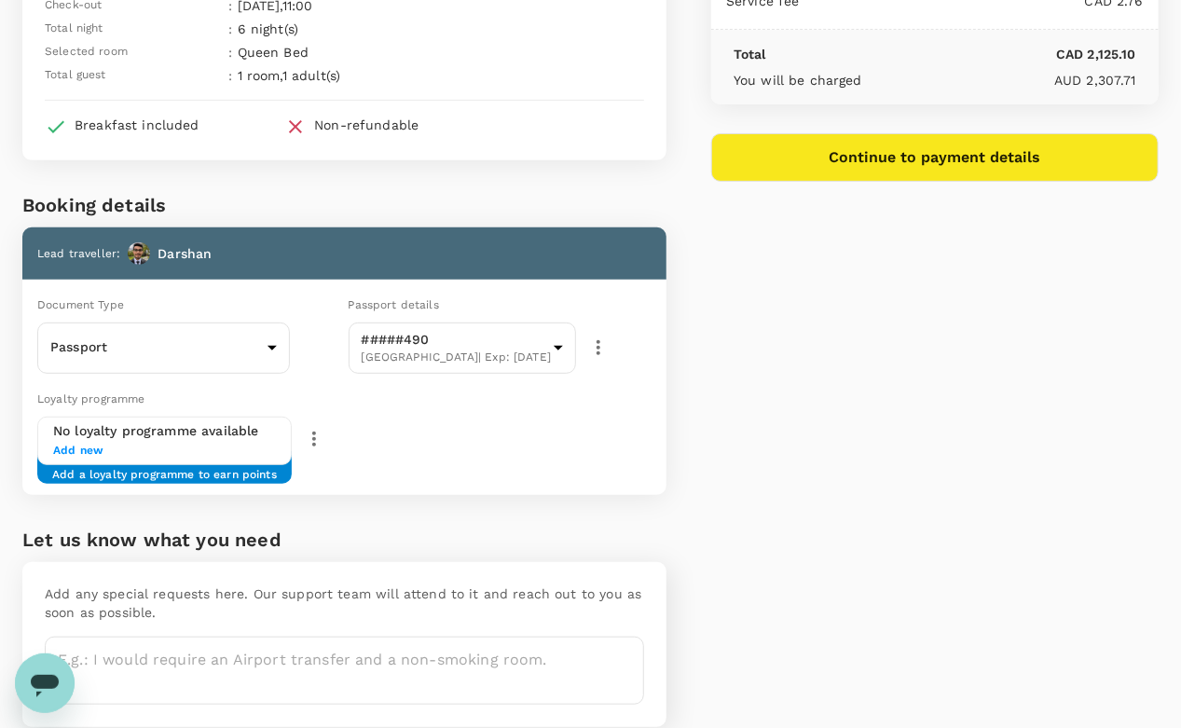
click at [94, 446] on span "Add new" at bounding box center [164, 451] width 223 height 19
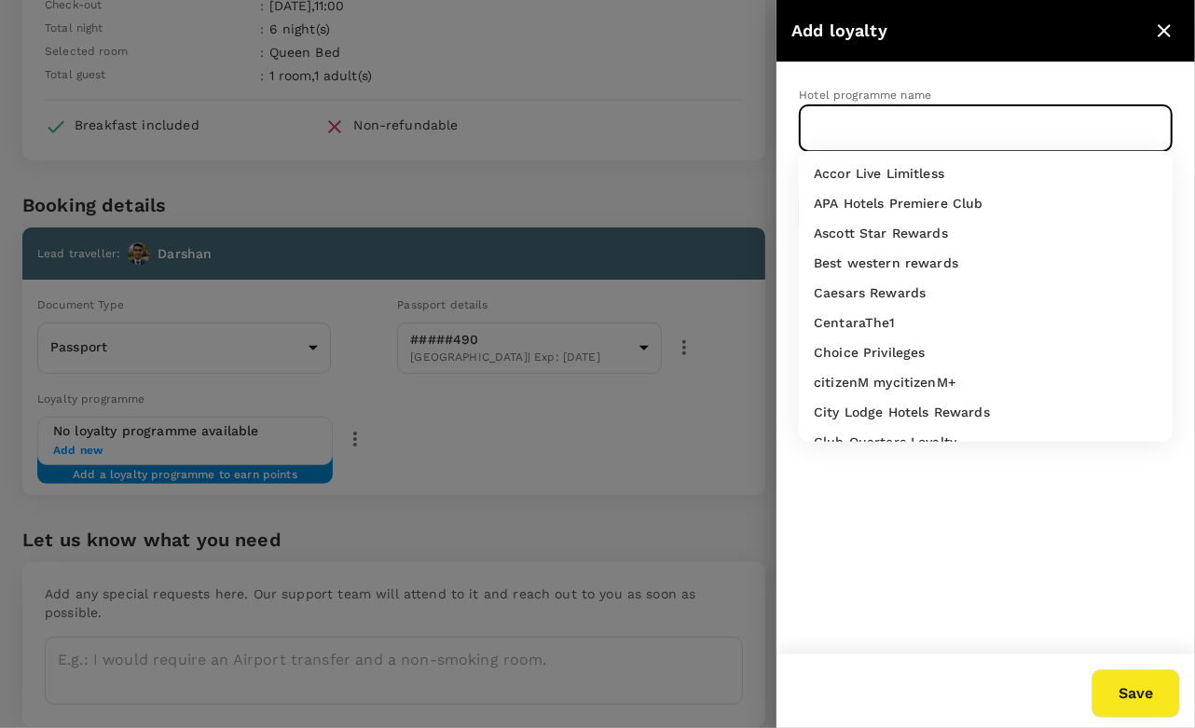
click at [884, 134] on input "text" at bounding box center [971, 128] width 329 height 35
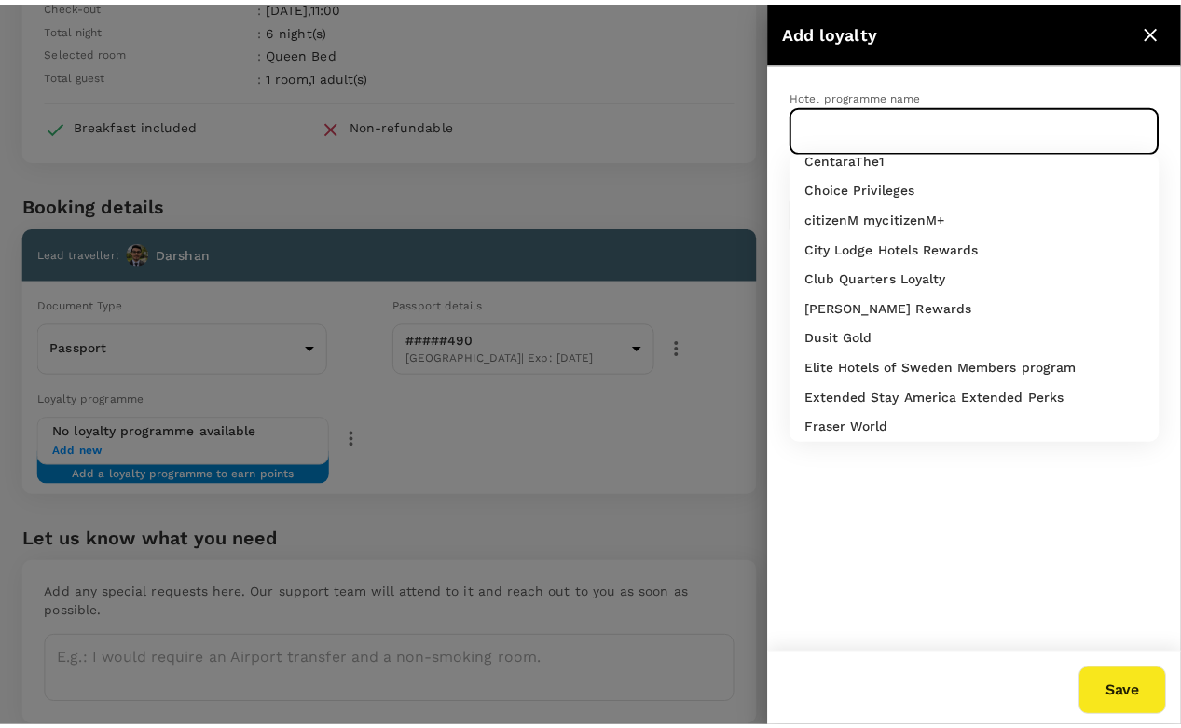
scroll to position [187, 0]
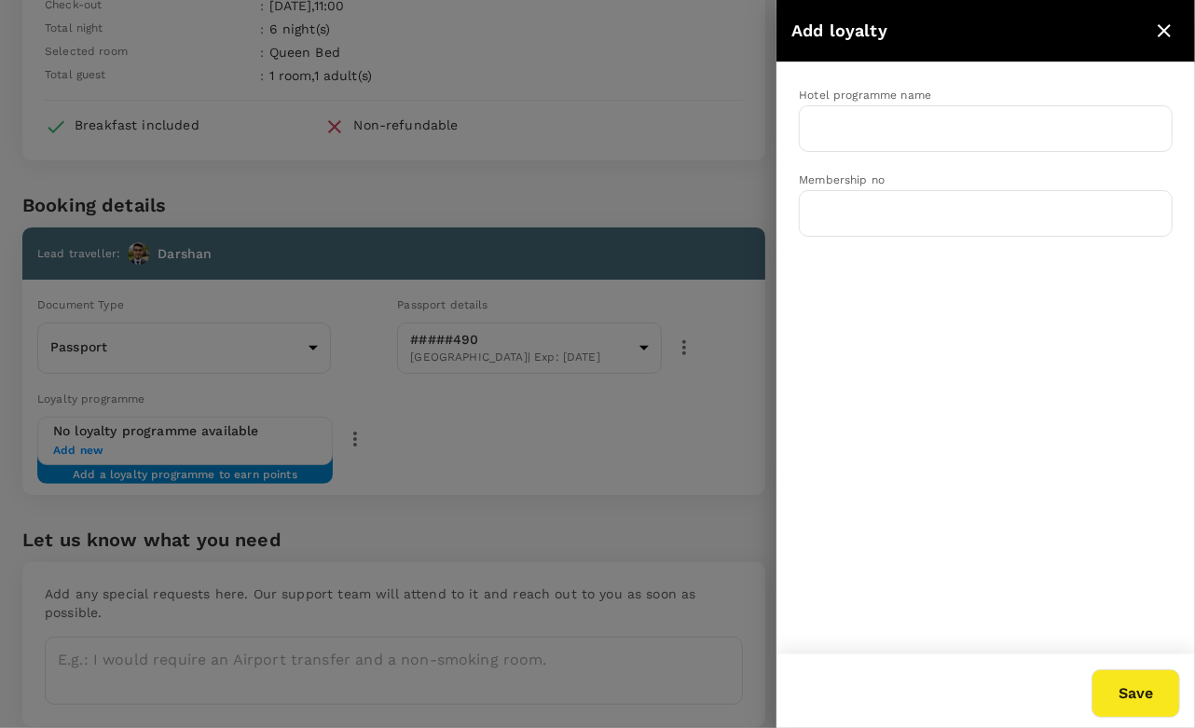
click at [668, 464] on div at bounding box center [597, 364] width 1195 height 728
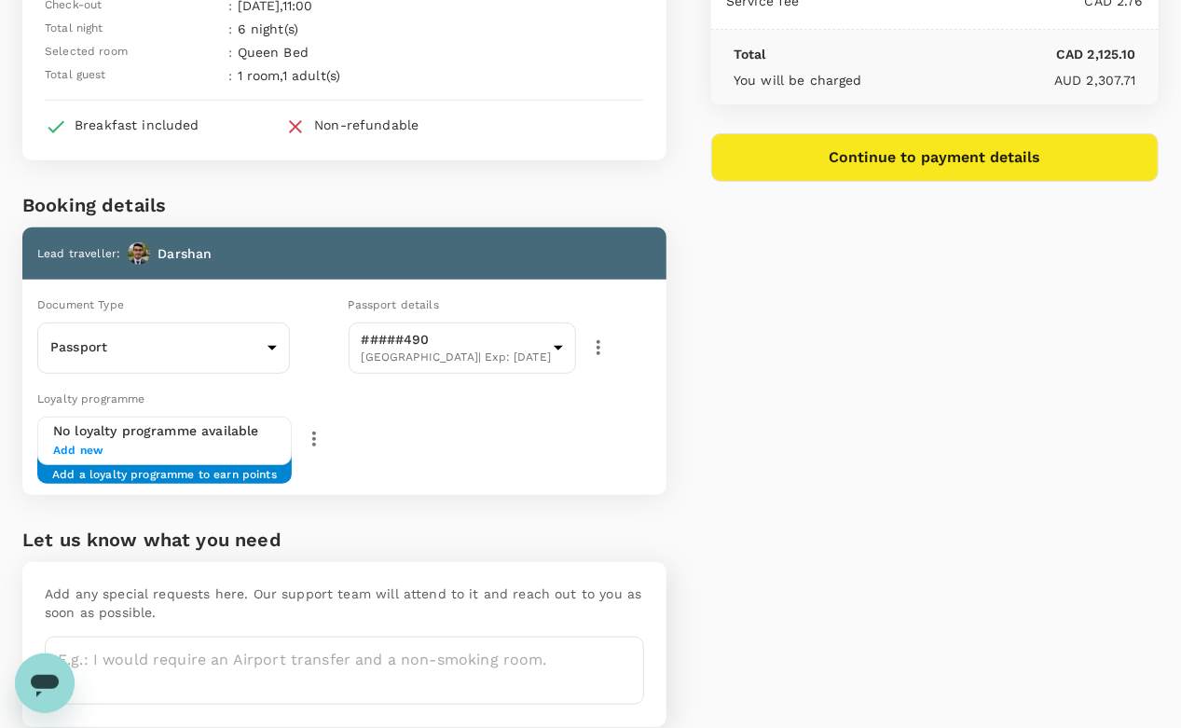
click at [557, 439] on div "Loyalty programme No loyalty programme available Add new Add a loyalty programm…" at bounding box center [341, 438] width 652 height 114
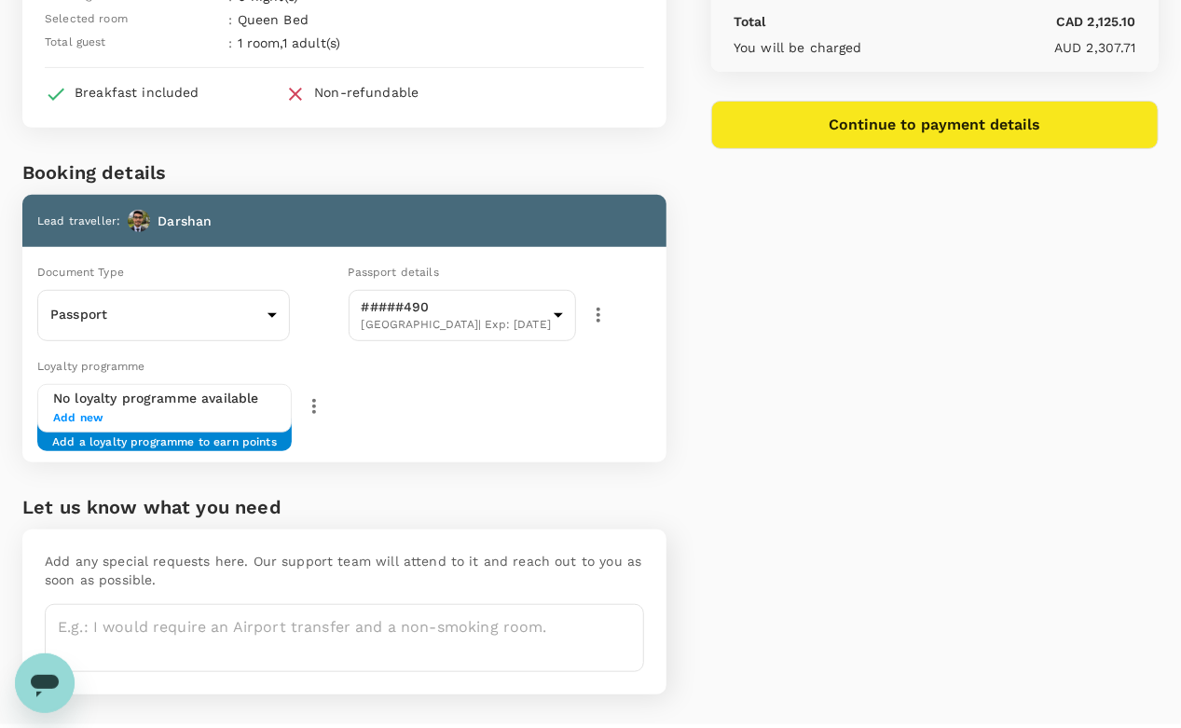
scroll to position [273, 0]
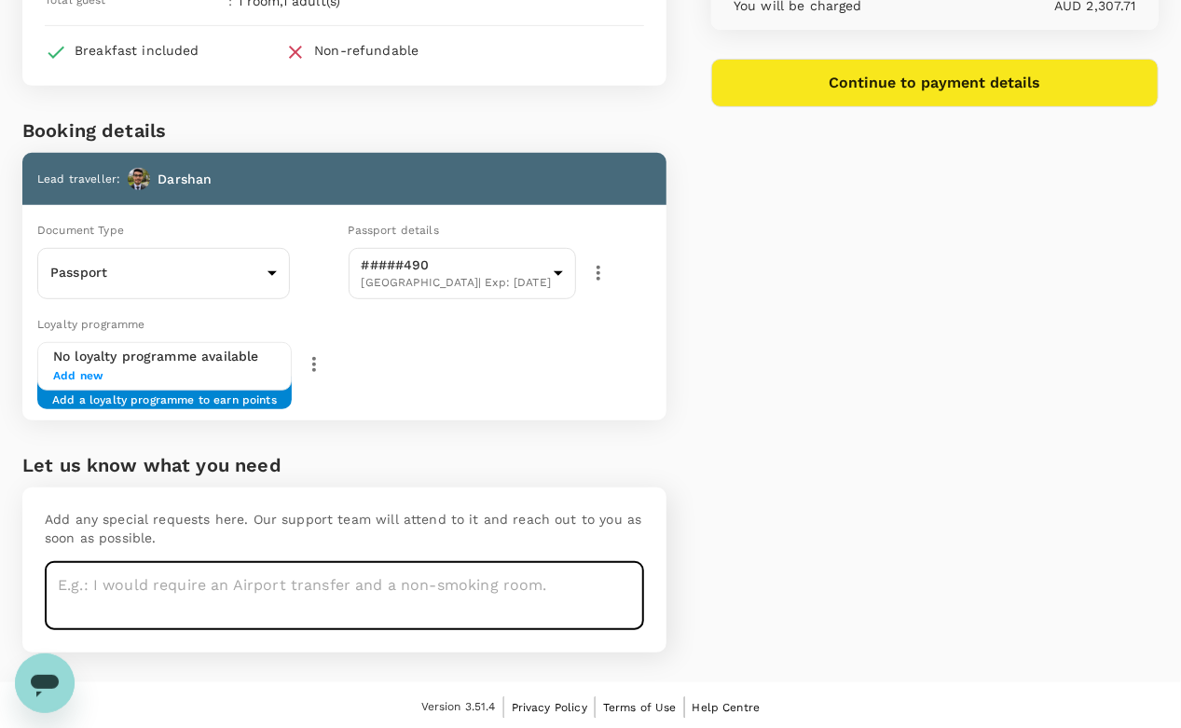
click at [282, 610] on textarea at bounding box center [344, 596] width 599 height 68
click at [298, 589] on textarea at bounding box center [344, 596] width 599 height 68
click at [1154, 723] on div "Version 3.51.4 Privacy Policy Terms of Use Help Centre" at bounding box center [590, 707] width 1181 height 50
click at [632, 566] on textarea at bounding box center [344, 596] width 599 height 68
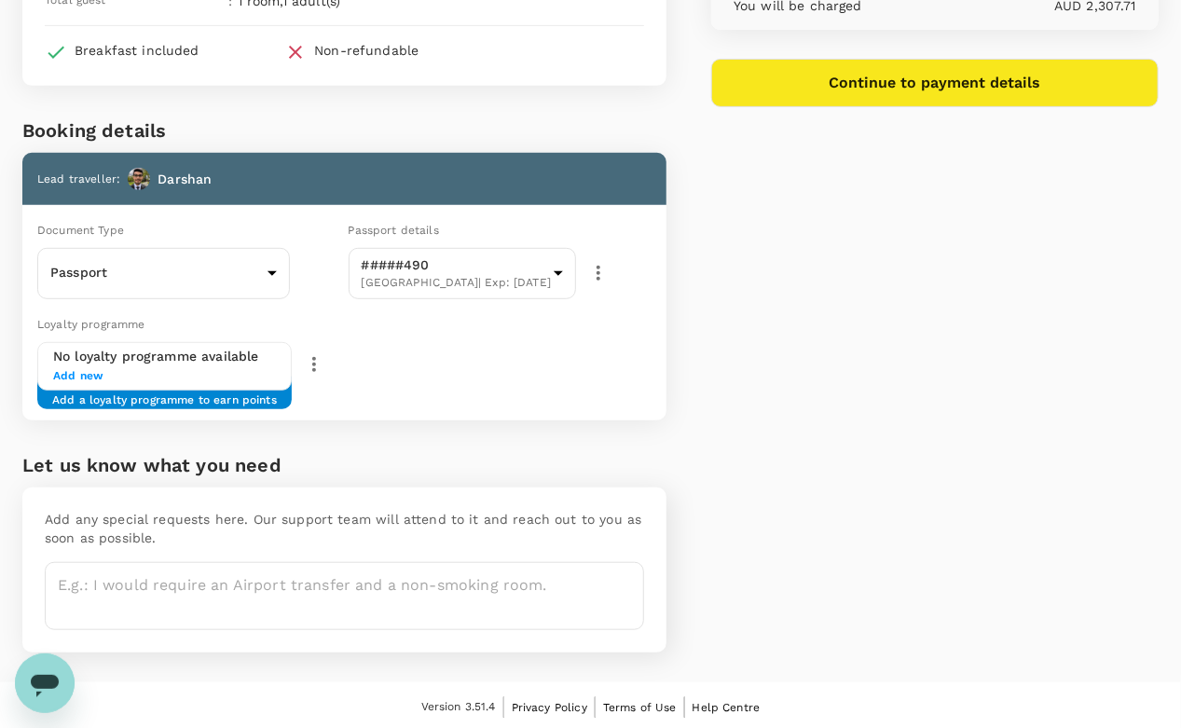
click at [571, 510] on p "Add any special requests here. Our support team will attend to it and reach out…" at bounding box center [344, 528] width 599 height 37
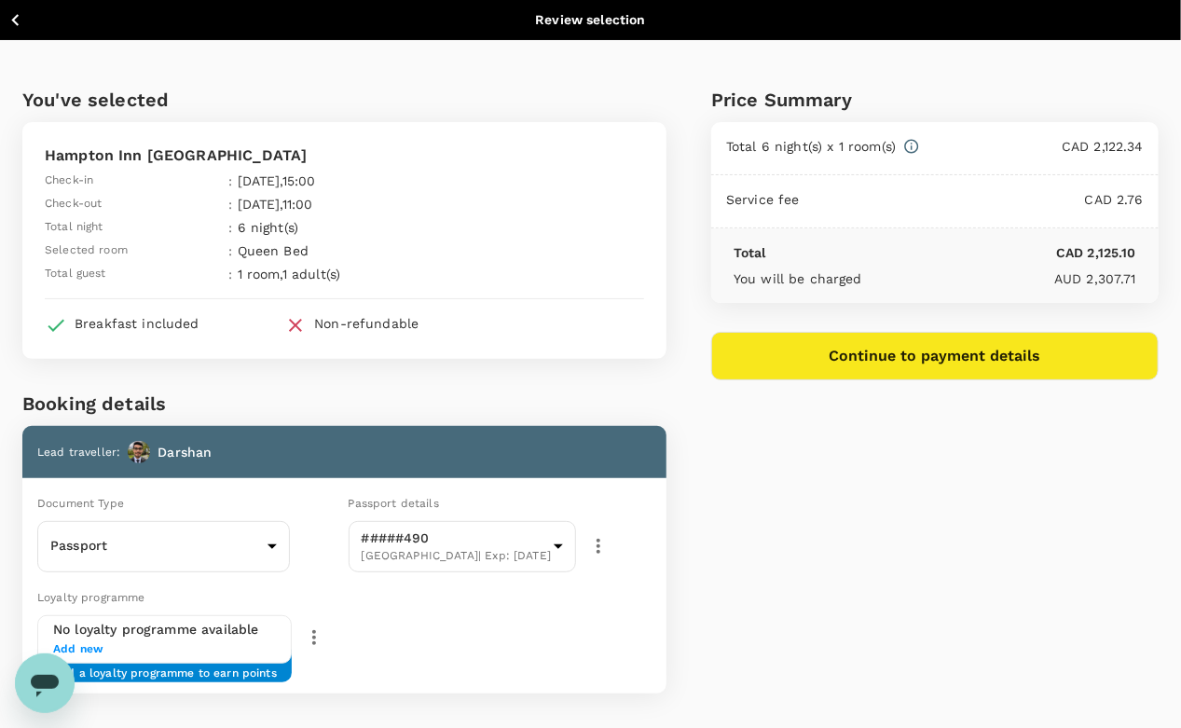
click at [610, 364] on div "You've selected Hampton Inn Stes Thunder Bay Check-in : 14 Sep 2025 , 15:00 Che…" at bounding box center [322, 497] width 689 height 915
click at [909, 377] on button "Continue to payment details" at bounding box center [934, 356] width 447 height 48
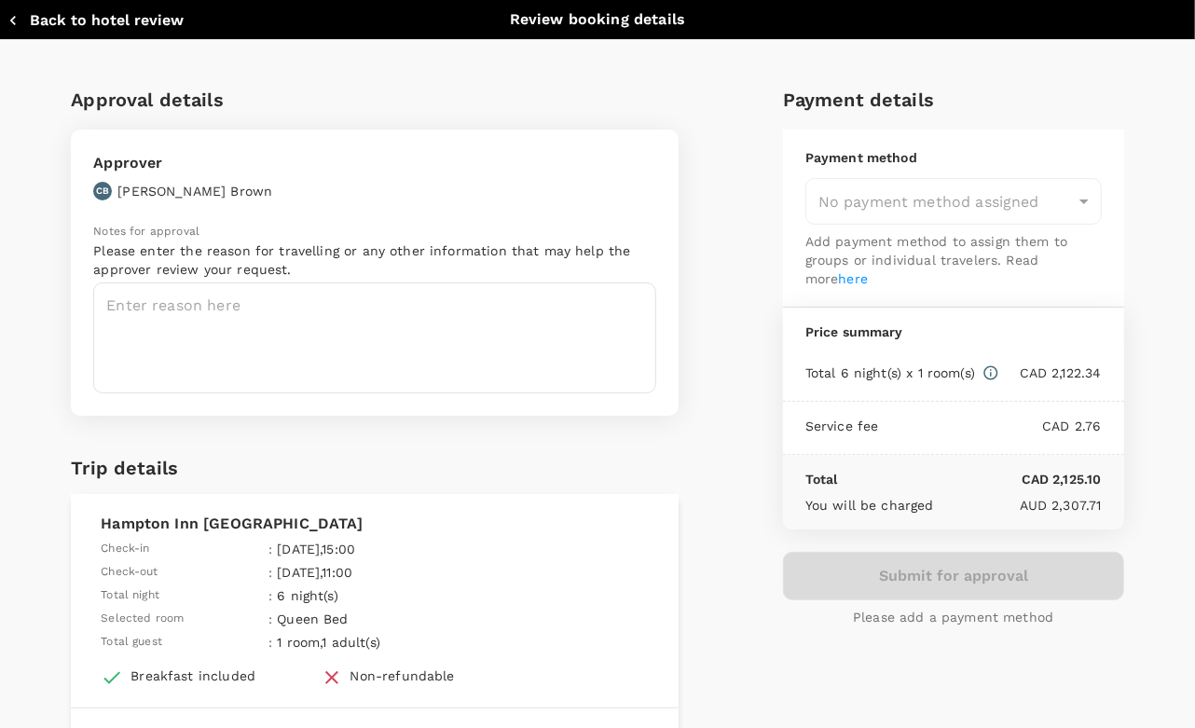
type input "9c4289b1-14a3-4119-8736-521306e5ca8f"
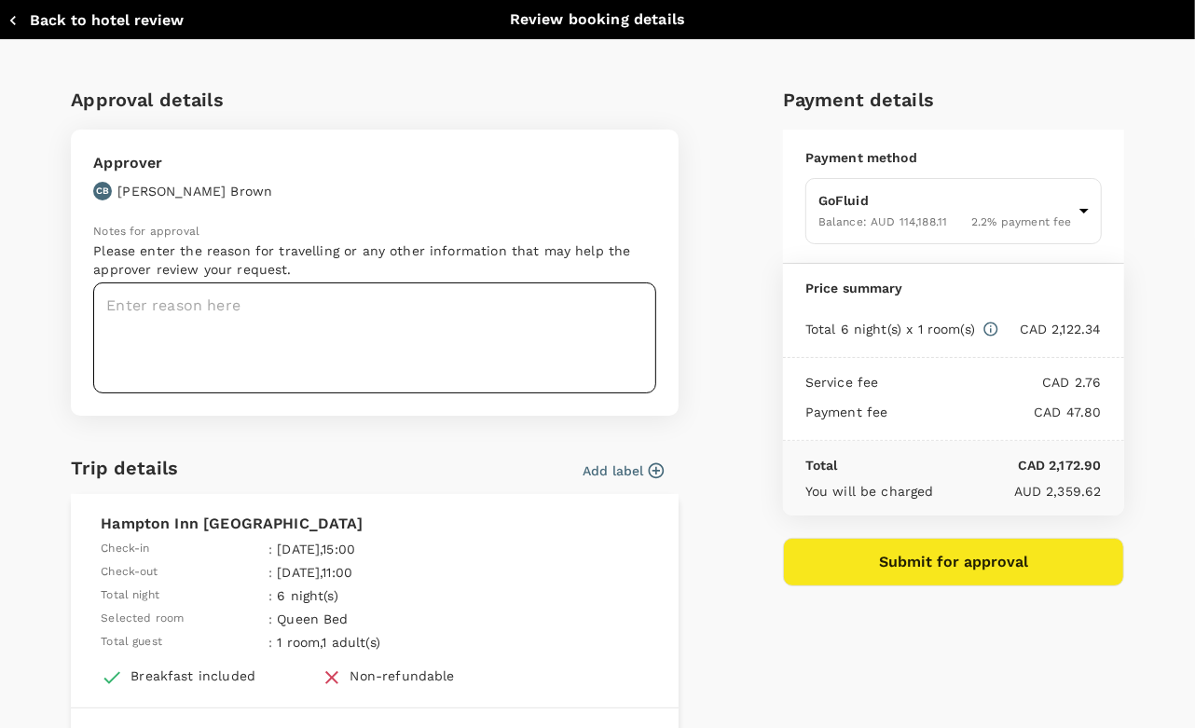
click at [270, 329] on textarea at bounding box center [374, 337] width 563 height 111
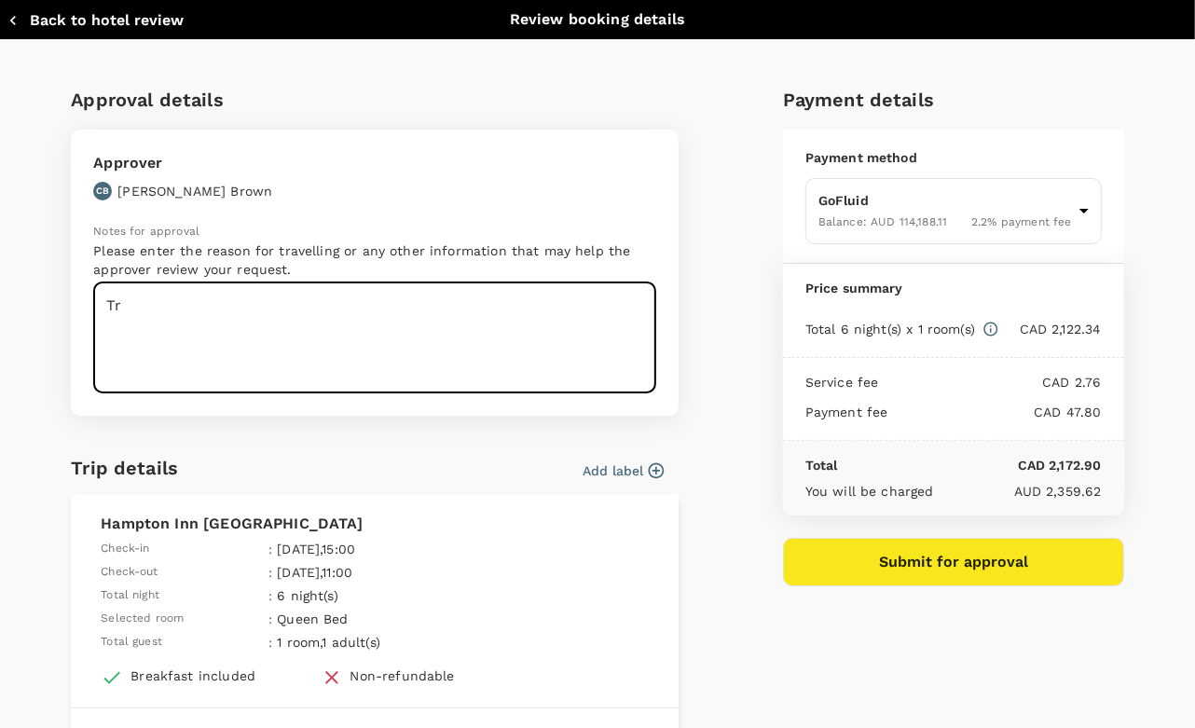
type textarea "T"
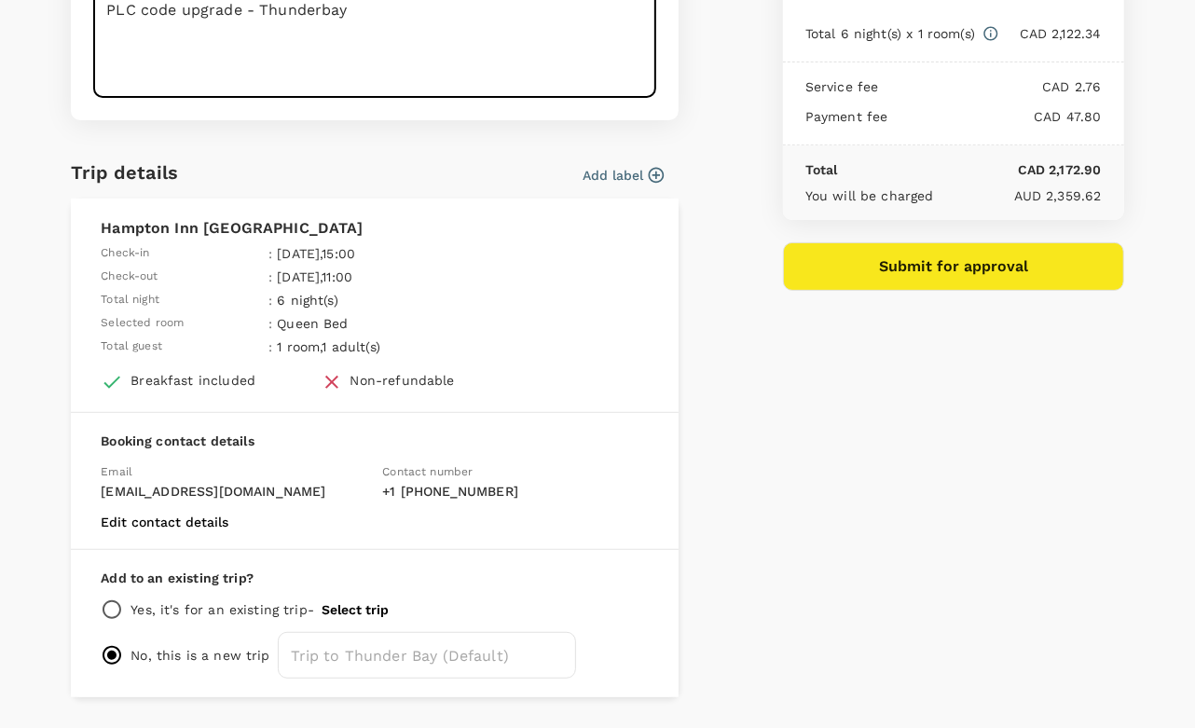
scroll to position [347, 0]
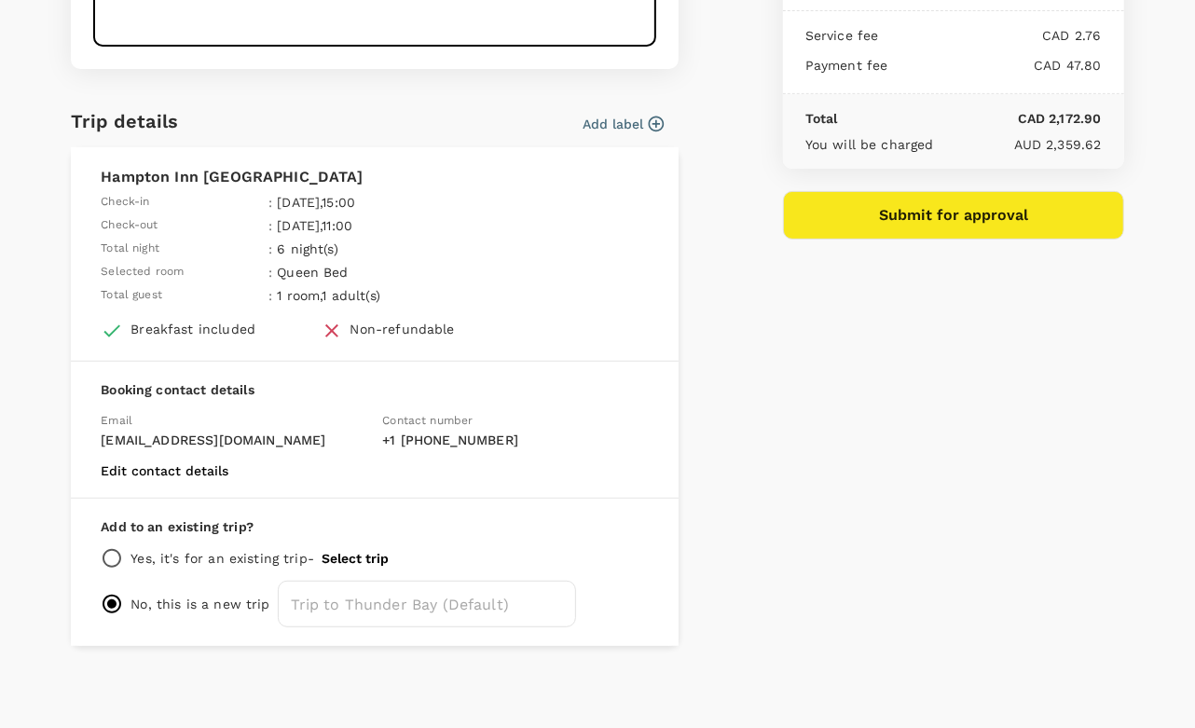
type textarea "PLC code upgrade - Thunderbay"
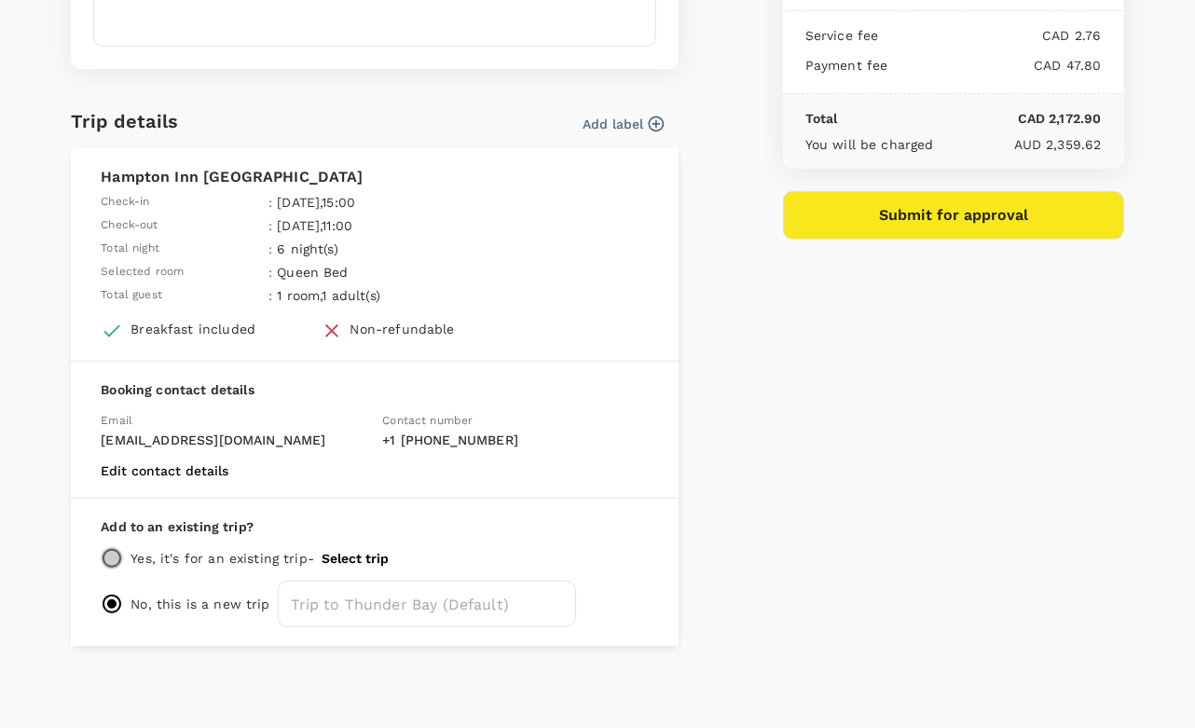
click at [114, 551] on input "radio" at bounding box center [112, 558] width 22 height 22
radio input "true"
radio input "false"
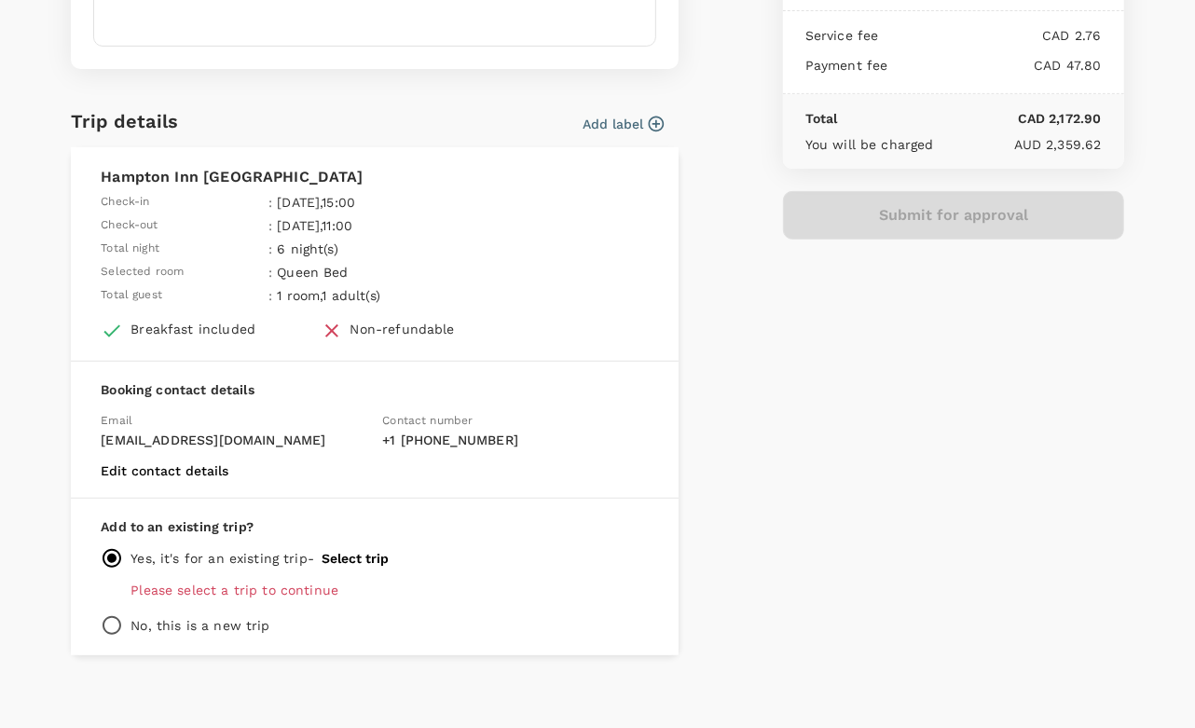
click at [342, 551] on button "Select trip" at bounding box center [355, 558] width 67 height 15
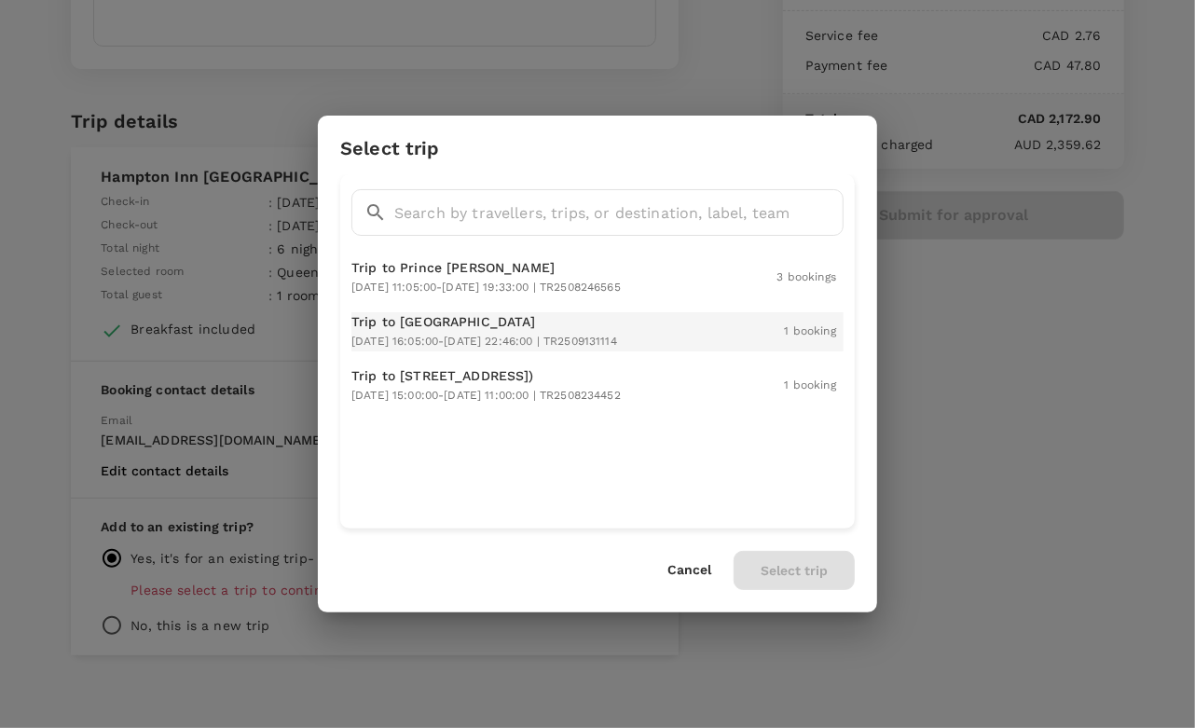
click at [453, 343] on span "2025-09-14 16:05:00 - 2025-09-14 22:46:00 | TR2509131114" at bounding box center [484, 341] width 266 height 13
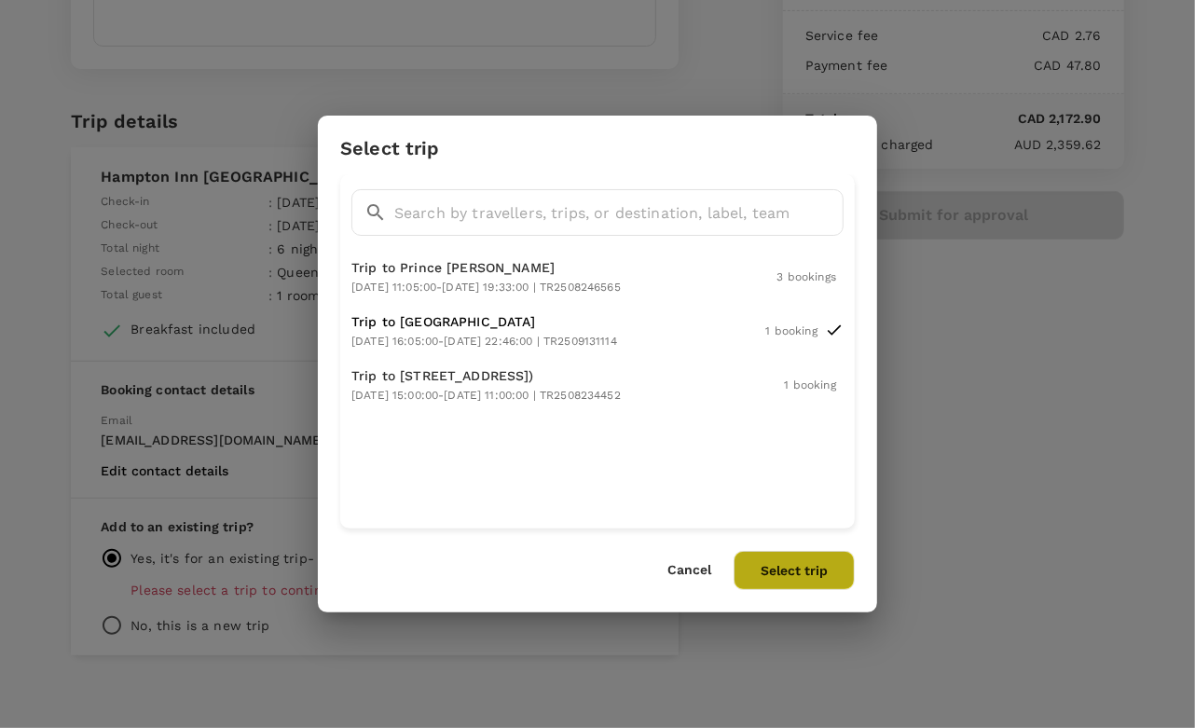
click at [787, 568] on button "Select trip" at bounding box center [794, 570] width 121 height 39
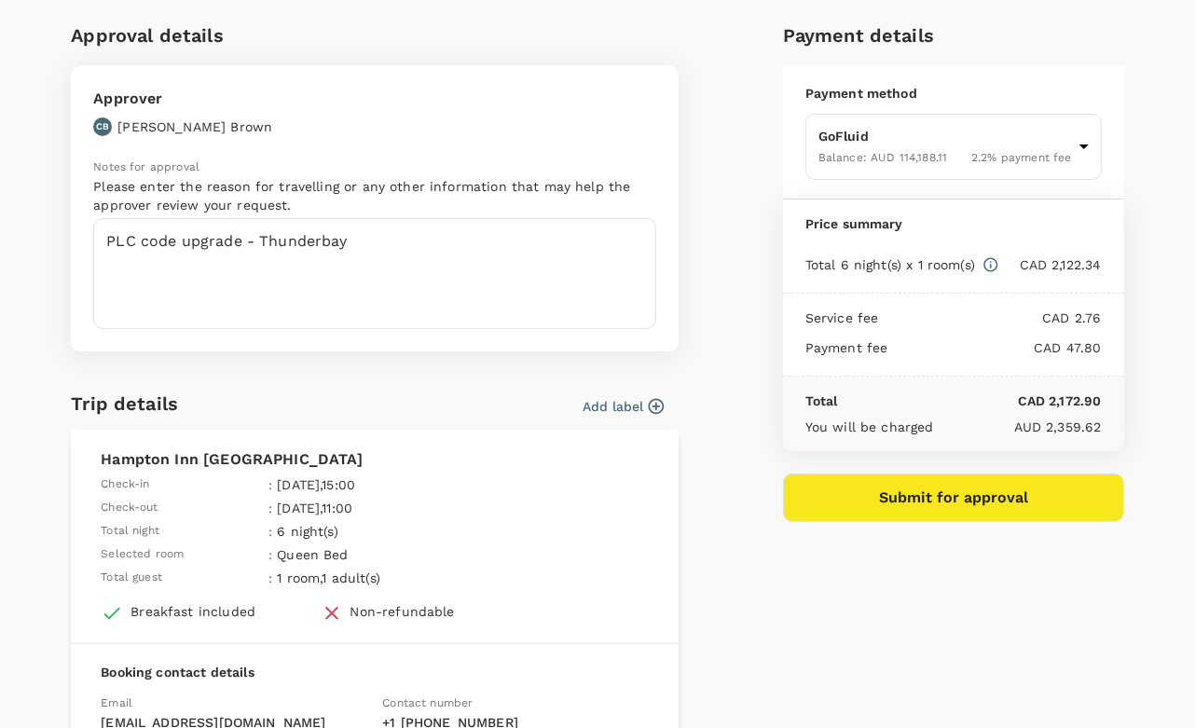
scroll to position [0, 0]
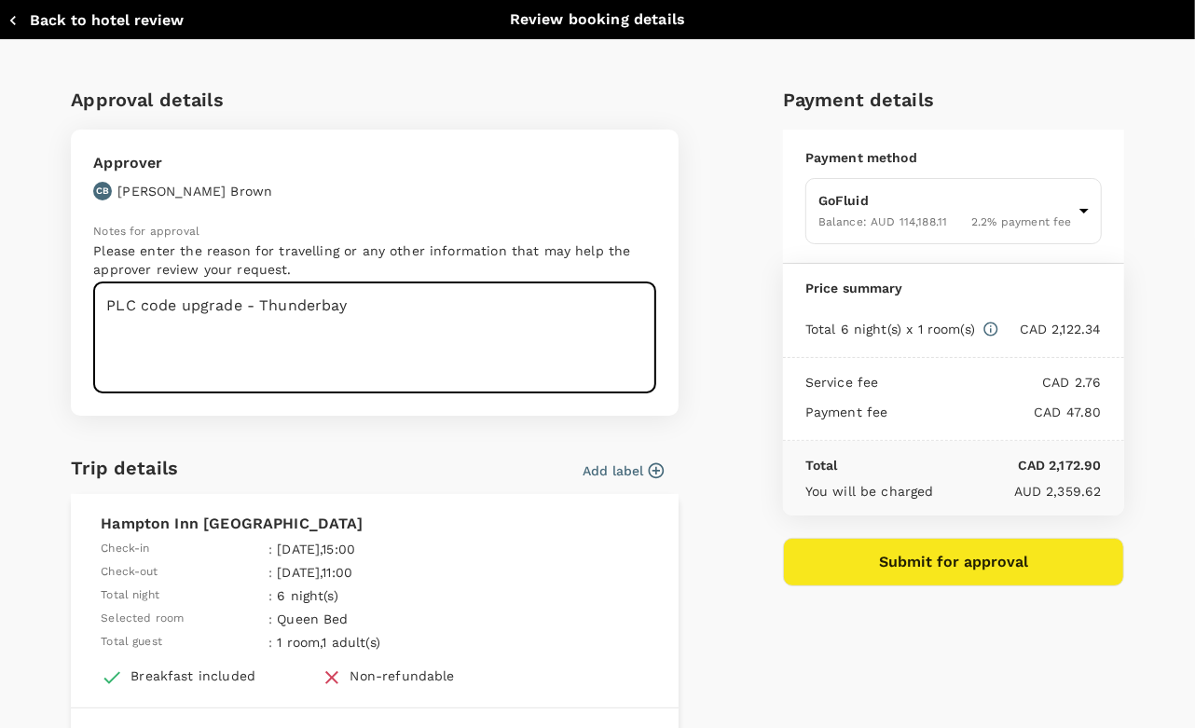
click at [315, 308] on textarea "PLC code upgrade - Thunderbay" at bounding box center [374, 337] width 563 height 111
type textarea "PLC code upgrade - Thunder bay"
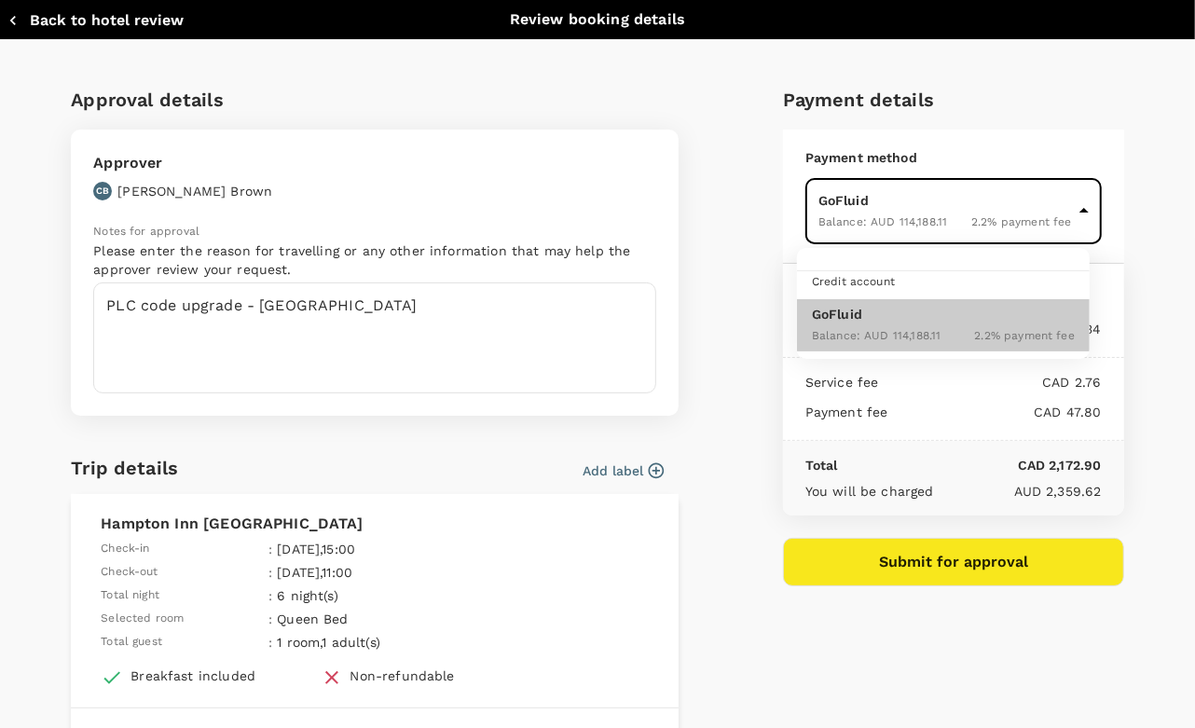
click at [876, 225] on body "Back to hotel details Review selection You've selected Hampton Inn Stes Thunder…" at bounding box center [597, 503] width 1195 height 1006
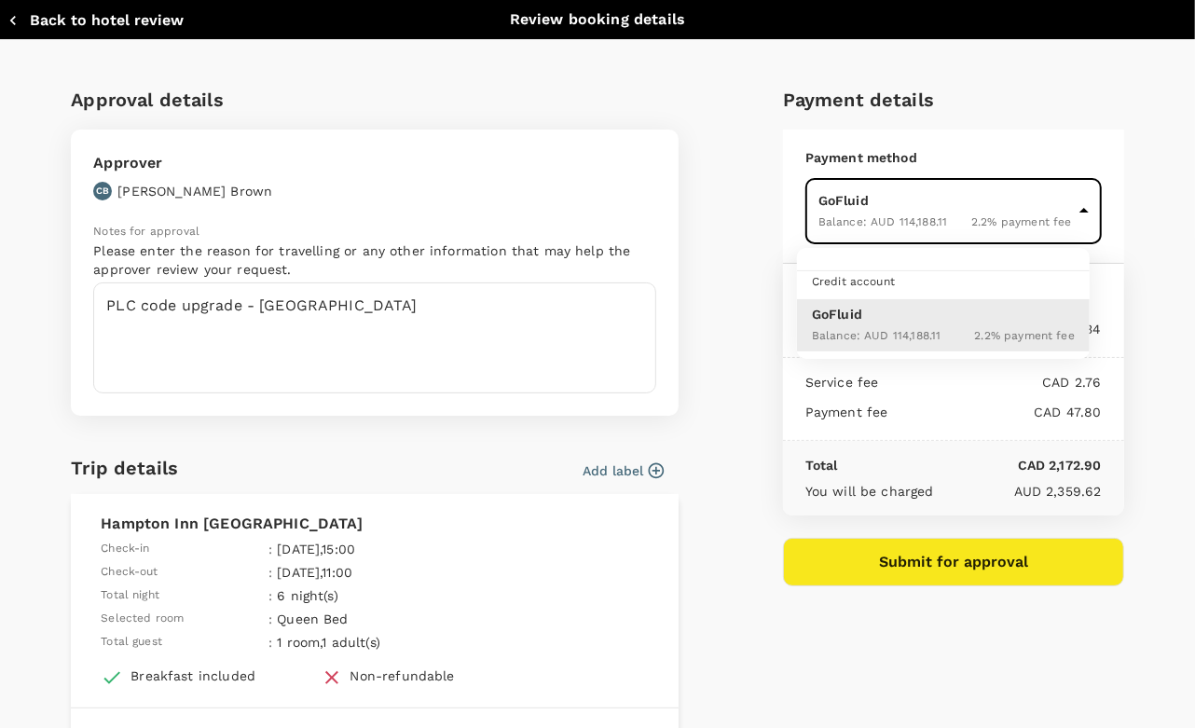
click at [876, 225] on div at bounding box center [597, 364] width 1195 height 728
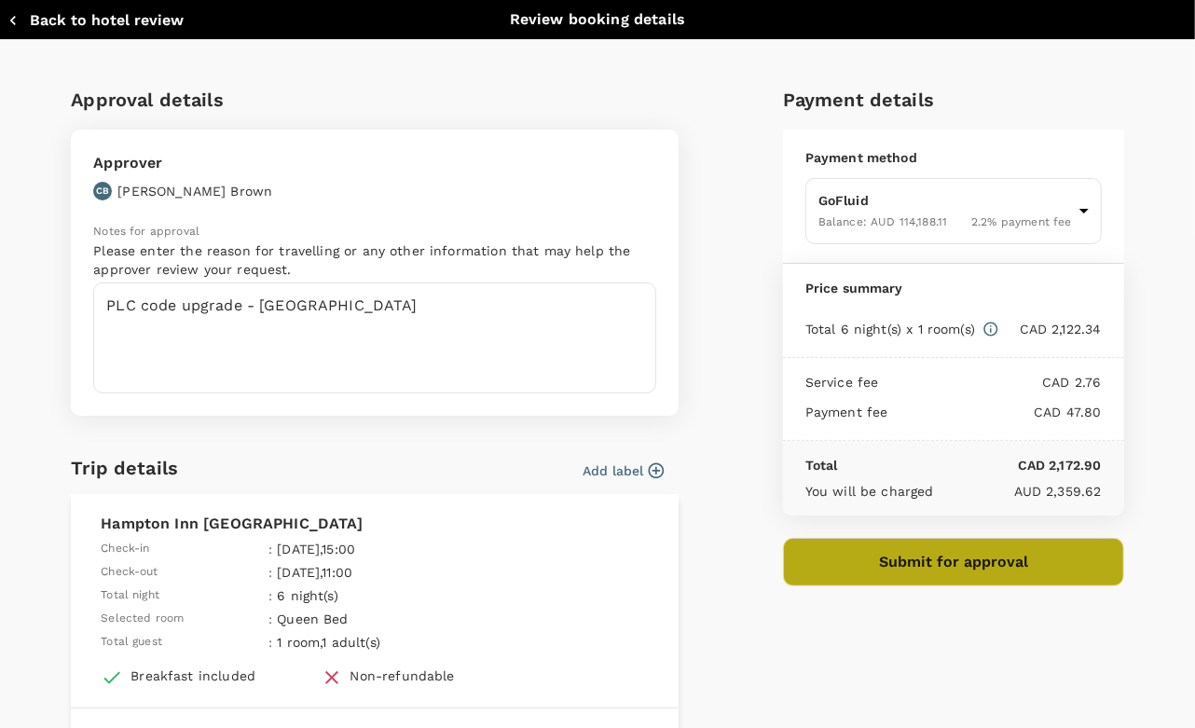
click at [973, 563] on button "Submit for approval" at bounding box center [953, 562] width 341 height 48
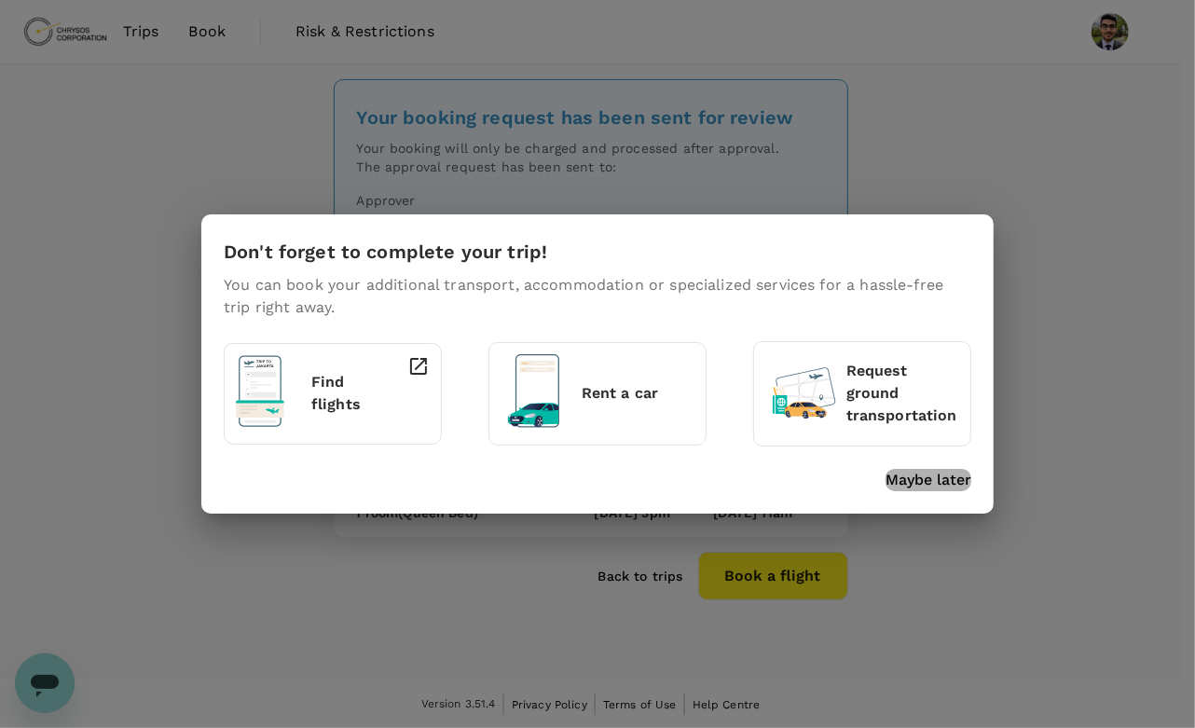
click at [952, 472] on p "Maybe later" at bounding box center [929, 480] width 86 height 22
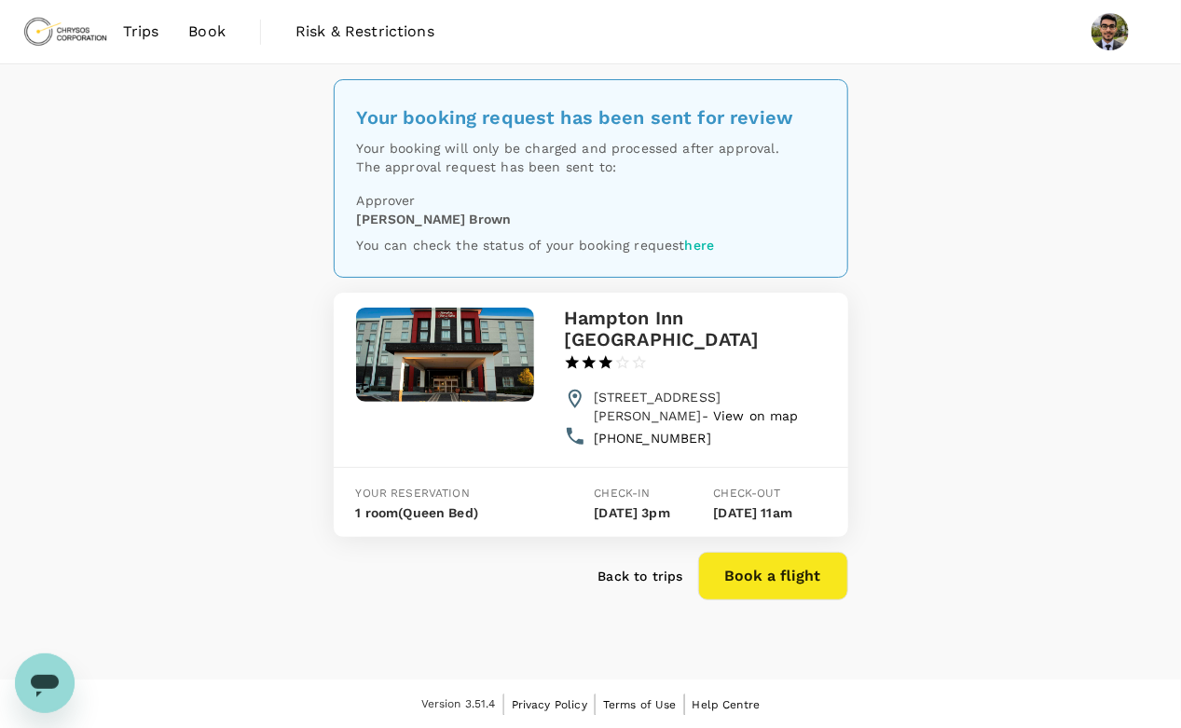
click at [625, 446] on div "[PHONE_NUMBER]" at bounding box center [706, 434] width 240 height 26
click at [186, 419] on div "Your booking request has been sent for review Your booking will only be charged…" at bounding box center [590, 371] width 1181 height 615
click at [696, 249] on link "here" at bounding box center [700, 245] width 30 height 15
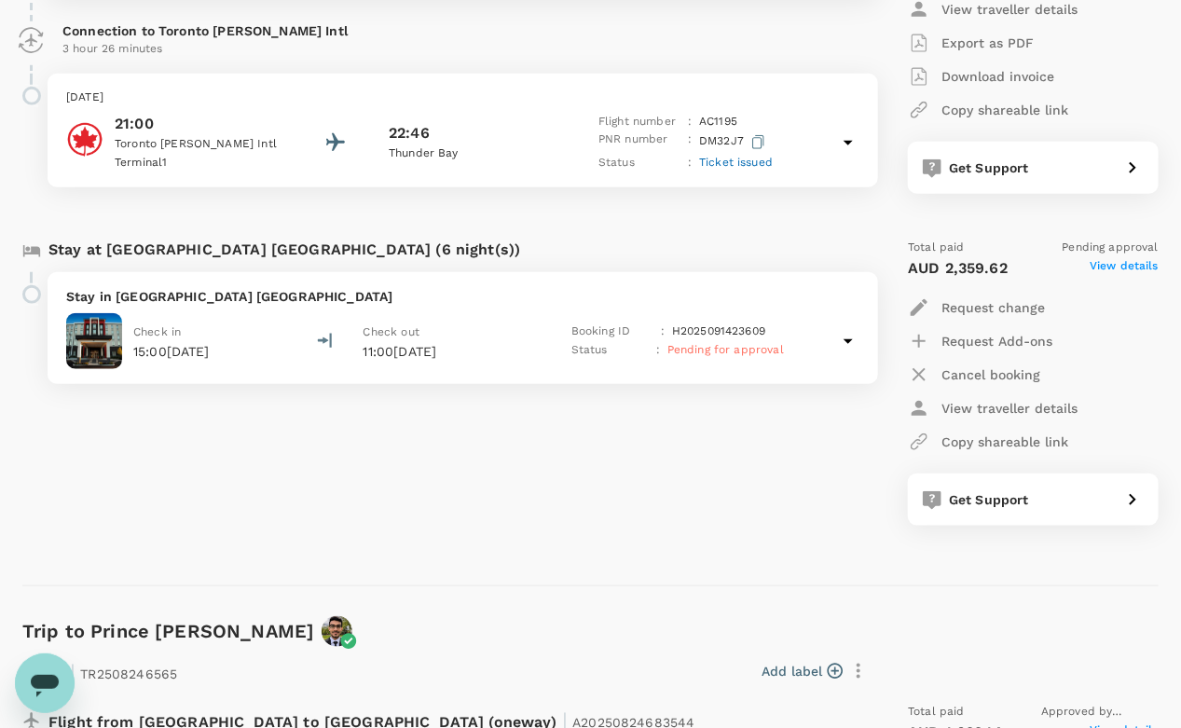
scroll to position [522, 0]
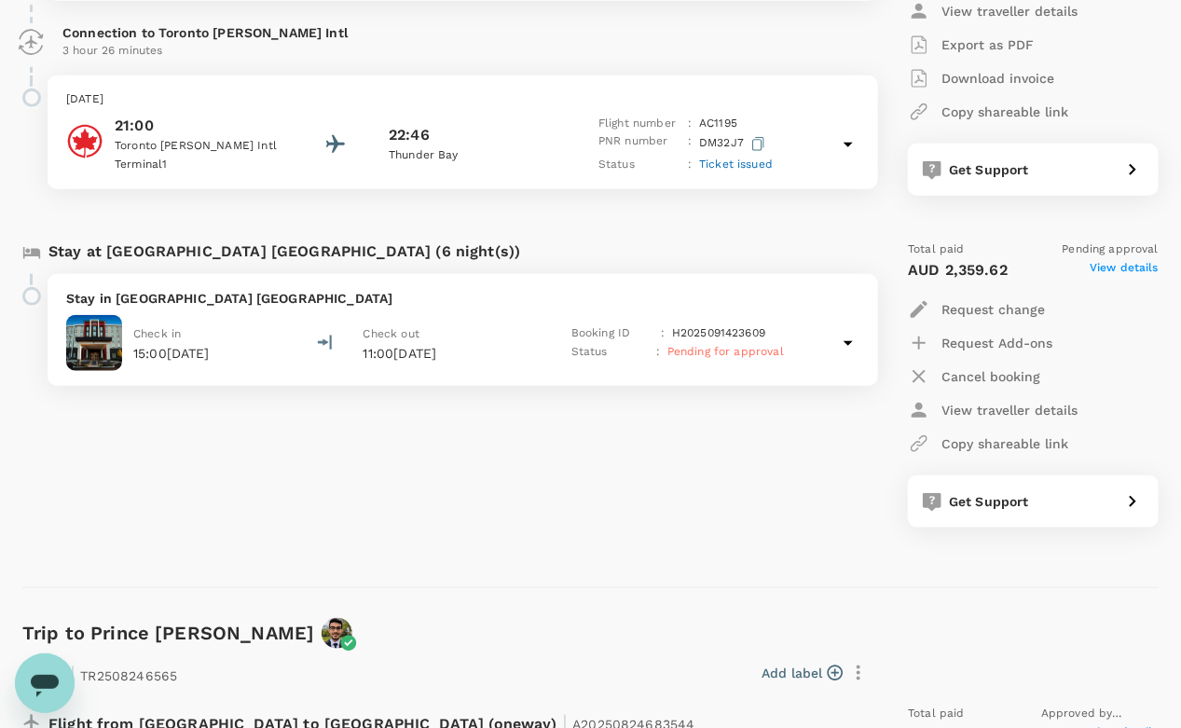
click at [1137, 261] on span "View details" at bounding box center [1124, 270] width 69 height 22
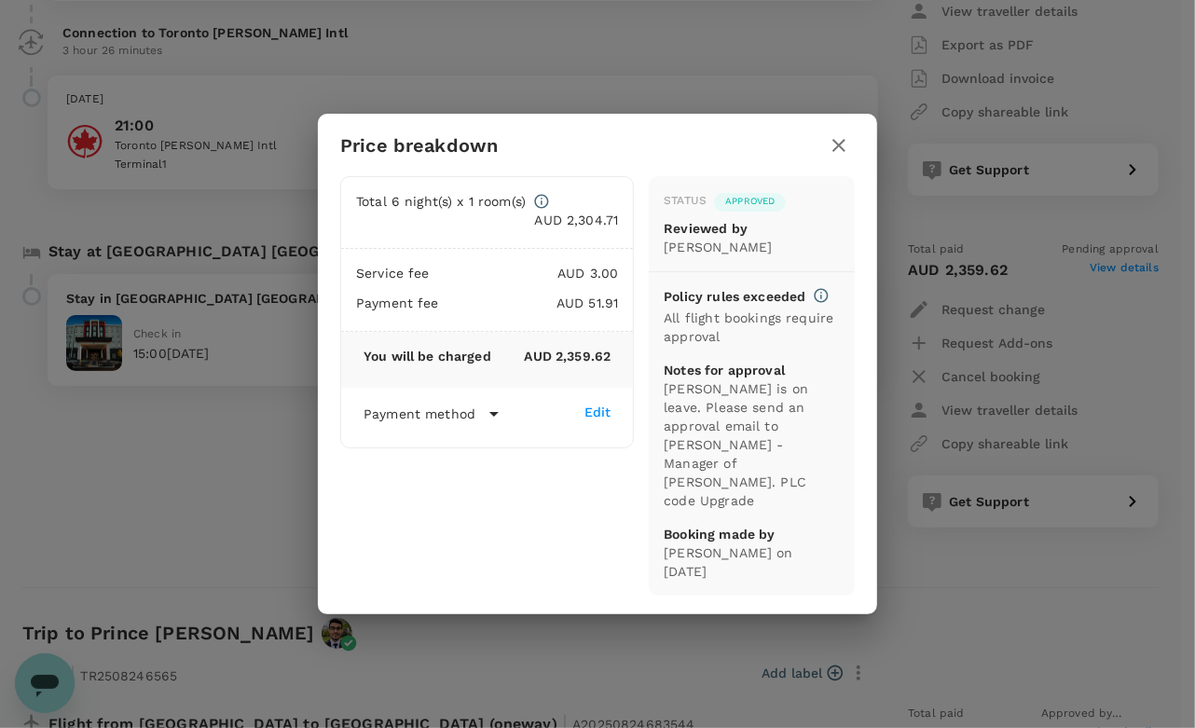
click at [830, 157] on icon "button" at bounding box center [839, 145] width 22 height 22
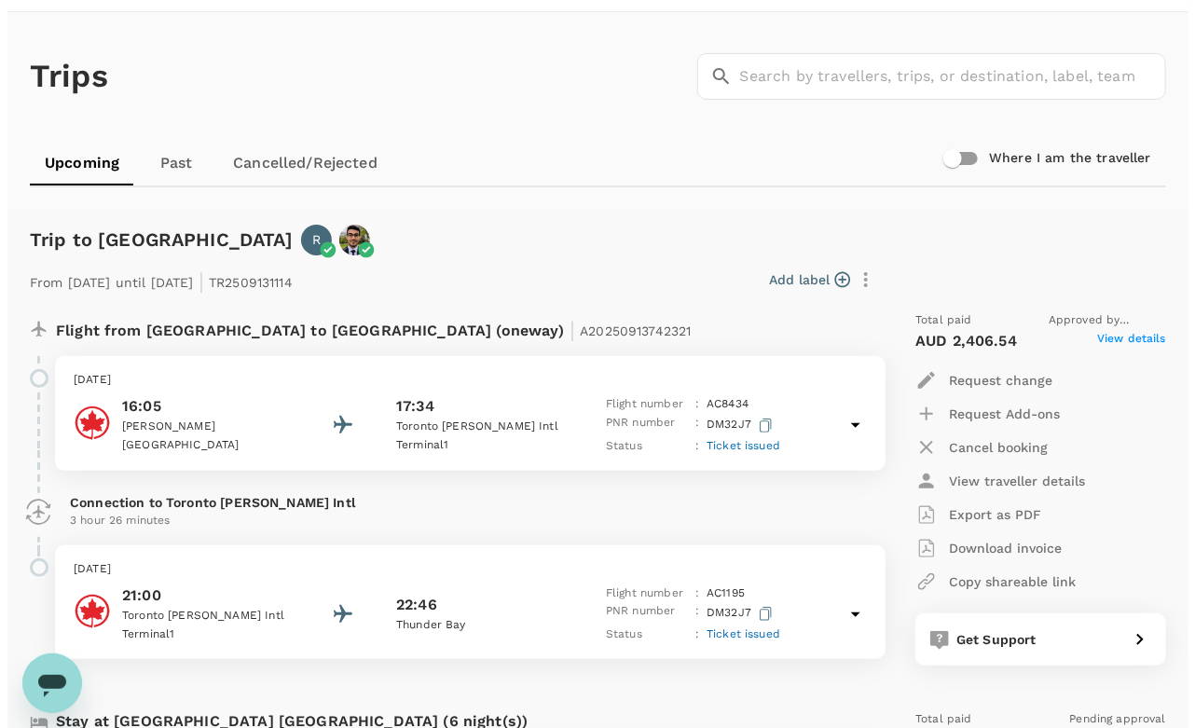
scroll to position [0, 0]
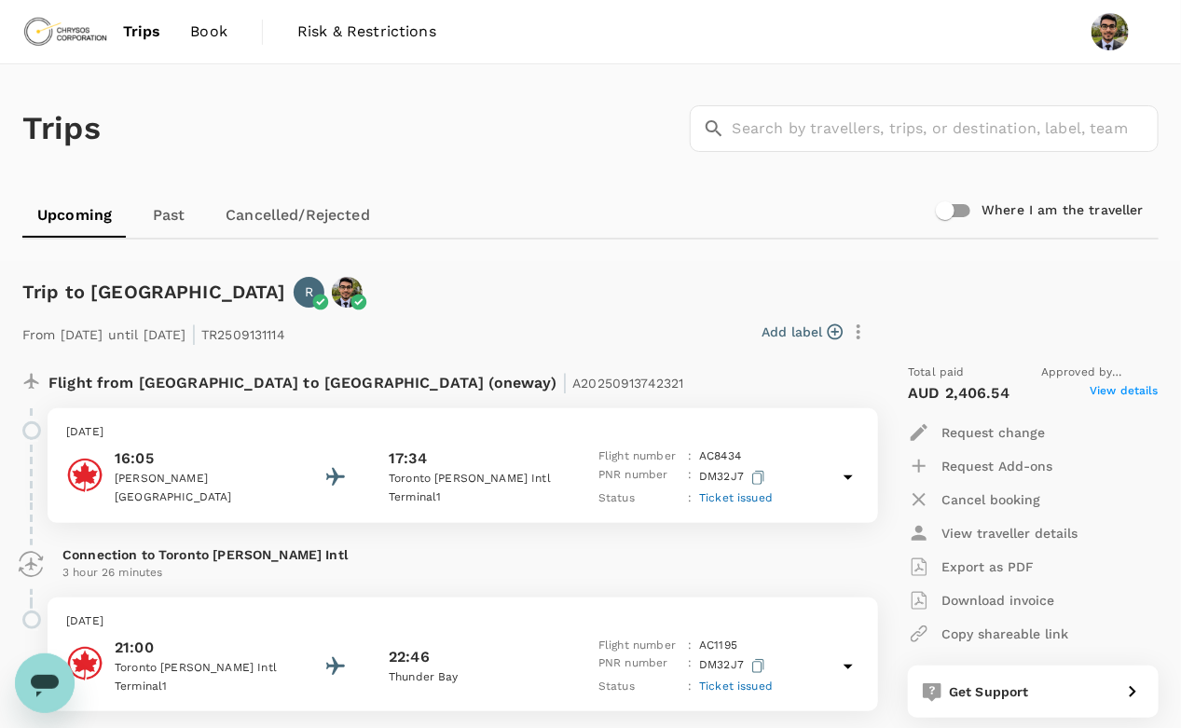
click at [157, 28] on span "Trips" at bounding box center [142, 32] width 38 height 22
click at [203, 27] on span "Book" at bounding box center [208, 32] width 37 height 22
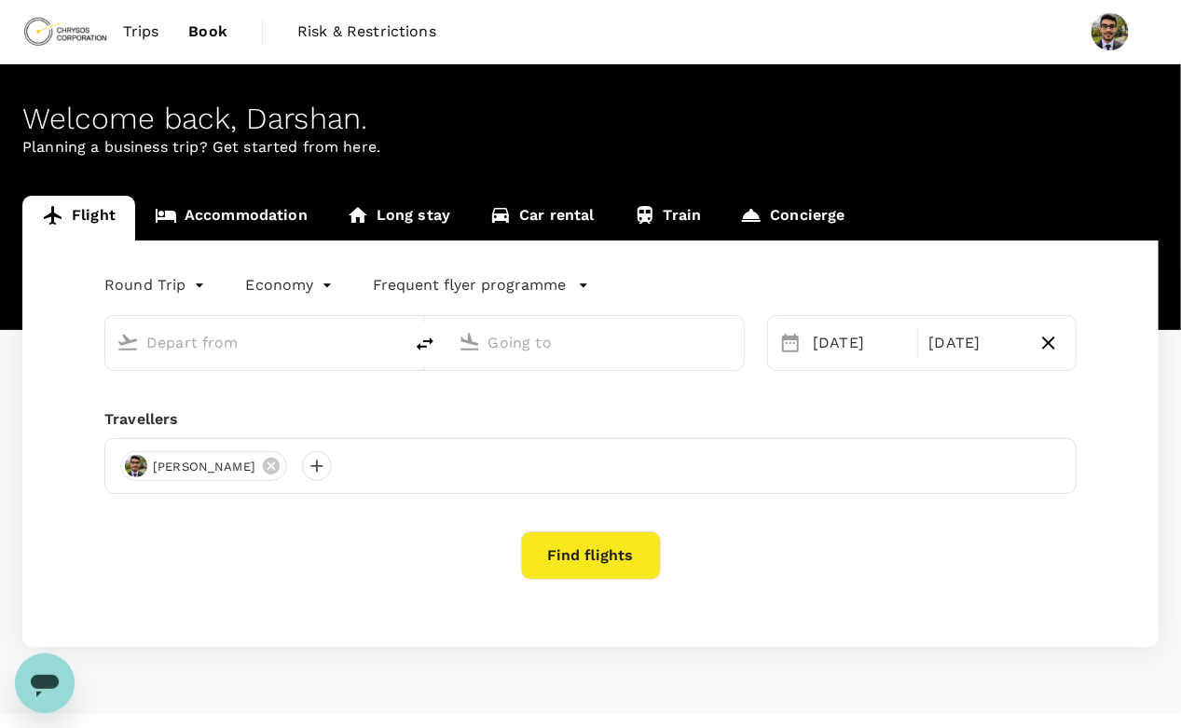
type input "oneway"
type input "[GEOGRAPHIC_DATA], [GEOGRAPHIC_DATA] (any)"
type input "Thunder Bay (YQT)"
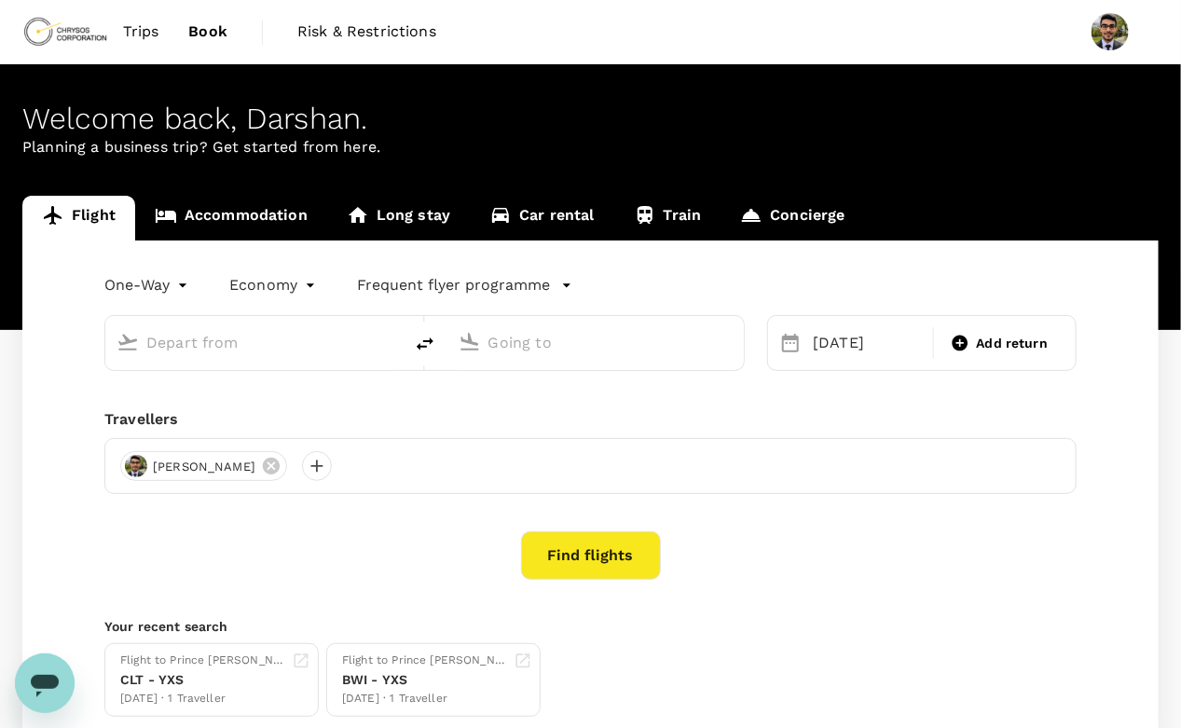
type input "[GEOGRAPHIC_DATA], [GEOGRAPHIC_DATA] (any)"
type input "Thunder Bay (YQT)"
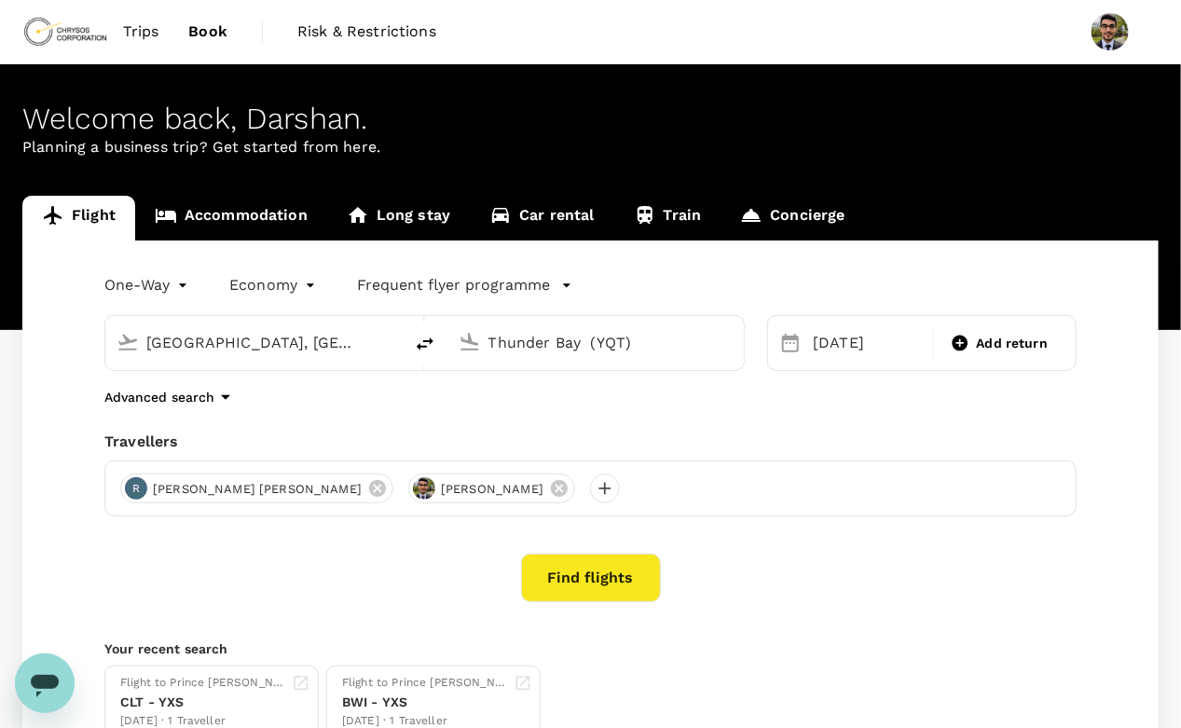
click at [218, 243] on div "One-Way oneway Economy economy Frequent flyer programme [GEOGRAPHIC_DATA], [GEO…" at bounding box center [590, 504] width 1136 height 529
click at [219, 228] on link "Accommodation" at bounding box center [231, 218] width 192 height 45
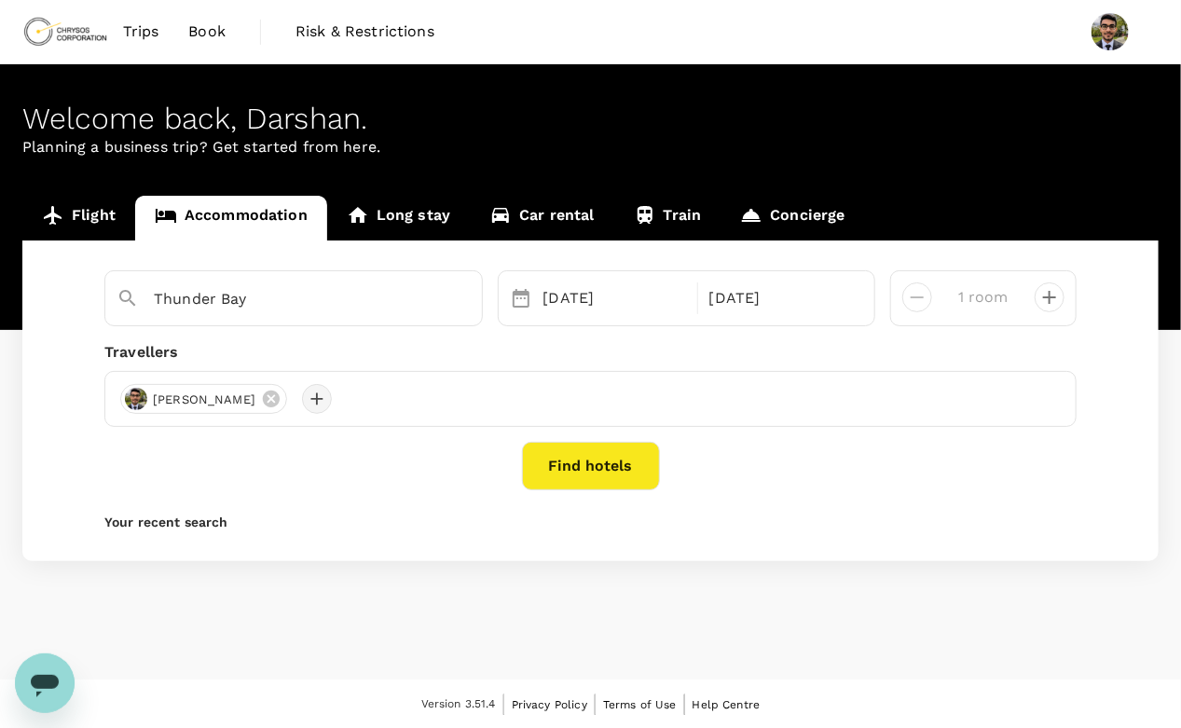
click at [310, 400] on div at bounding box center [317, 399] width 30 height 30
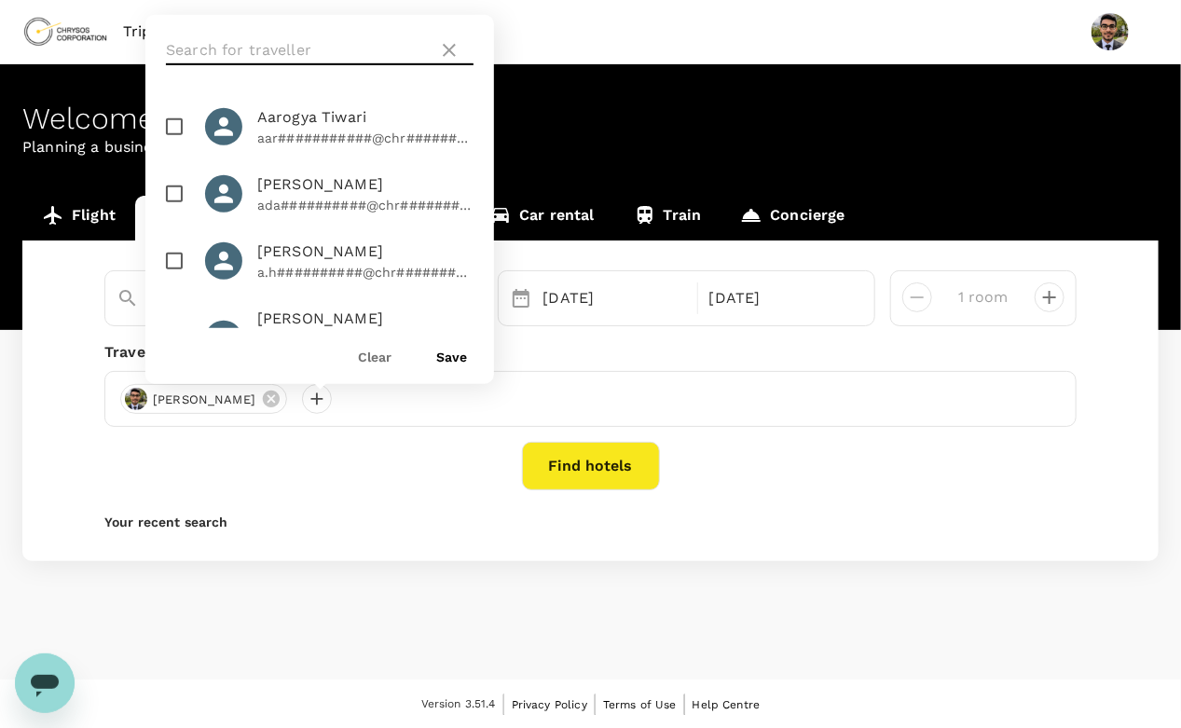
click at [217, 62] on input "text" at bounding box center [298, 50] width 265 height 30
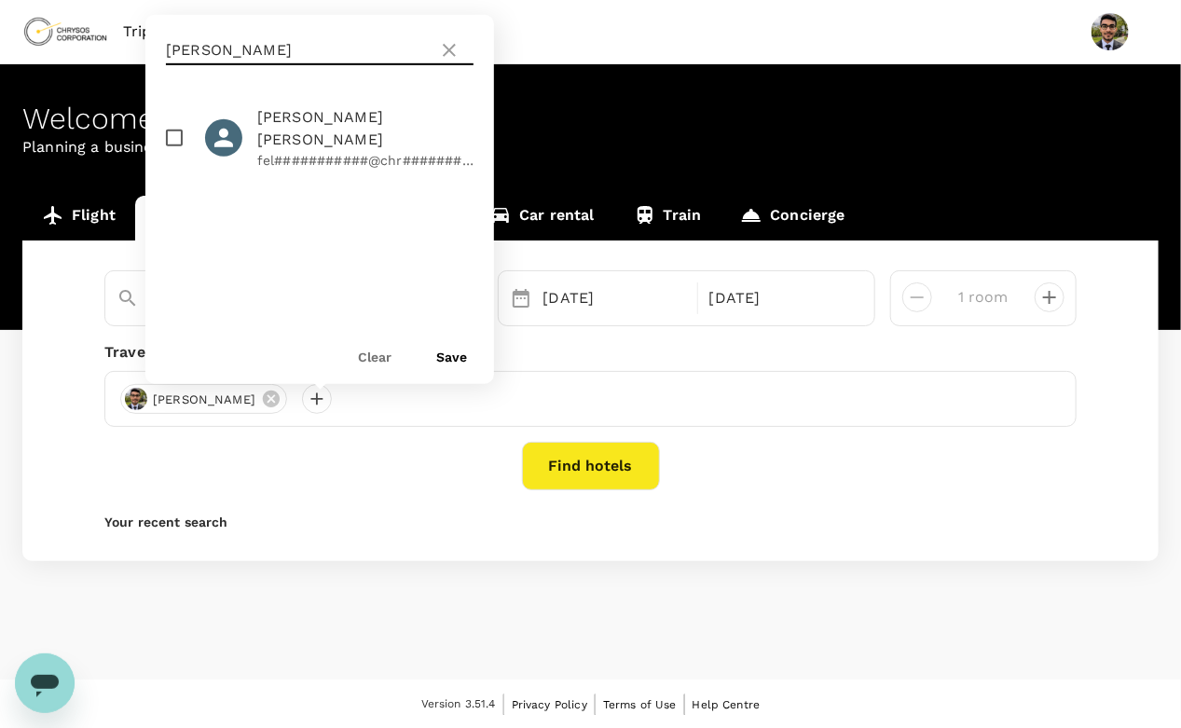
type input "[PERSON_NAME]"
click at [172, 127] on input "checkbox" at bounding box center [174, 137] width 39 height 39
checkbox input "true"
click at [450, 364] on button "Save" at bounding box center [451, 357] width 31 height 15
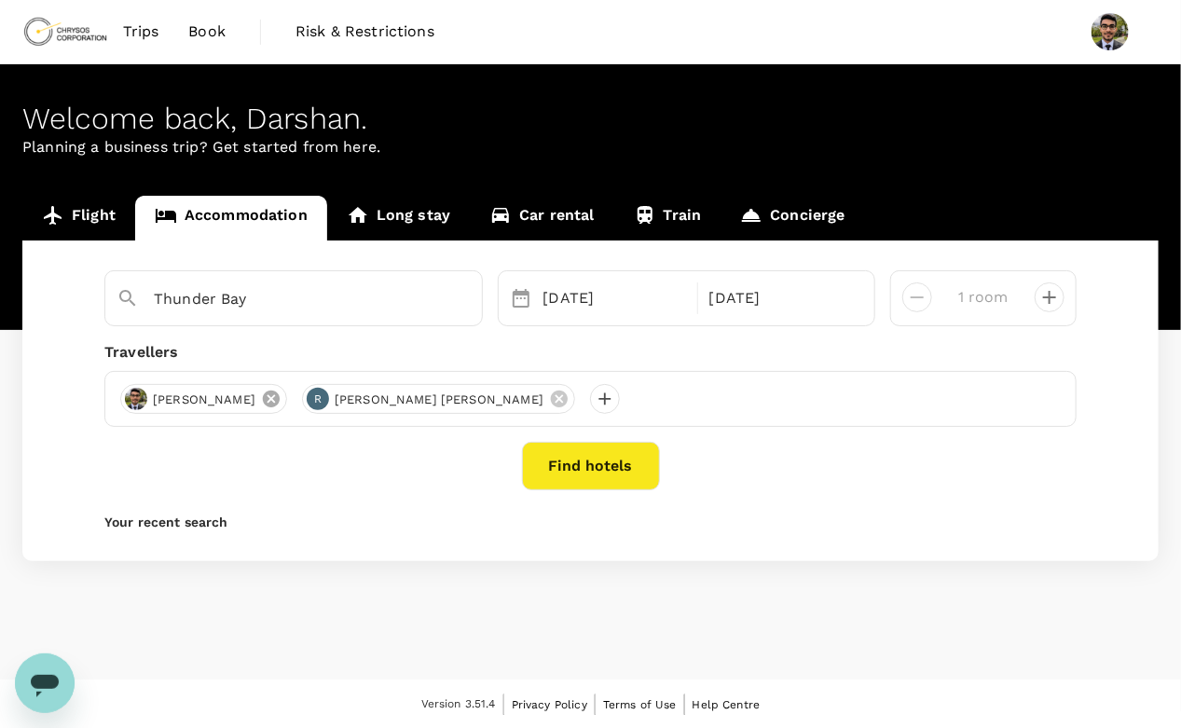
click at [270, 389] on icon at bounding box center [271, 399] width 21 height 21
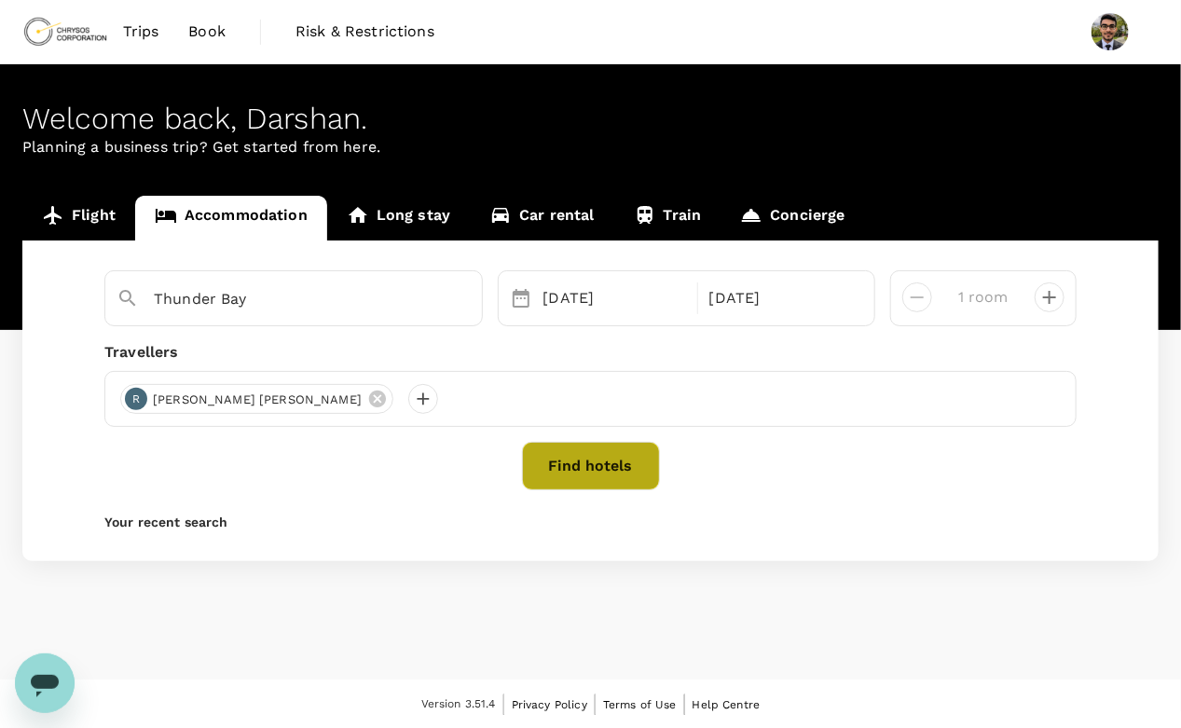
click at [593, 468] on button "Find hotels" at bounding box center [591, 466] width 138 height 48
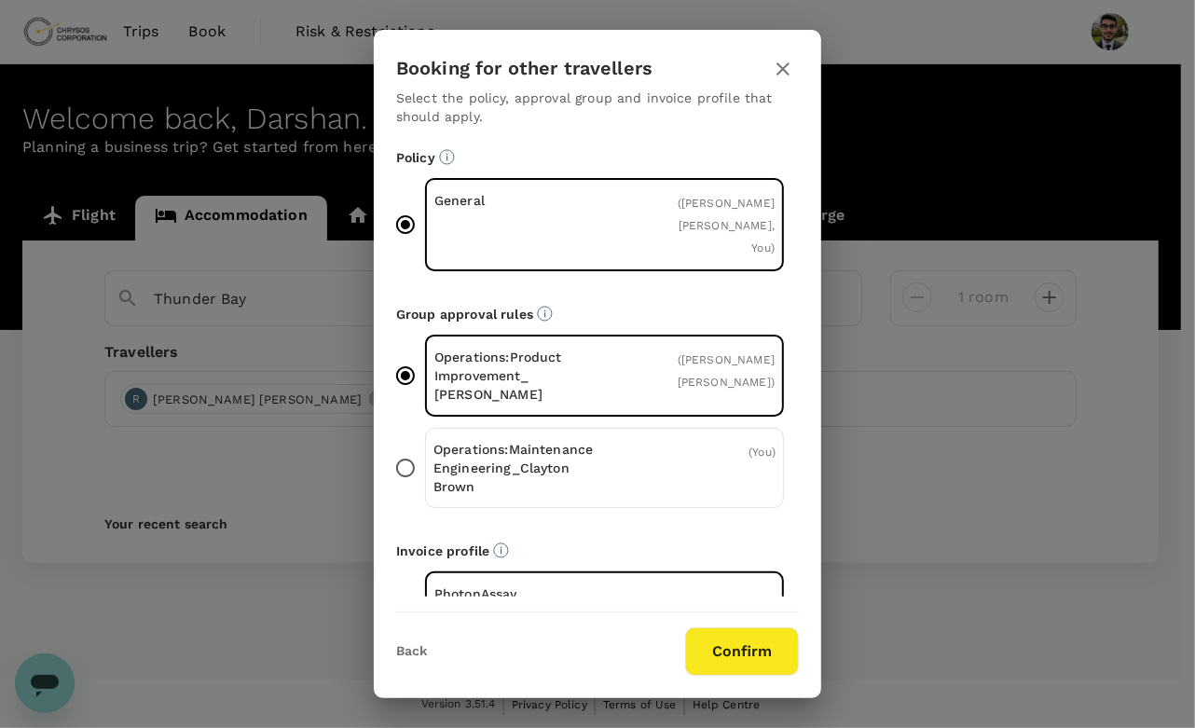
scroll to position [41, 0]
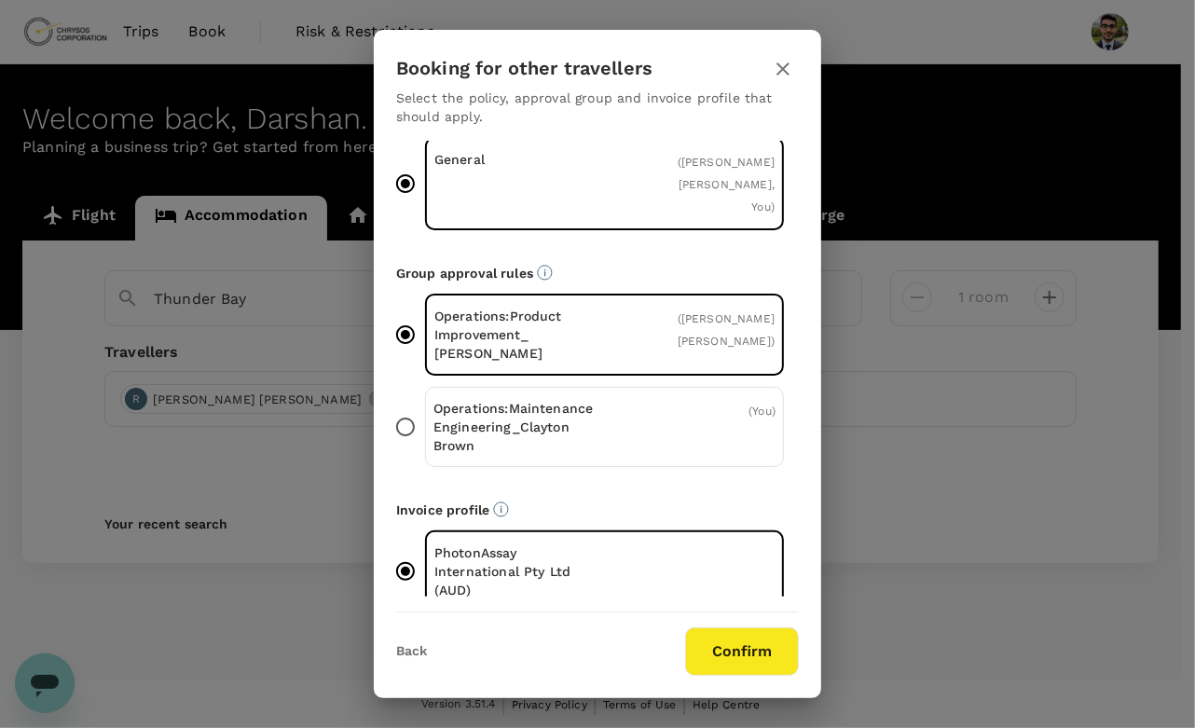
click at [515, 403] on p "Operations:Maintenance Engineering_Clayton Brown" at bounding box center [519, 427] width 172 height 56
click at [425, 407] on input "Operations:Maintenance [PERSON_NAME] ( You )" at bounding box center [405, 426] width 39 height 39
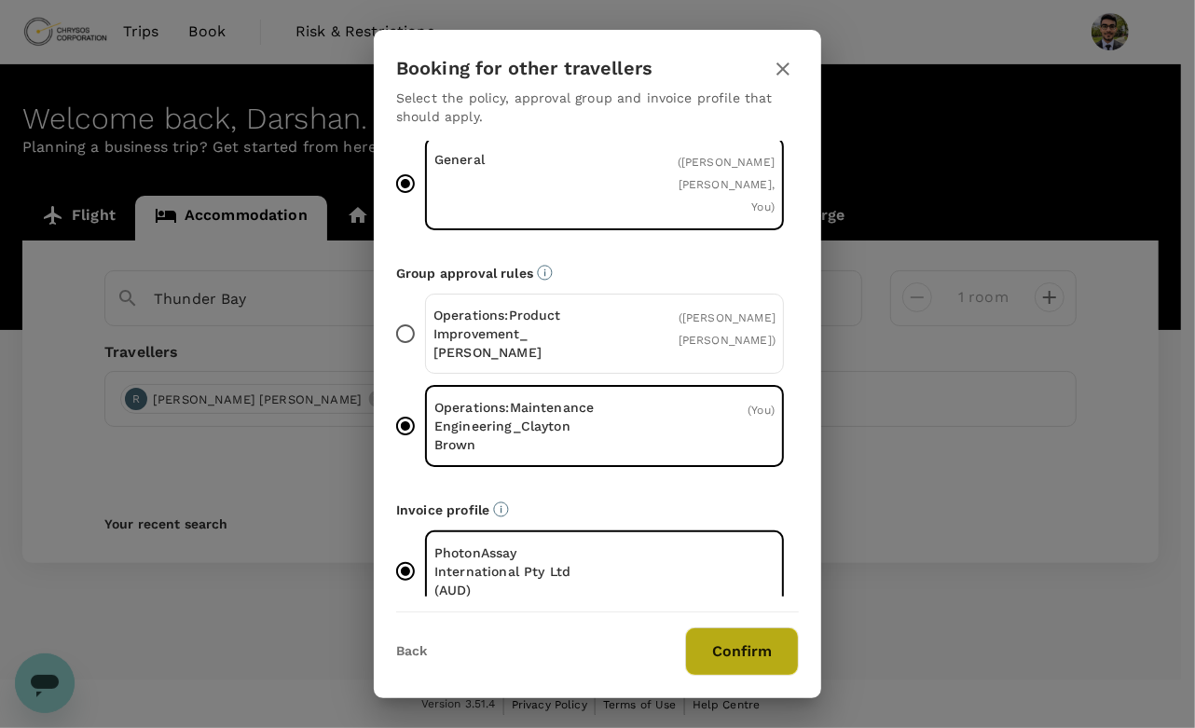
click at [729, 654] on button "Confirm" at bounding box center [742, 651] width 114 height 48
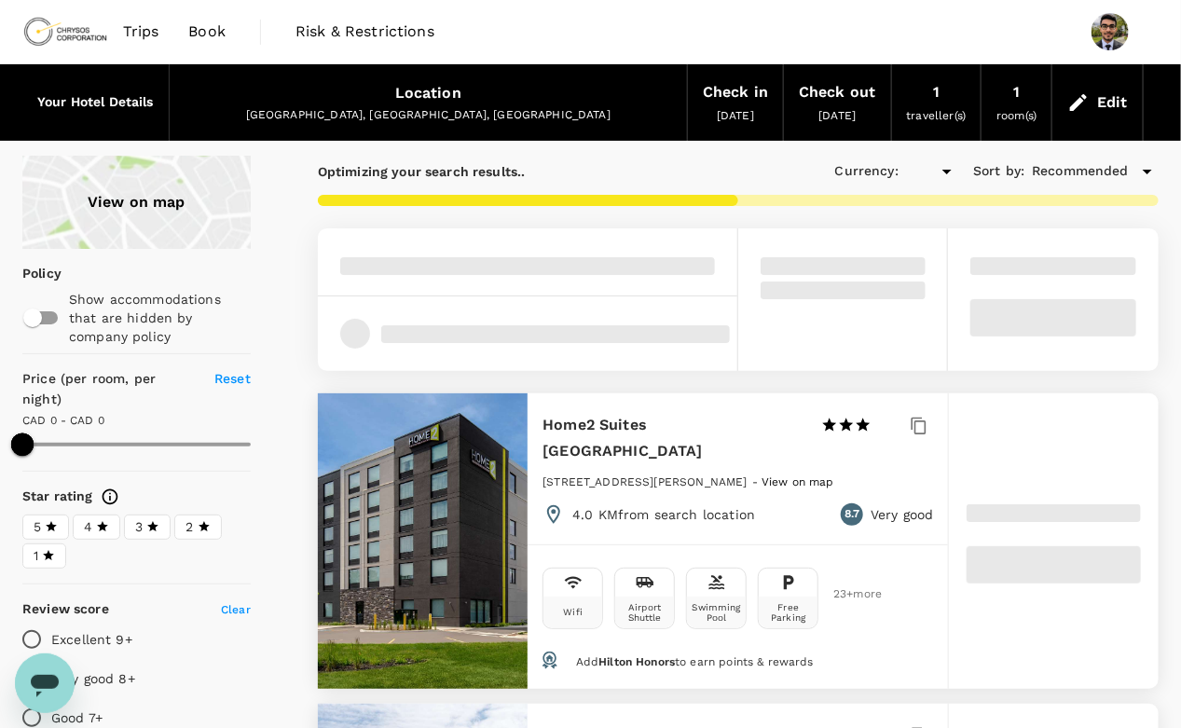
type input "476"
type input "CAD"
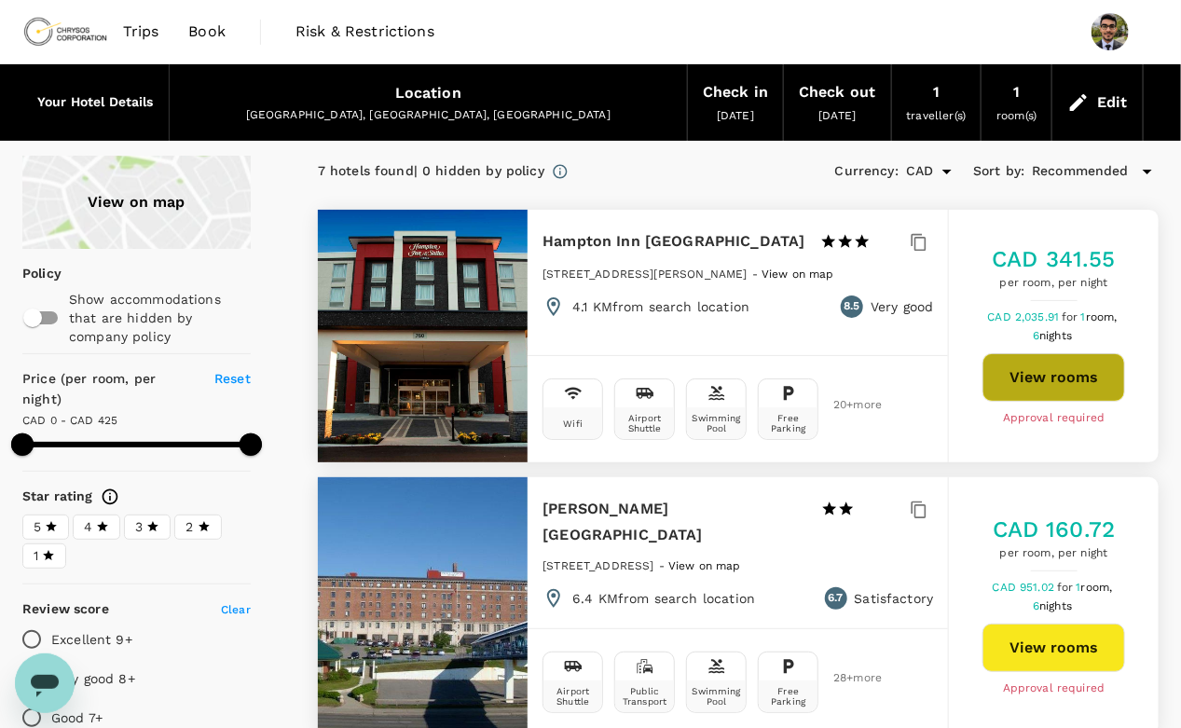
click at [1069, 374] on button "View rooms" at bounding box center [1053, 377] width 143 height 48
type input "476"
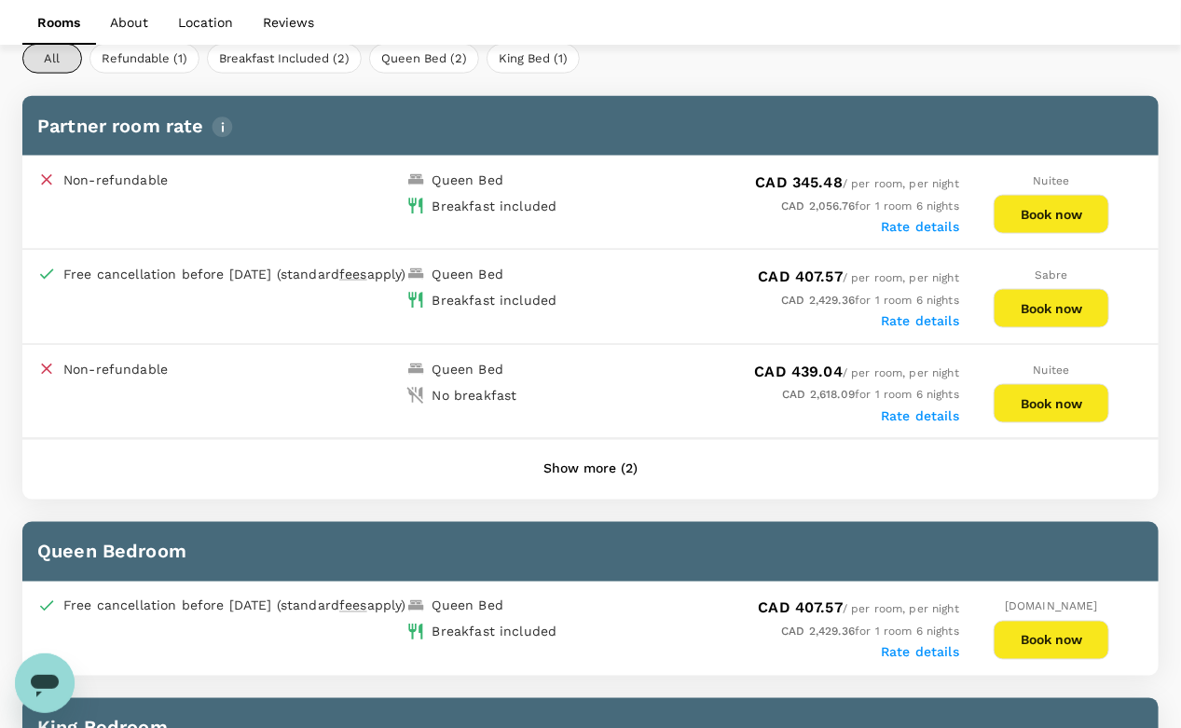
scroll to position [776, 0]
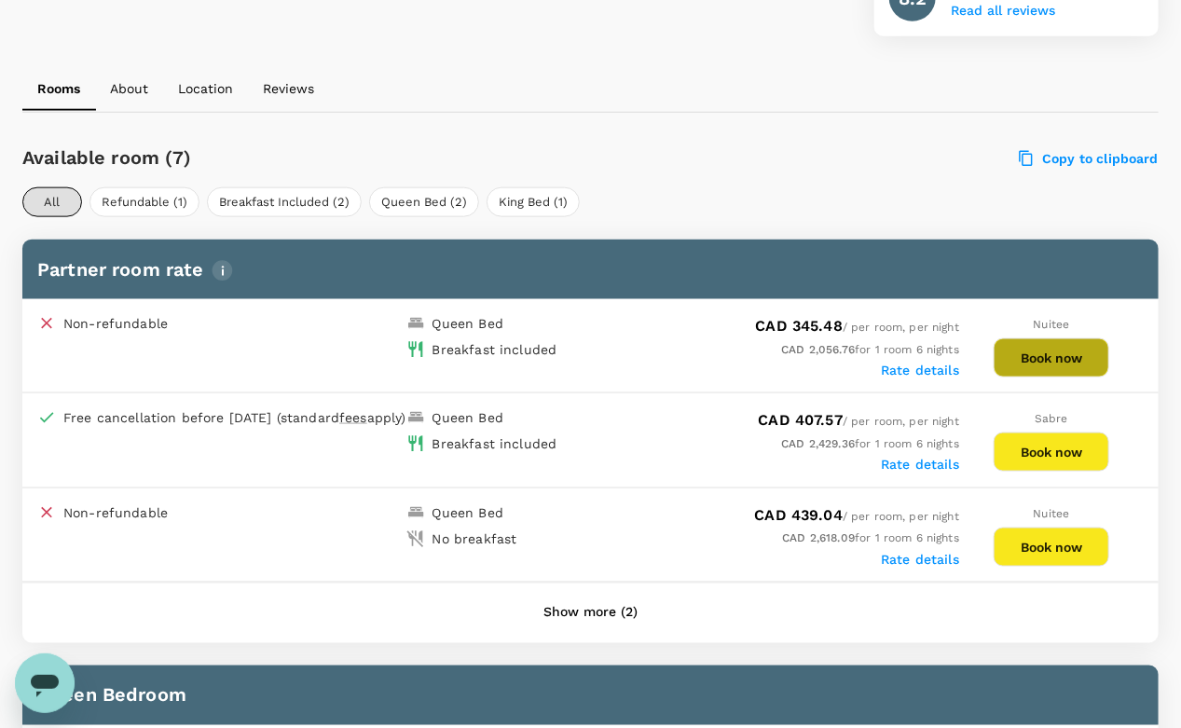
click at [1037, 355] on button "Book now" at bounding box center [1052, 357] width 116 height 39
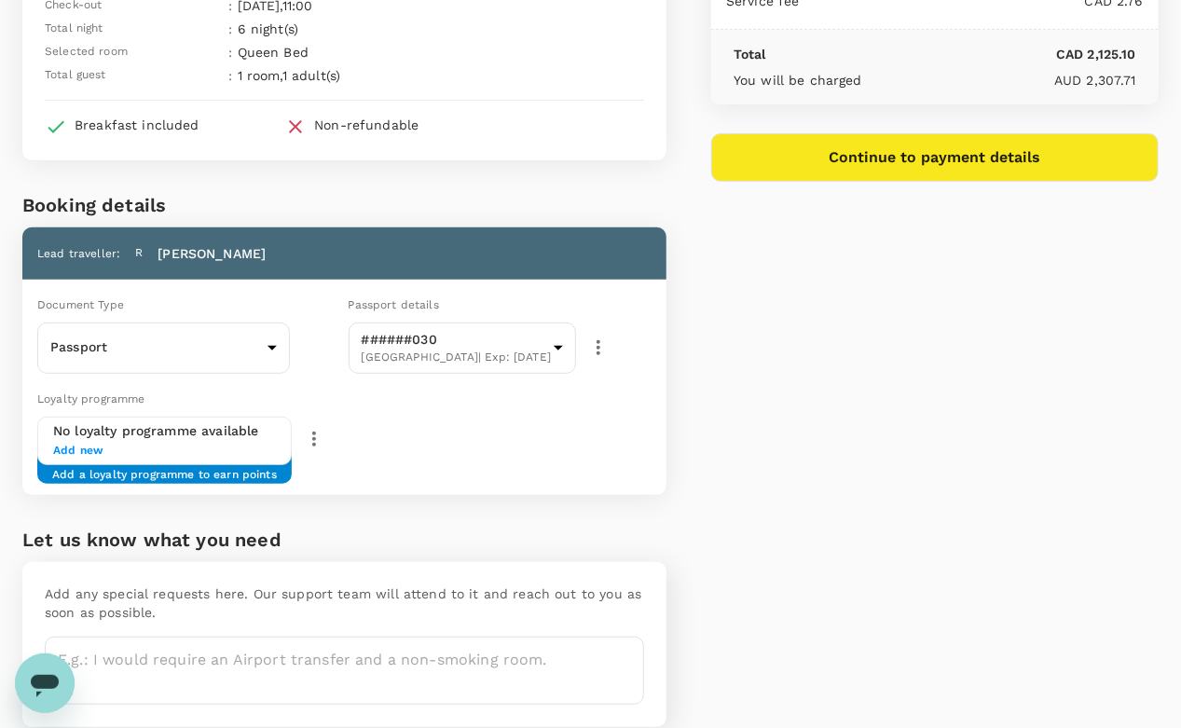
scroll to position [199, 0]
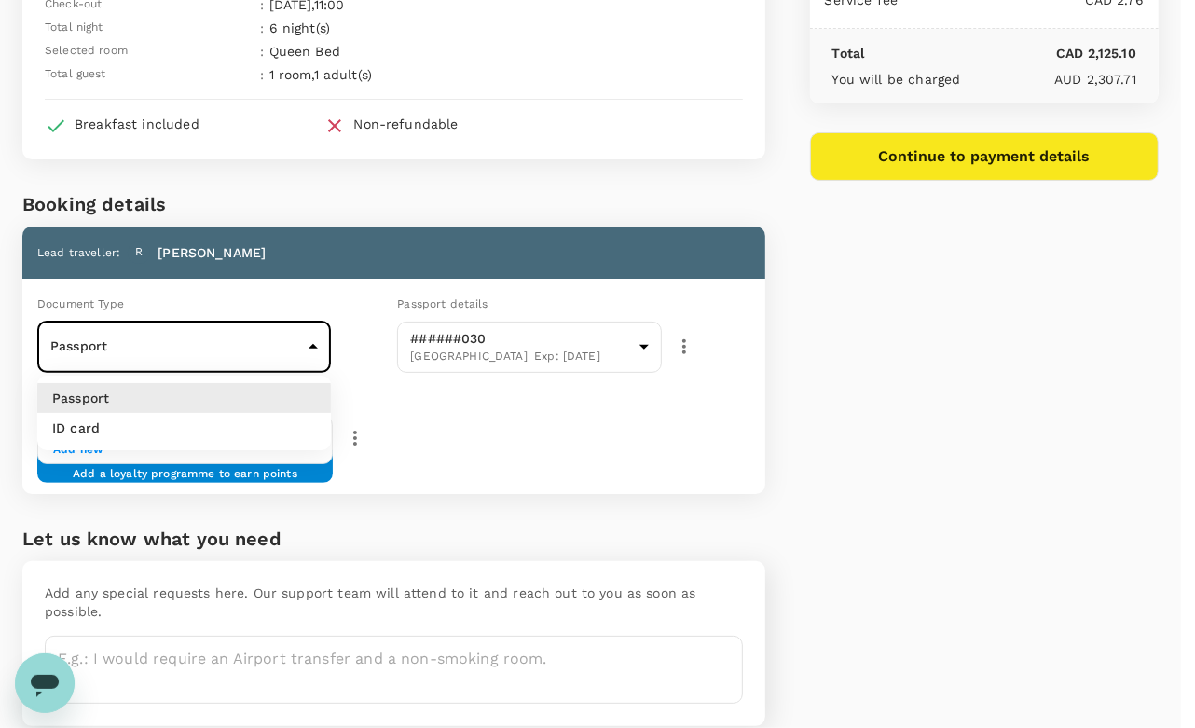
click at [291, 353] on body "Back to hotel details Review selection You've selected Hampton Inn Stes Thunder…" at bounding box center [597, 304] width 1195 height 1006
click at [291, 353] on div at bounding box center [597, 364] width 1195 height 728
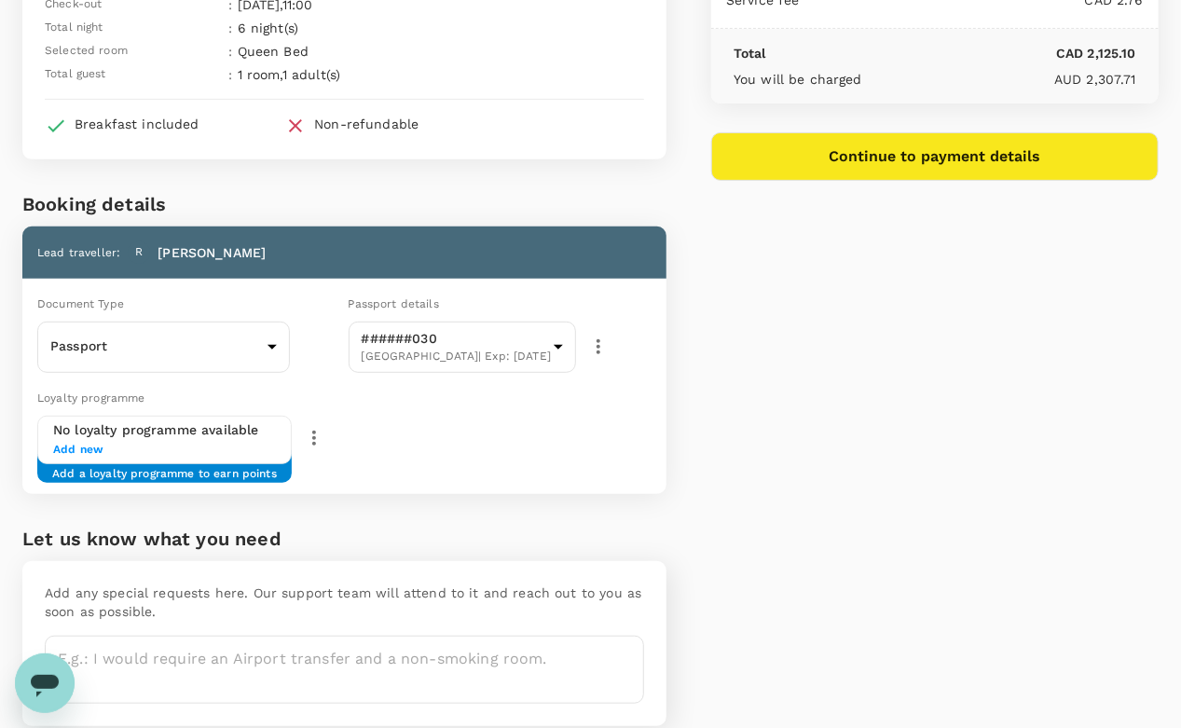
click at [445, 447] on div "No loyalty programme available Add new Add a loyalty programme to earn points" at bounding box center [240, 440] width 407 height 48
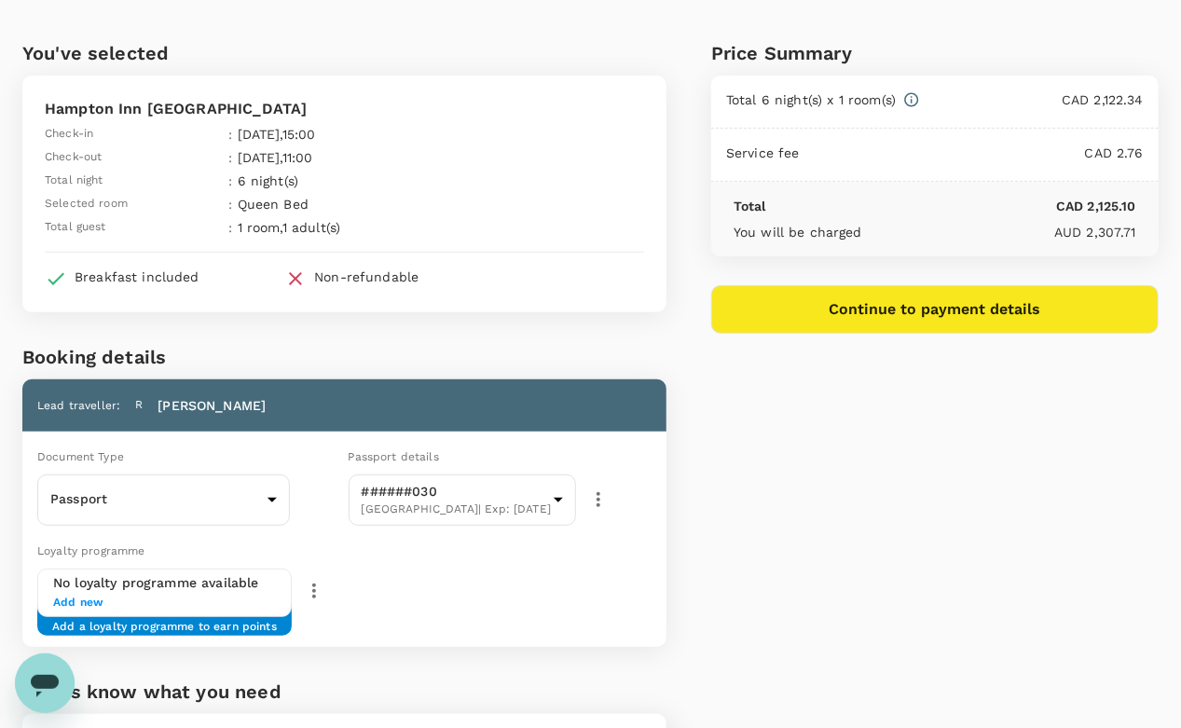
scroll to position [0, 0]
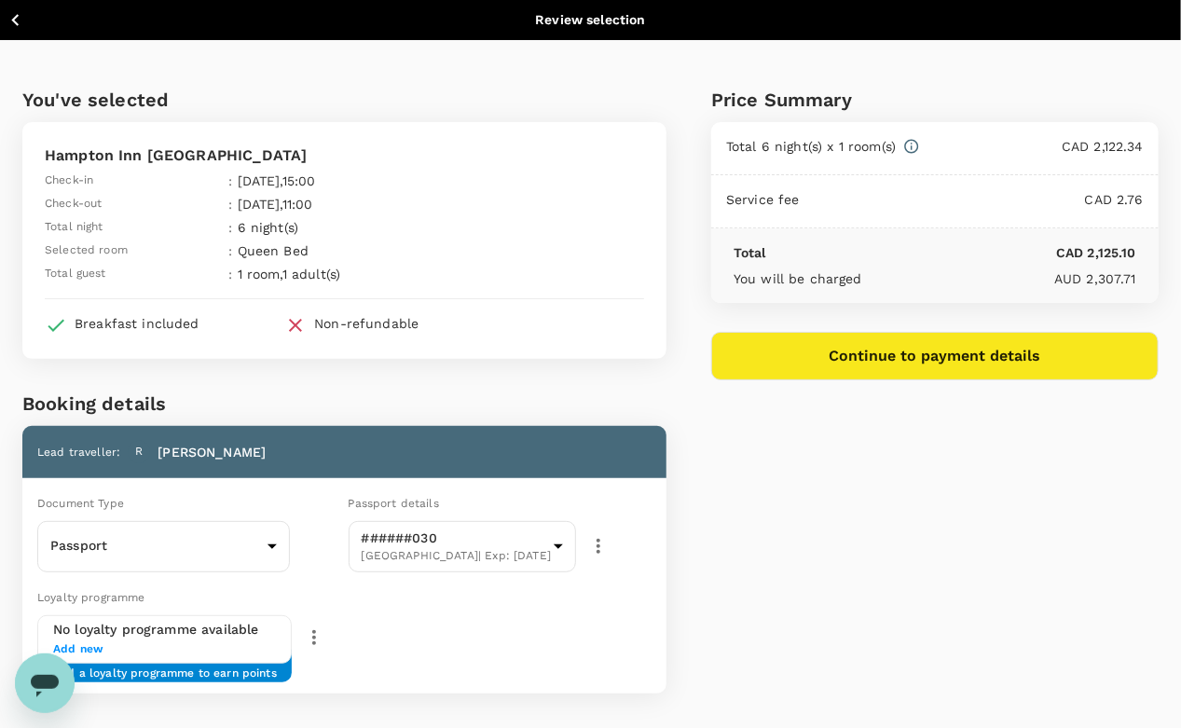
click at [1008, 367] on button "Continue to payment details" at bounding box center [934, 356] width 447 height 48
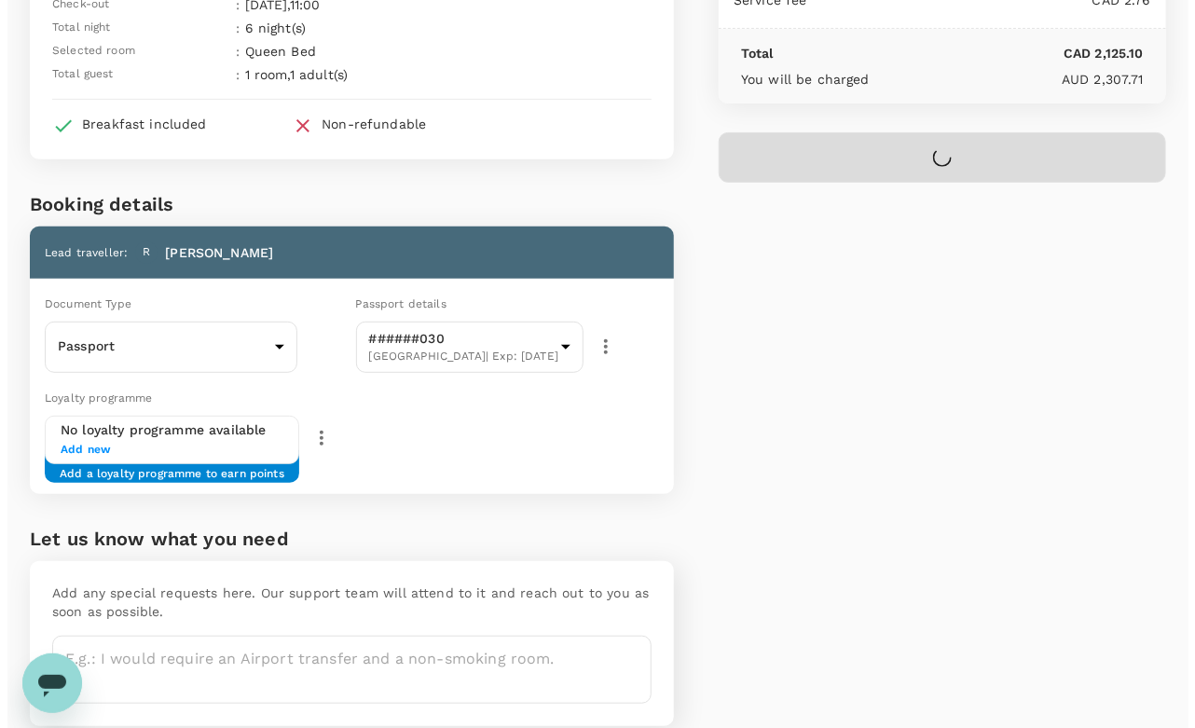
scroll to position [273, 0]
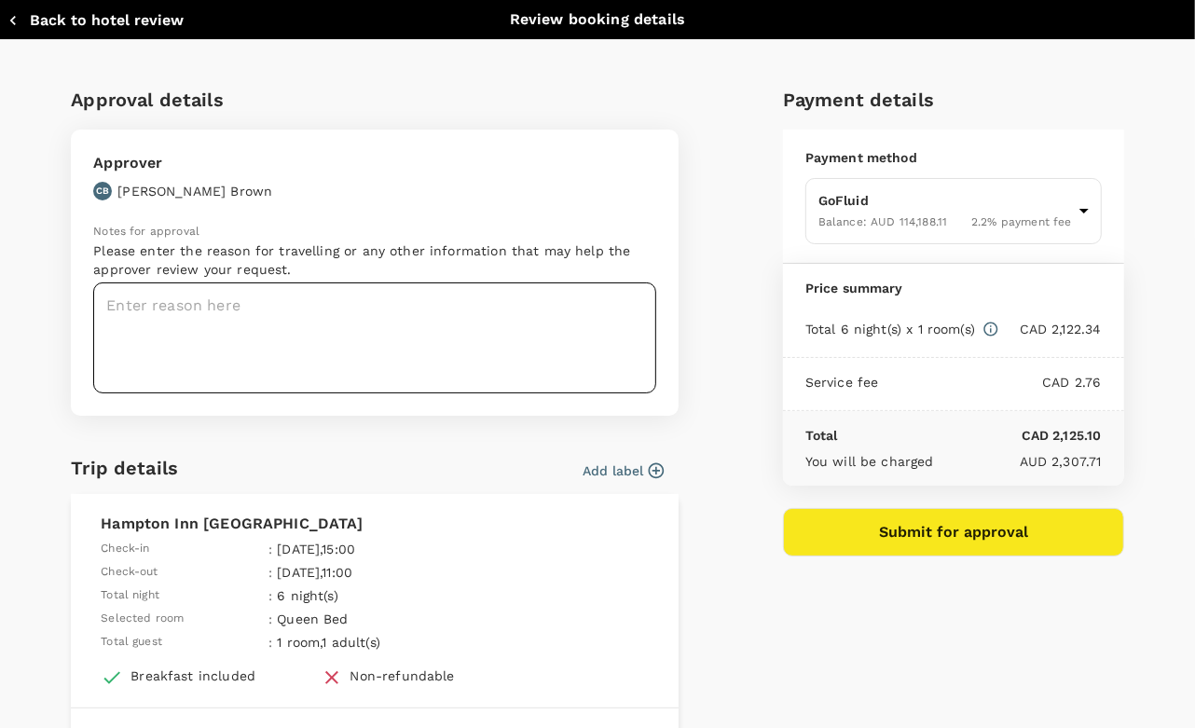
type input "9c4289b1-14a3-4119-8736-521306e5ca8f"
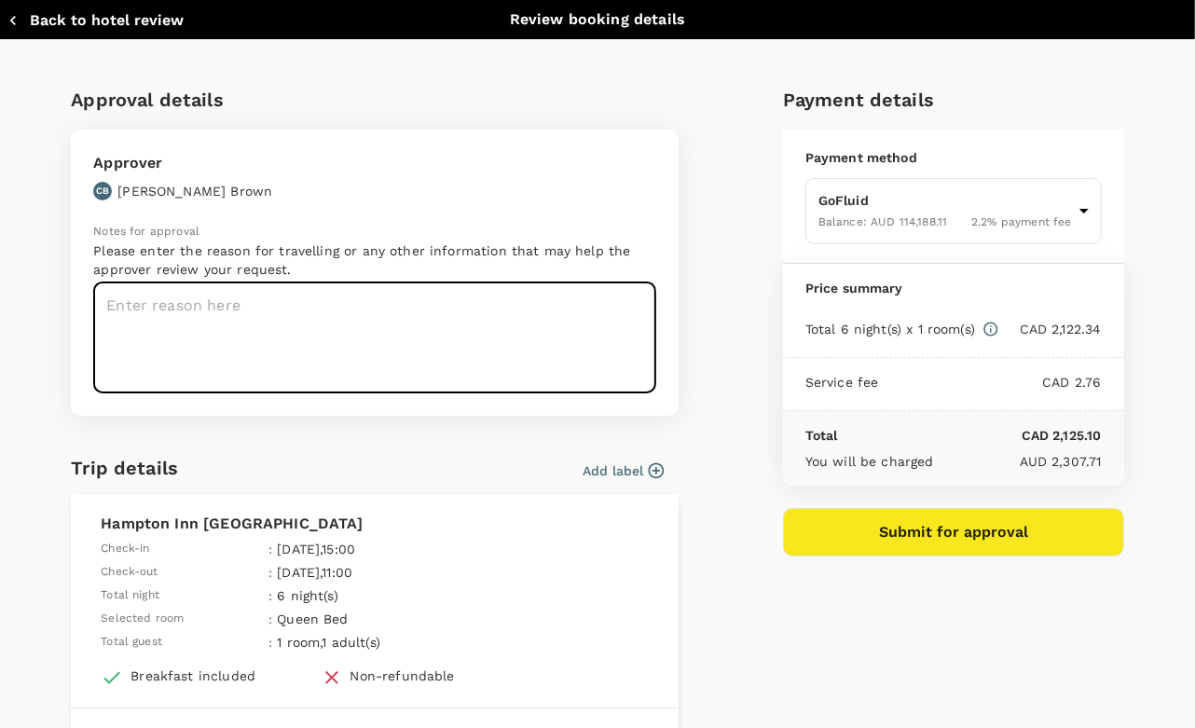
click at [382, 337] on textarea at bounding box center [374, 337] width 563 height 111
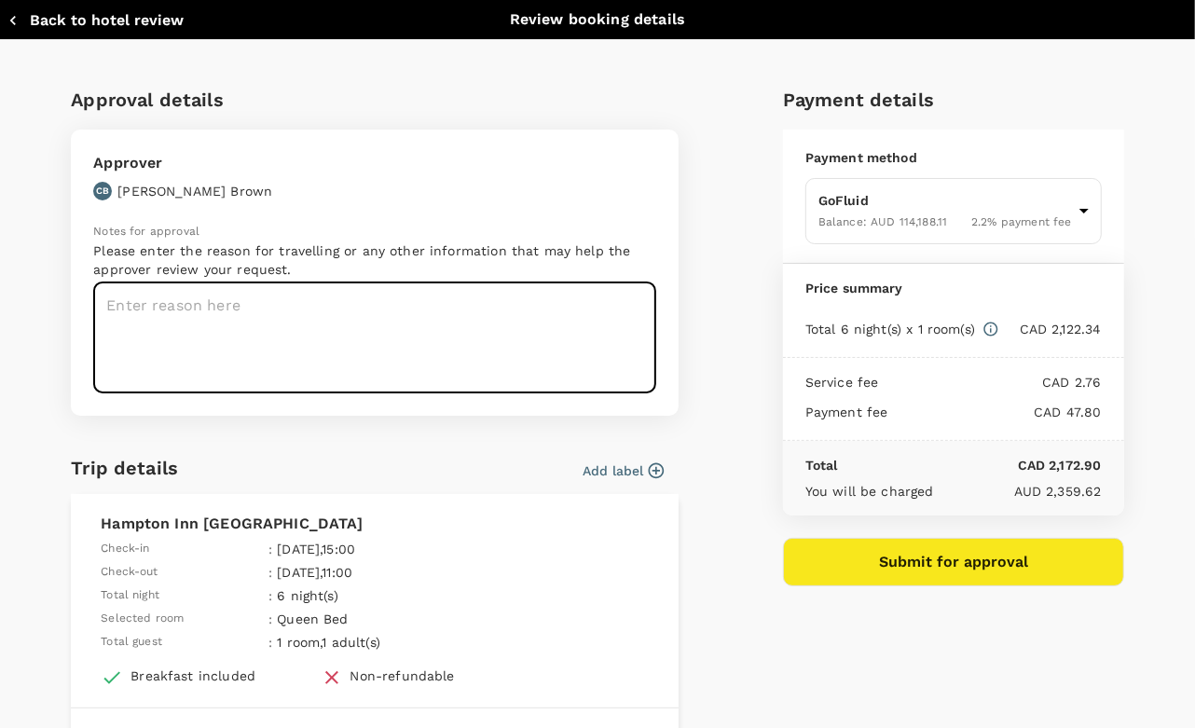
click at [319, 320] on textarea at bounding box center [374, 337] width 563 height 111
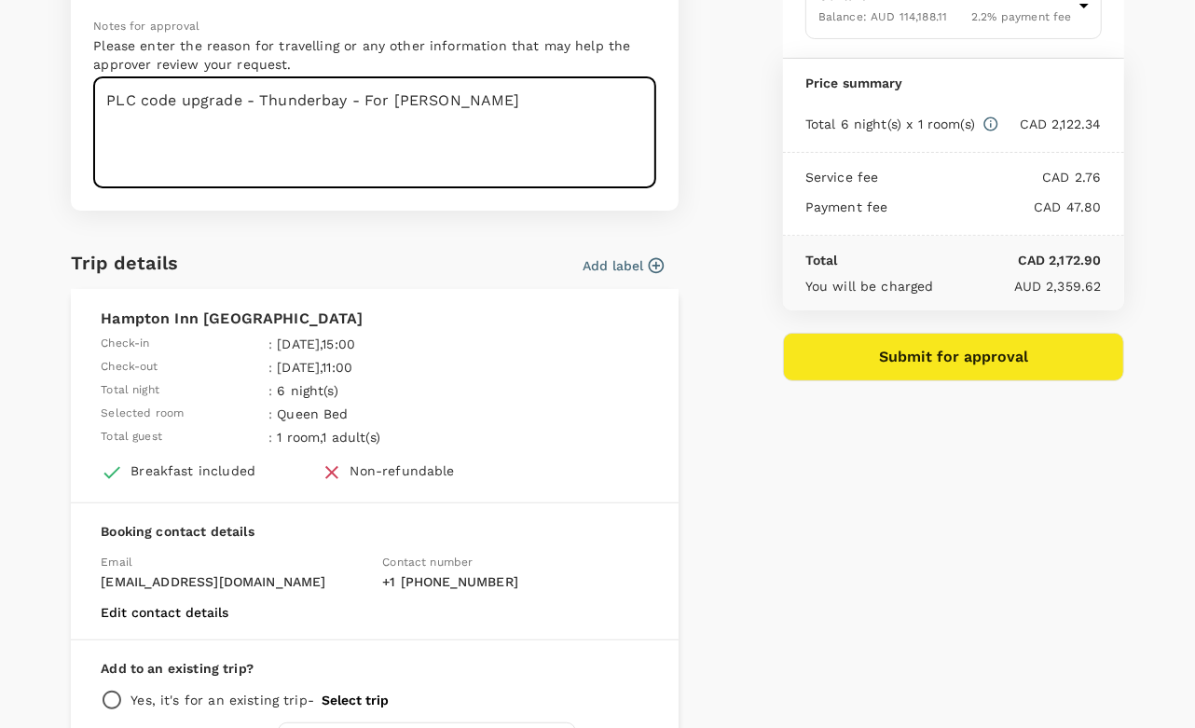
scroll to position [347, 0]
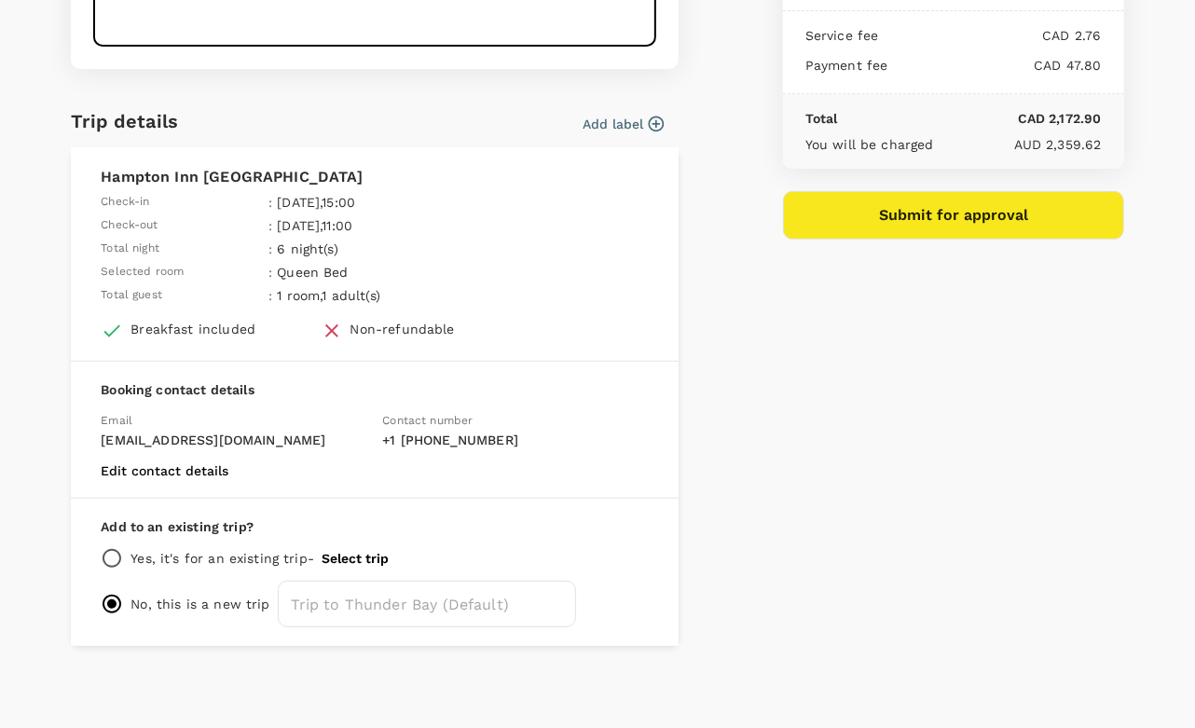
type textarea "PLC code upgrade - Thunderbay - For Felix"
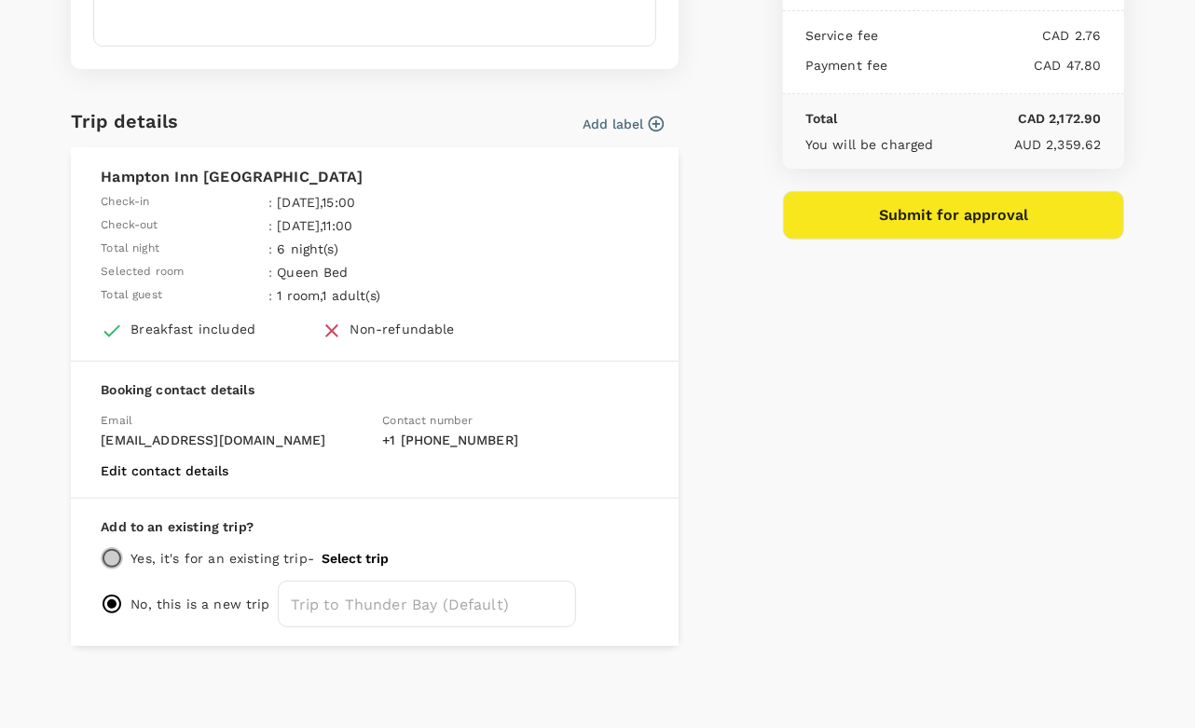
click at [115, 555] on input "radio" at bounding box center [112, 558] width 22 height 22
radio input "true"
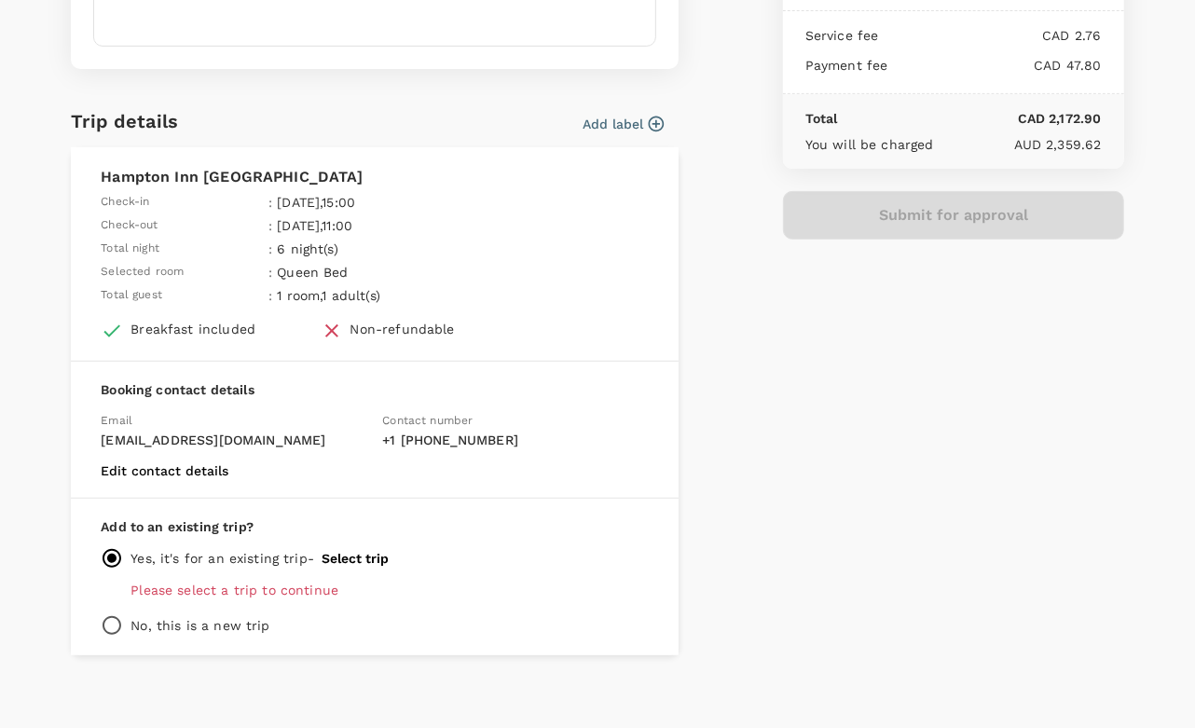
click at [349, 551] on button "Select trip" at bounding box center [355, 558] width 67 height 15
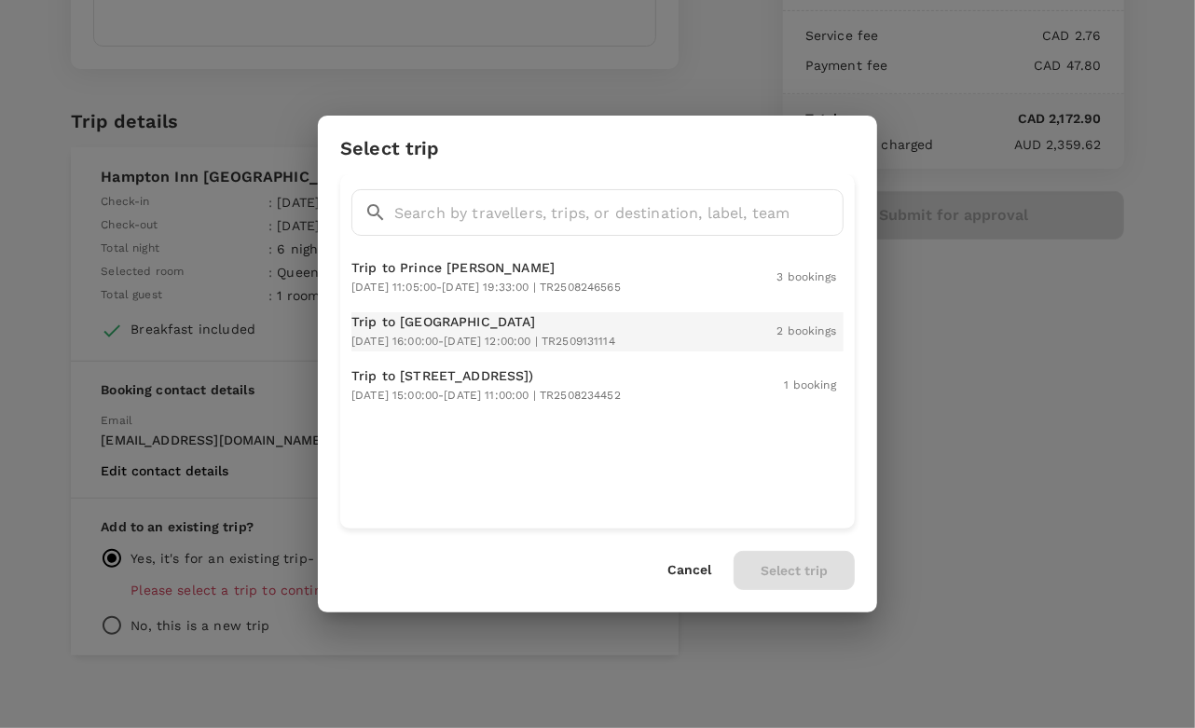
click at [488, 322] on p "Trip to [GEOGRAPHIC_DATA]" at bounding box center [483, 321] width 264 height 19
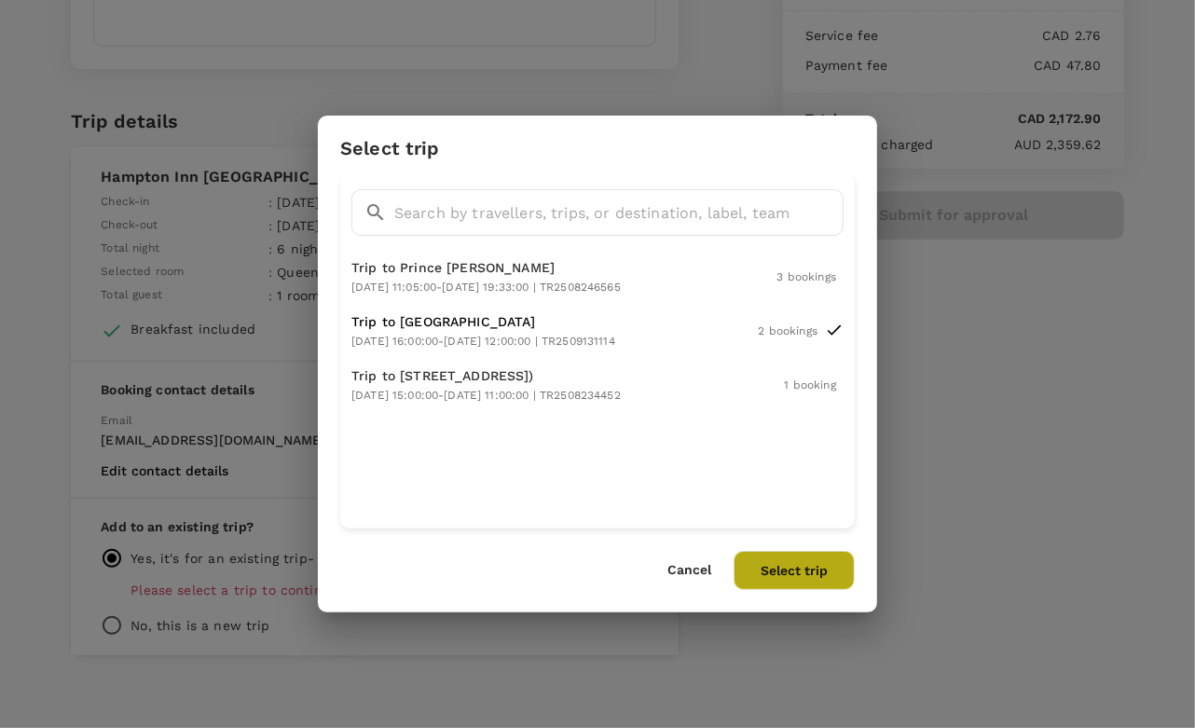
click at [790, 581] on button "Select trip" at bounding box center [794, 570] width 121 height 39
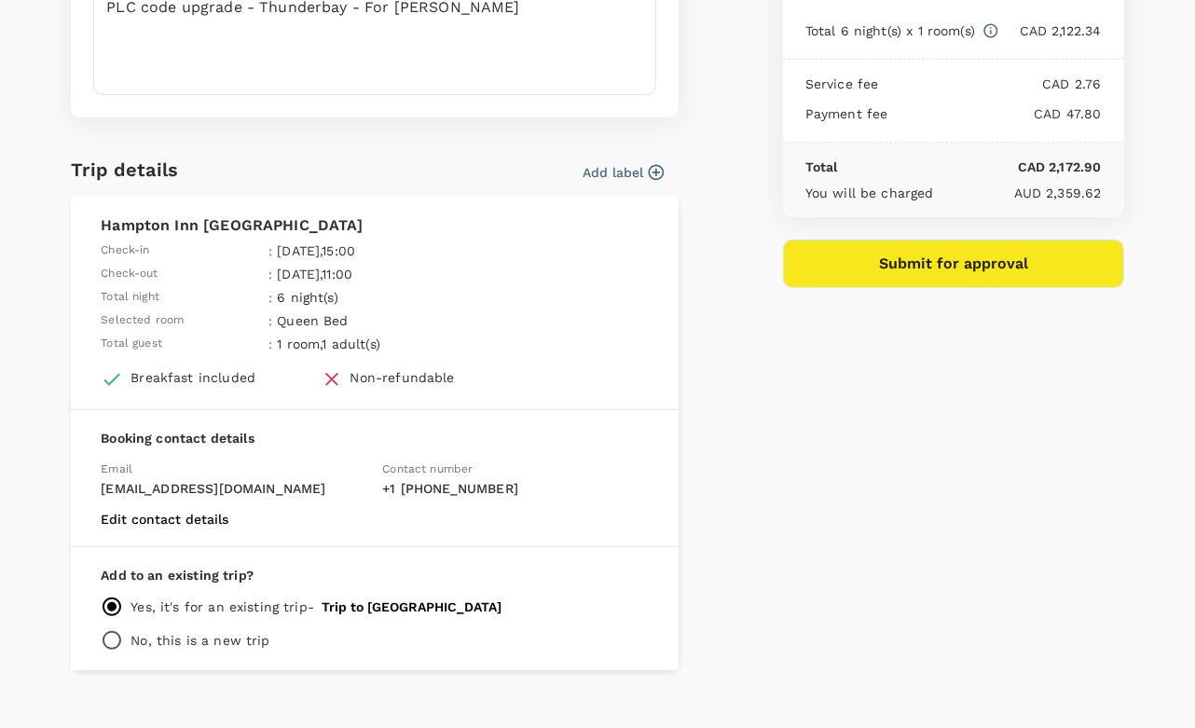
scroll to position [323, 0]
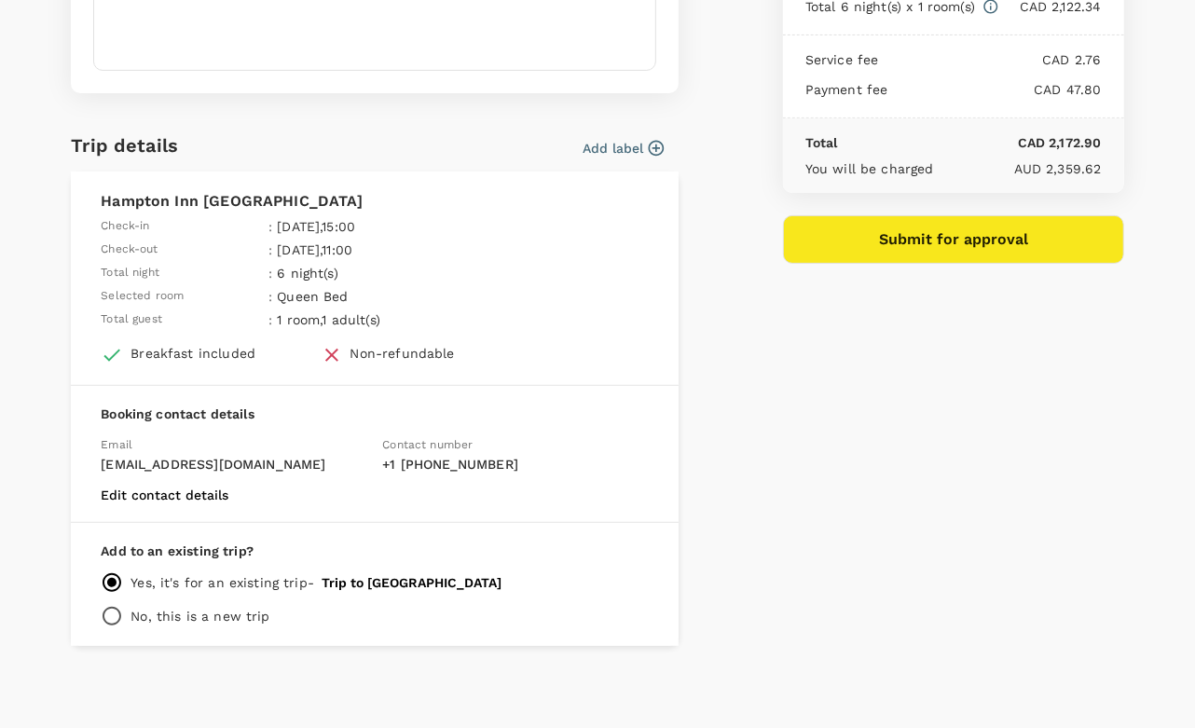
click at [197, 611] on p "No, this is a new trip" at bounding box center [200, 616] width 139 height 19
click at [113, 615] on input "radio" at bounding box center [112, 616] width 22 height 22
radio input "true"
radio input "false"
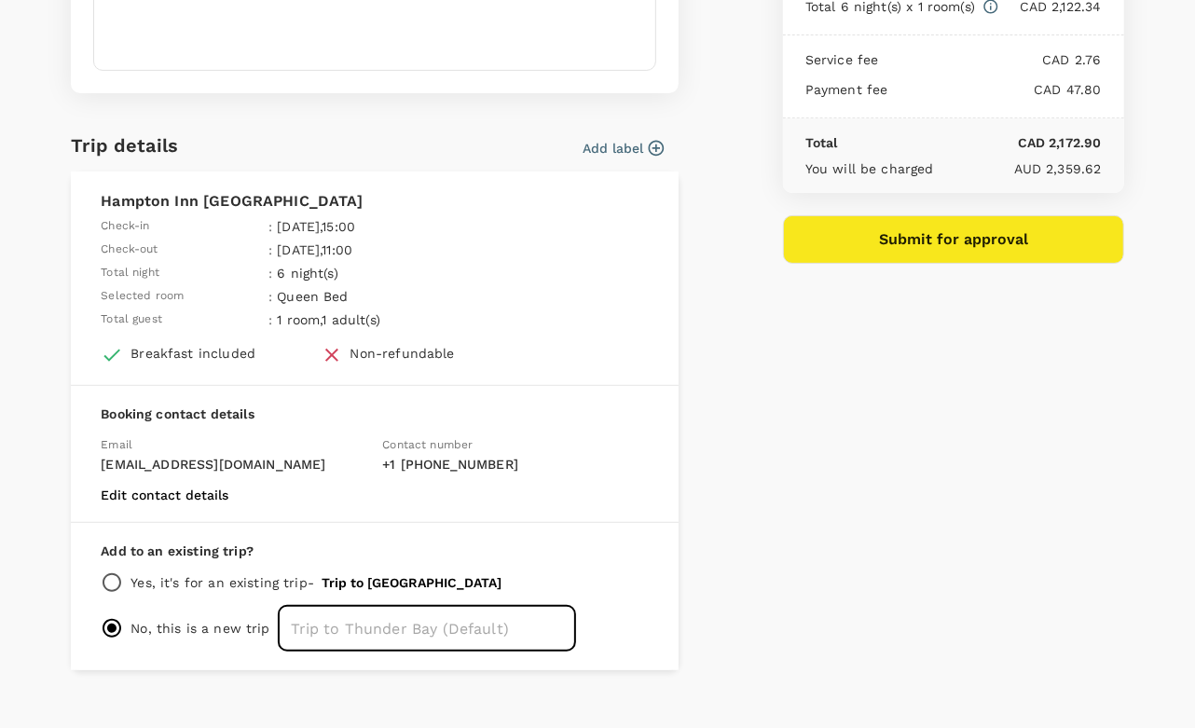
click at [373, 636] on input "text" at bounding box center [427, 628] width 298 height 47
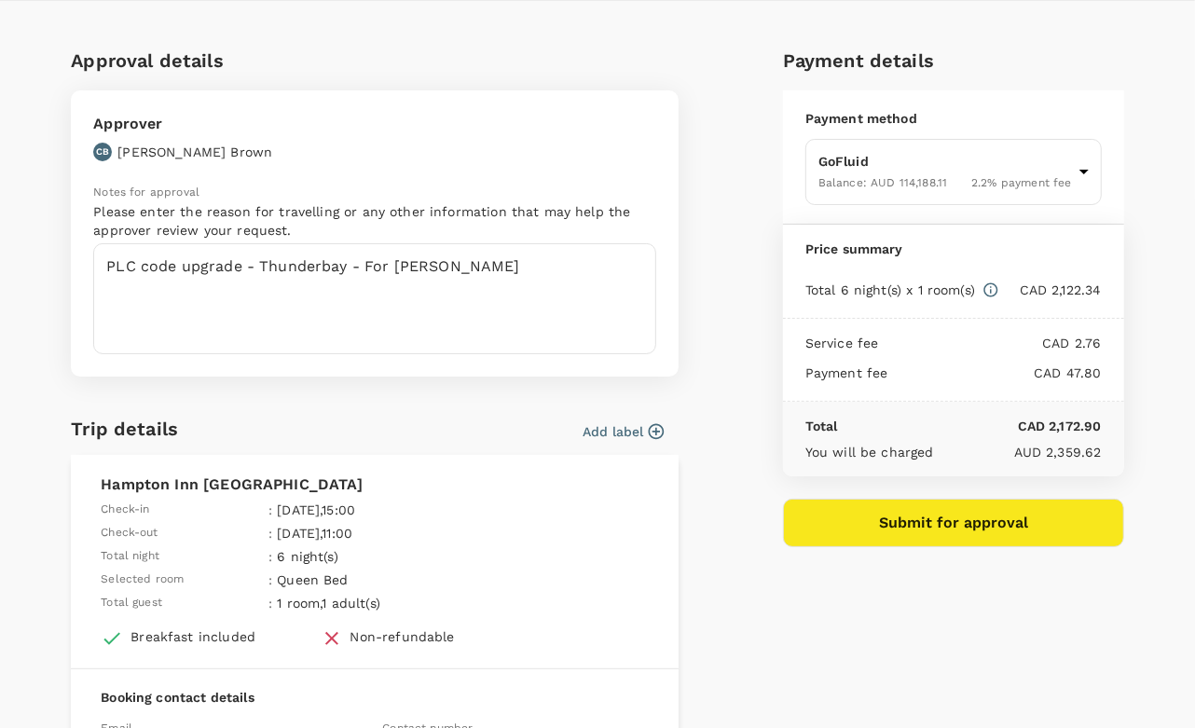
scroll to position [38, 0]
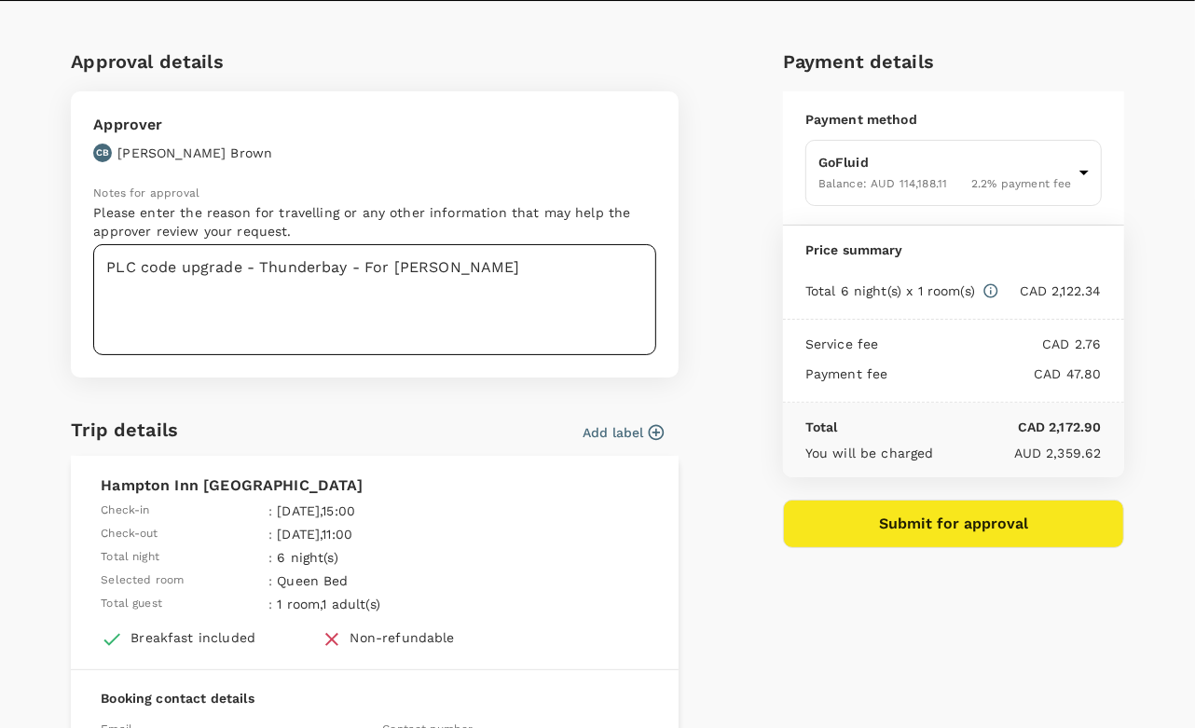
type input "Trip to [GEOGRAPHIC_DATA] - [PERSON_NAME]"
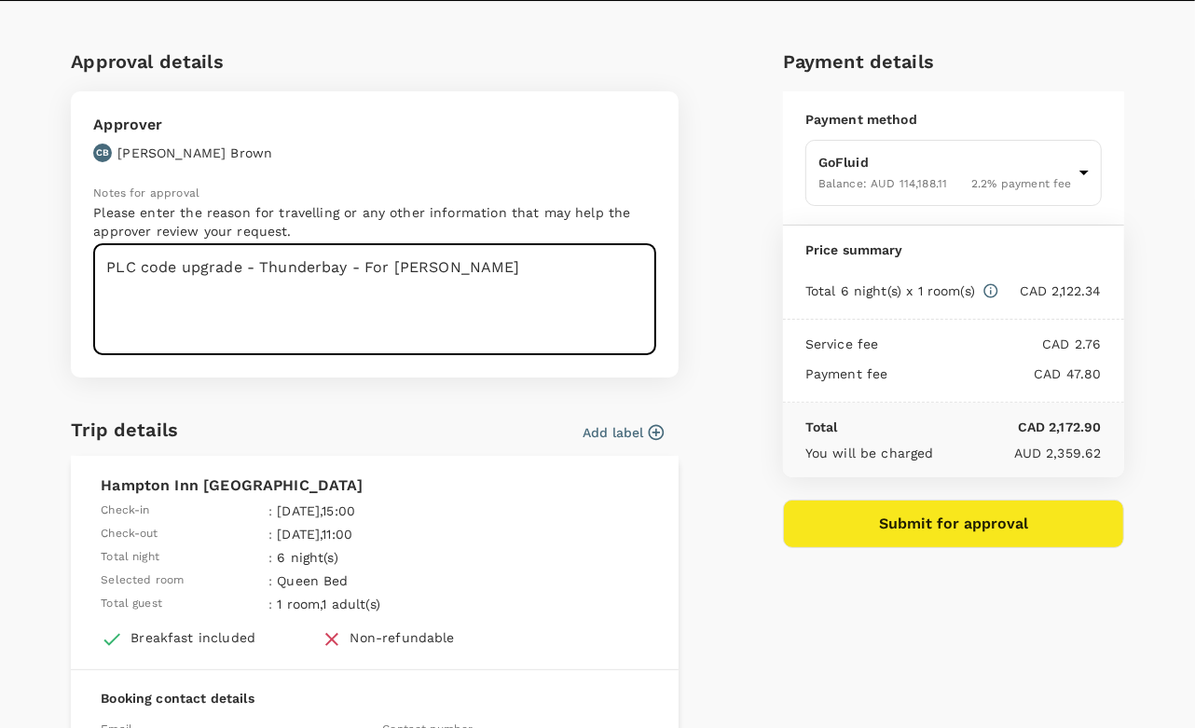
click at [308, 264] on textarea "PLC code upgrade - Thunderbay - For Felix" at bounding box center [374, 299] width 563 height 111
type textarea "PLC code upgrade - Thunder bay - For Felix"
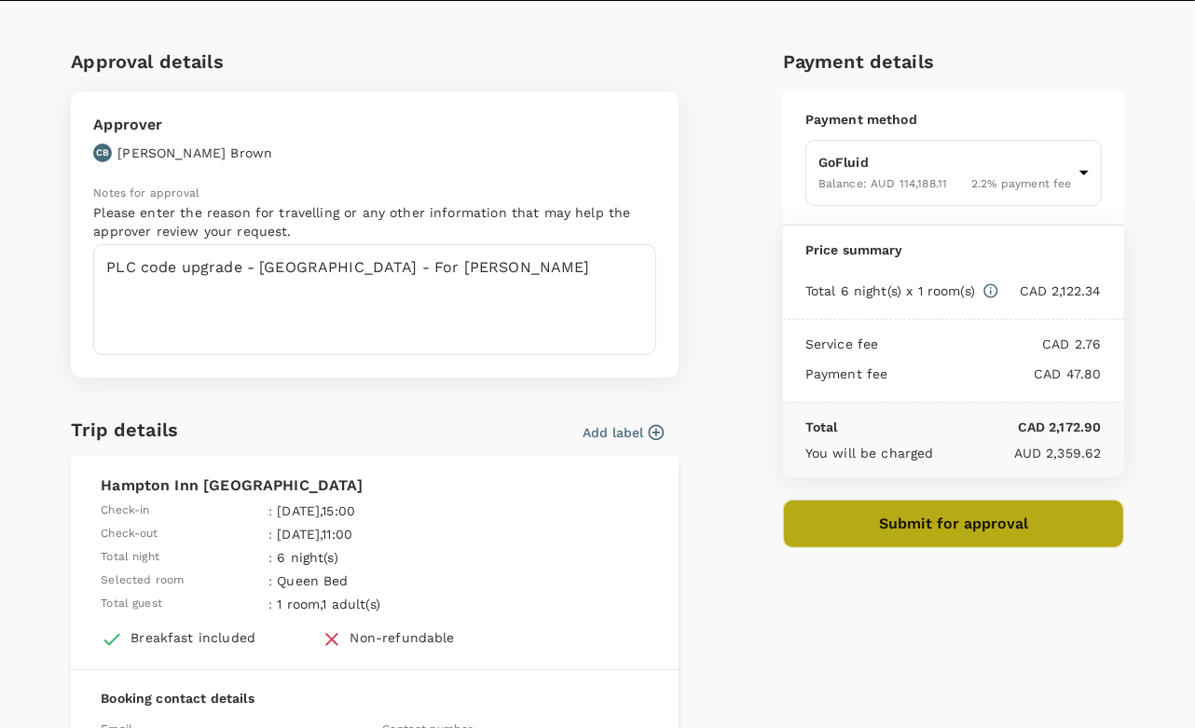
click at [976, 516] on button "Submit for approval" at bounding box center [953, 524] width 341 height 48
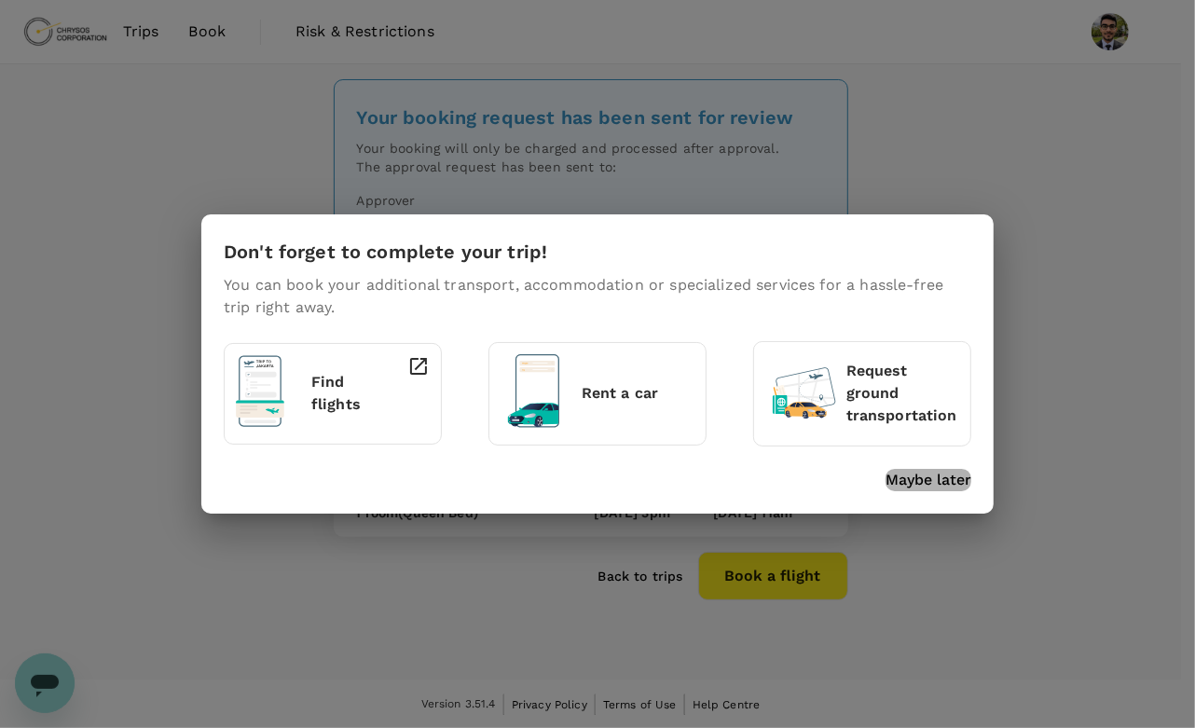
click at [902, 484] on p "Maybe later" at bounding box center [929, 480] width 86 height 22
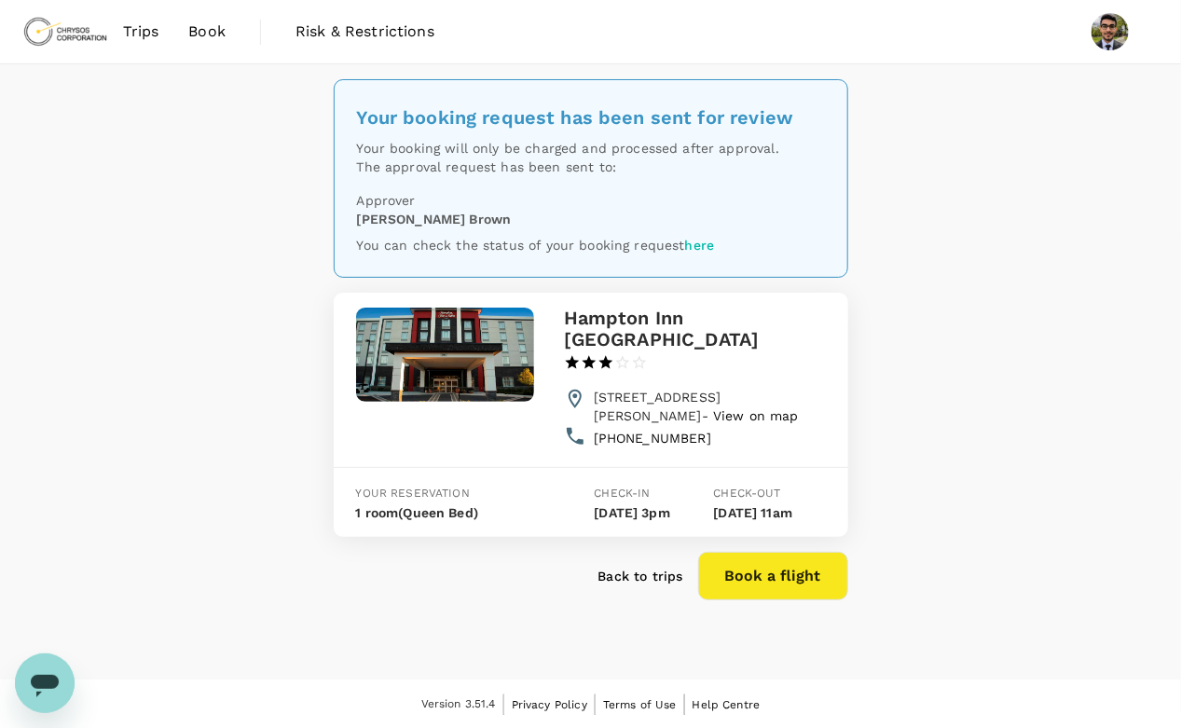
scroll to position [15, 0]
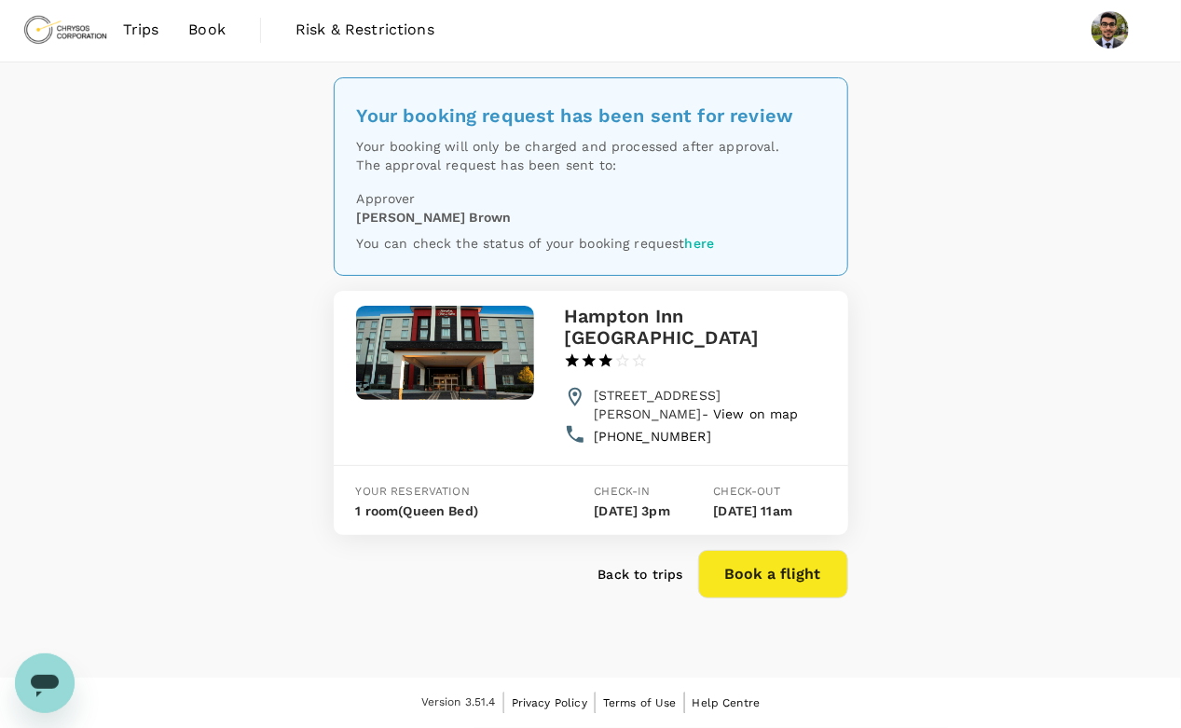
click at [656, 584] on p "Back to trips" at bounding box center [640, 574] width 85 height 19
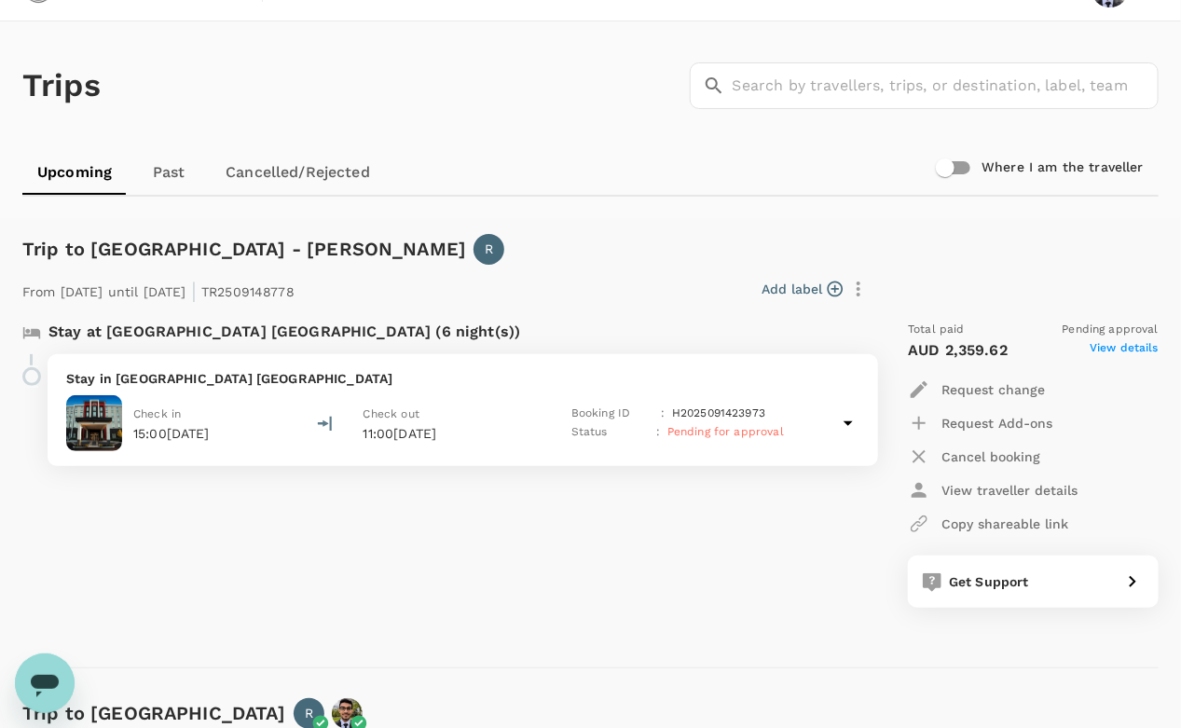
scroll to position [42, 0]
click at [980, 470] on button "Cancel booking" at bounding box center [974, 458] width 132 height 34
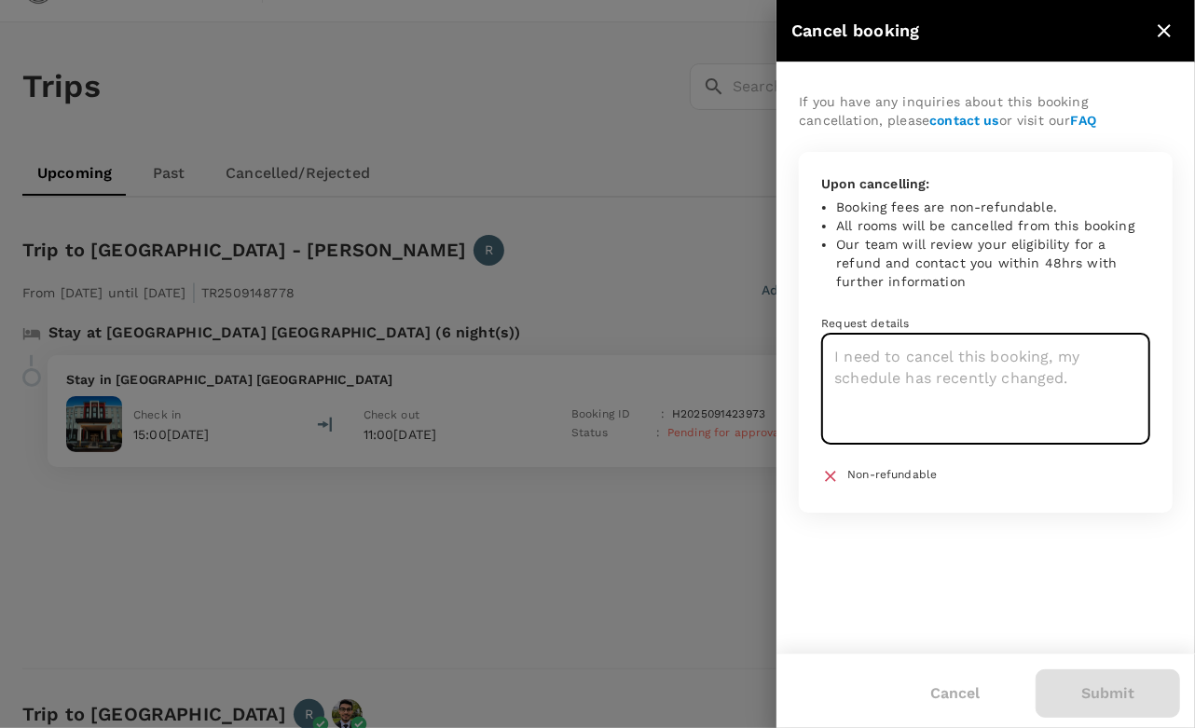
click at [917, 383] on textarea at bounding box center [985, 389] width 329 height 111
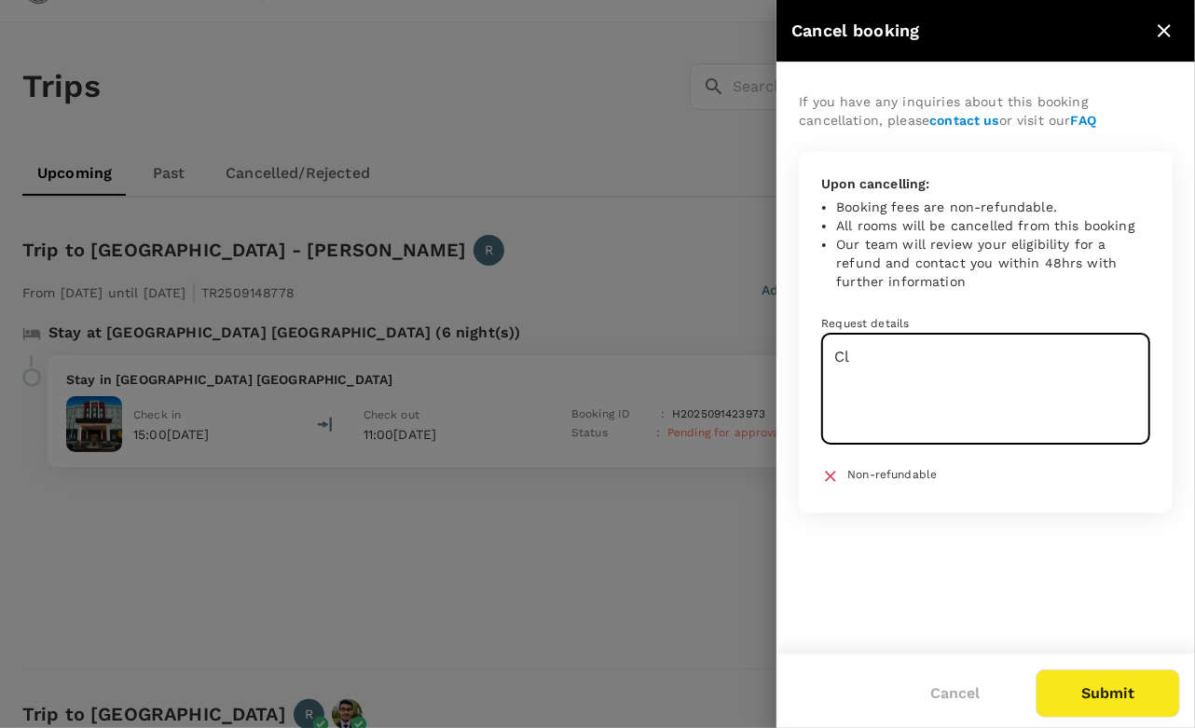
type textarea "C"
type textarea "Manager is on leave"
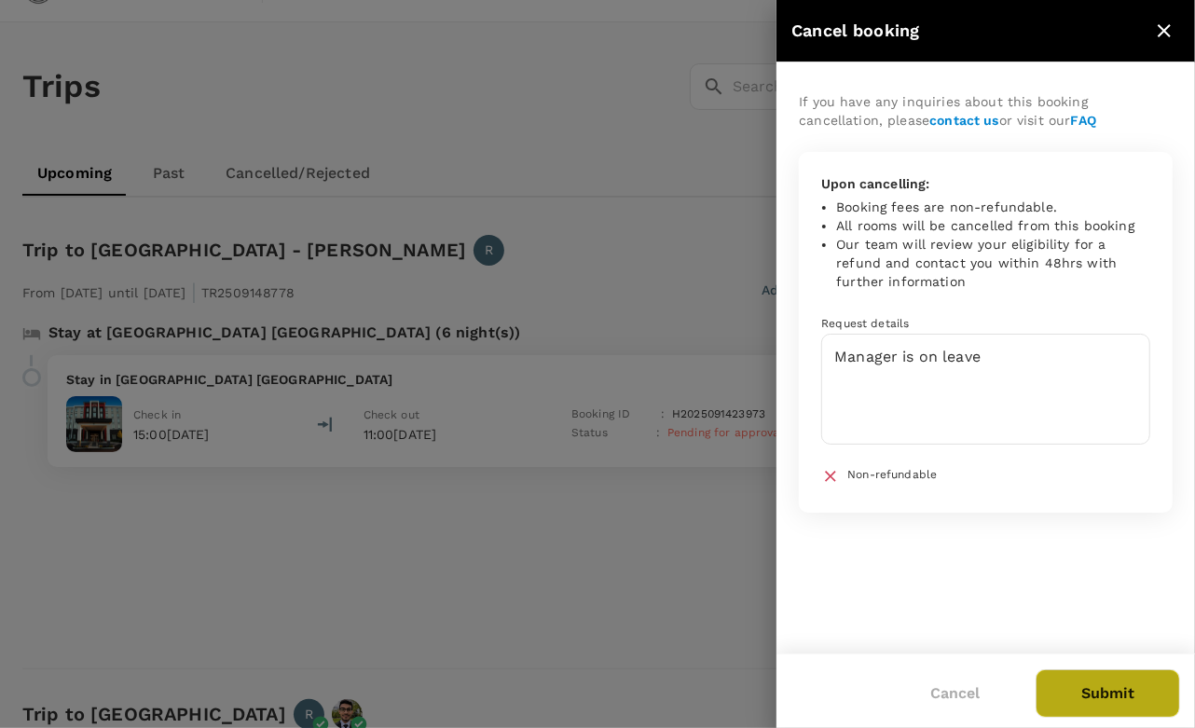
click at [1106, 693] on button "Submit" at bounding box center [1108, 693] width 144 height 48
click at [571, 574] on div at bounding box center [597, 364] width 1195 height 728
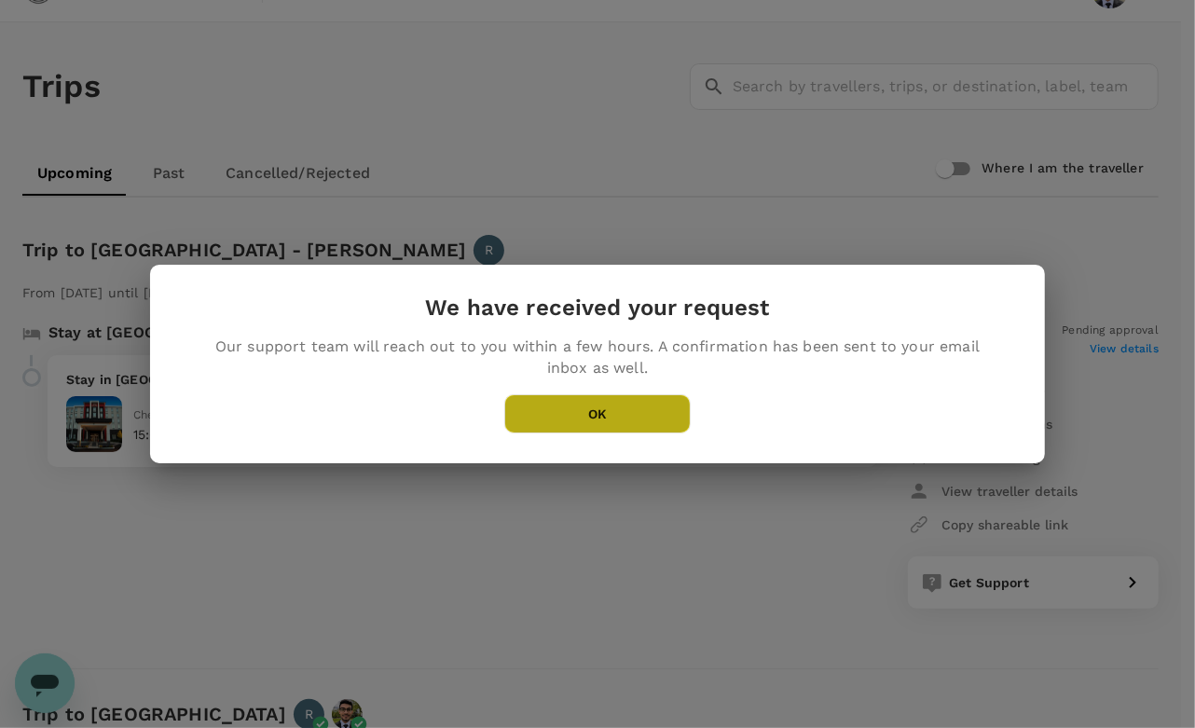
click at [578, 416] on button "OK" at bounding box center [597, 413] width 186 height 39
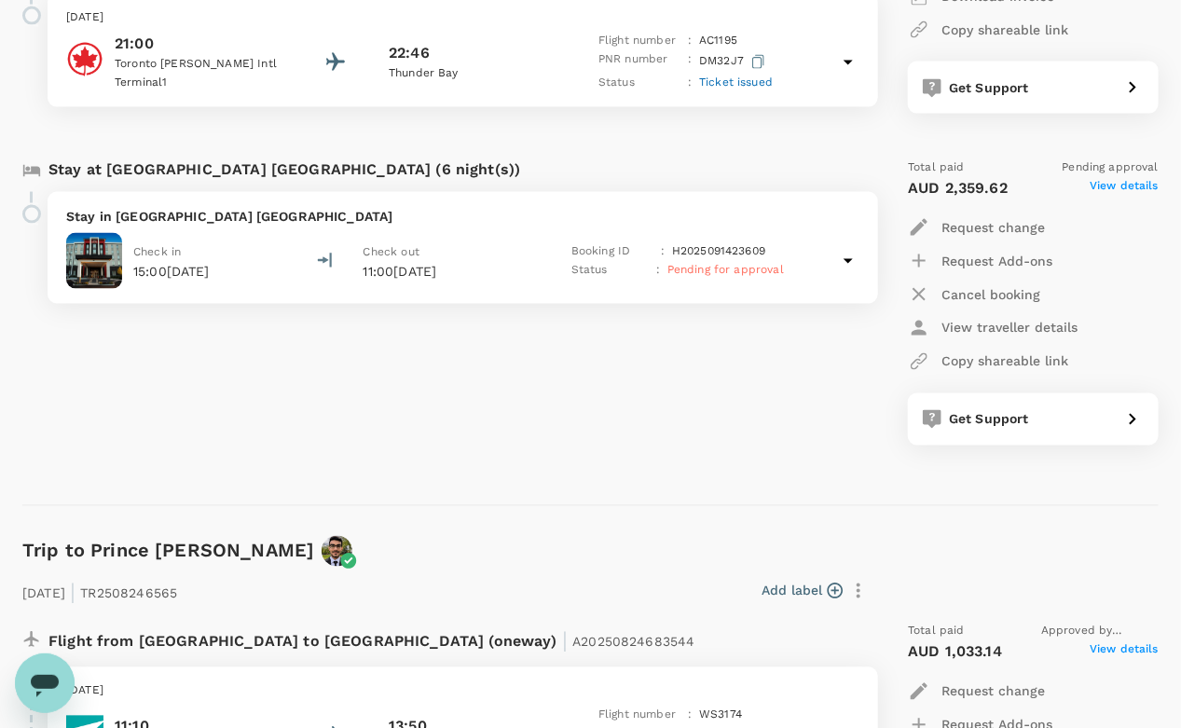
scroll to position [915, 0]
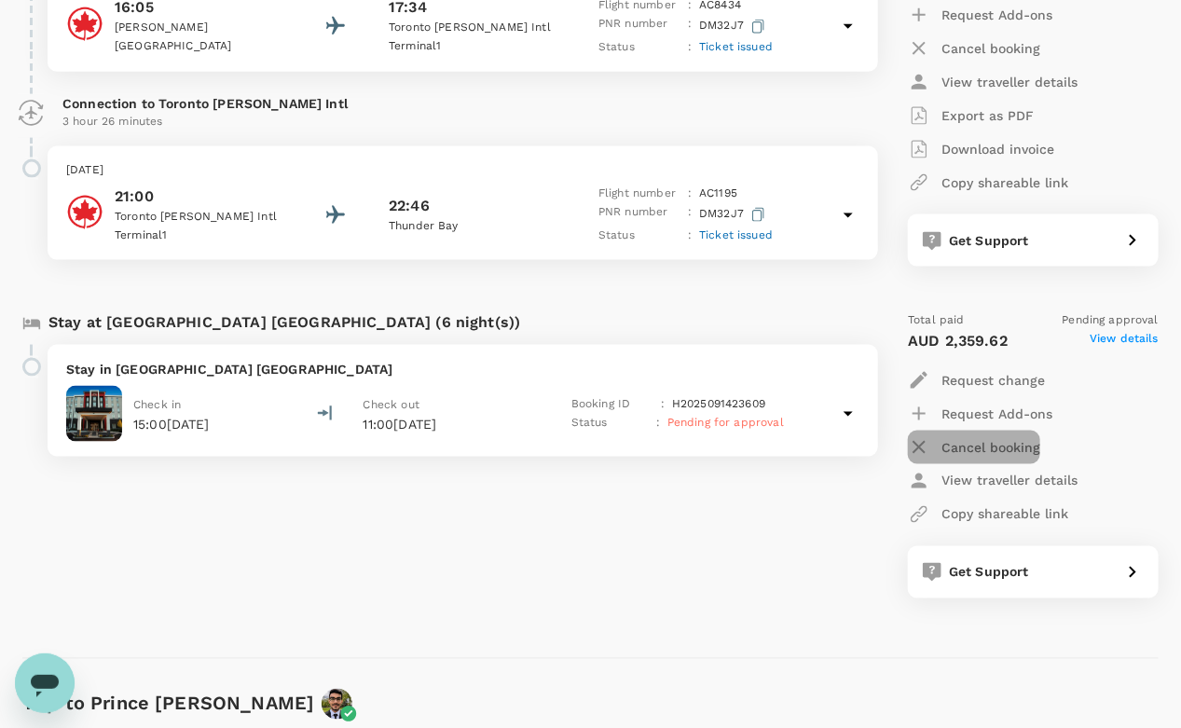
click at [976, 438] on p "Cancel booking" at bounding box center [990, 447] width 99 height 19
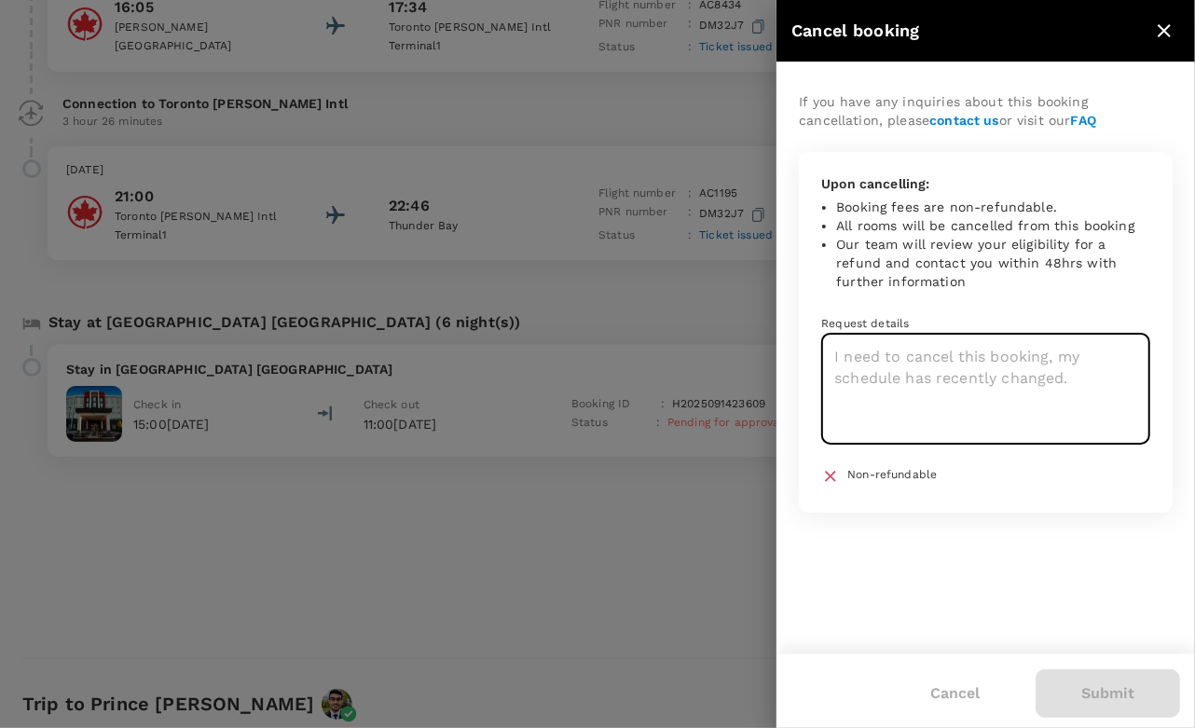
click at [920, 362] on textarea at bounding box center [985, 389] width 329 height 111
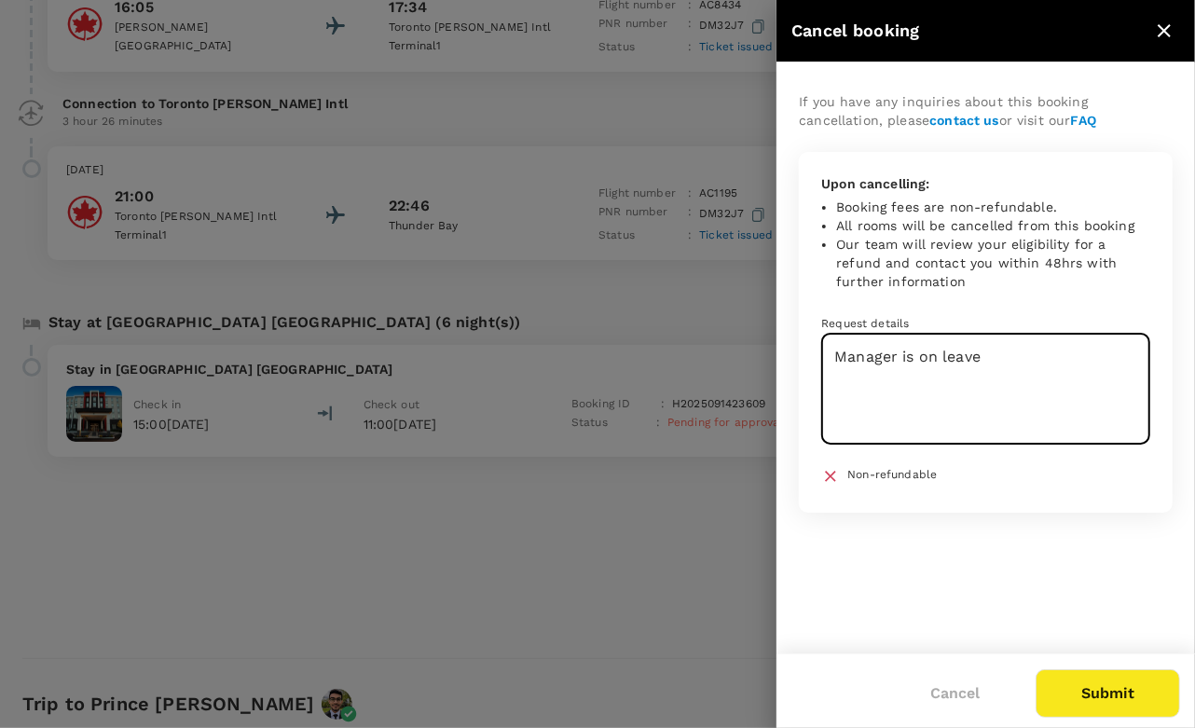
type textarea "Manager is on leave"
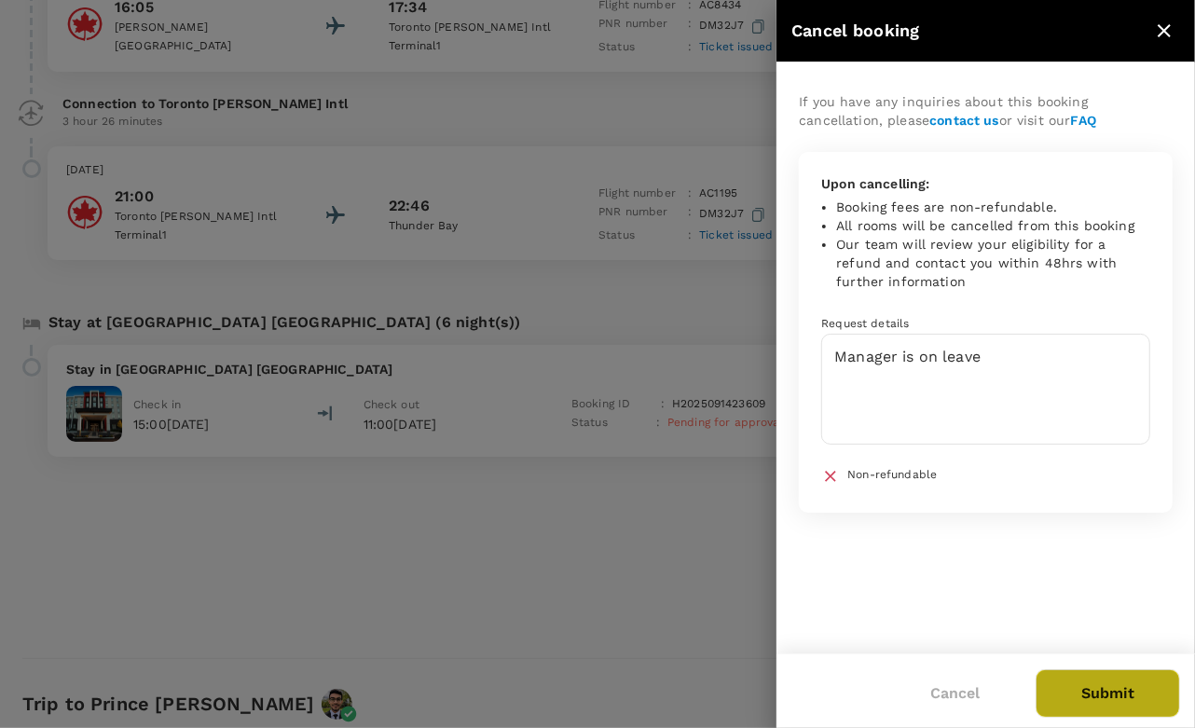
click at [1107, 714] on button "Submit" at bounding box center [1108, 693] width 144 height 48
click at [608, 582] on div at bounding box center [597, 364] width 1195 height 728
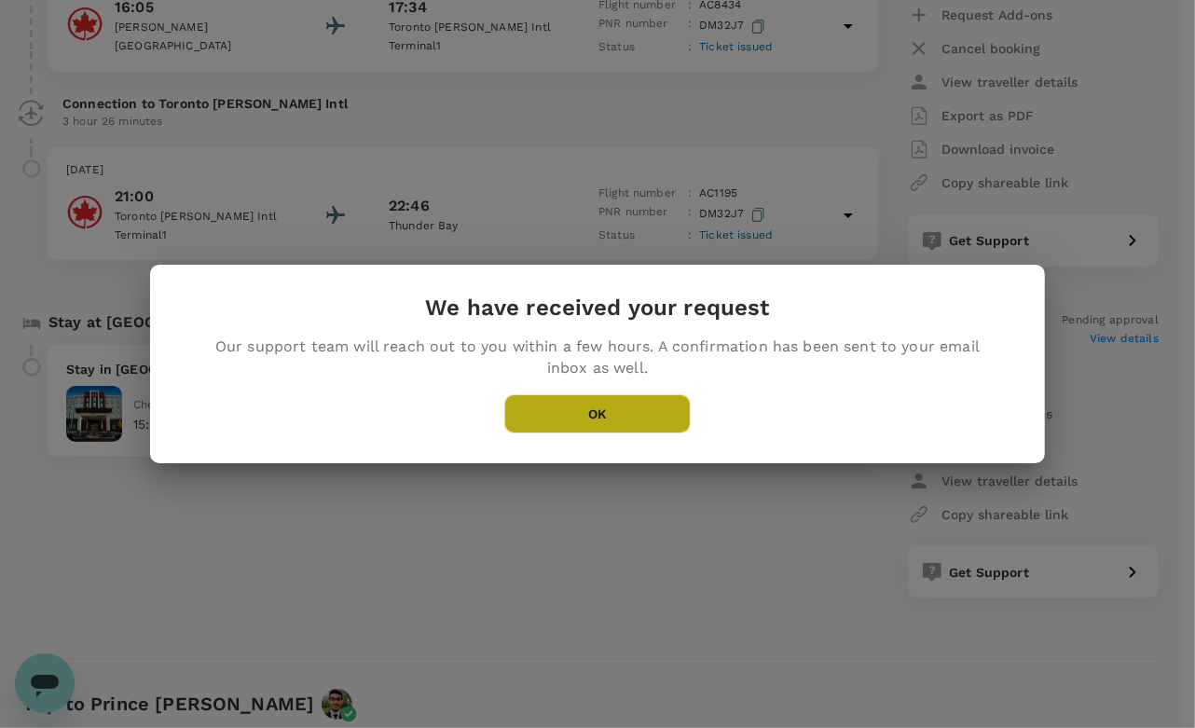
click at [620, 413] on button "OK" at bounding box center [597, 413] width 186 height 39
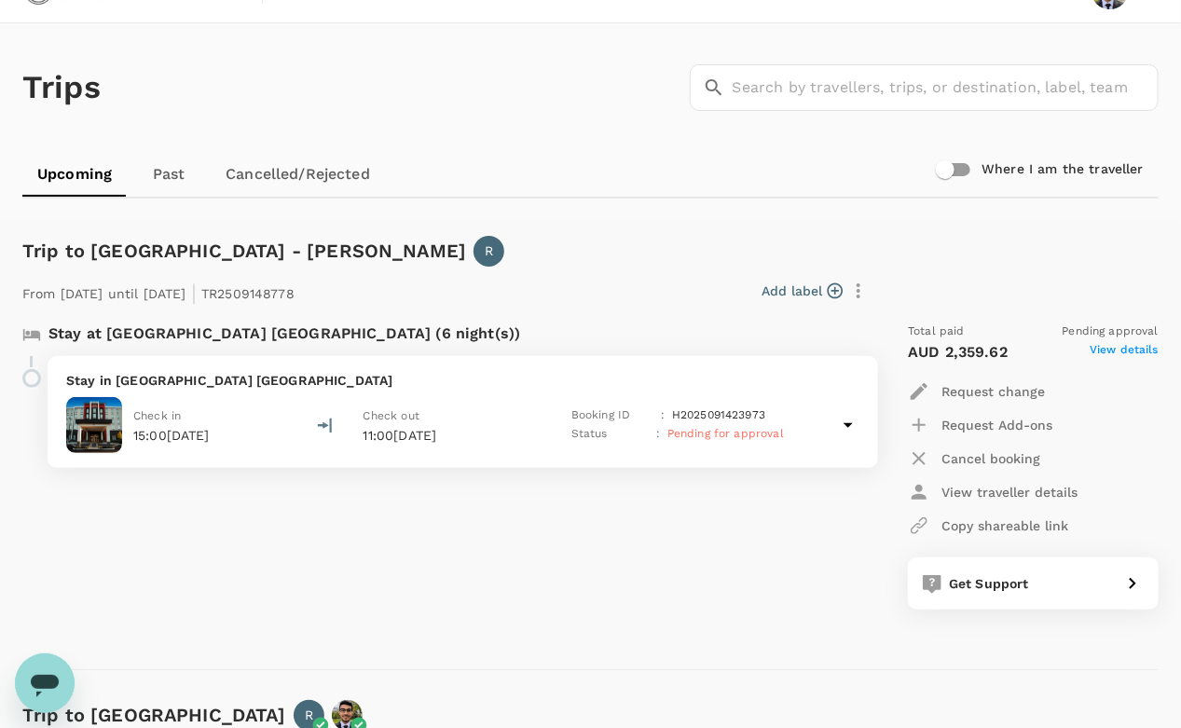
scroll to position [0, 0]
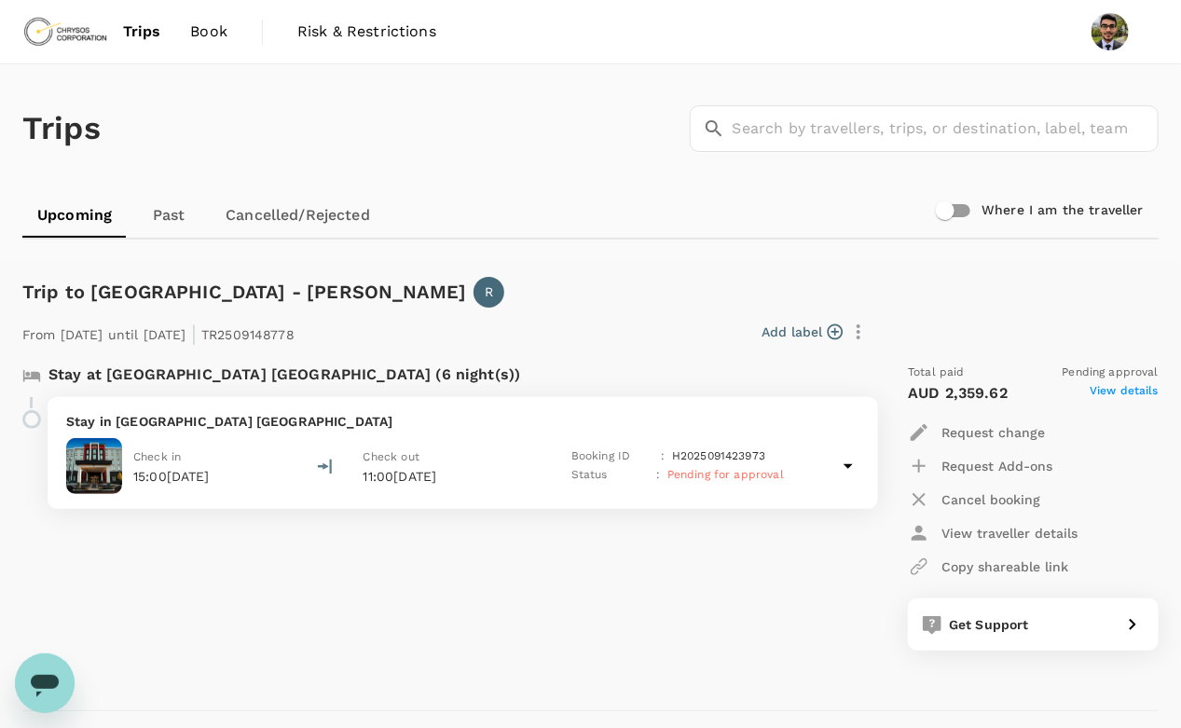
click at [198, 24] on span "Book" at bounding box center [208, 32] width 37 height 22
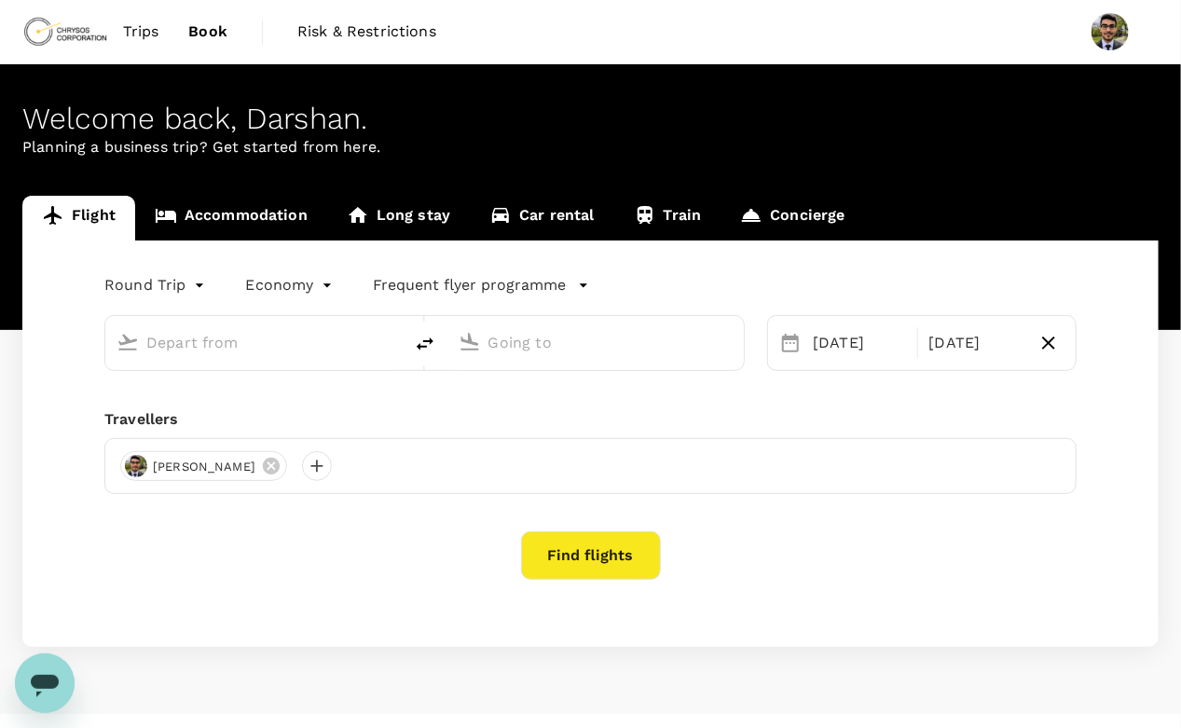
click at [198, 24] on span "Book" at bounding box center [207, 32] width 39 height 22
type input "oneway"
type input "[GEOGRAPHIC_DATA], [GEOGRAPHIC_DATA] (any)"
type input "Thunder Bay (YQT)"
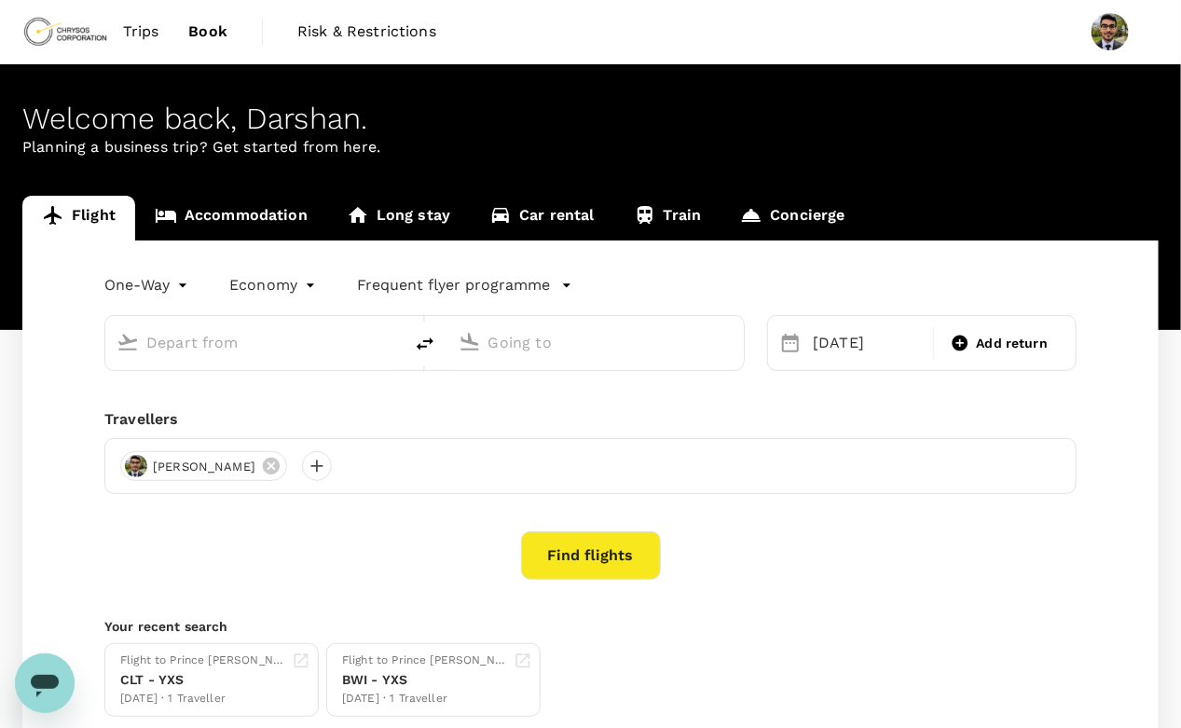
type input "[GEOGRAPHIC_DATA], [GEOGRAPHIC_DATA] (any)"
type input "Thunder Bay (YQT)"
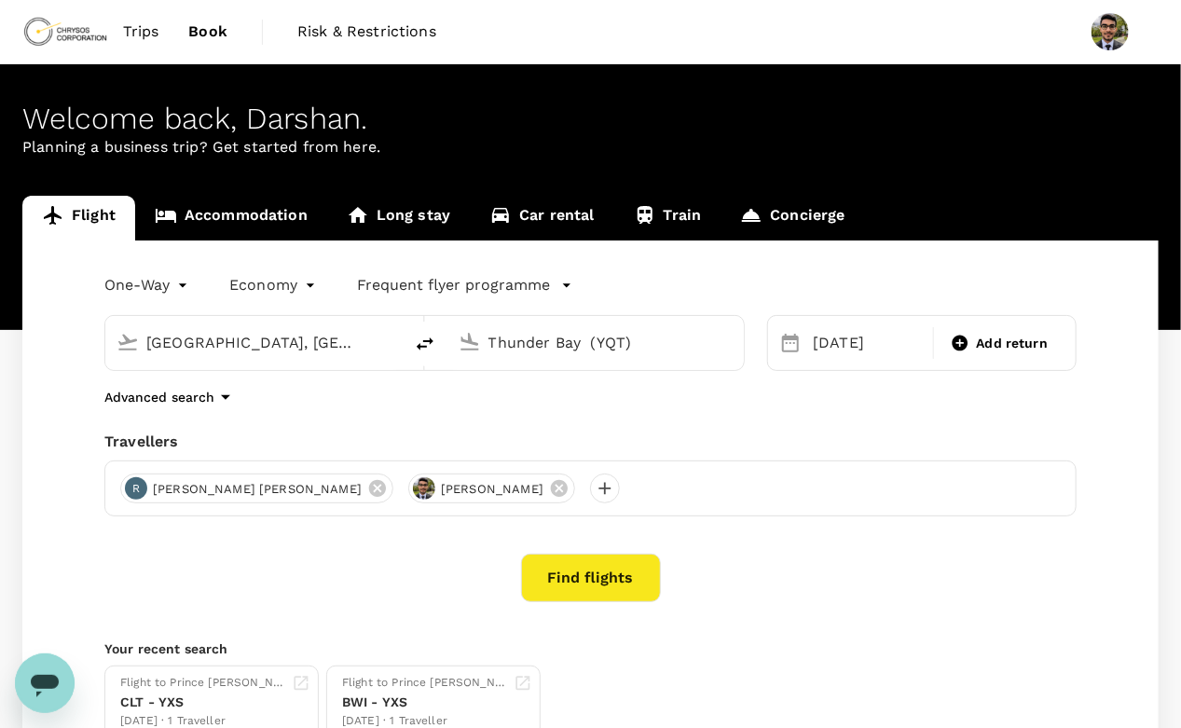
click at [558, 223] on link "Car rental" at bounding box center [542, 218] width 144 height 45
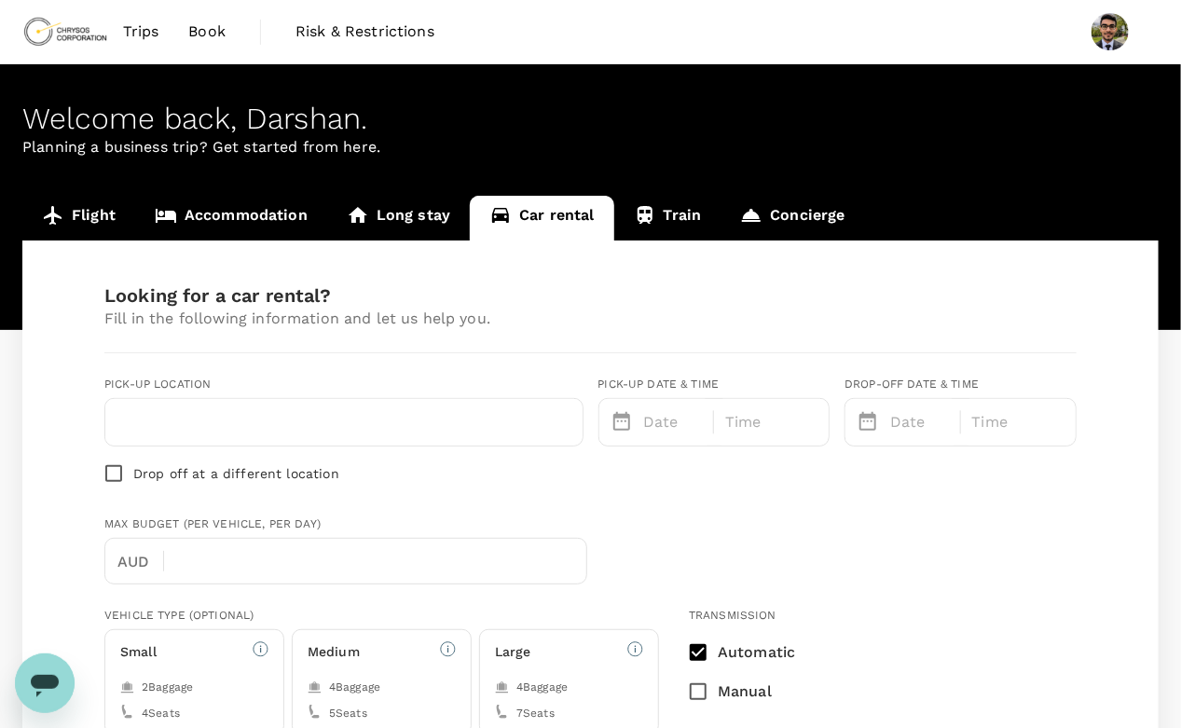
scroll to position [78, 0]
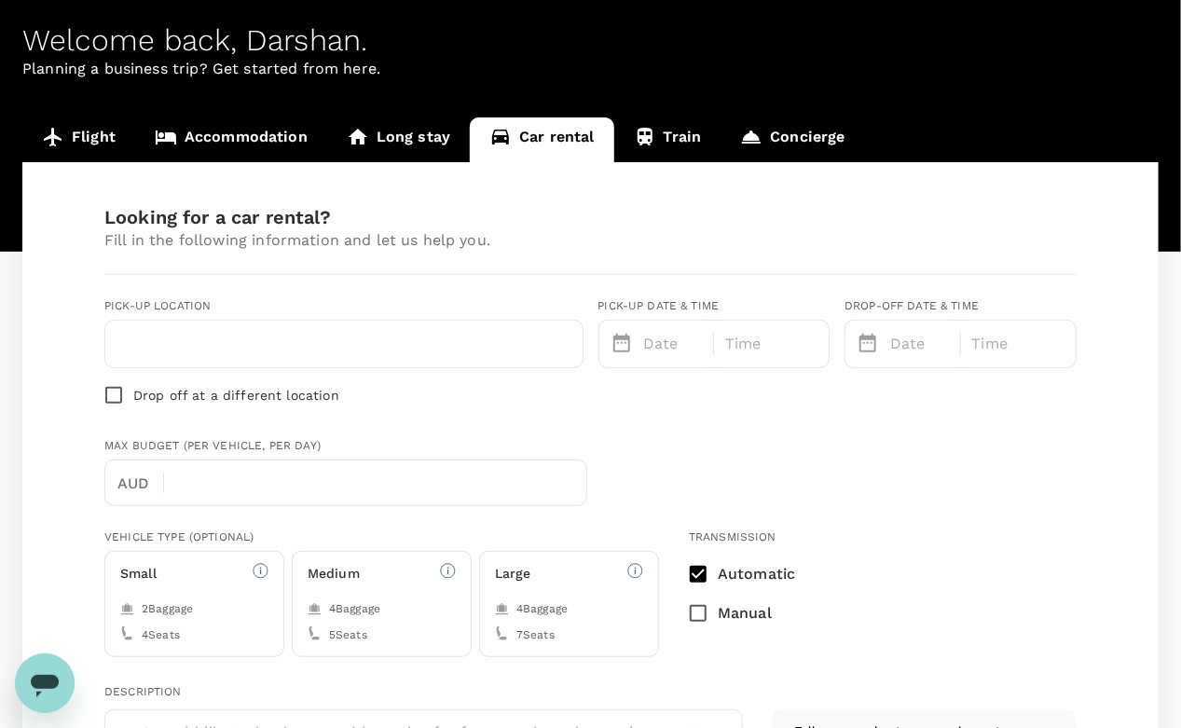
type input "1"
type input "5879683461"
click at [229, 358] on div at bounding box center [343, 344] width 477 height 47
type input "[EMAIL_ADDRESS][DOMAIN_NAME]"
click at [231, 334] on input "text" at bounding box center [344, 344] width 455 height 30
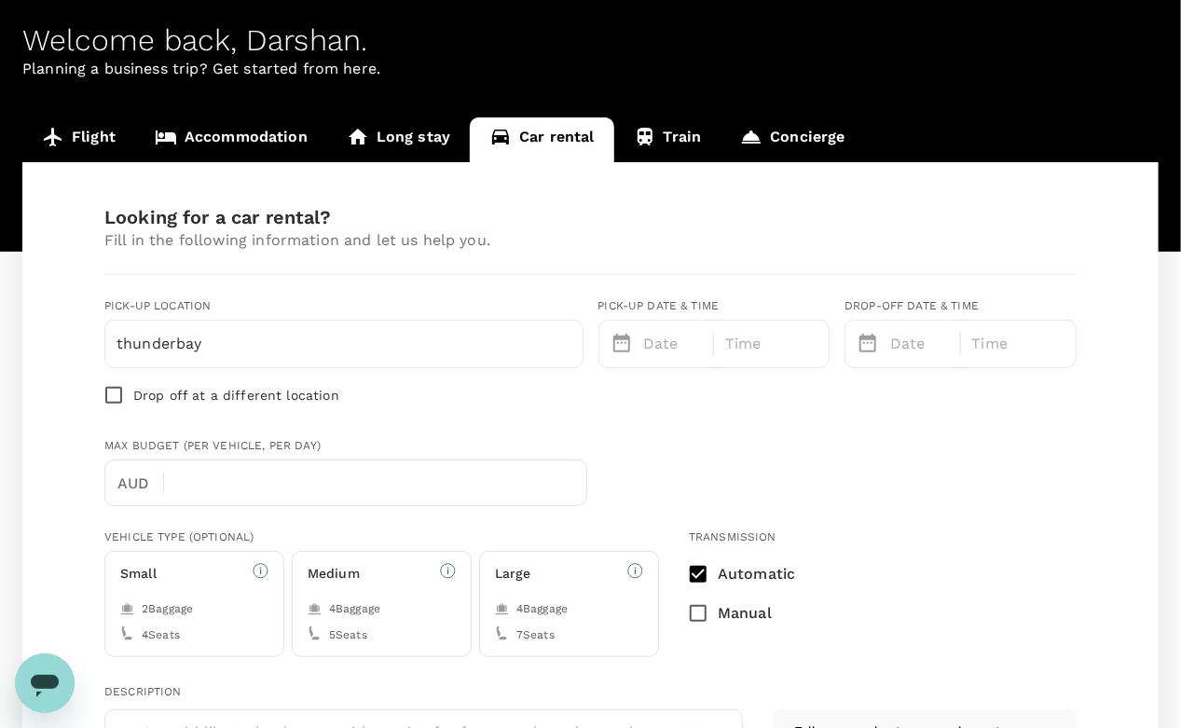
click at [259, 350] on input "thunderbay" at bounding box center [344, 344] width 455 height 30
click at [294, 350] on input "thunder bay" at bounding box center [344, 344] width 455 height 30
type input "[GEOGRAPHIC_DATA]"
click at [635, 356] on div at bounding box center [620, 340] width 34 height 41
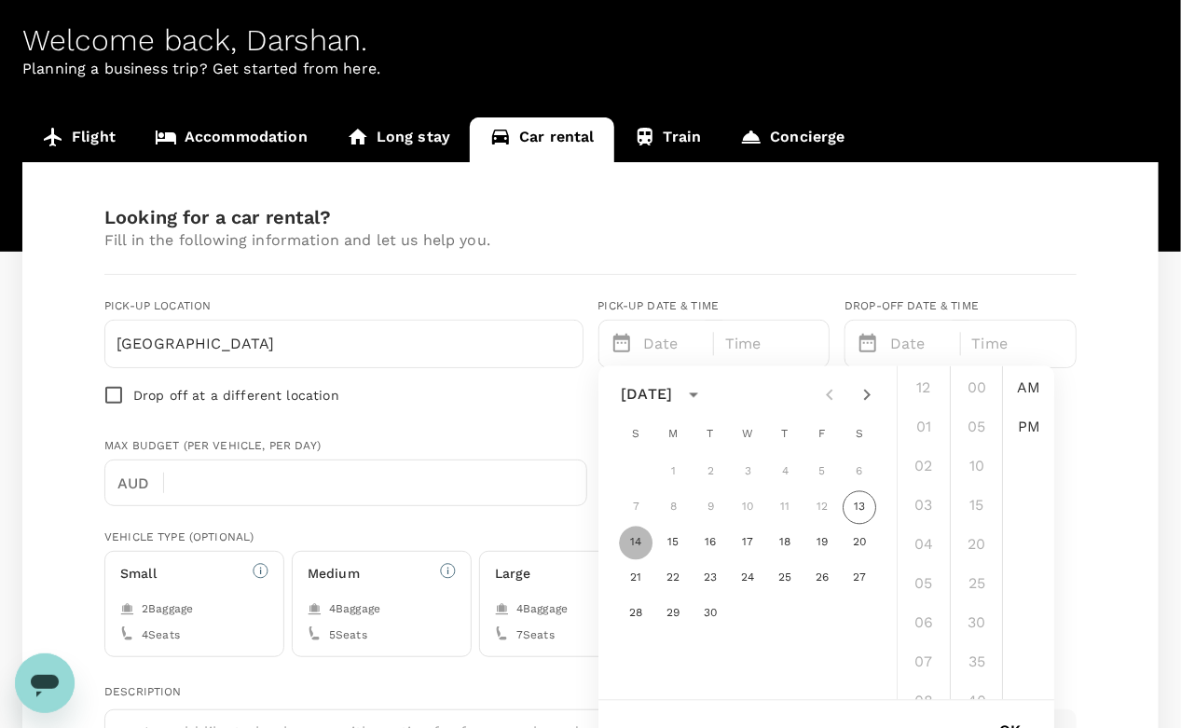
click at [632, 541] on button "14" at bounding box center [636, 544] width 34 height 34
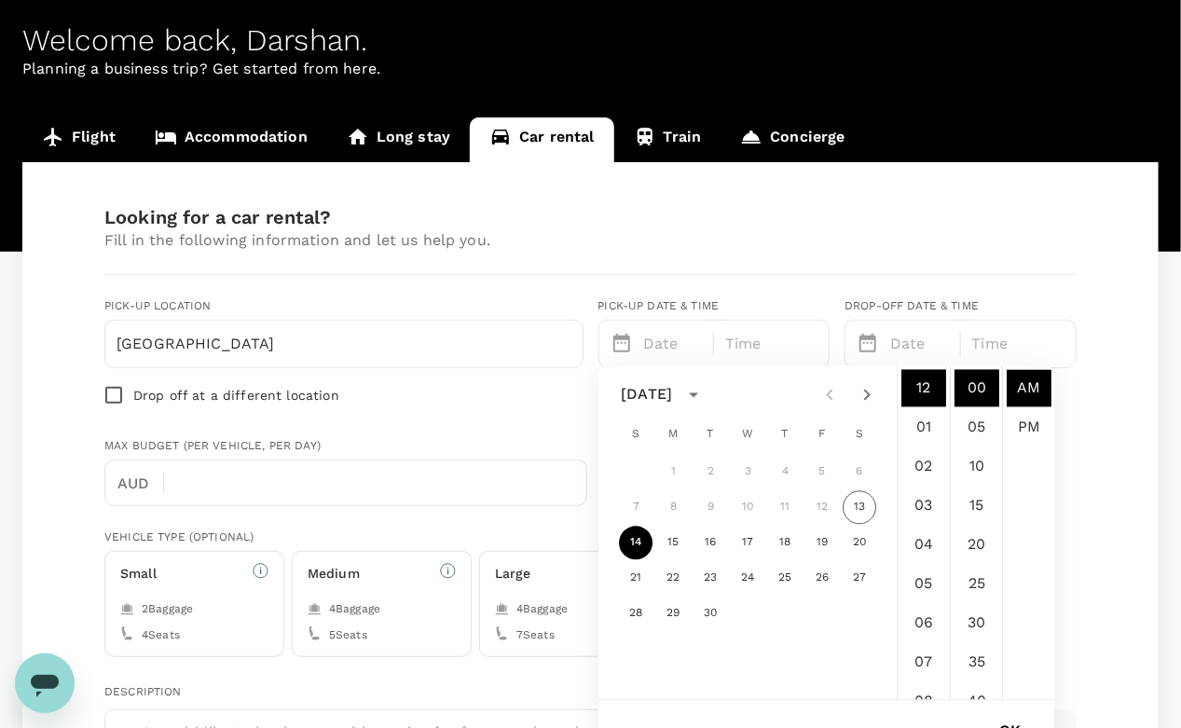
scroll to position [142, 0]
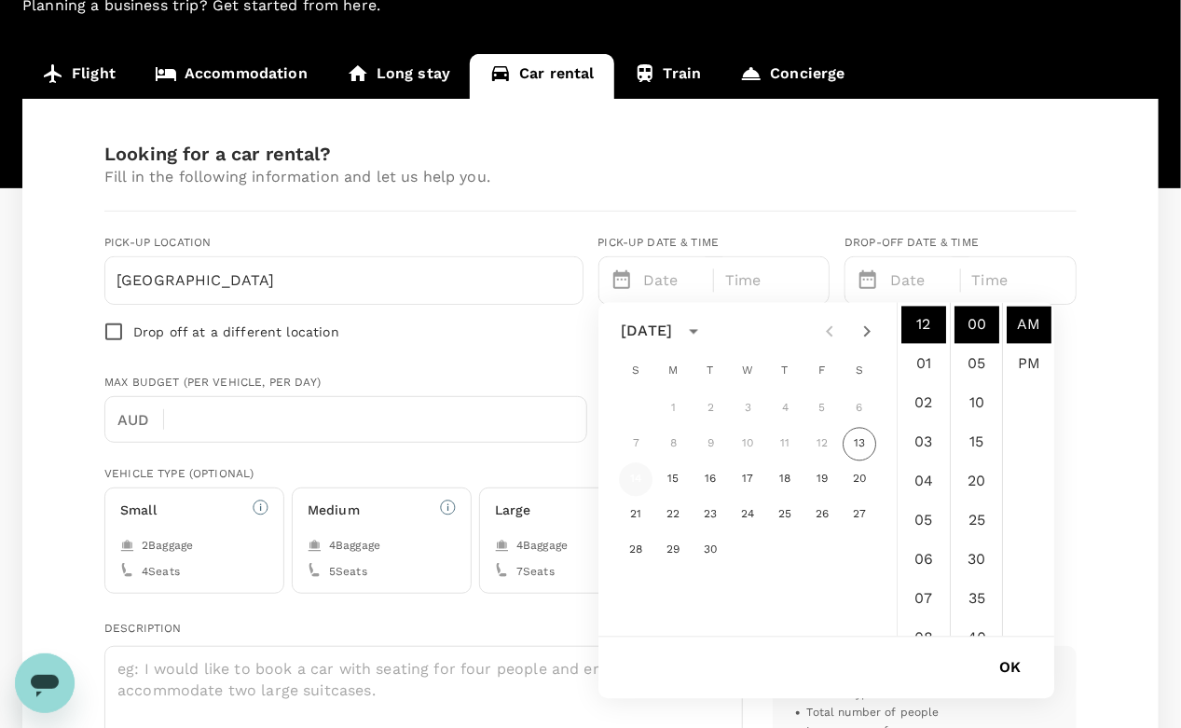
click at [647, 475] on button "14" at bounding box center [636, 480] width 34 height 34
click at [1027, 367] on li "PM" at bounding box center [1029, 364] width 45 height 37
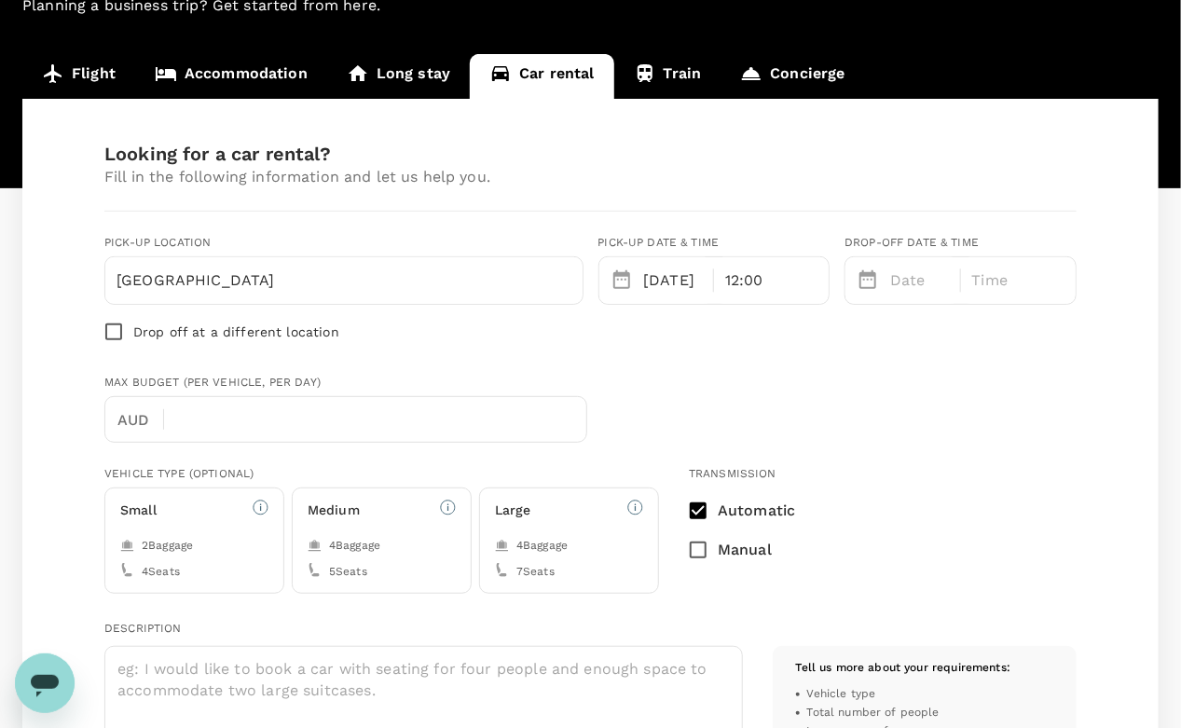
scroll to position [38, 0]
click at [900, 285] on p "Date" at bounding box center [920, 280] width 60 height 22
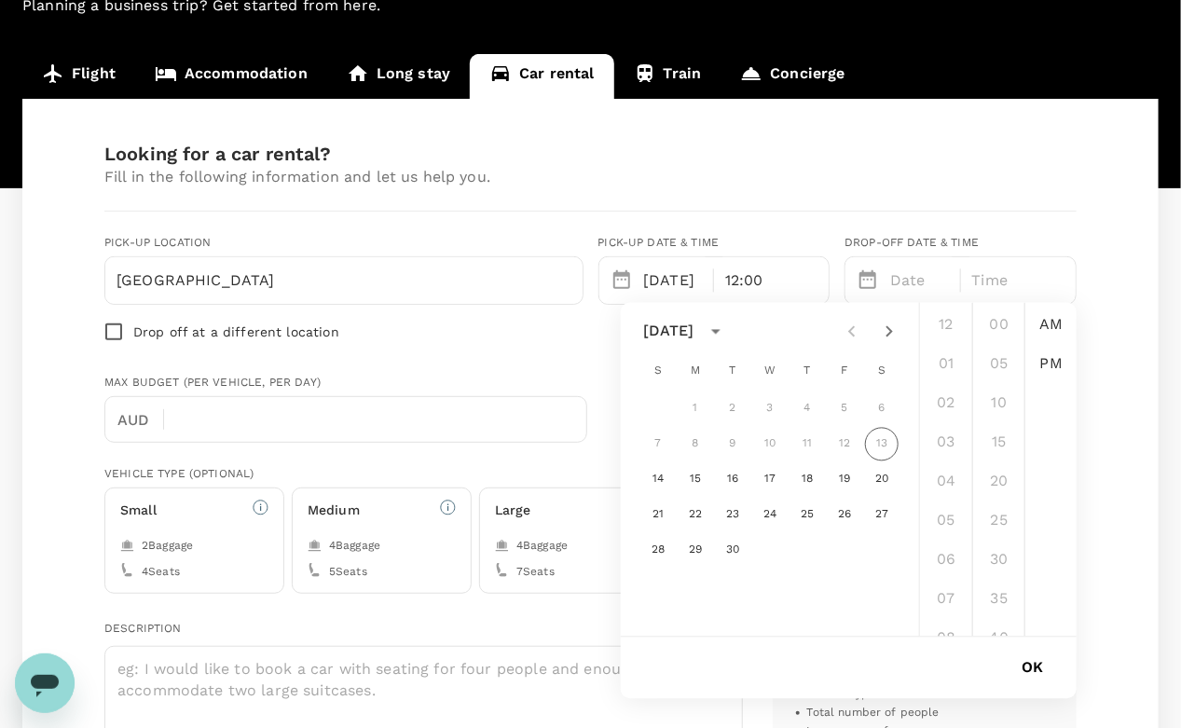
click at [669, 300] on div "[DATE]" at bounding box center [656, 280] width 115 height 47
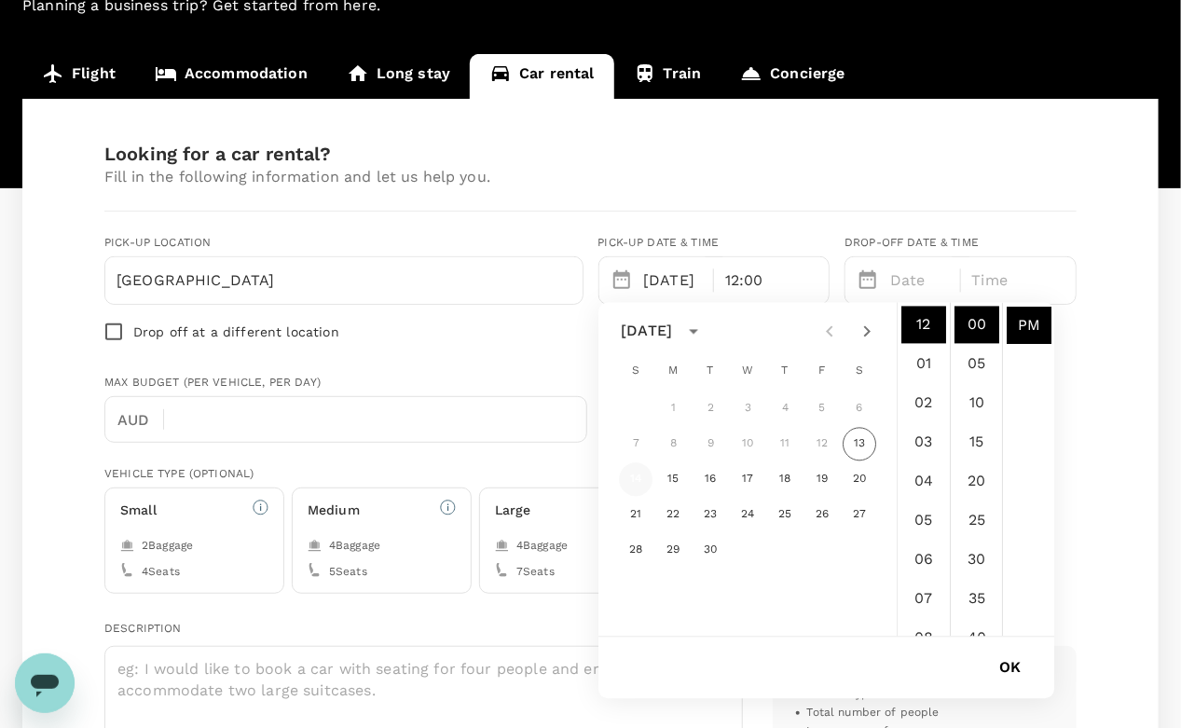
click at [641, 490] on button "14" at bounding box center [636, 480] width 34 height 34
click at [915, 501] on li "11" at bounding box center [923, 496] width 45 height 37
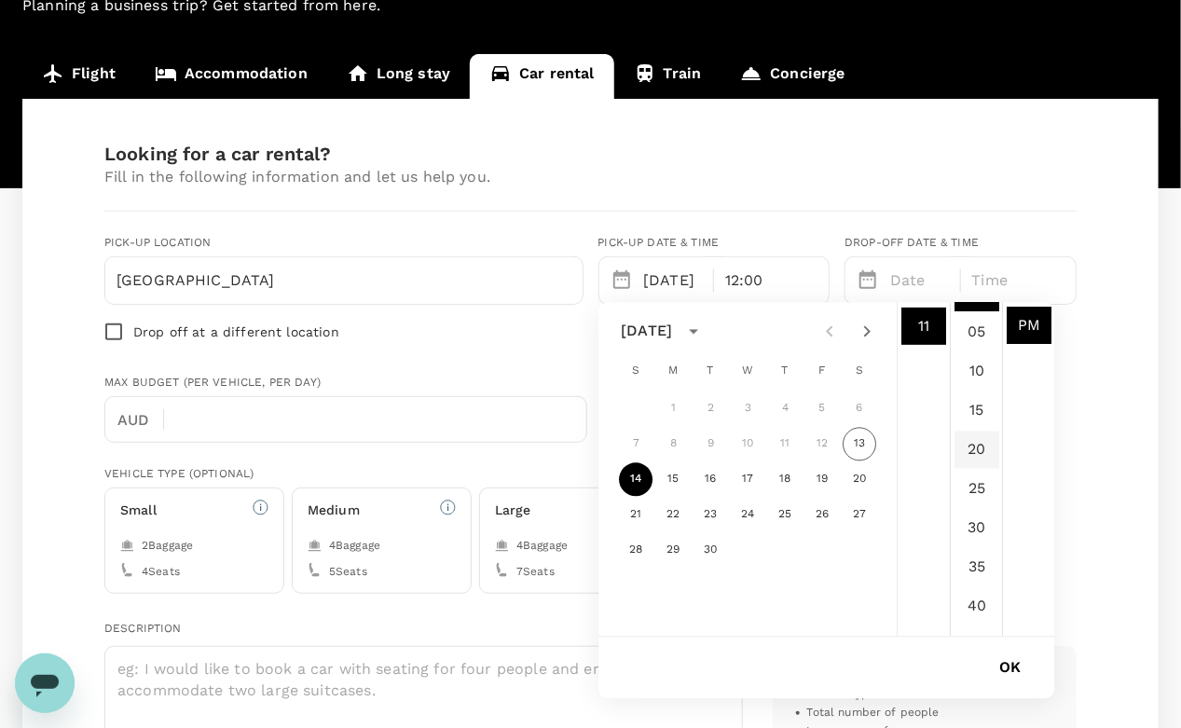
scroll to position [34, 0]
click at [972, 370] on li "10" at bounding box center [977, 369] width 45 height 37
type input "[DATE] 11:10 PM"
click at [1009, 654] on button "OK" at bounding box center [1010, 668] width 74 height 47
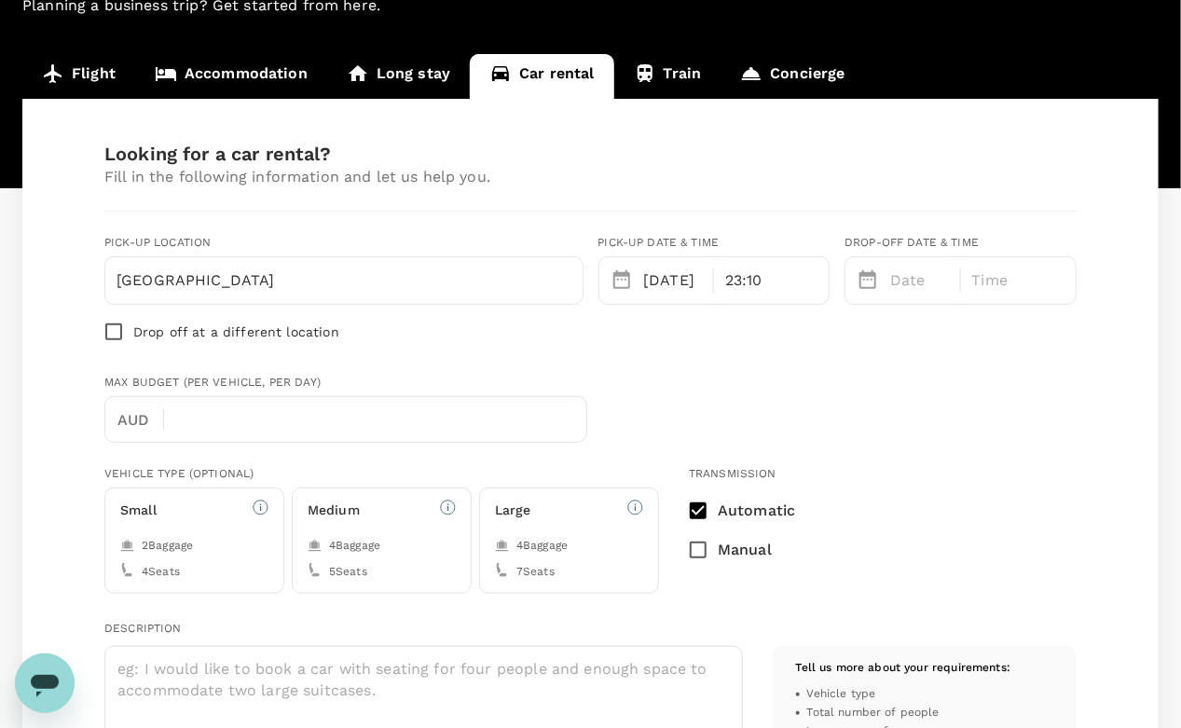
click at [899, 279] on p "Date" at bounding box center [920, 280] width 60 height 22
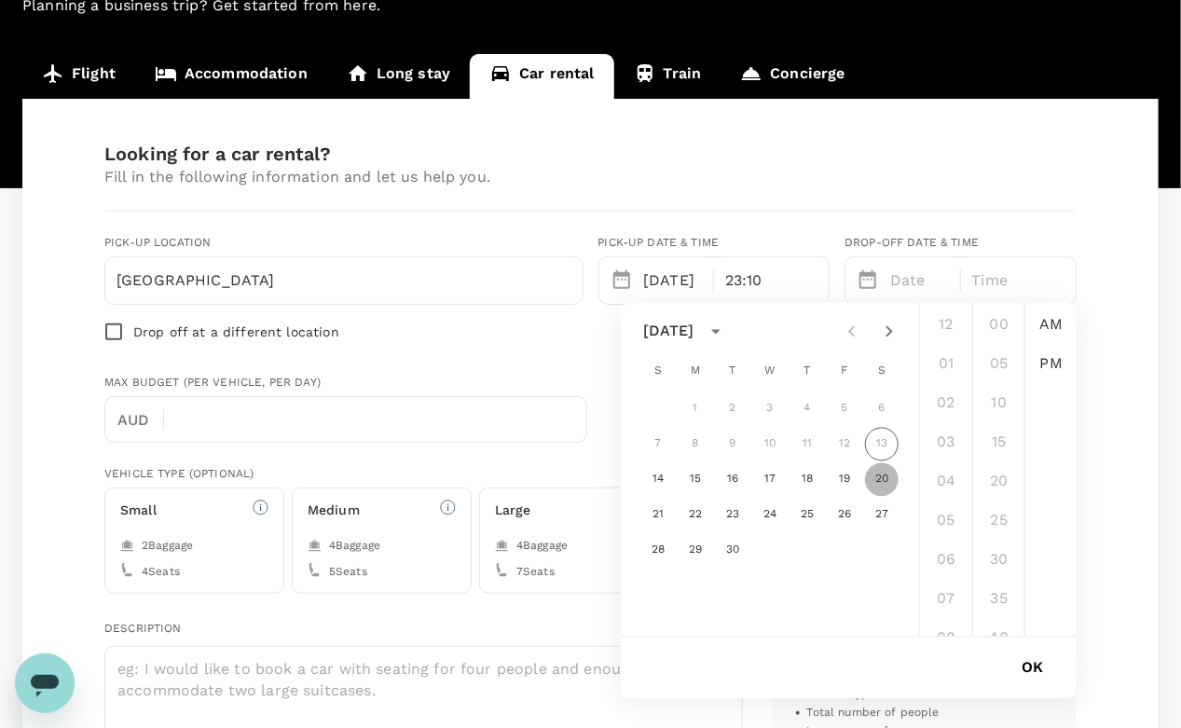
click at [884, 484] on button "20" at bounding box center [882, 480] width 34 height 34
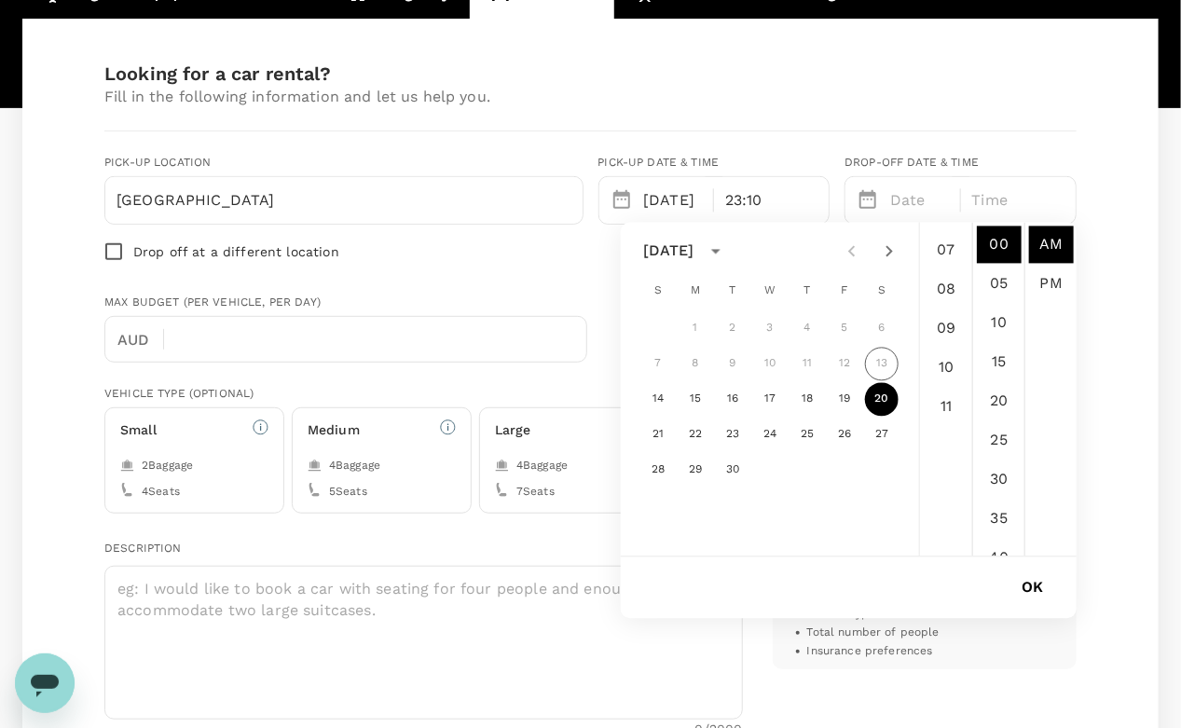
scroll to position [269, 0]
click at [947, 403] on li "11" at bounding box center [946, 406] width 45 height 37
click at [947, 274] on li "10" at bounding box center [946, 270] width 45 height 37
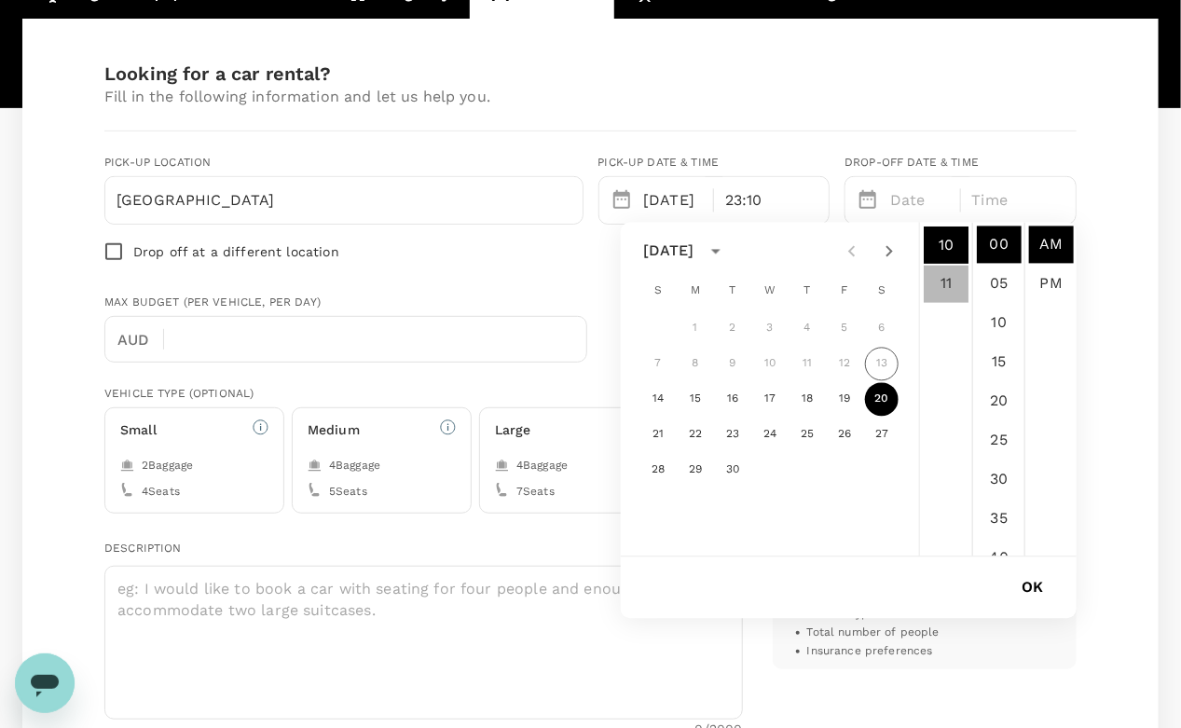
click at [943, 289] on li "11" at bounding box center [946, 284] width 45 height 37
click at [1057, 274] on li "PM" at bounding box center [1051, 284] width 45 height 37
type input "[DATE] 11:00 PM"
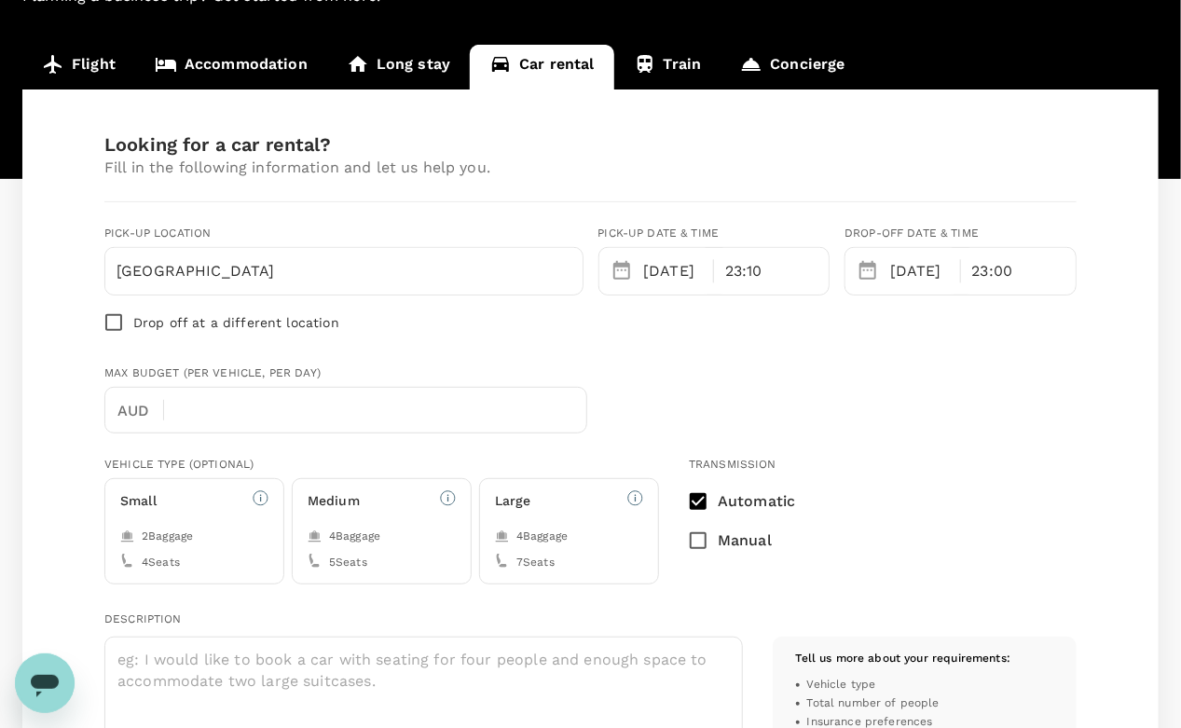
scroll to position [147, 0]
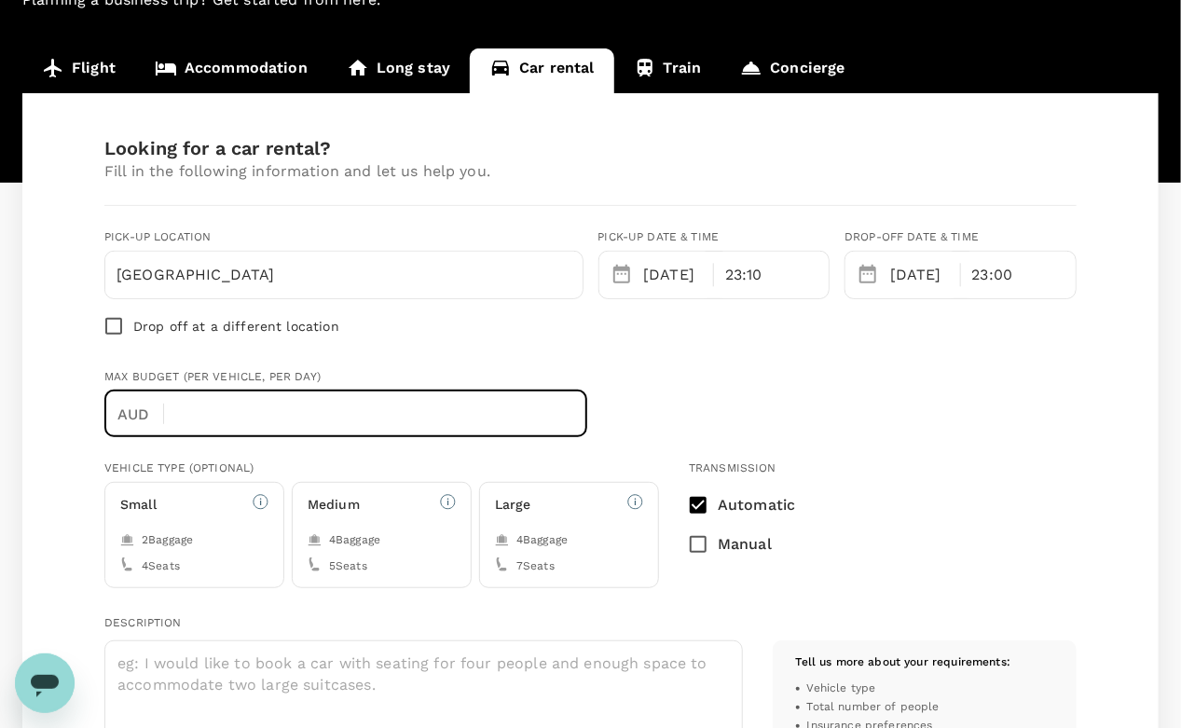
click at [252, 391] on input "text" at bounding box center [383, 414] width 408 height 47
click at [251, 433] on input "text" at bounding box center [383, 414] width 408 height 47
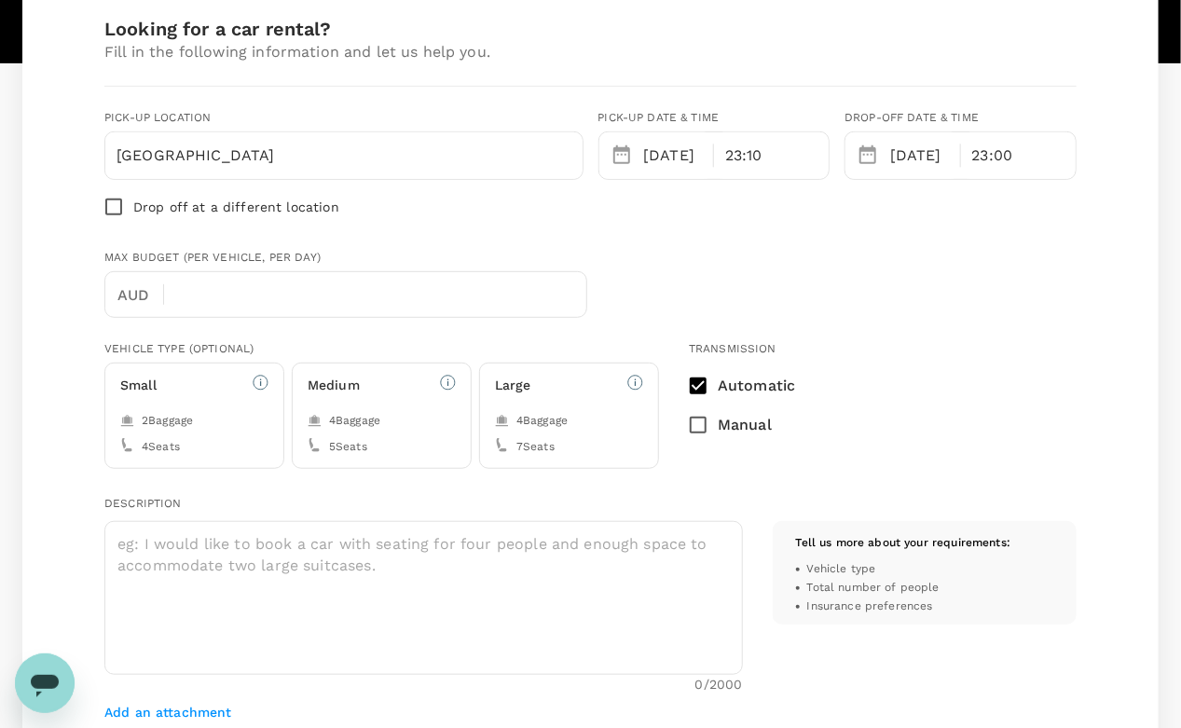
click at [225, 438] on div "4 Seats" at bounding box center [194, 447] width 148 height 19
click at [388, 428] on div "4 Baggage 5 Seats" at bounding box center [382, 434] width 148 height 45
click at [543, 431] on div "4 Baggage 7 Seats" at bounding box center [569, 434] width 148 height 45
click at [233, 420] on div "2 Baggage" at bounding box center [194, 421] width 148 height 19
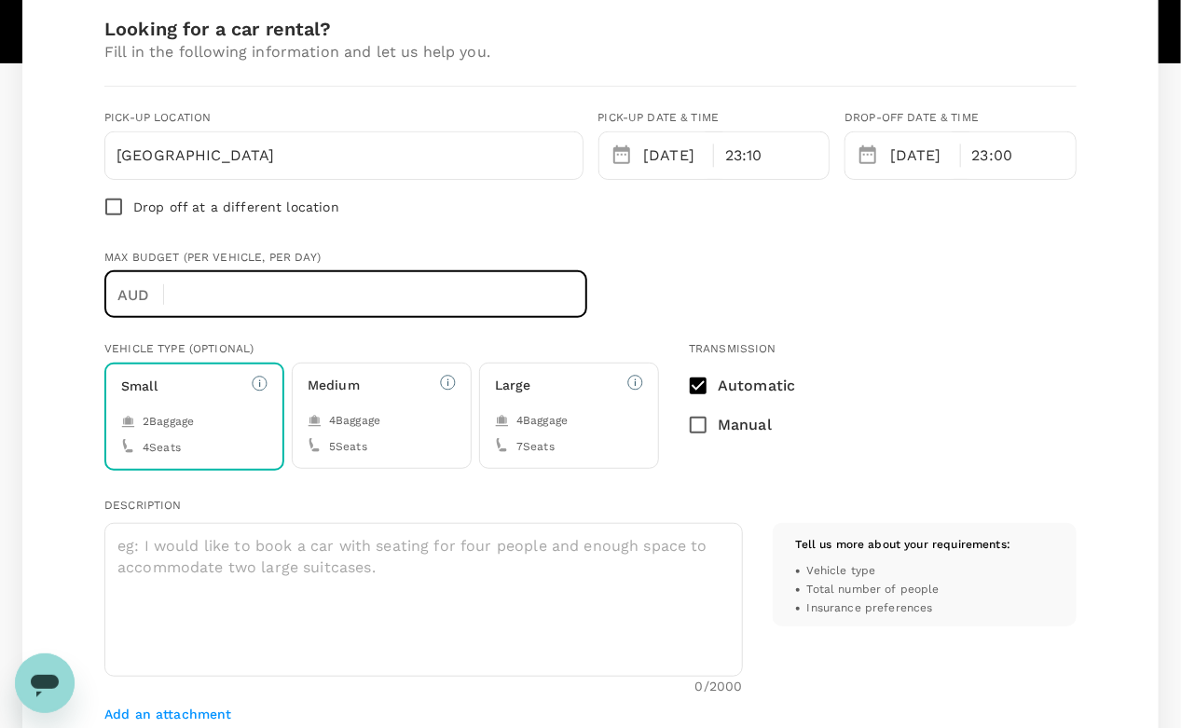
click at [207, 300] on input "text" at bounding box center [383, 294] width 408 height 47
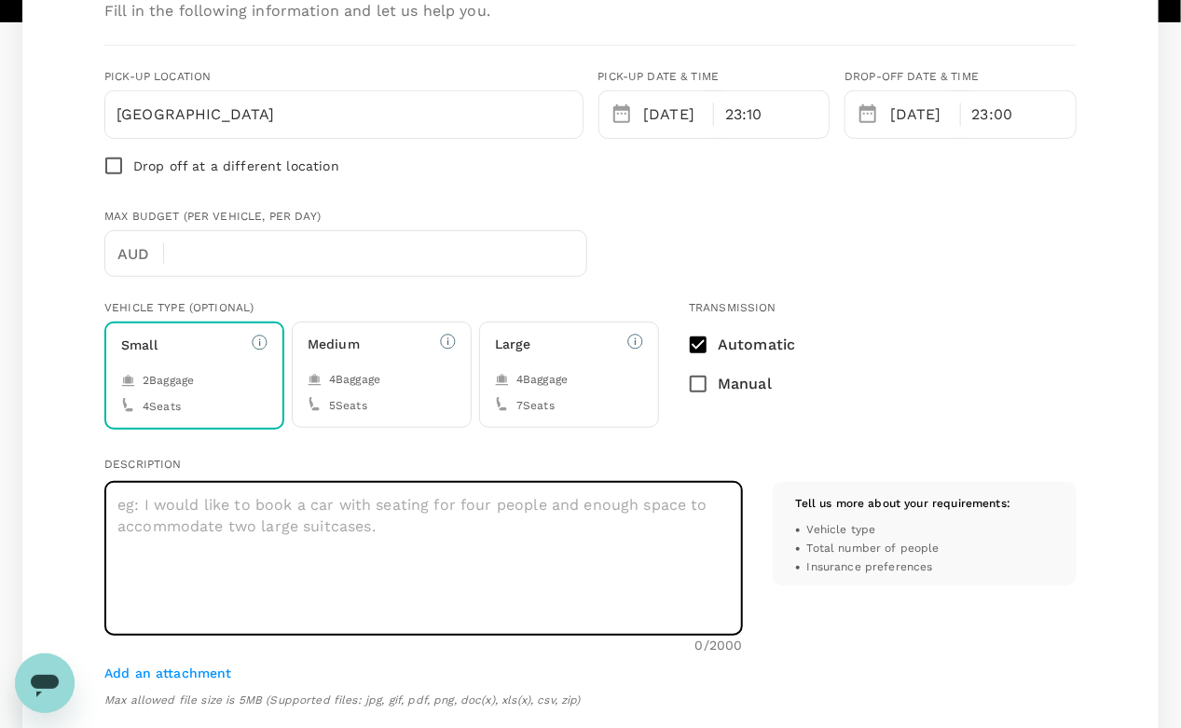
click at [384, 536] on textarea at bounding box center [423, 559] width 639 height 154
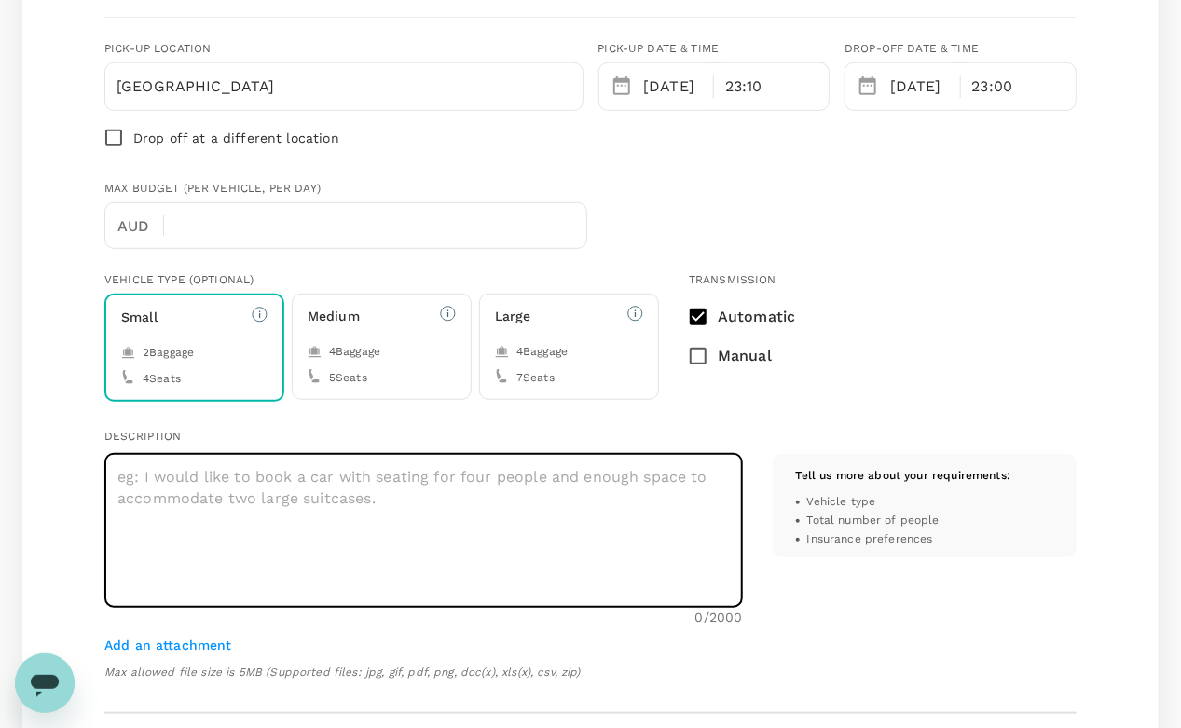
scroll to position [337, 0]
click at [411, 504] on textarea at bounding box center [423, 530] width 639 height 154
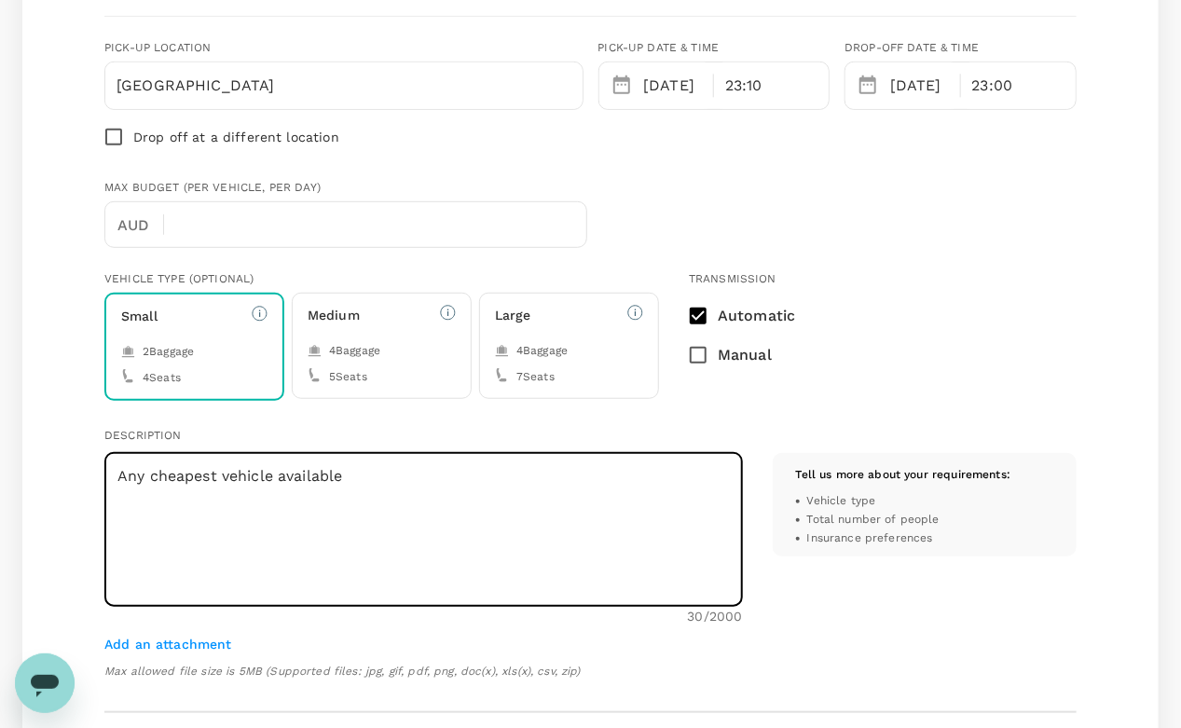
click at [214, 467] on textarea "Any cheapest vehicle available" at bounding box center [423, 530] width 639 height 154
click at [395, 461] on textarea "Any cheapest vehicle available" at bounding box center [423, 530] width 639 height 154
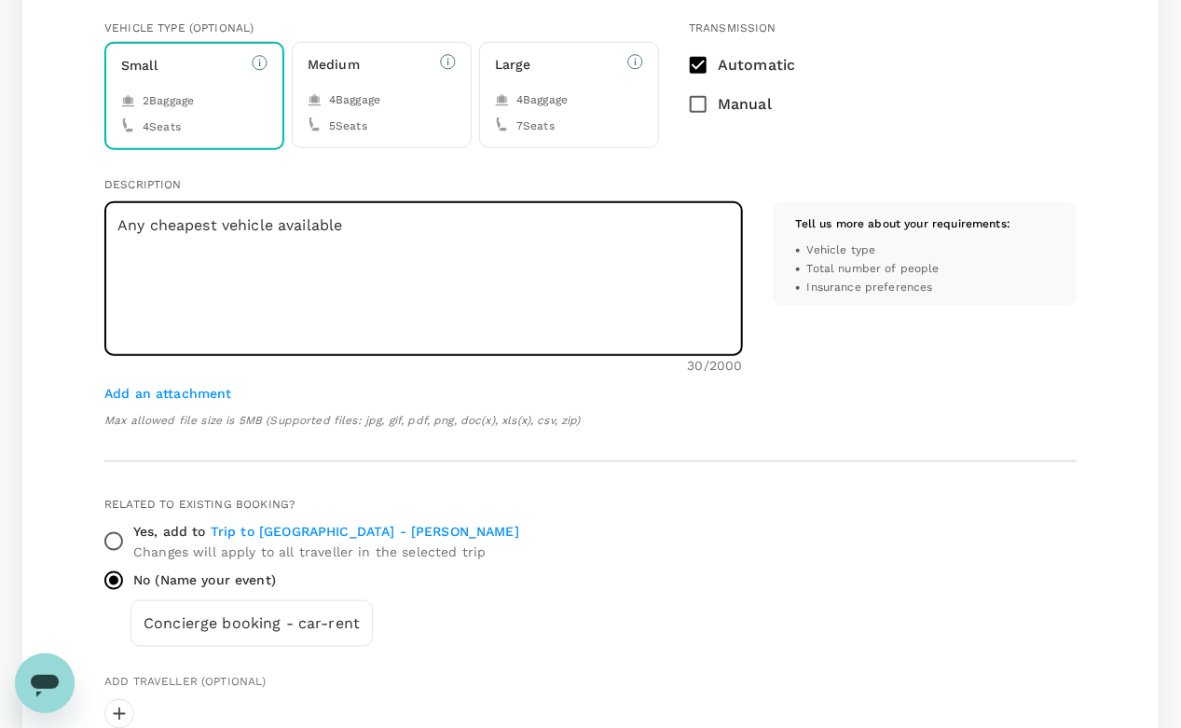
scroll to position [620, 0]
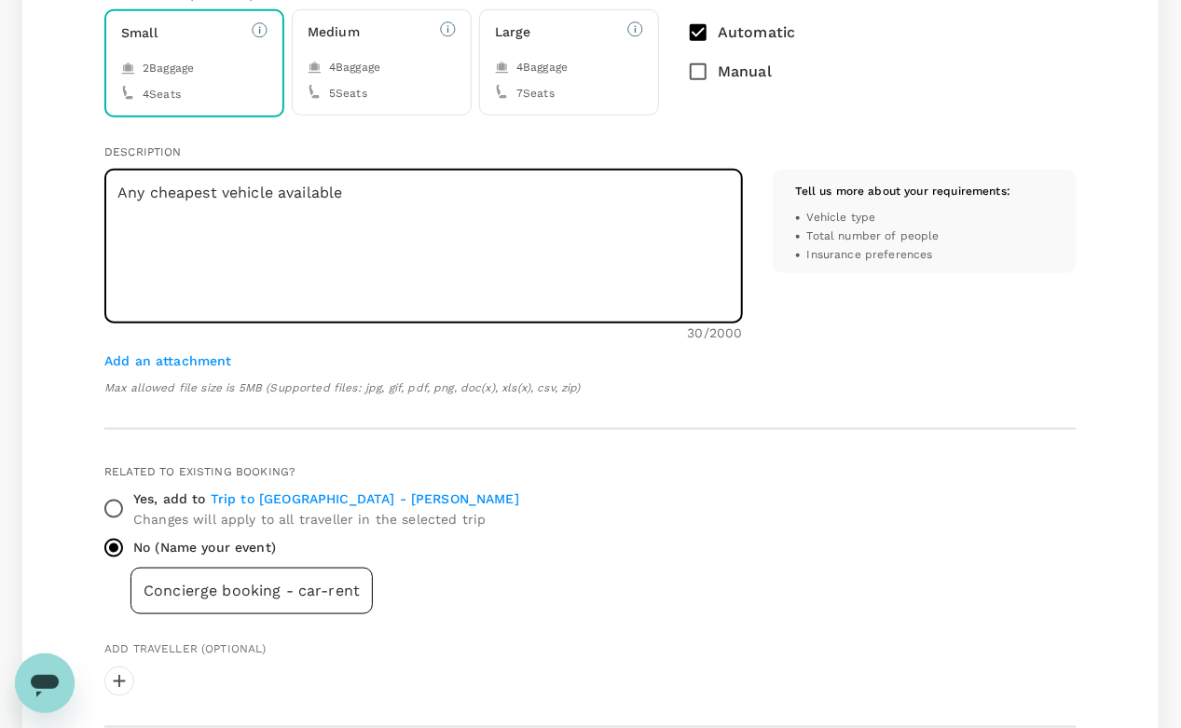
type textarea "Any cheapest vehicle available"
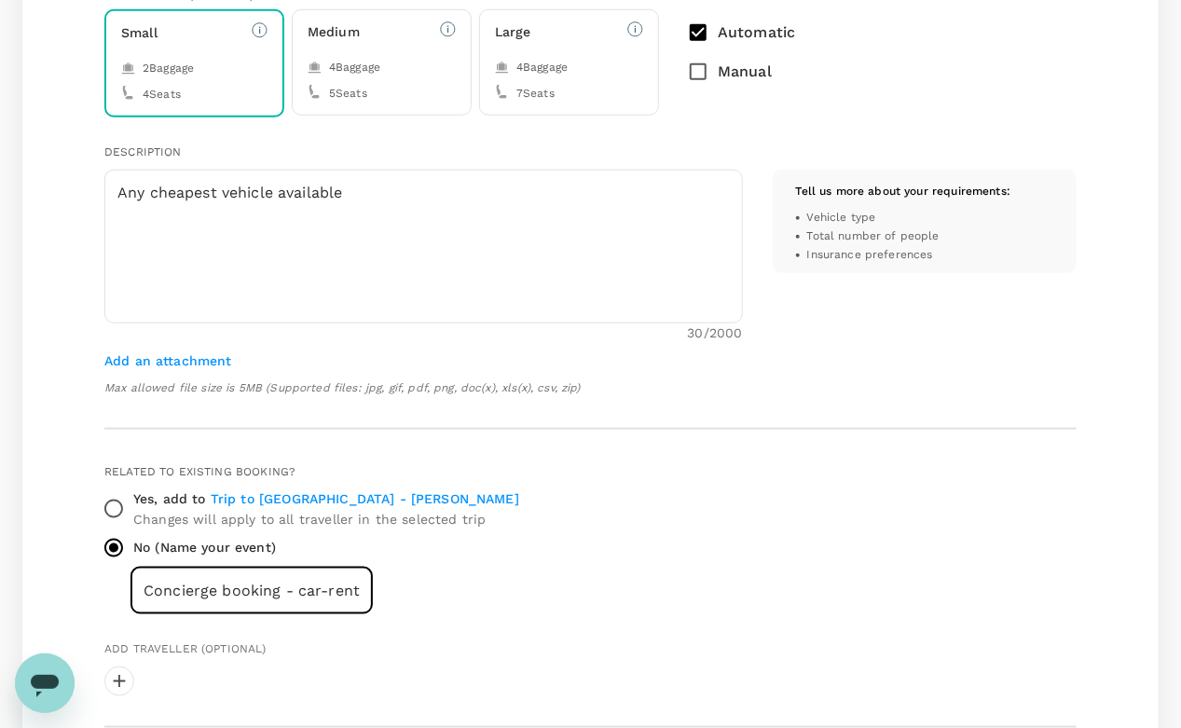
click at [270, 598] on input "Concierge booking - car-rental" at bounding box center [252, 591] width 242 height 47
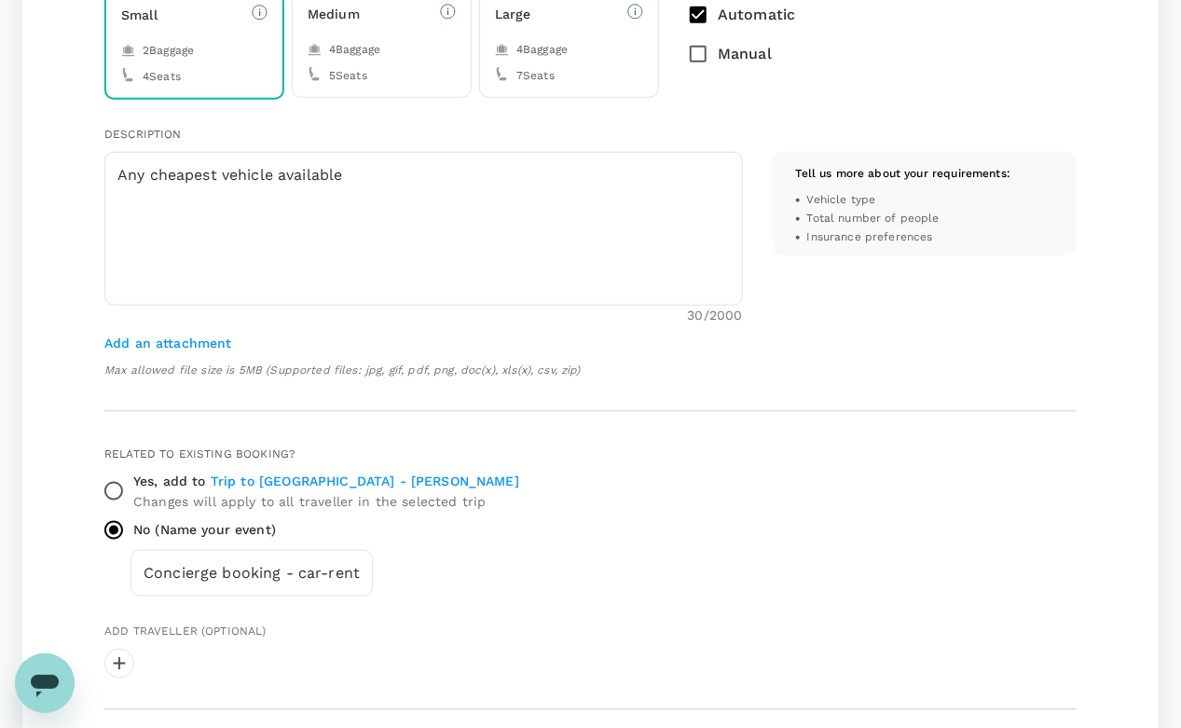
click at [149, 477] on h6 "Yes, add to Trip to [GEOGRAPHIC_DATA] - [PERSON_NAME]" at bounding box center [326, 482] width 386 height 21
click at [133, 477] on input "Yes, add to Trip to [GEOGRAPHIC_DATA] - [PERSON_NAME] Changes will apply to all…" at bounding box center [113, 491] width 39 height 39
radio input "true"
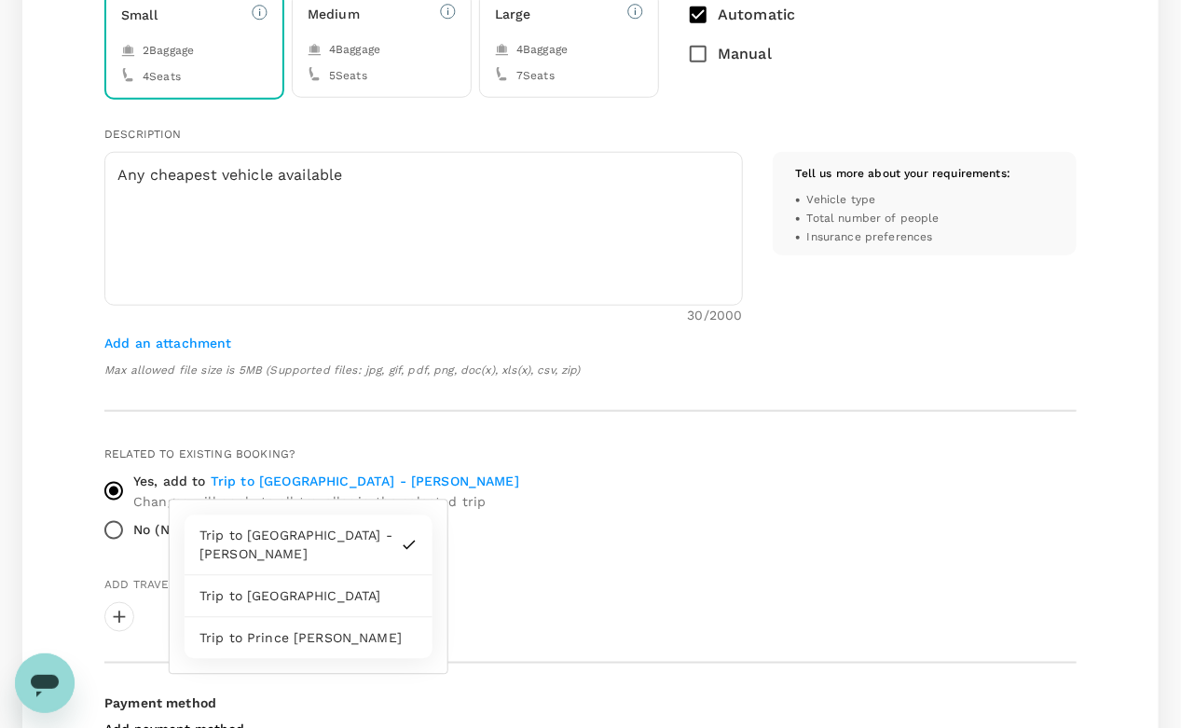
click at [325, 480] on span "Trip to [GEOGRAPHIC_DATA] - [PERSON_NAME]" at bounding box center [365, 481] width 309 height 15
click at [133, 480] on input "Yes, add to Trip to [GEOGRAPHIC_DATA] - [PERSON_NAME] Changes will apply to all…" at bounding box center [113, 491] width 39 height 39
click at [307, 587] on p "Trip to [GEOGRAPHIC_DATA]" at bounding box center [308, 596] width 218 height 19
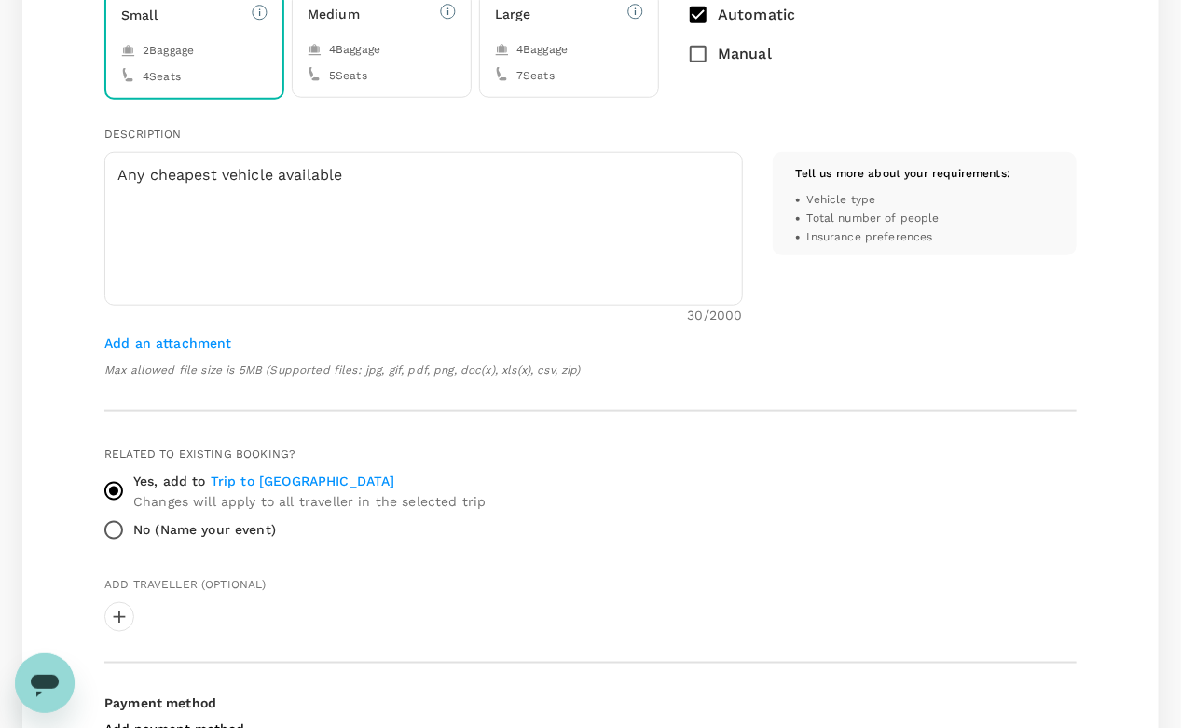
click at [478, 543] on label "No (Name your event)" at bounding box center [578, 530] width 968 height 39
click at [133, 543] on input "No (Name your event)" at bounding box center [113, 530] width 39 height 39
radio input "true"
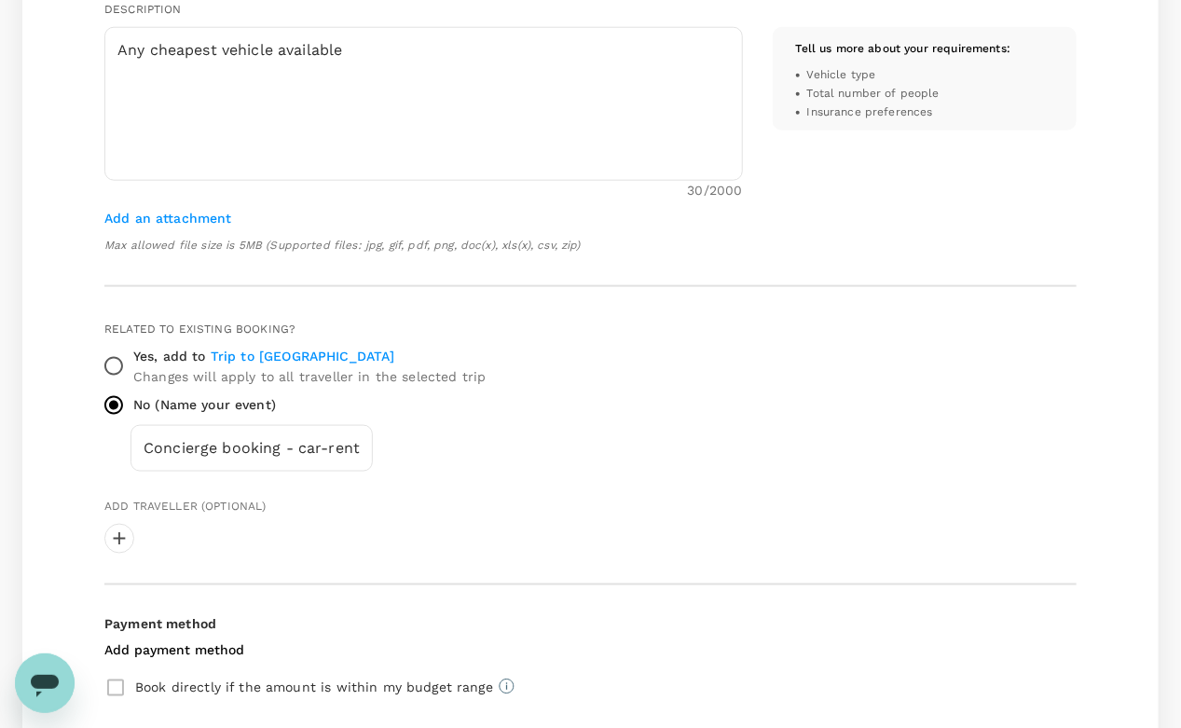
scroll to position [764, 0]
click at [127, 358] on input "Yes, add to Trip to [GEOGRAPHIC_DATA] Changes will apply to all traveller in th…" at bounding box center [113, 364] width 39 height 39
radio input "true"
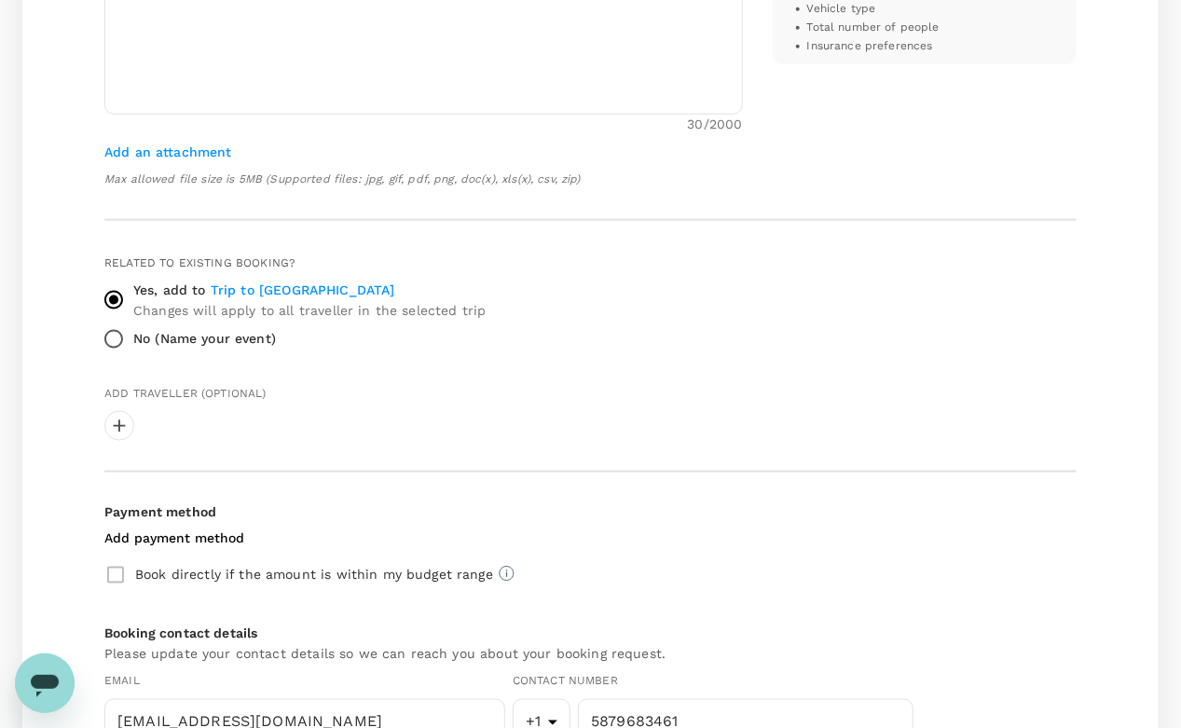
scroll to position [830, 0]
click at [119, 420] on div at bounding box center [119, 425] width 30 height 30
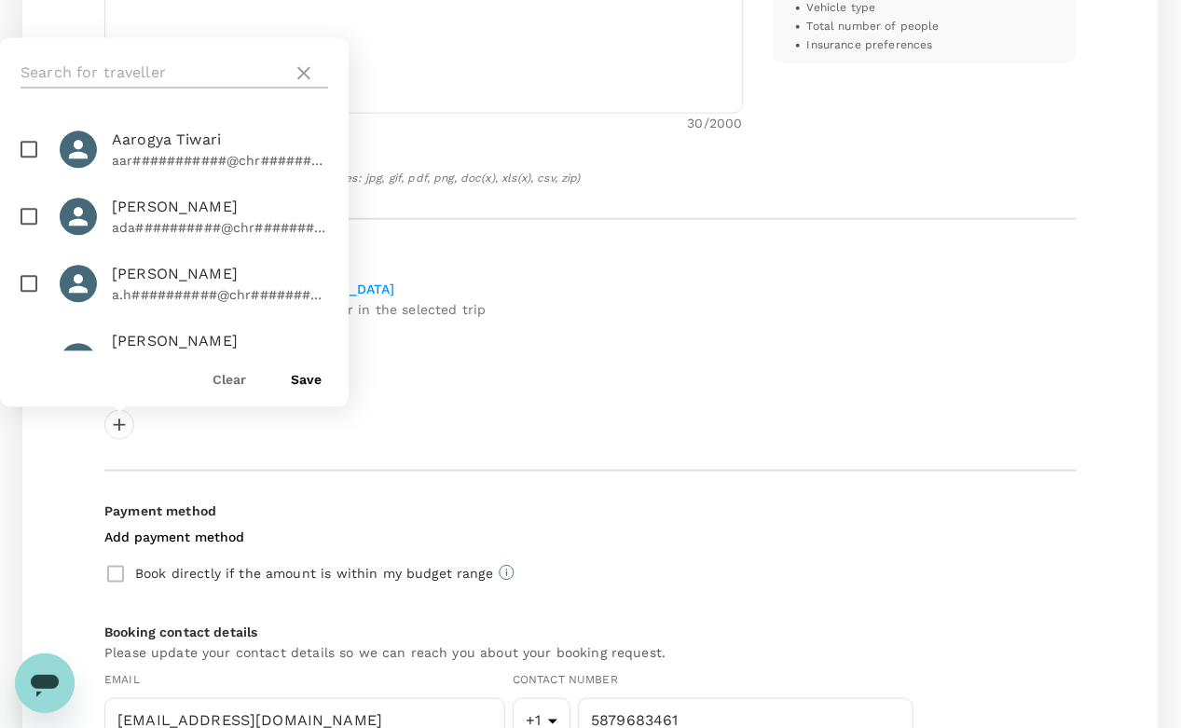
click at [135, 81] on input "text" at bounding box center [153, 74] width 265 height 30
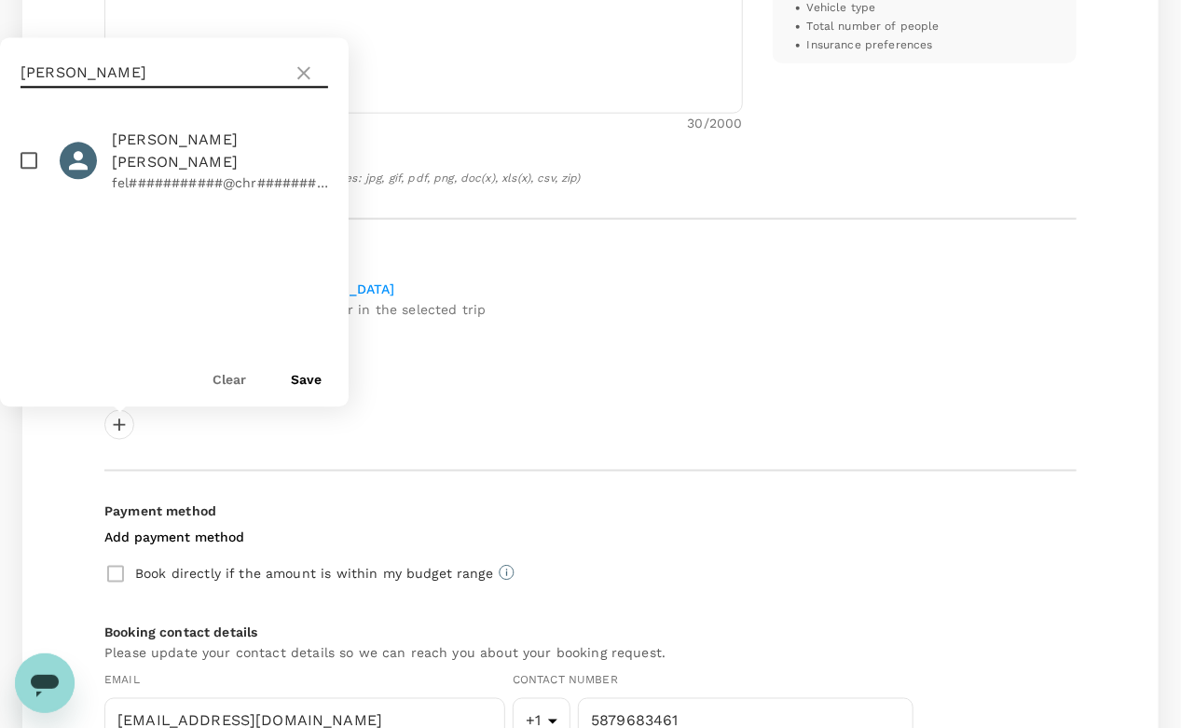
type input "[PERSON_NAME]"
click at [24, 148] on input "checkbox" at bounding box center [28, 161] width 39 height 39
checkbox input "true"
click at [301, 383] on button "Save" at bounding box center [306, 380] width 31 height 15
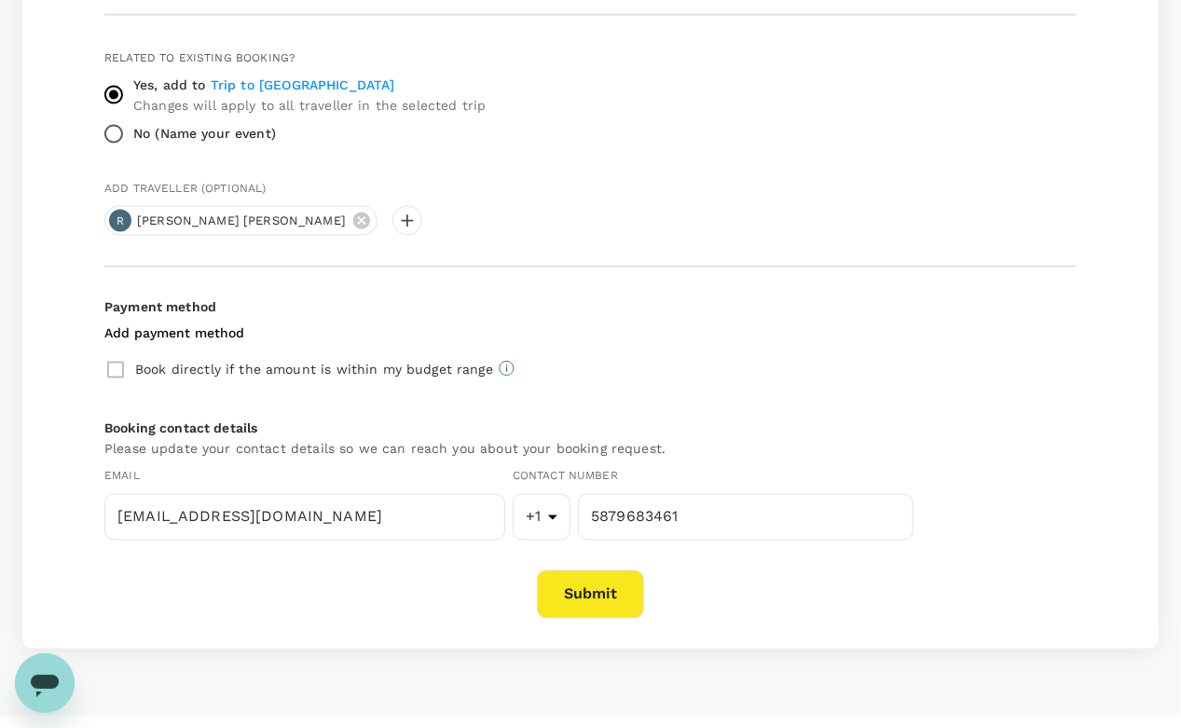
scroll to position [1059, 0]
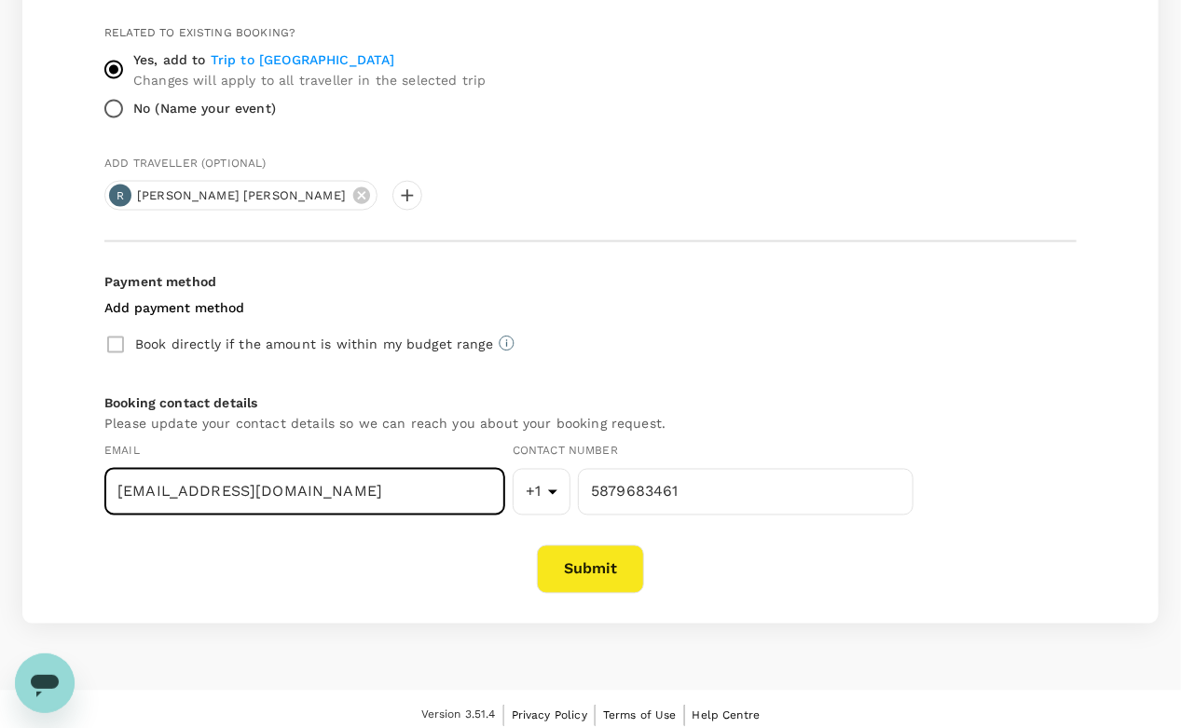
click at [299, 484] on input "[EMAIL_ADDRESS][DOMAIN_NAME]" at bounding box center [304, 492] width 401 height 47
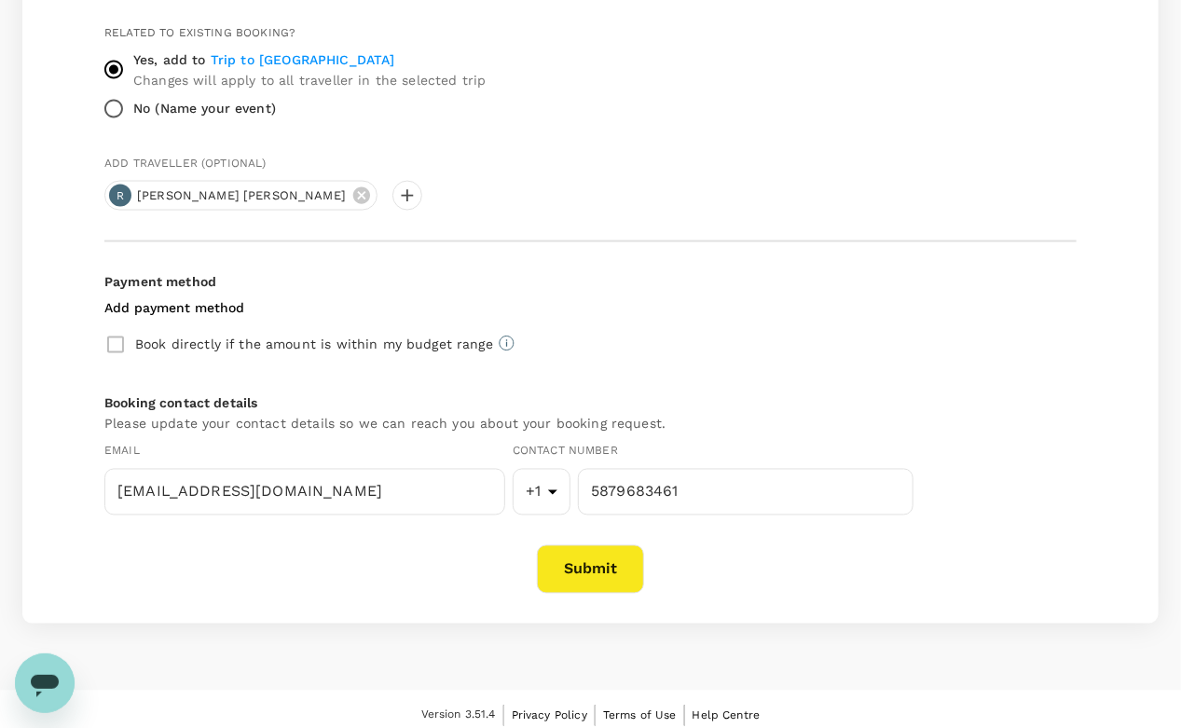
click at [329, 346] on p "Book directly if the amount is within my budget range" at bounding box center [314, 345] width 358 height 19
click at [117, 340] on div "Book directly if the amount is within my budget range" at bounding box center [590, 344] width 972 height 39
click at [119, 342] on div "Book directly if the amount is within my budget range" at bounding box center [590, 344] width 972 height 39
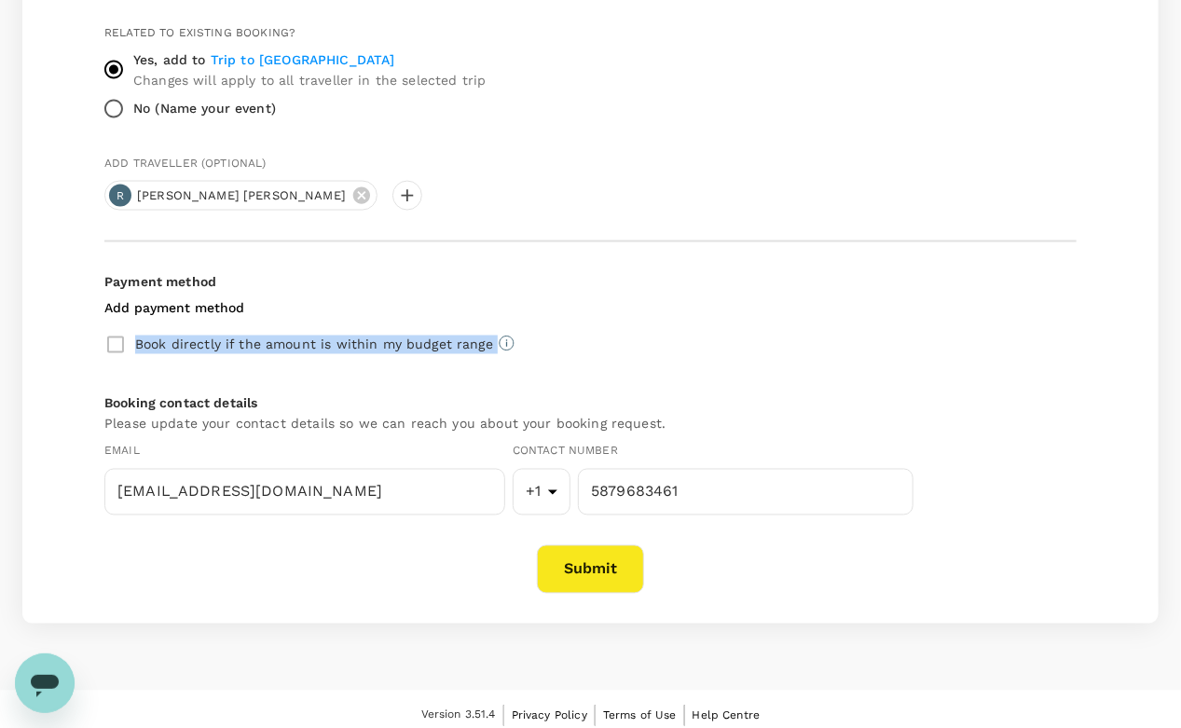
click at [119, 342] on div "Book directly if the amount is within my budget range" at bounding box center [590, 344] width 972 height 39
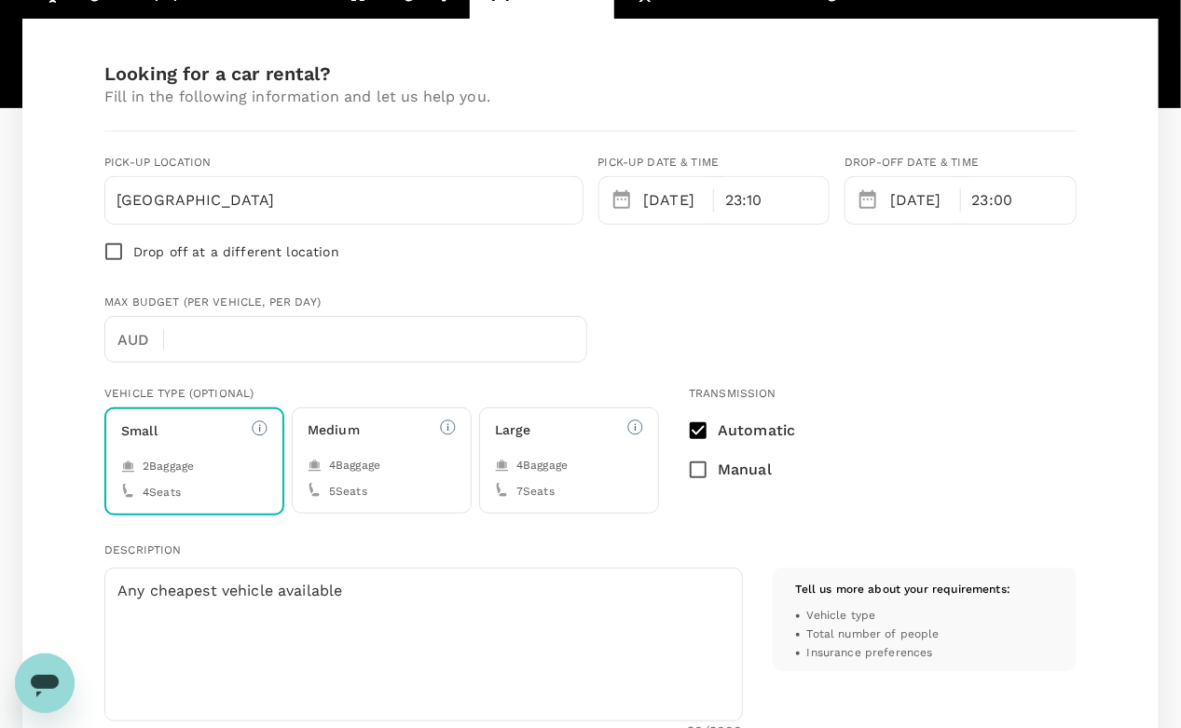
scroll to position [222, 0]
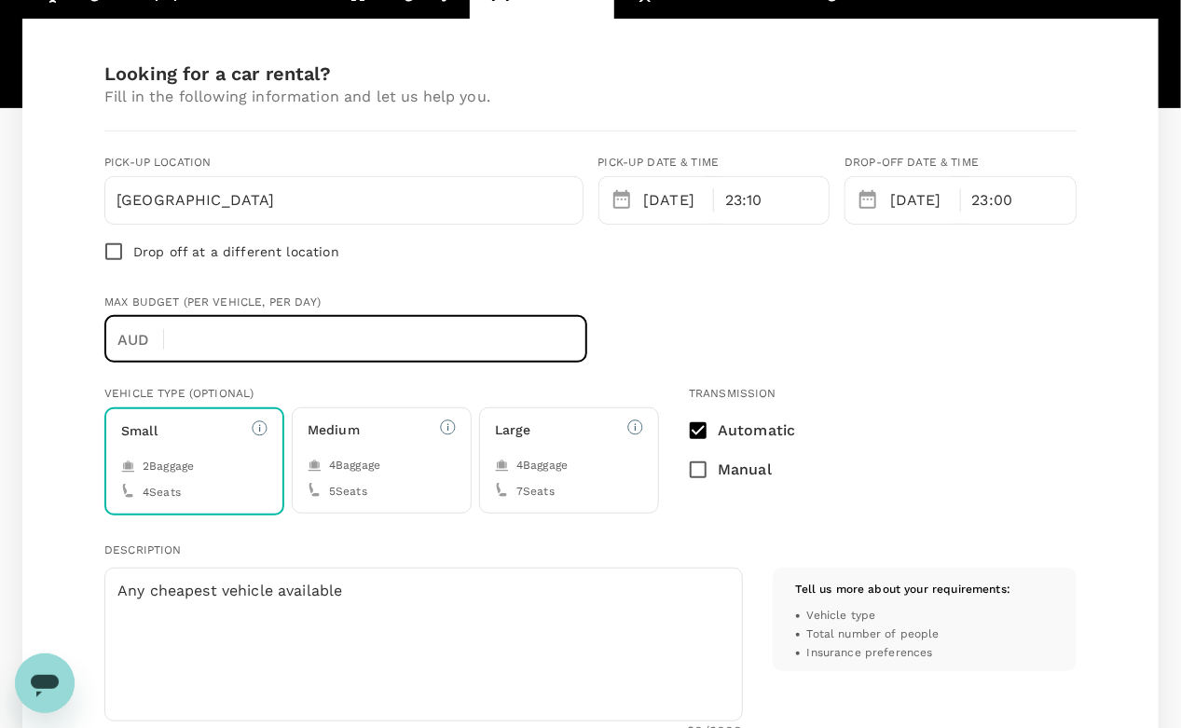
click at [237, 335] on input "text" at bounding box center [383, 339] width 408 height 47
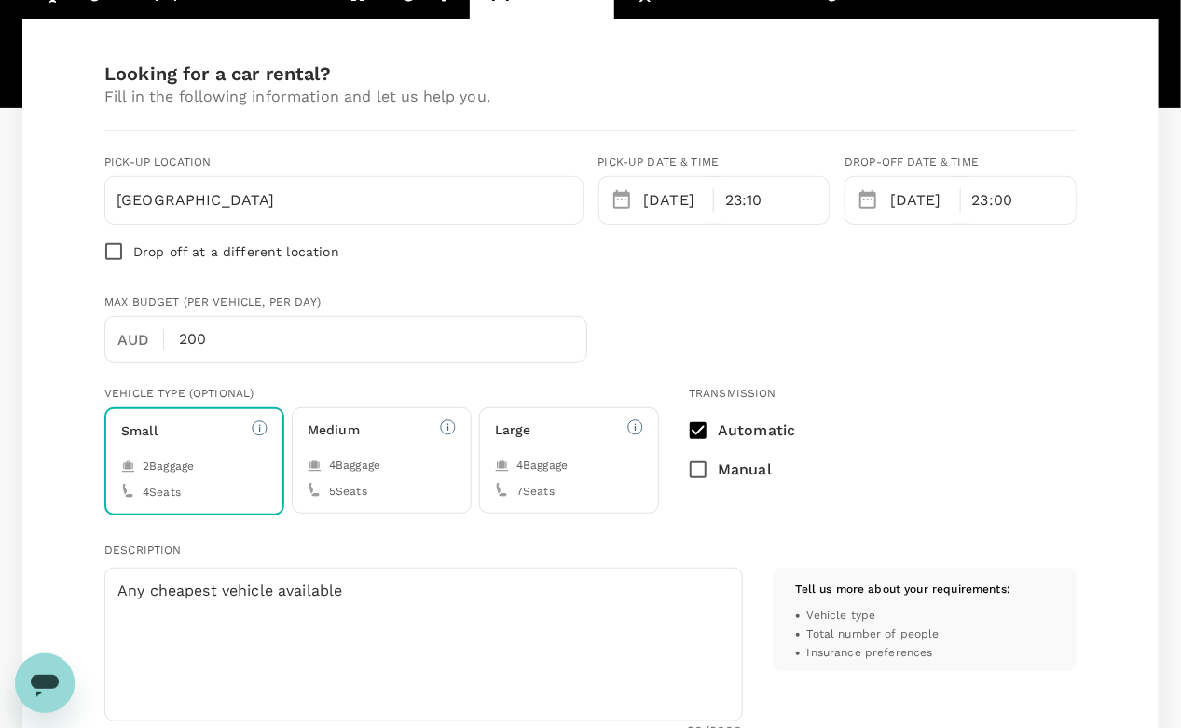
click at [694, 328] on div "Max Budget (per vehicle, per day) AUD 200 ​" at bounding box center [587, 324] width 980 height 76
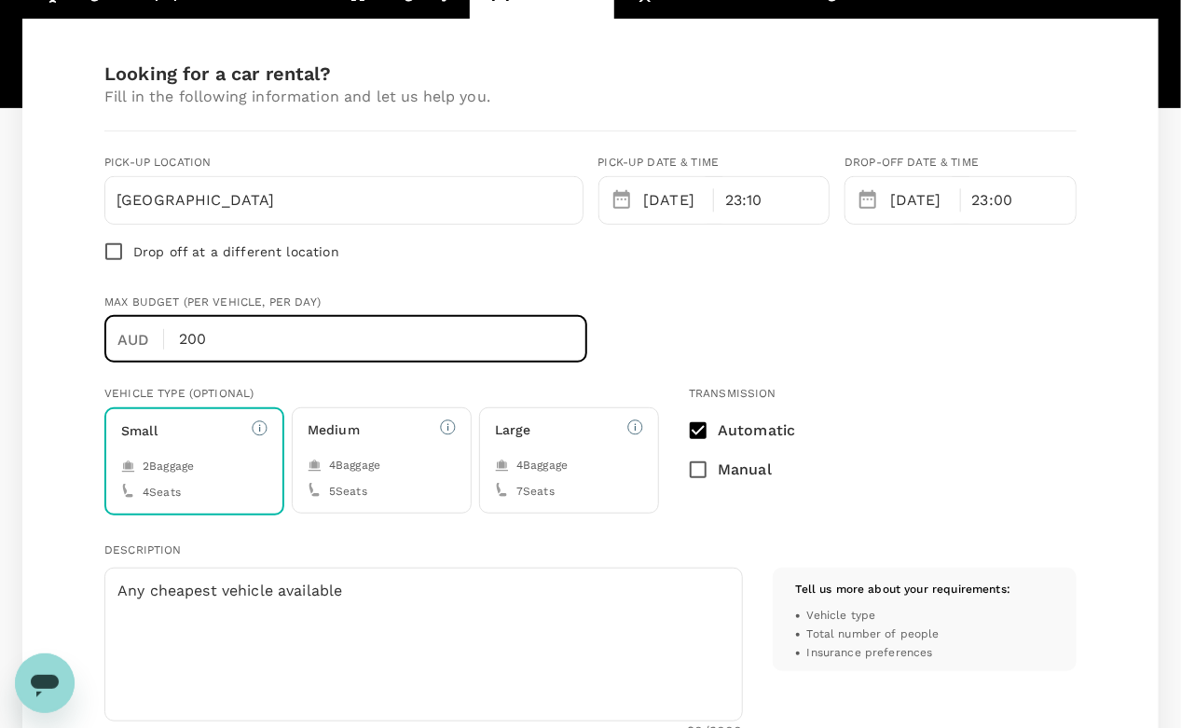
click at [364, 318] on input "200" at bounding box center [383, 339] width 408 height 47
type input "2"
type input "3"
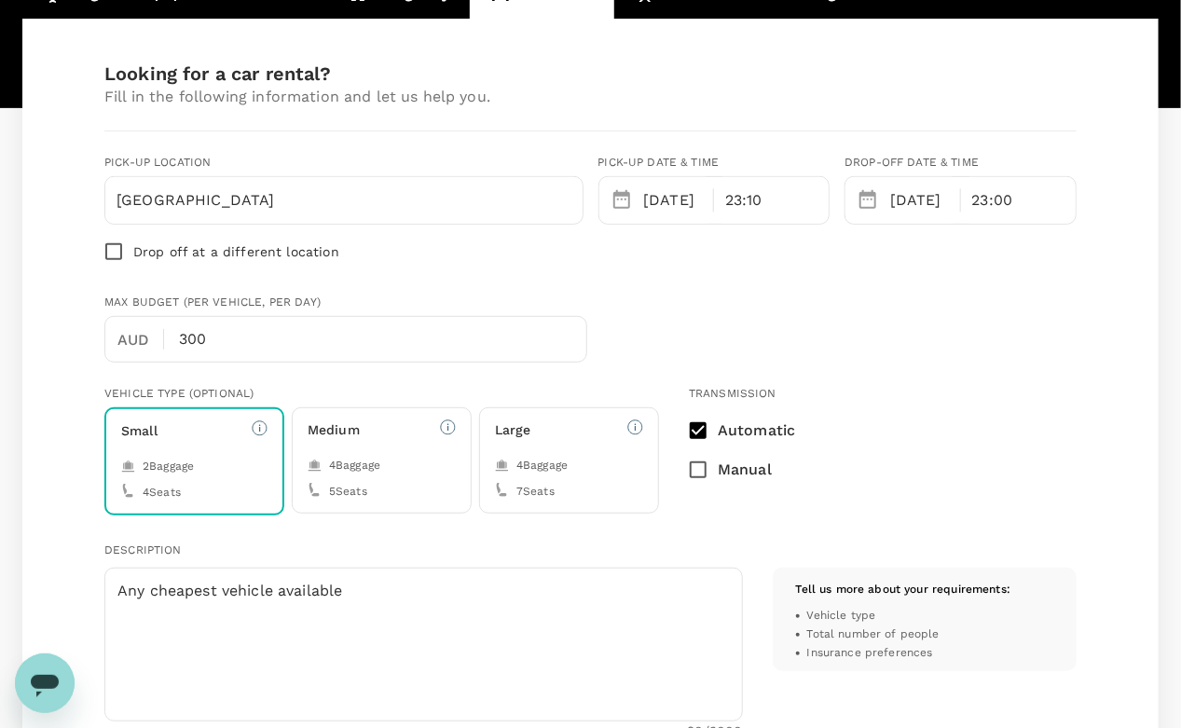
drag, startPoint x: 525, startPoint y: 228, endPoint x: 511, endPoint y: 260, distance: 34.6
click at [511, 260] on div "Pick-up location [GEOGRAPHIC_DATA] - airport Drop off at a different location" at bounding box center [336, 205] width 494 height 132
click at [511, 260] on div "Drop off at a different location" at bounding box center [343, 251] width 479 height 39
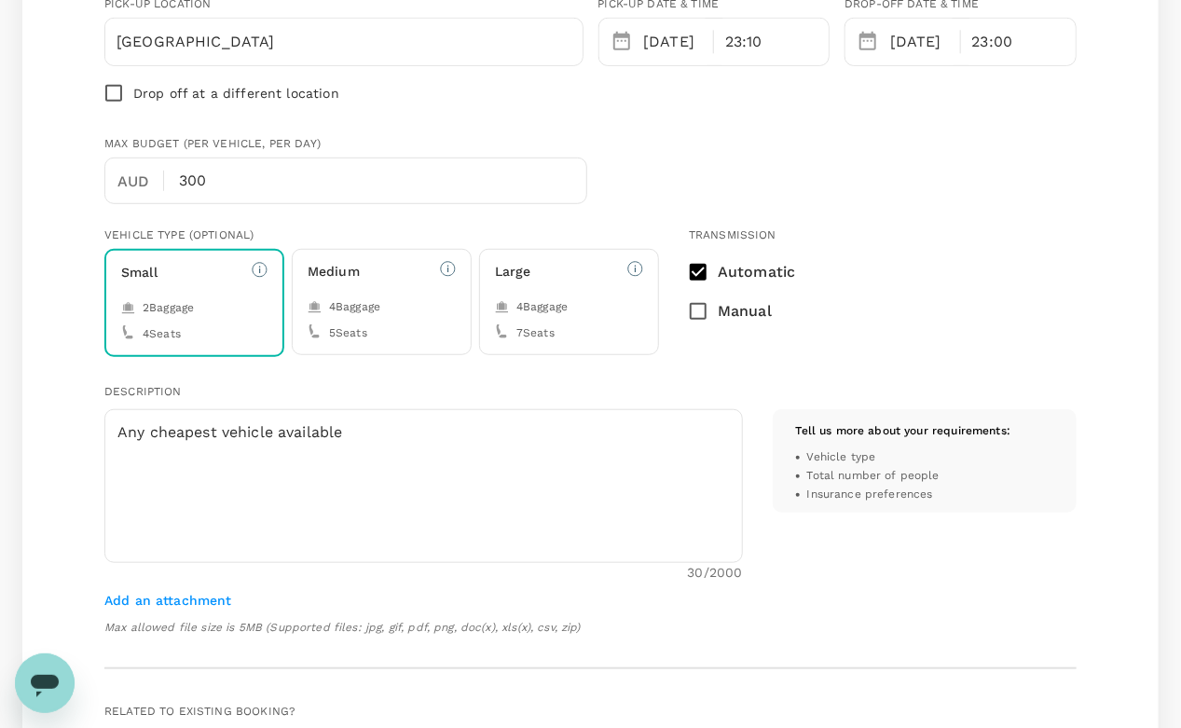
scroll to position [337, 0]
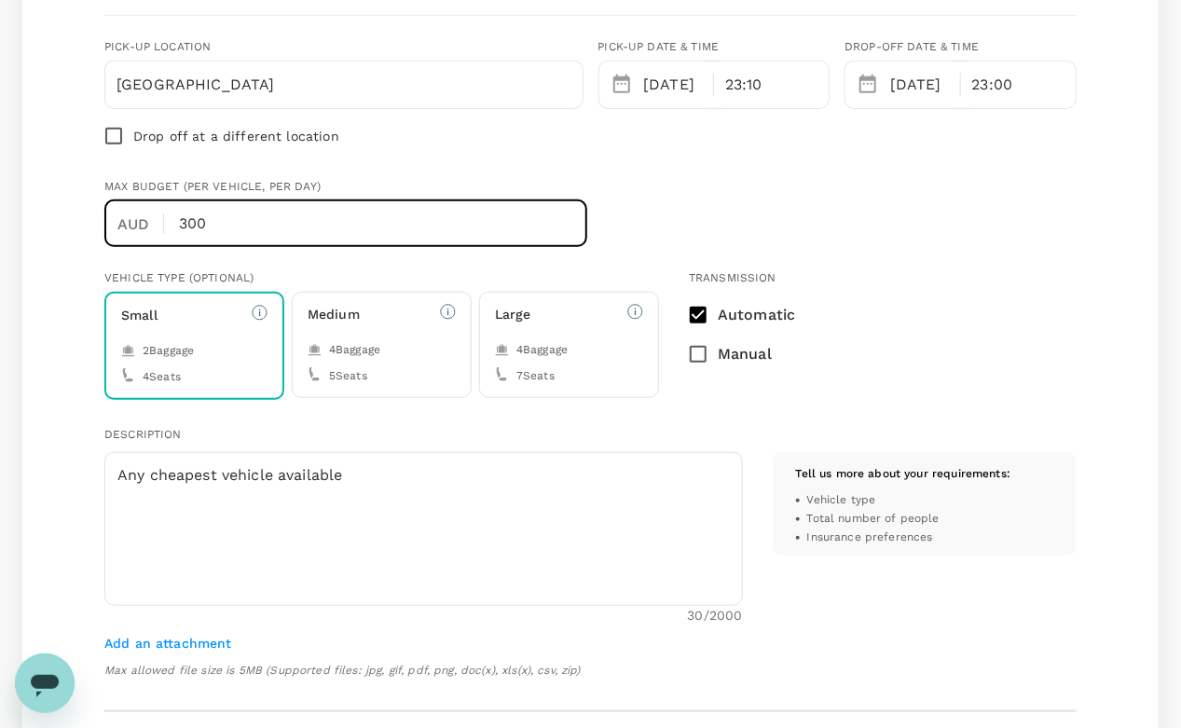
click at [242, 229] on input "300" at bounding box center [383, 223] width 408 height 47
type input "3"
type input "2"
type input "100"
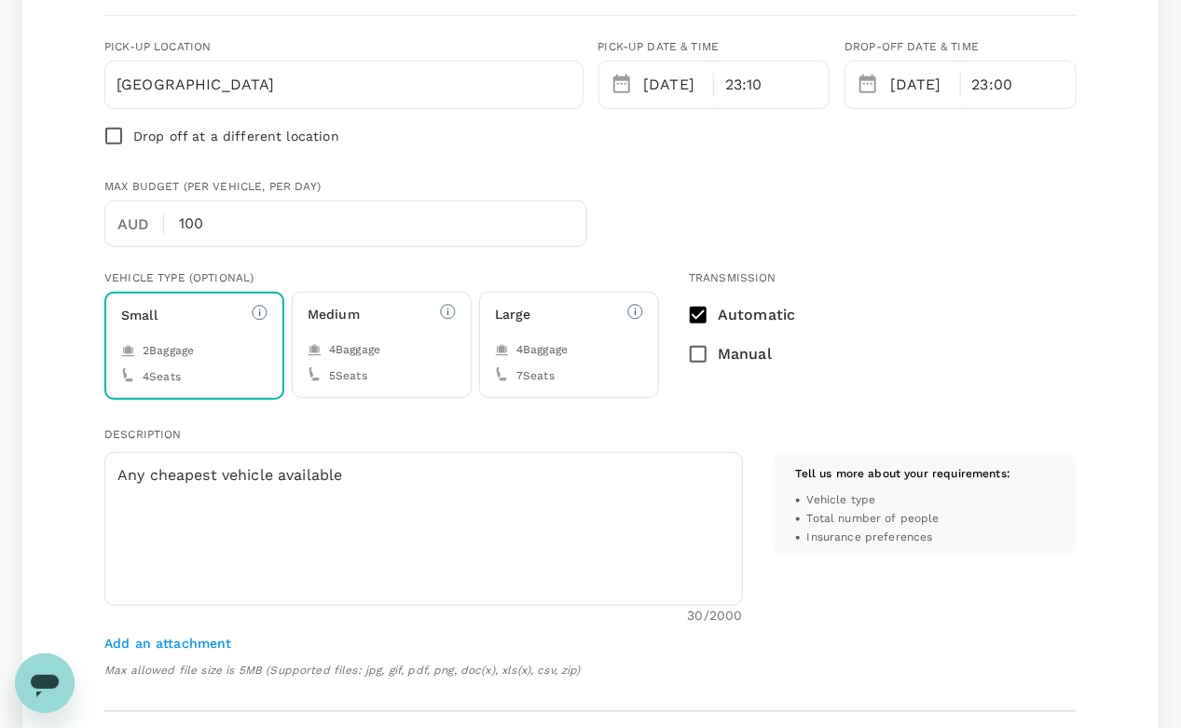
click at [688, 216] on div "Max Budget (per vehicle, per day) AUD 100 ​" at bounding box center [587, 209] width 980 height 76
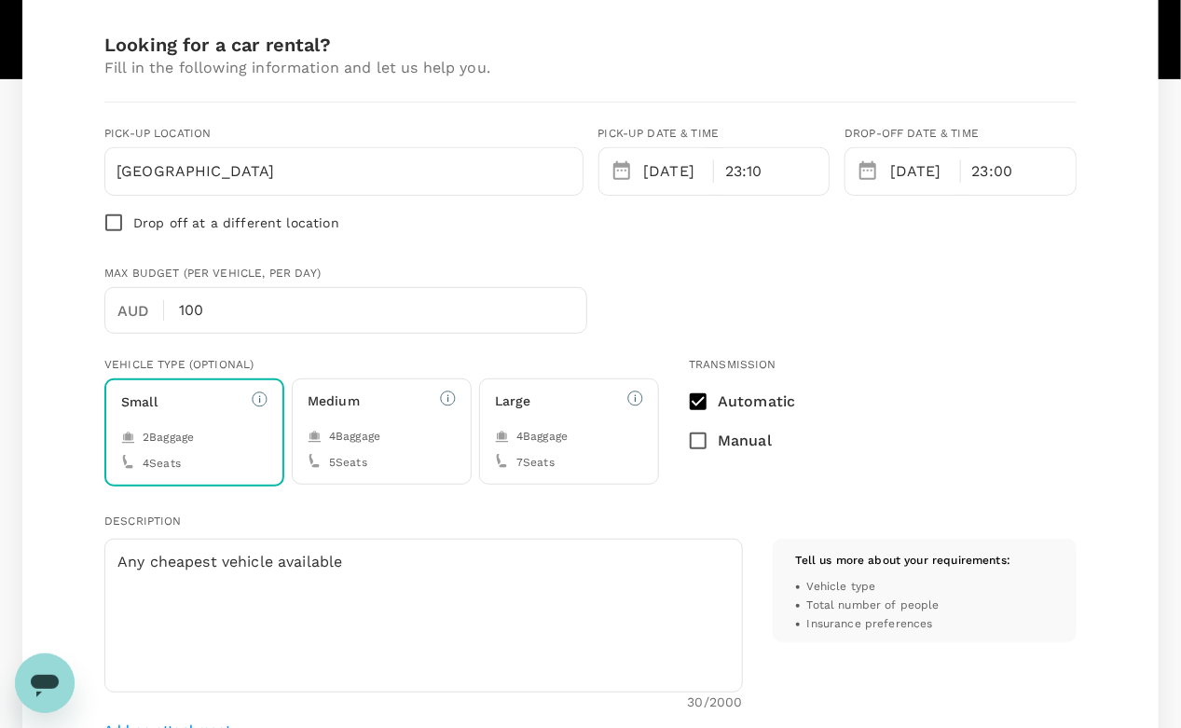
scroll to position [258, 0]
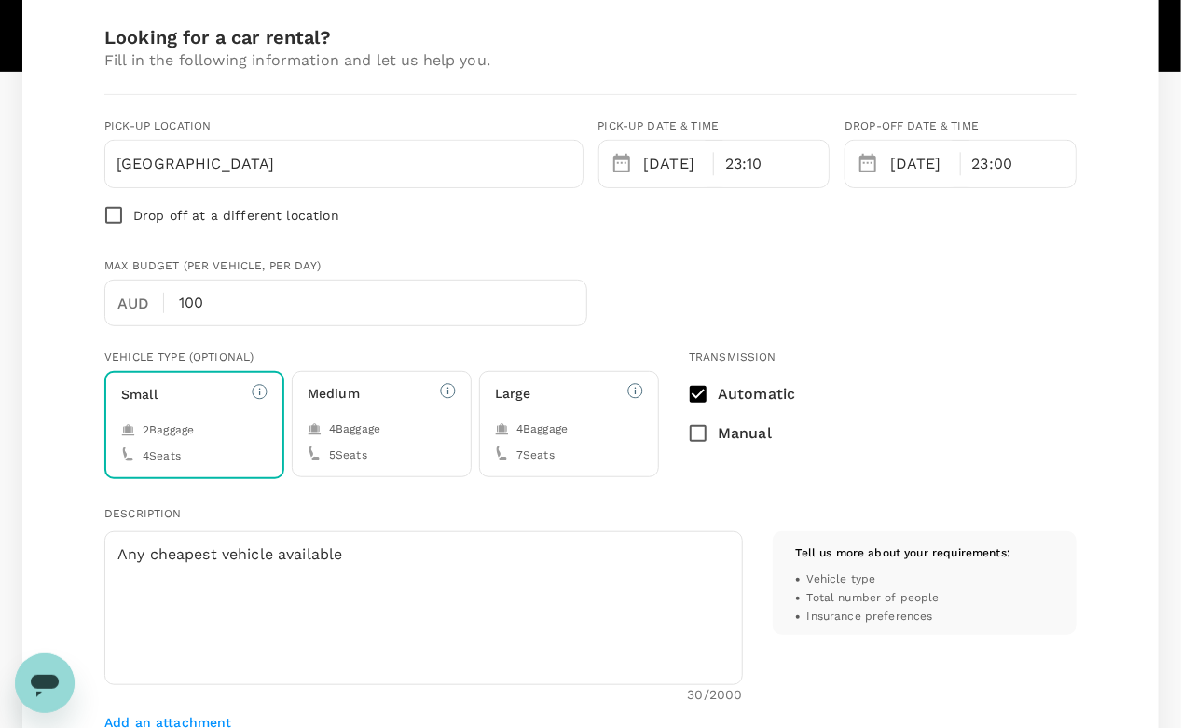
click at [299, 170] on input "[GEOGRAPHIC_DATA]" at bounding box center [344, 164] width 455 height 30
click at [224, 156] on input "[GEOGRAPHIC_DATA]" at bounding box center [344, 164] width 455 height 30
click at [125, 163] on input "[GEOGRAPHIC_DATA]" at bounding box center [344, 164] width 455 height 30
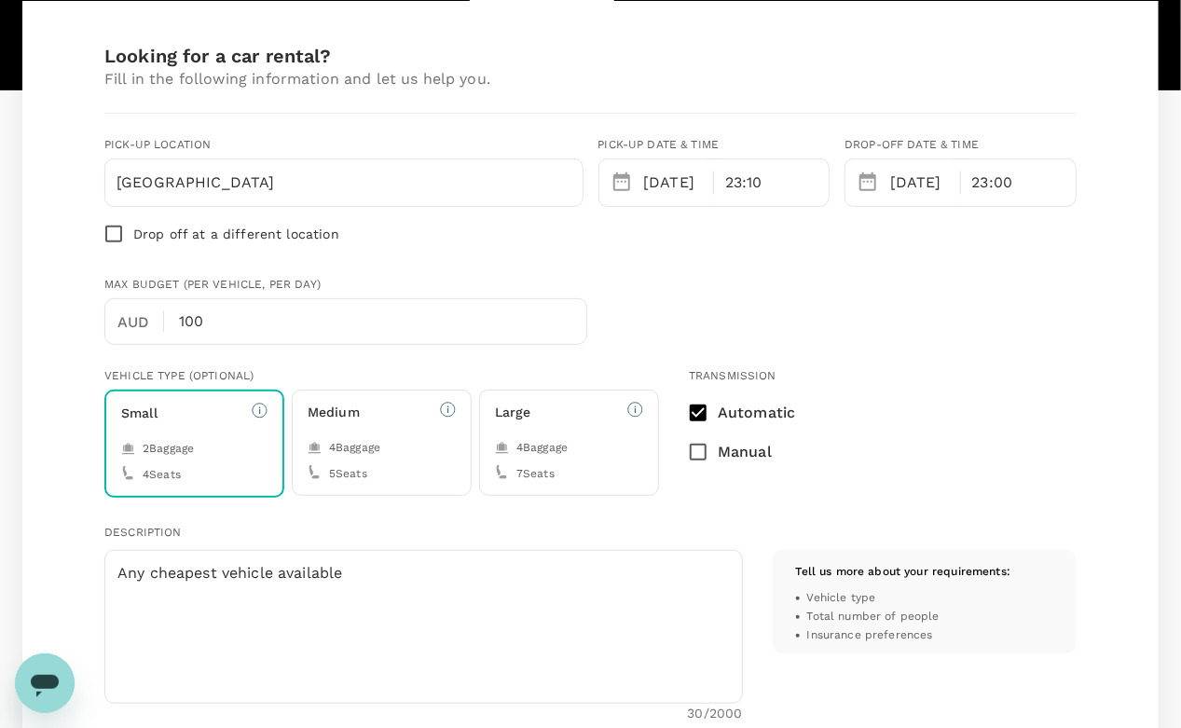
scroll to position [237, 0]
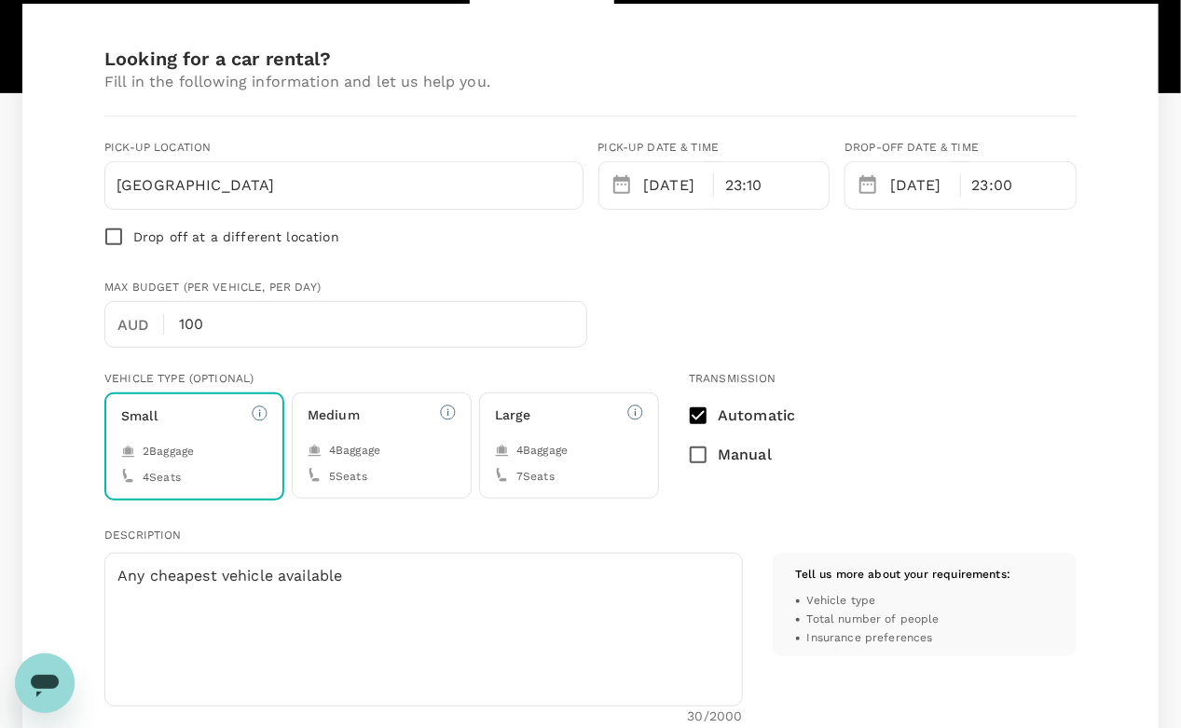
type input "[GEOGRAPHIC_DATA]"
click at [781, 187] on div "23:10" at bounding box center [771, 185] width 115 height 47
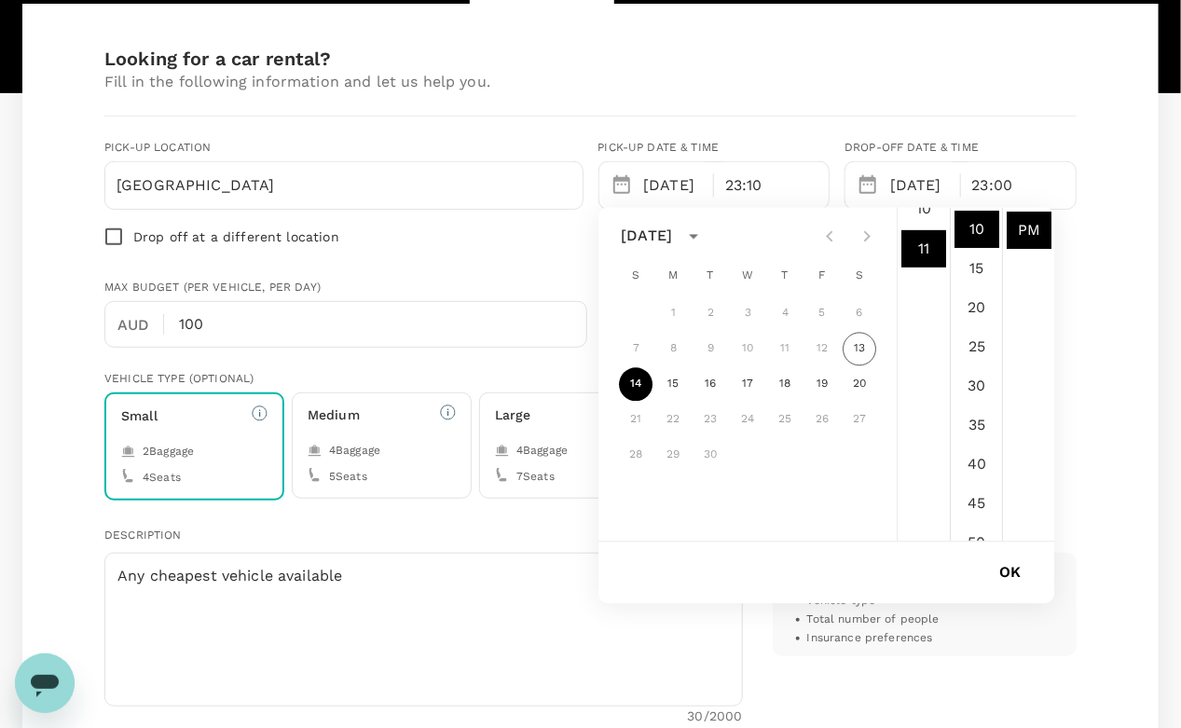
scroll to position [9, 0]
click at [976, 224] on li "00" at bounding box center [977, 220] width 45 height 37
type input "[DATE] 11:00 PM"
click at [1101, 309] on div "Looking for a car rental? Fill in the following information and let us help you…" at bounding box center [590, 724] width 1136 height 1441
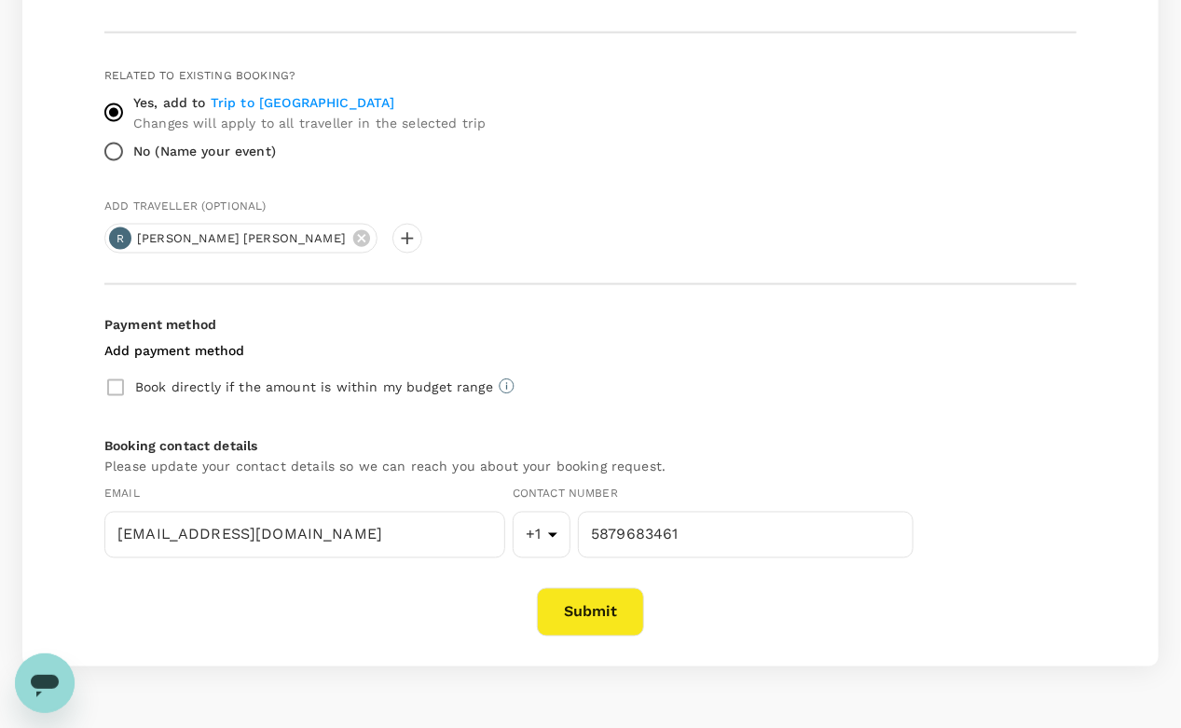
scroll to position [1040, 0]
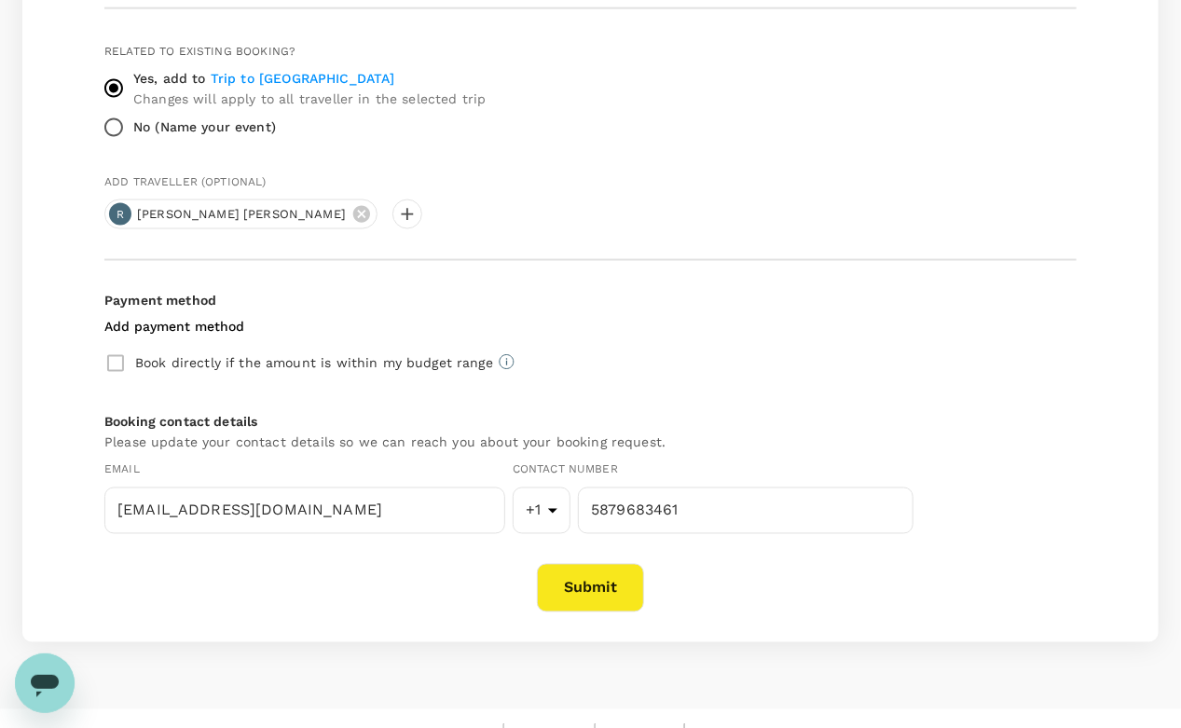
click at [117, 362] on div "Book directly if the amount is within my budget range" at bounding box center [590, 363] width 972 height 39
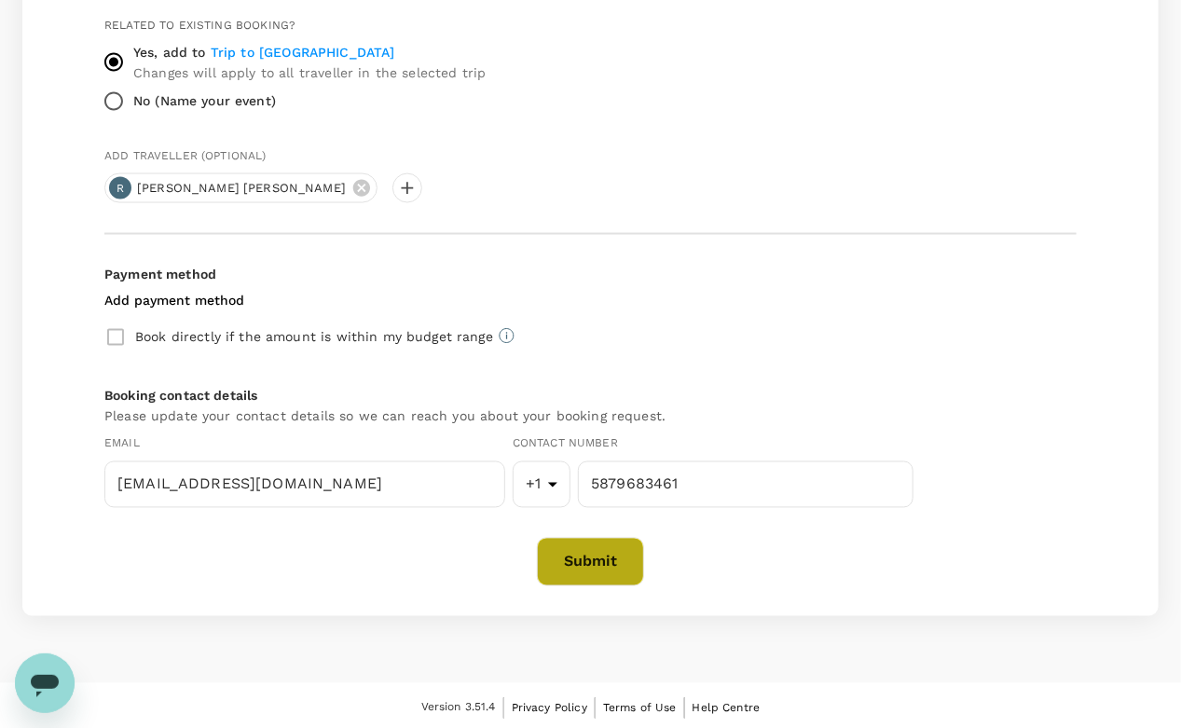
click at [590, 567] on button "Submit" at bounding box center [590, 562] width 107 height 48
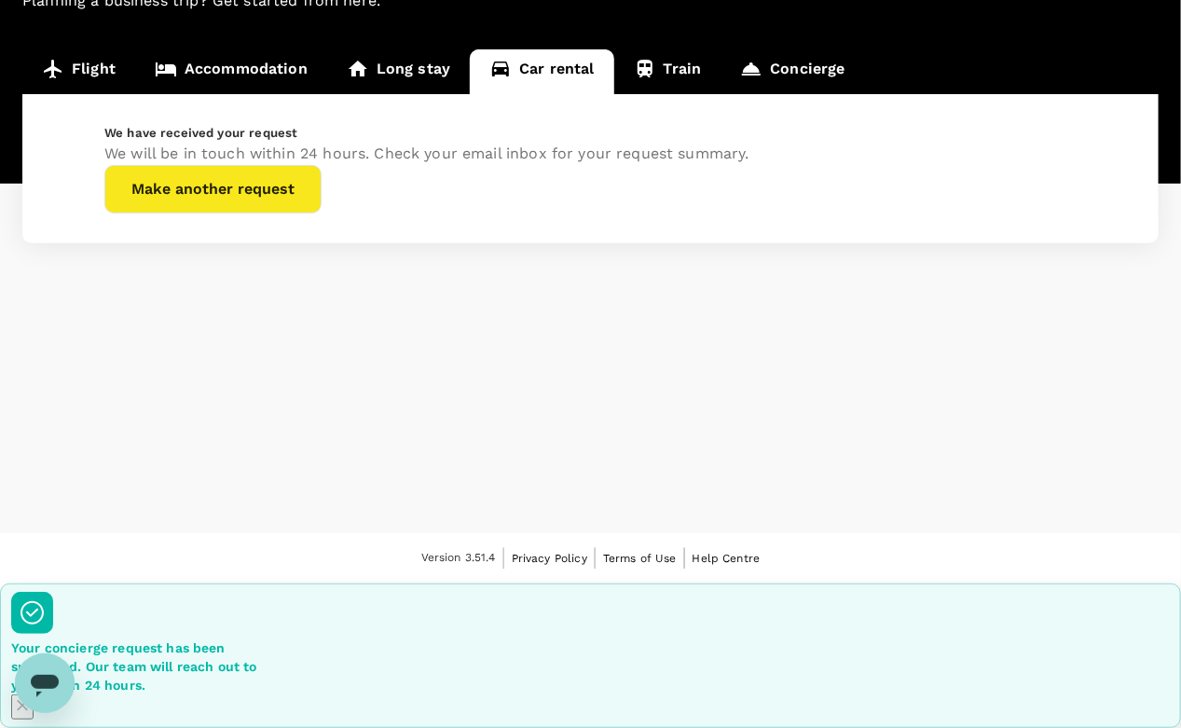
scroll to position [0, 0]
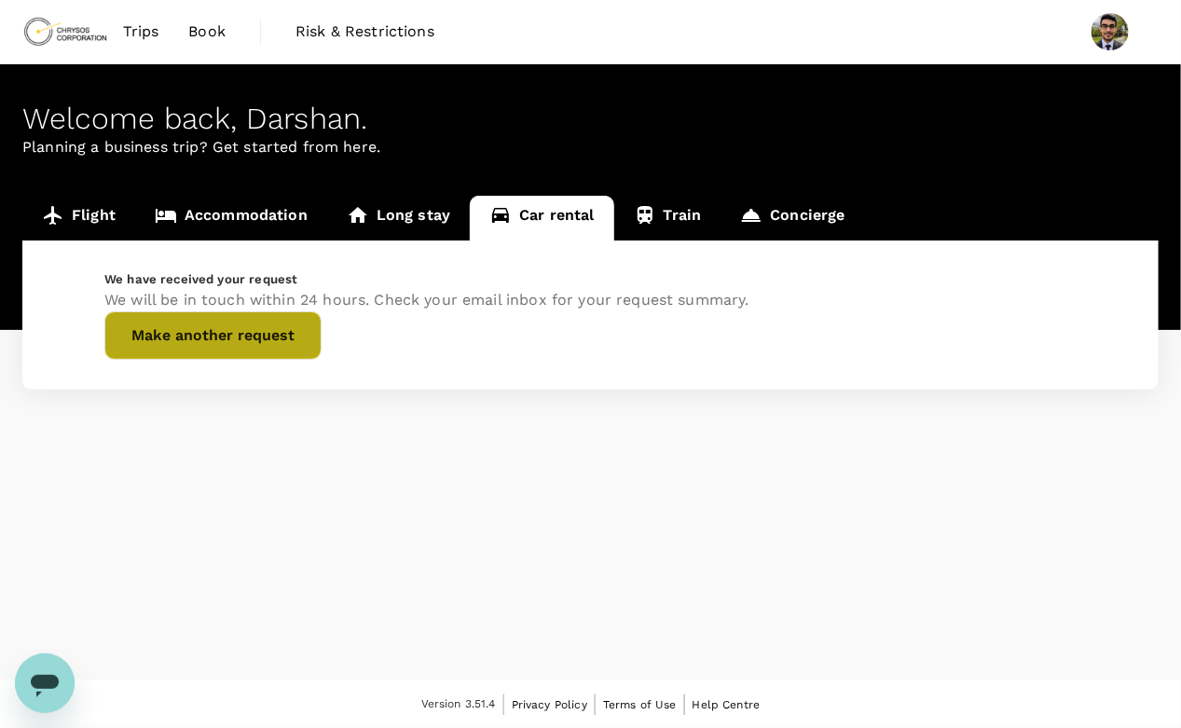
click at [322, 360] on button "Make another request" at bounding box center [212, 335] width 217 height 48
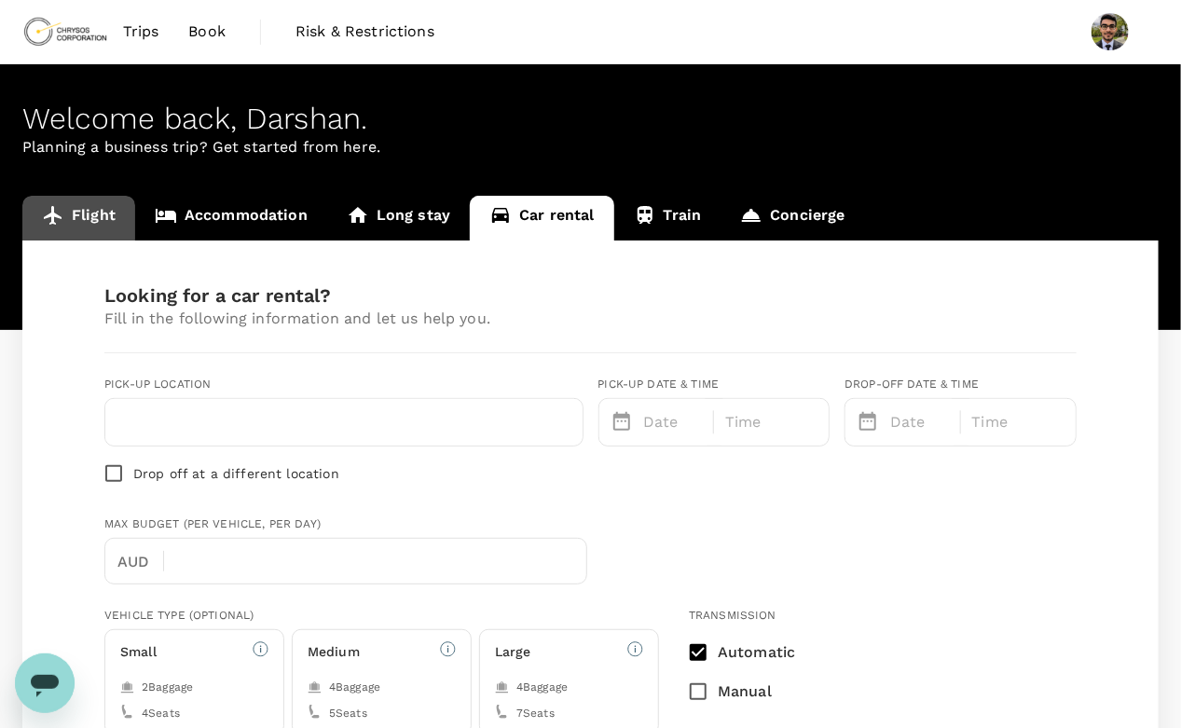
click at [75, 218] on link "Flight" at bounding box center [78, 218] width 113 height 45
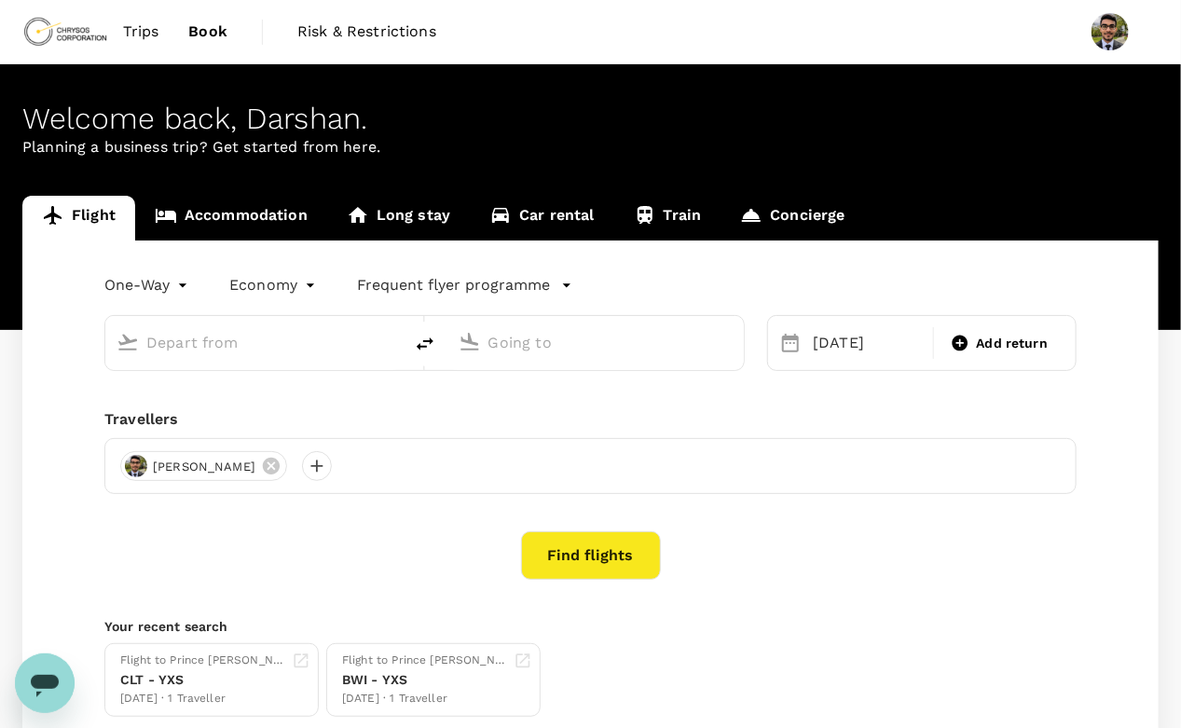
type input "[GEOGRAPHIC_DATA], [GEOGRAPHIC_DATA] (any)"
type input "Thunder Bay (YQT)"
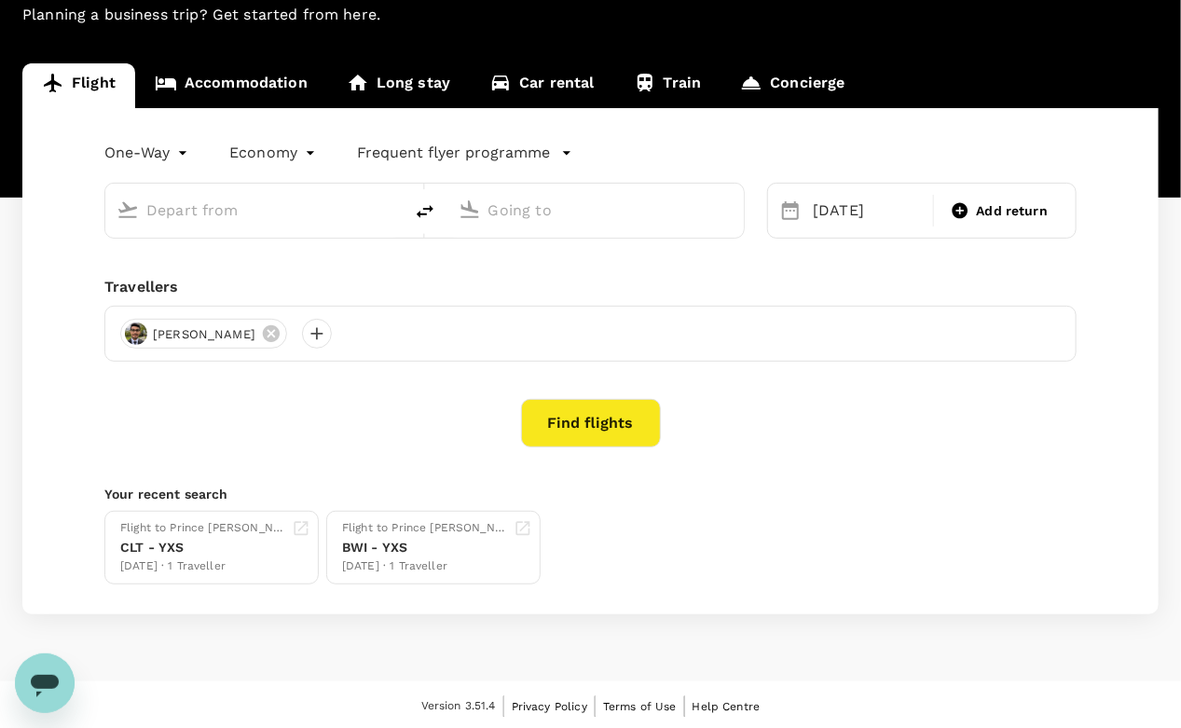
type input "[GEOGRAPHIC_DATA], [GEOGRAPHIC_DATA] (any)"
type input "Thunder Bay (YQT)"
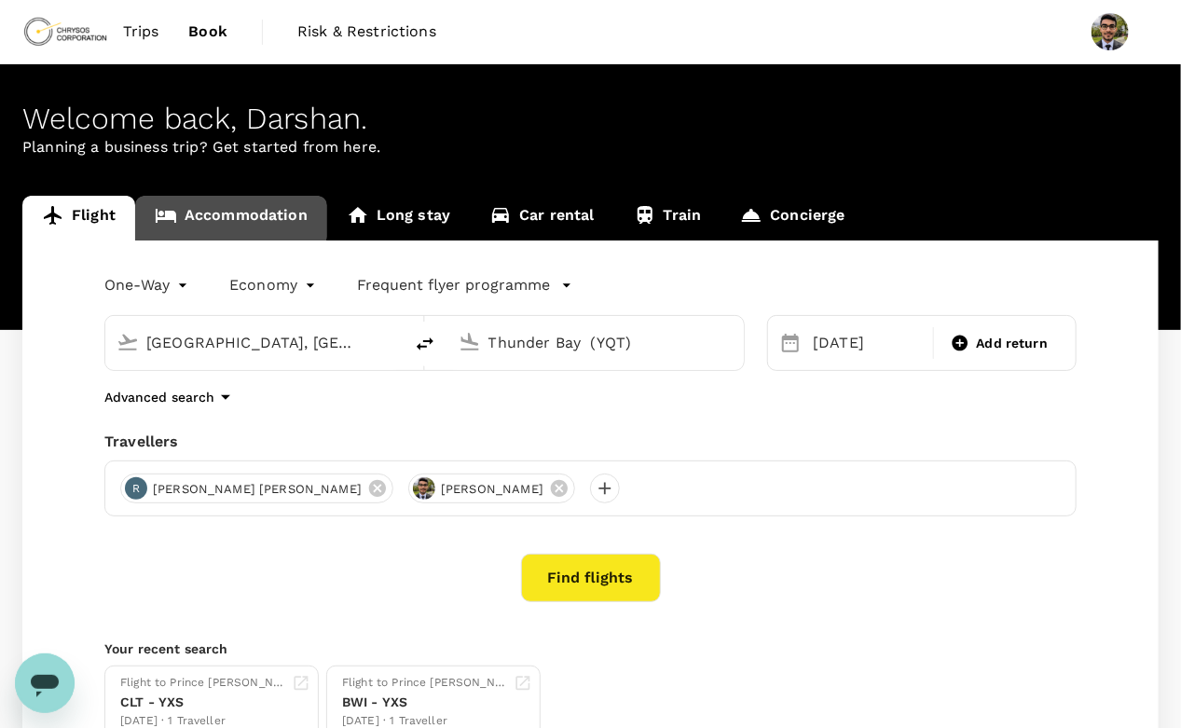
click at [210, 211] on link "Accommodation" at bounding box center [231, 218] width 192 height 45
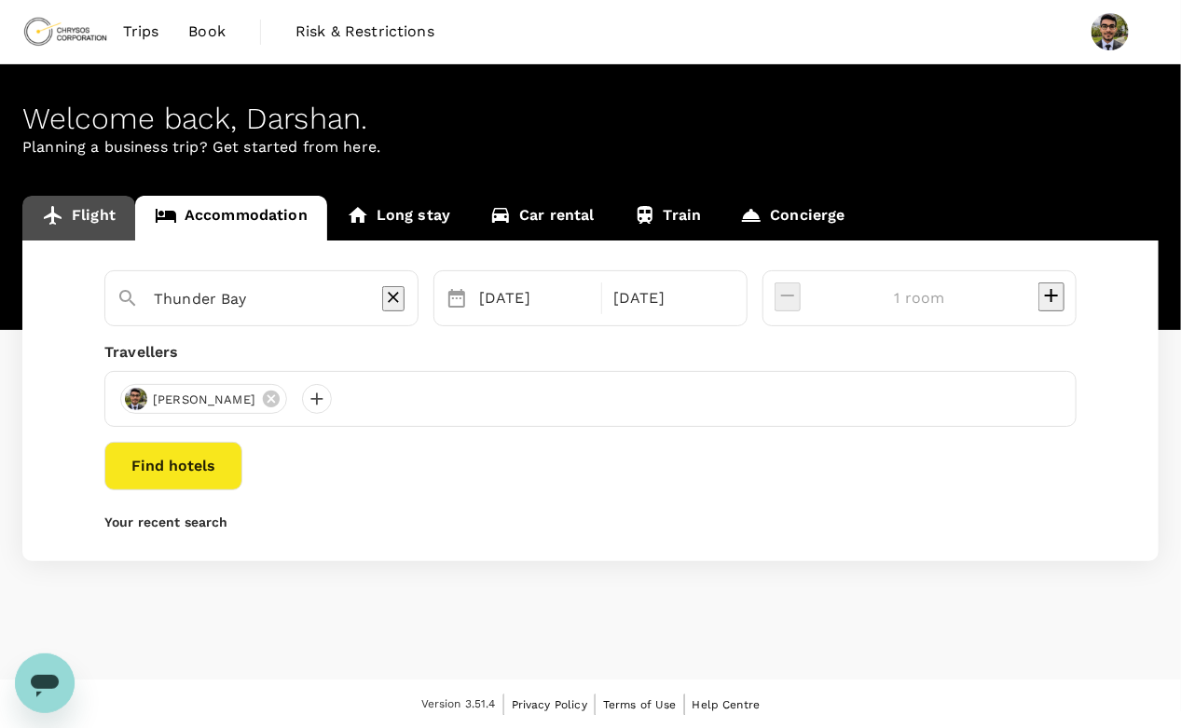
click at [130, 211] on link "Flight" at bounding box center [78, 218] width 113 height 45
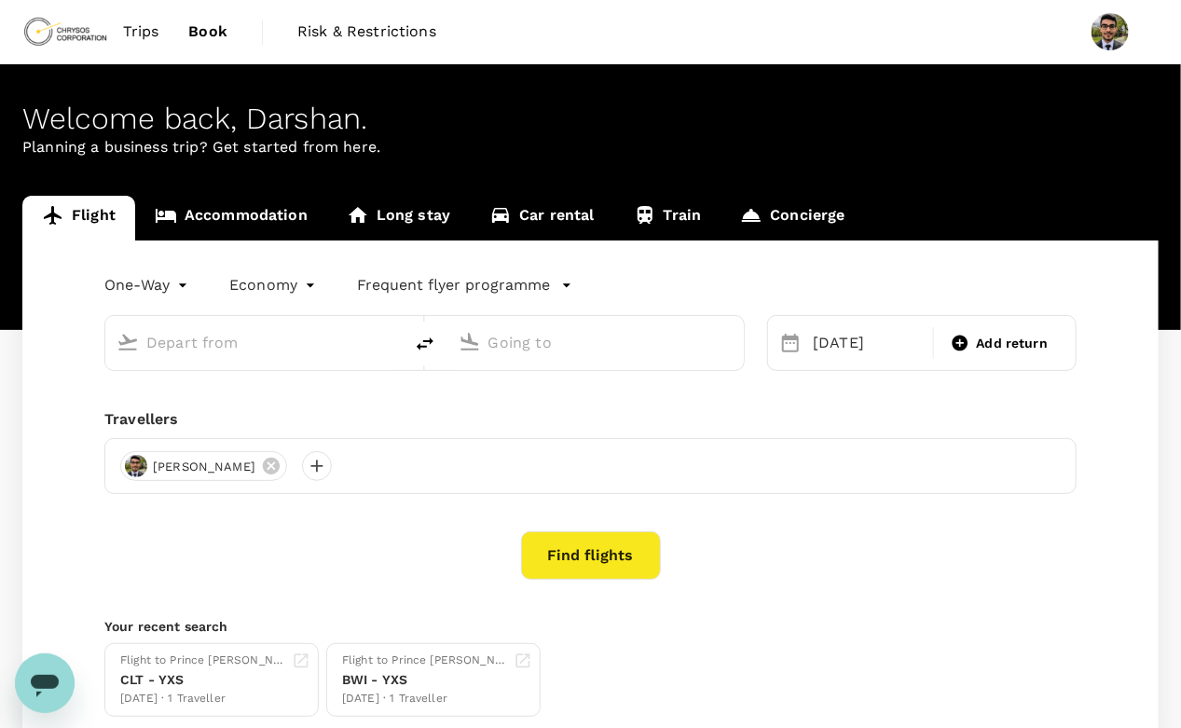
type input "[GEOGRAPHIC_DATA], [GEOGRAPHIC_DATA] (any)"
type input "Thunder Bay (YQT)"
type input "[GEOGRAPHIC_DATA], [GEOGRAPHIC_DATA] (any)"
type input "Thunder Bay (YQT)"
